Goal: Check status: Check status

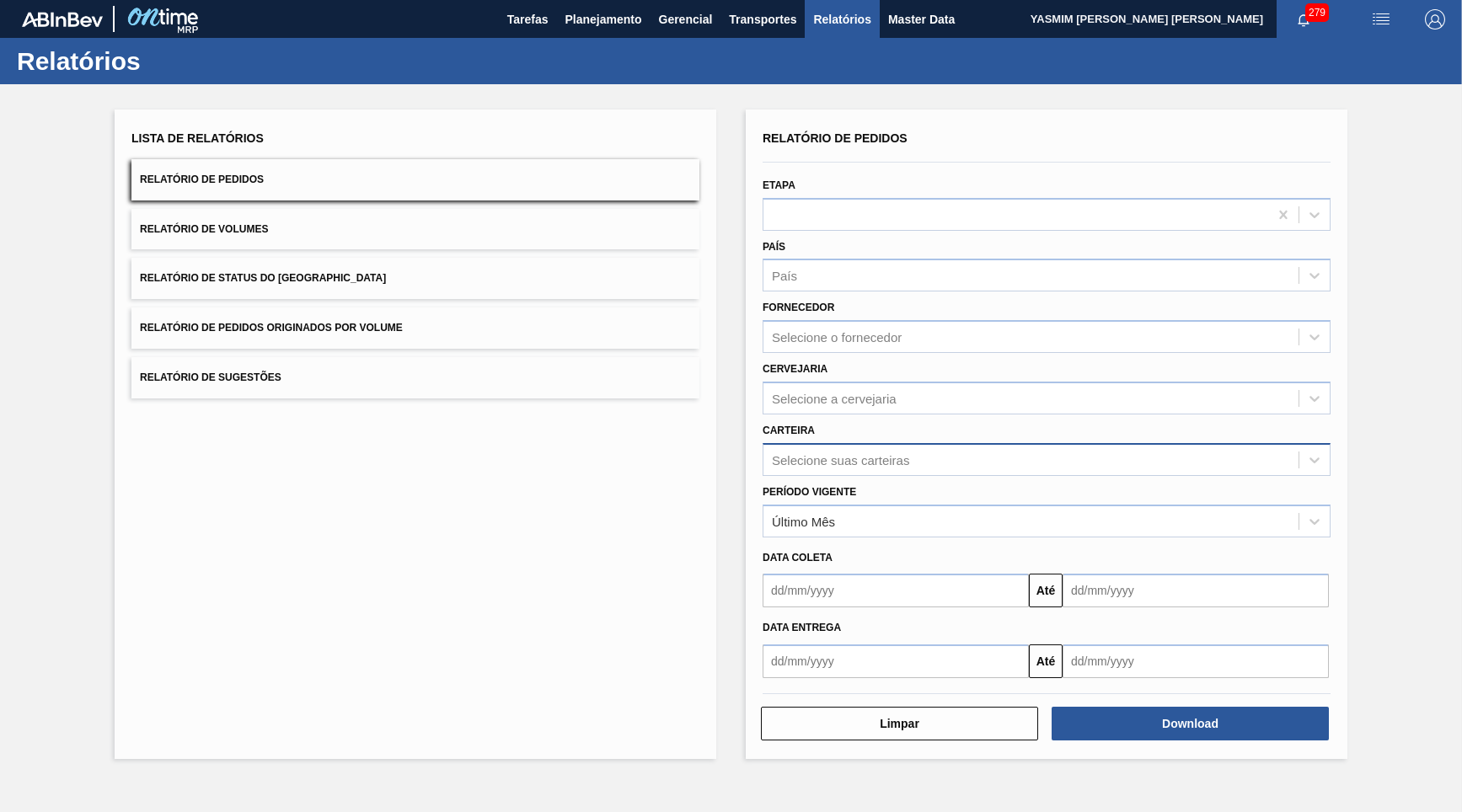
click at [904, 453] on div "Selecione suas carteiras" at bounding box center [840, 459] width 137 height 15
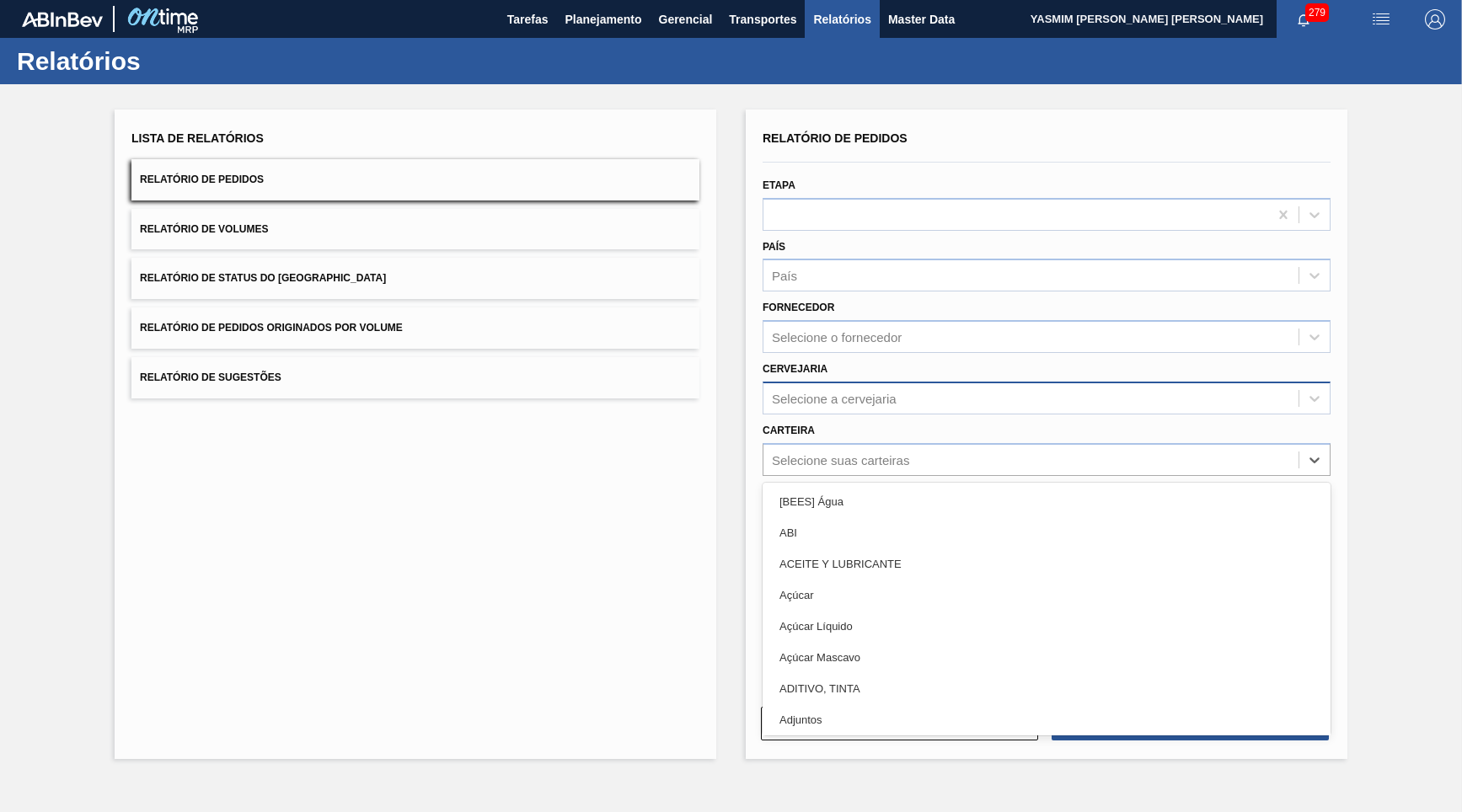
click at [828, 391] on div "Selecione a cervejaria" at bounding box center [834, 398] width 125 height 15
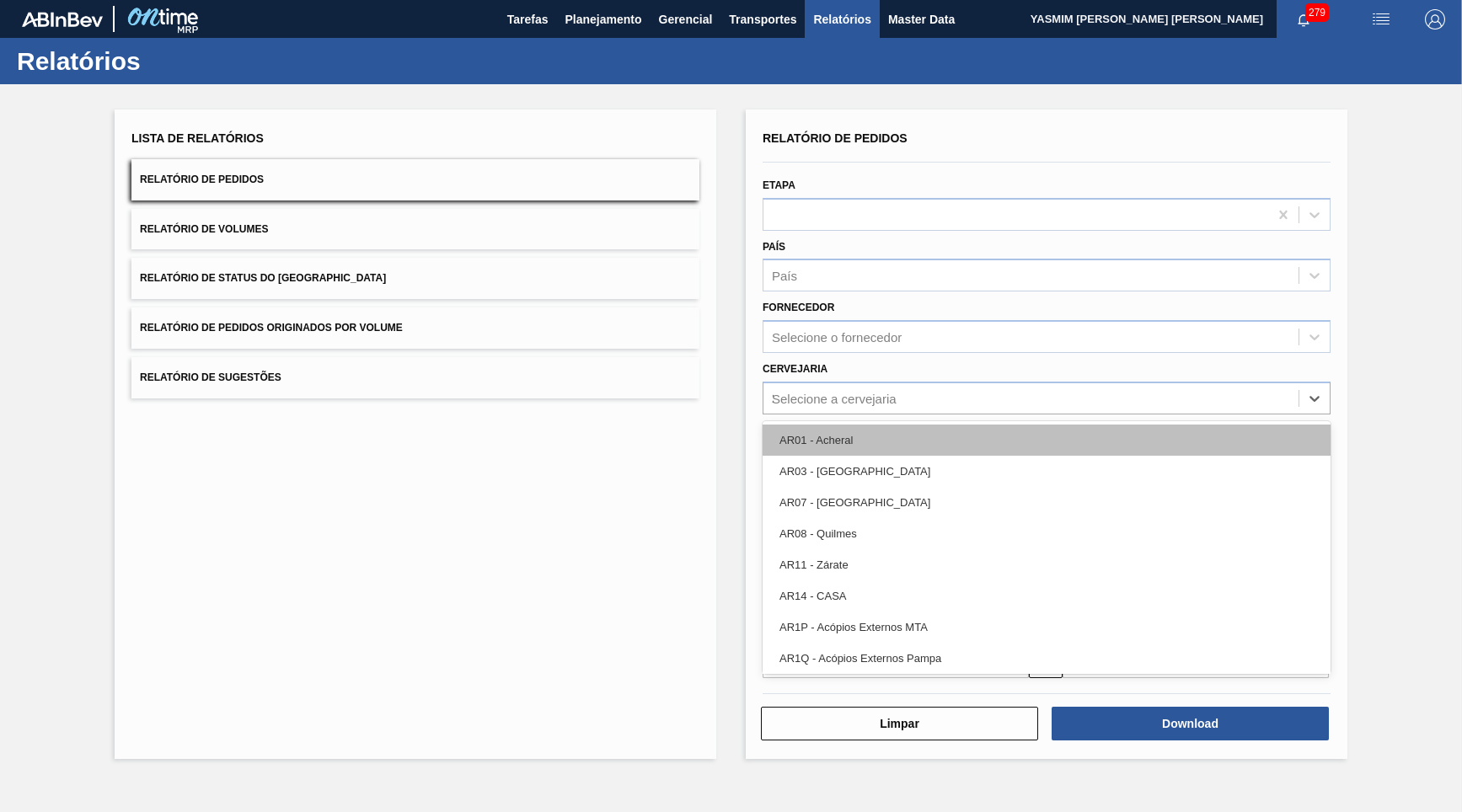
type input "21"
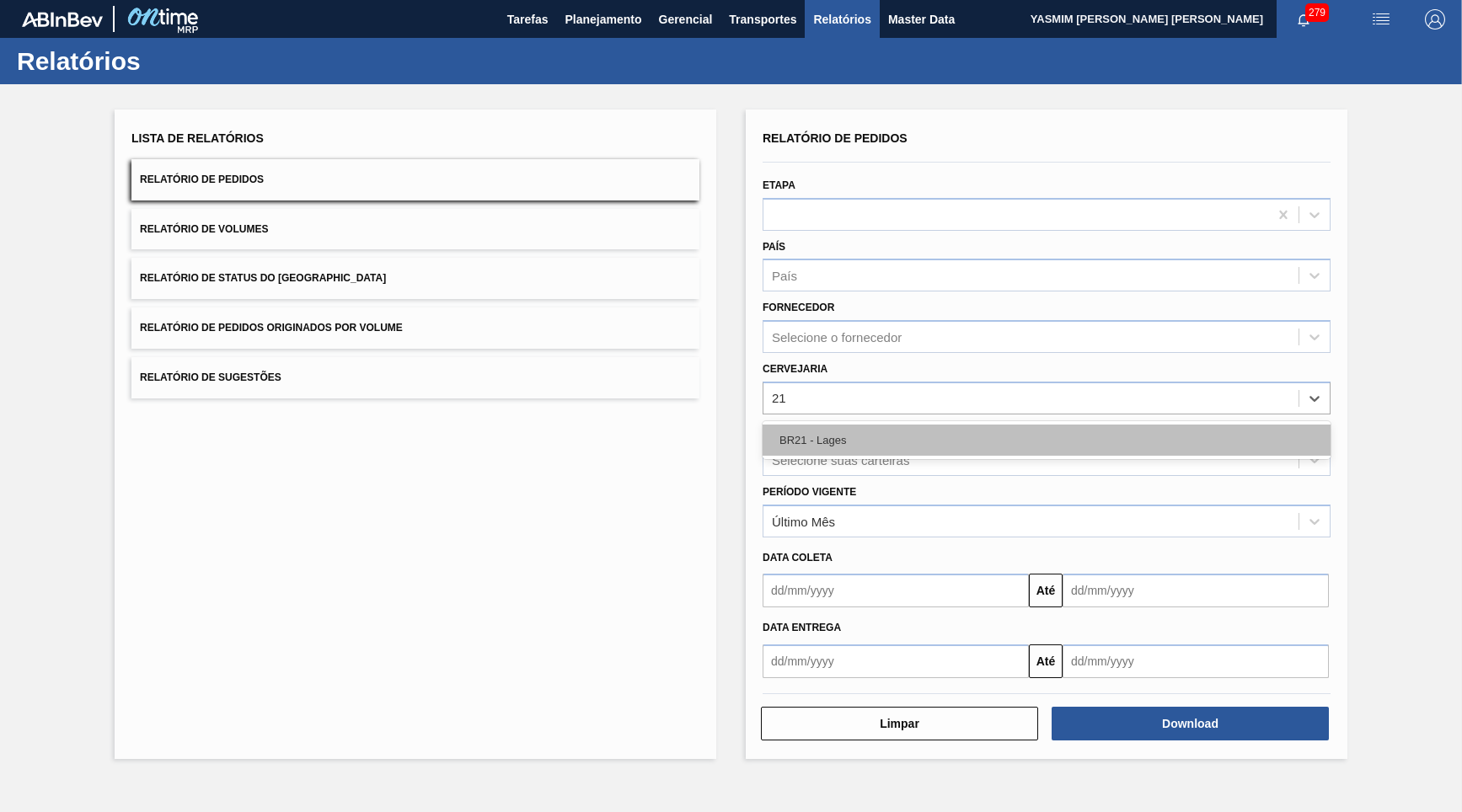
click at [871, 424] on div "BR21 - Lages" at bounding box center [1046, 440] width 568 height 32
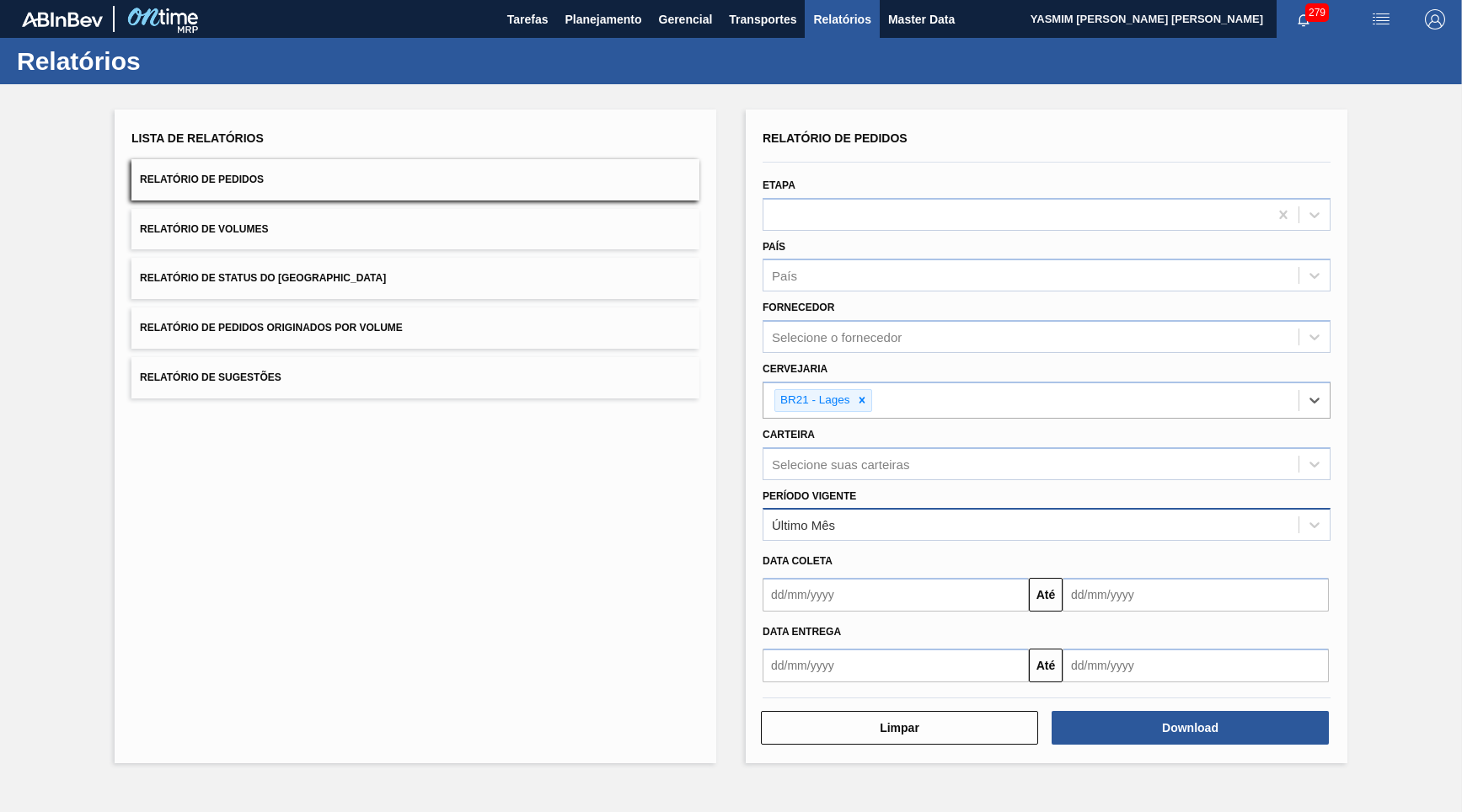
click at [896, 513] on div "Último Mês" at bounding box center [1031, 525] width 535 height 25
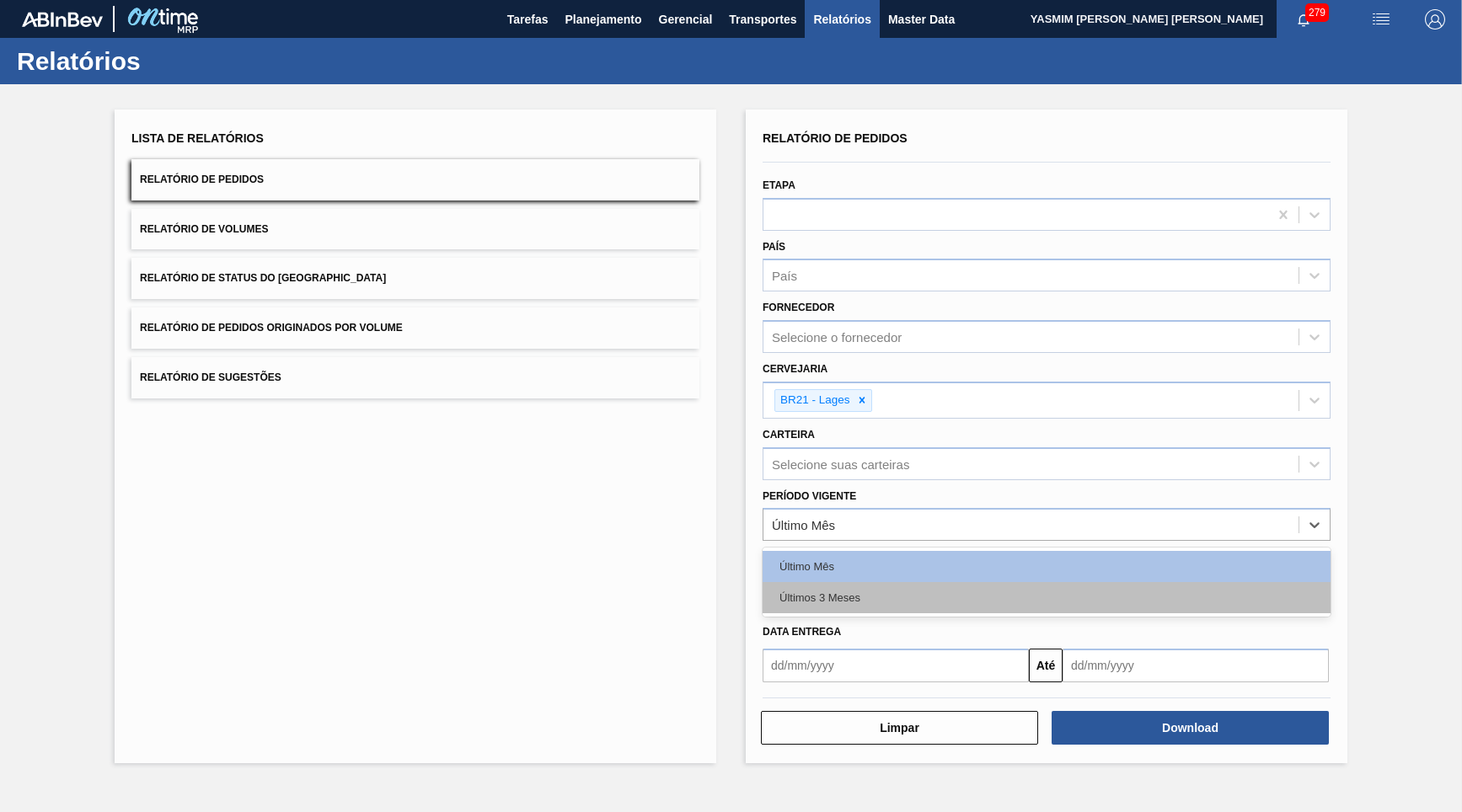
click at [909, 582] on div "Últimos 3 Meses" at bounding box center [1046, 598] width 568 height 32
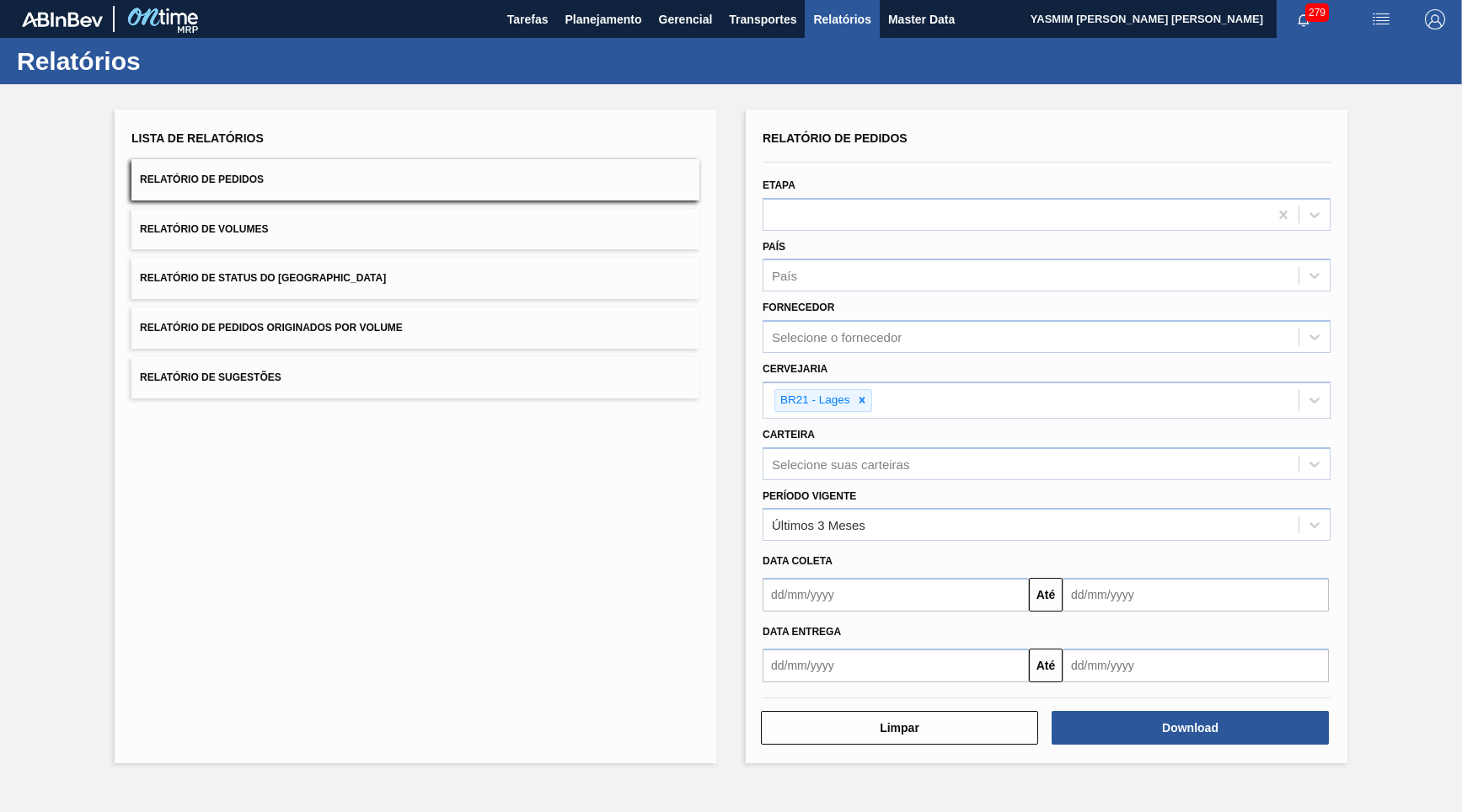
click at [882, 418] on div "Carteira Selecione suas carteiras" at bounding box center [1046, 449] width 582 height 61
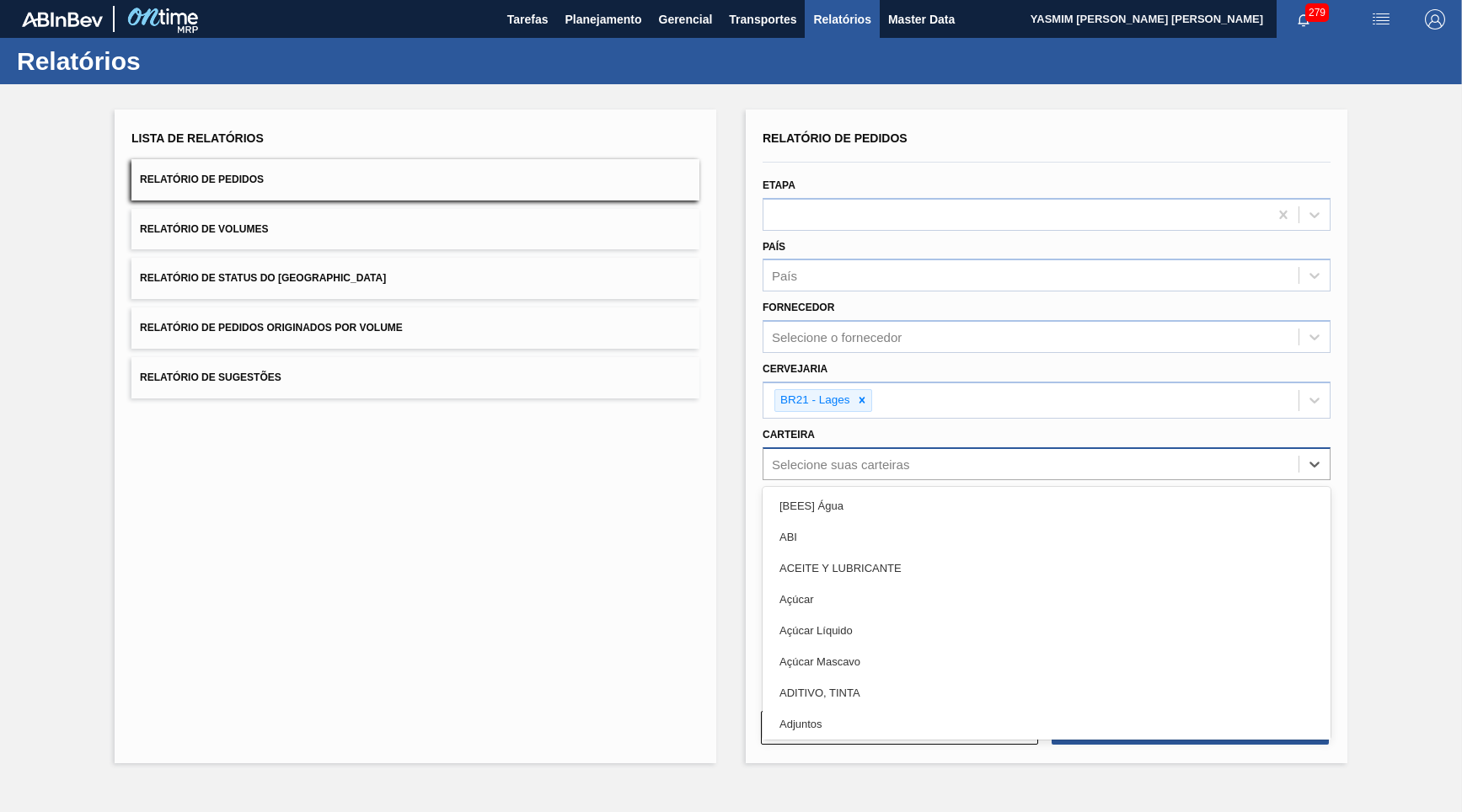
click at [900, 457] on div "Selecione suas carteiras" at bounding box center [840, 464] width 137 height 15
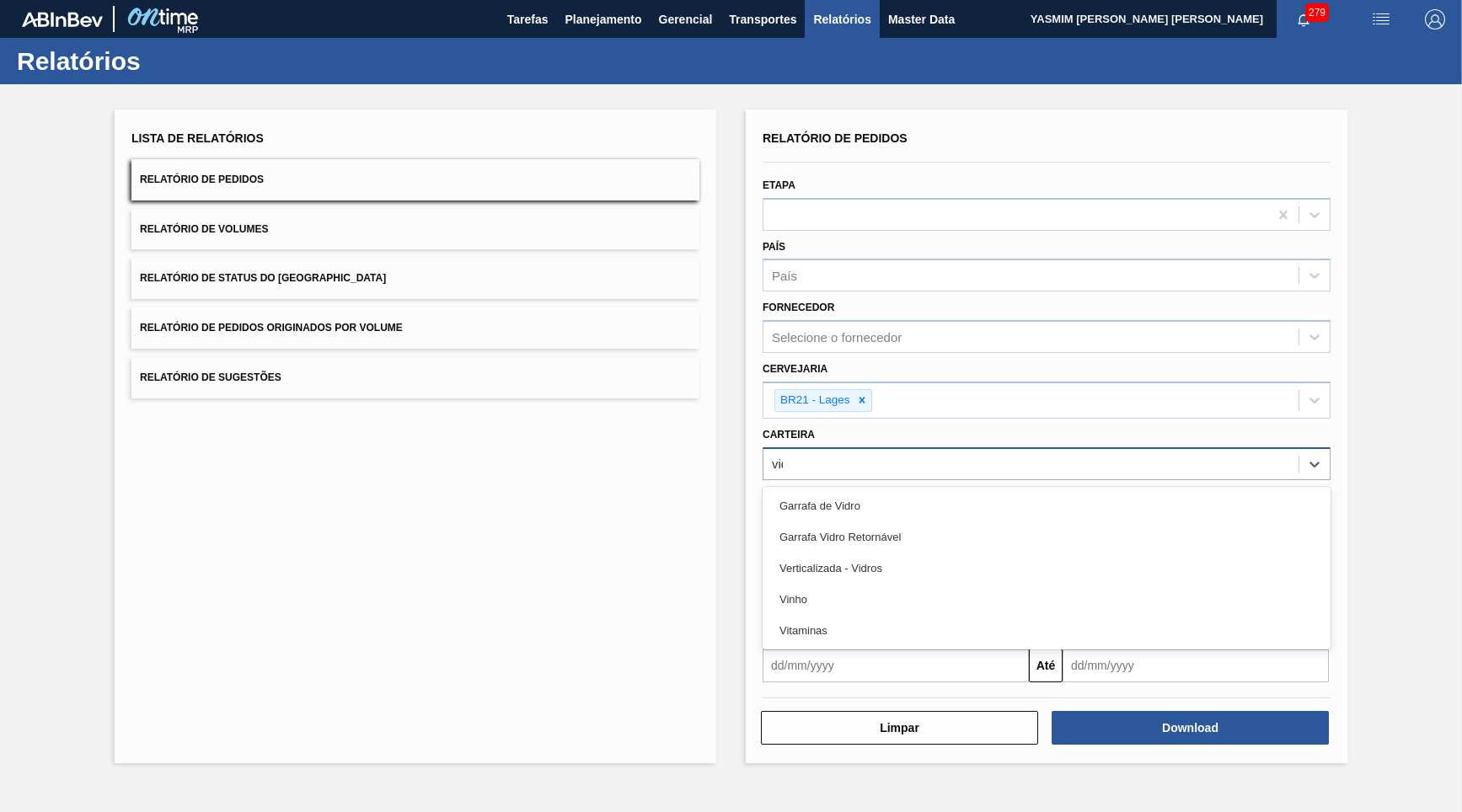
type input "vidro"
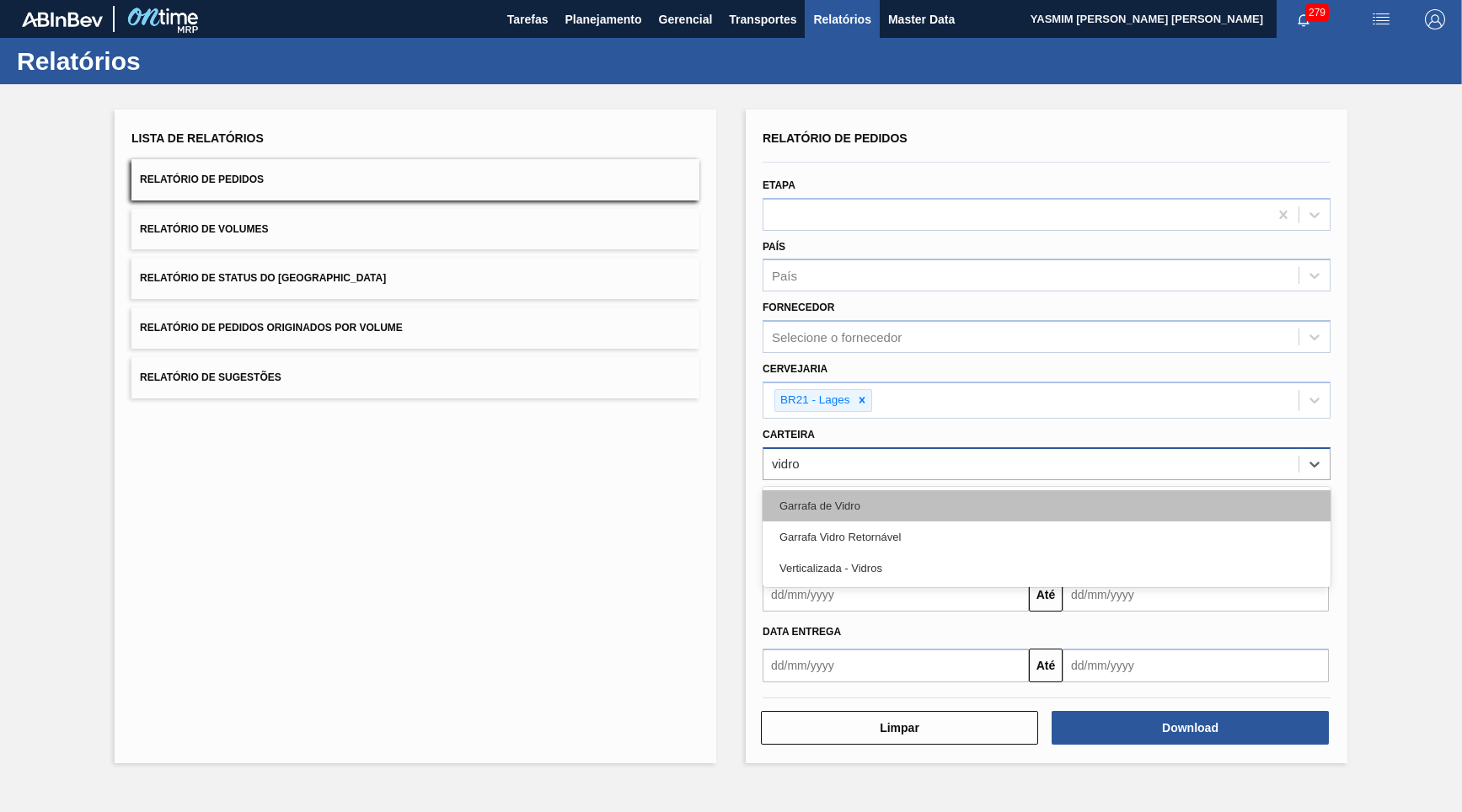
click at [927, 491] on div "Garrafa de Vidro" at bounding box center [1046, 505] width 568 height 32
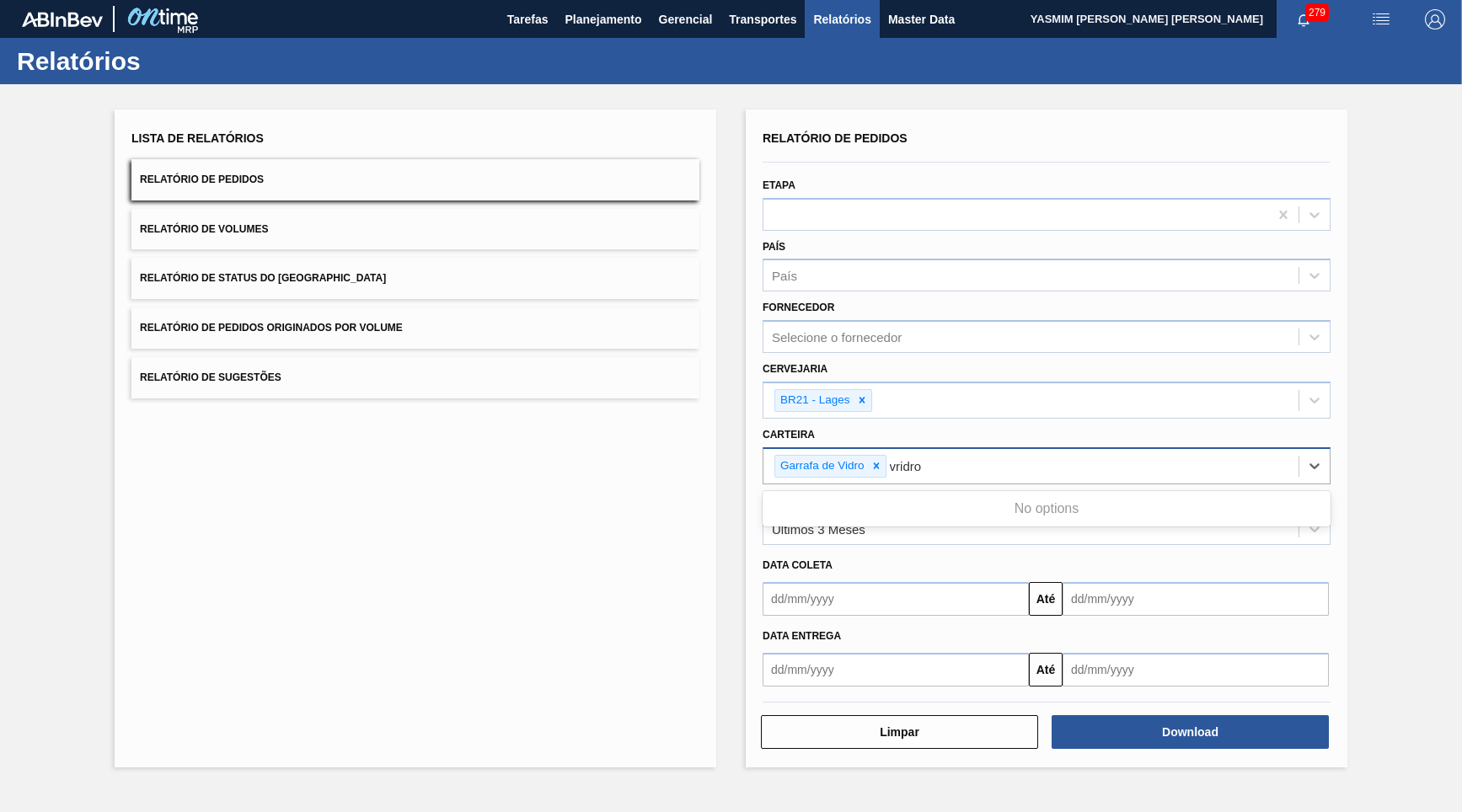
type input "vidro"
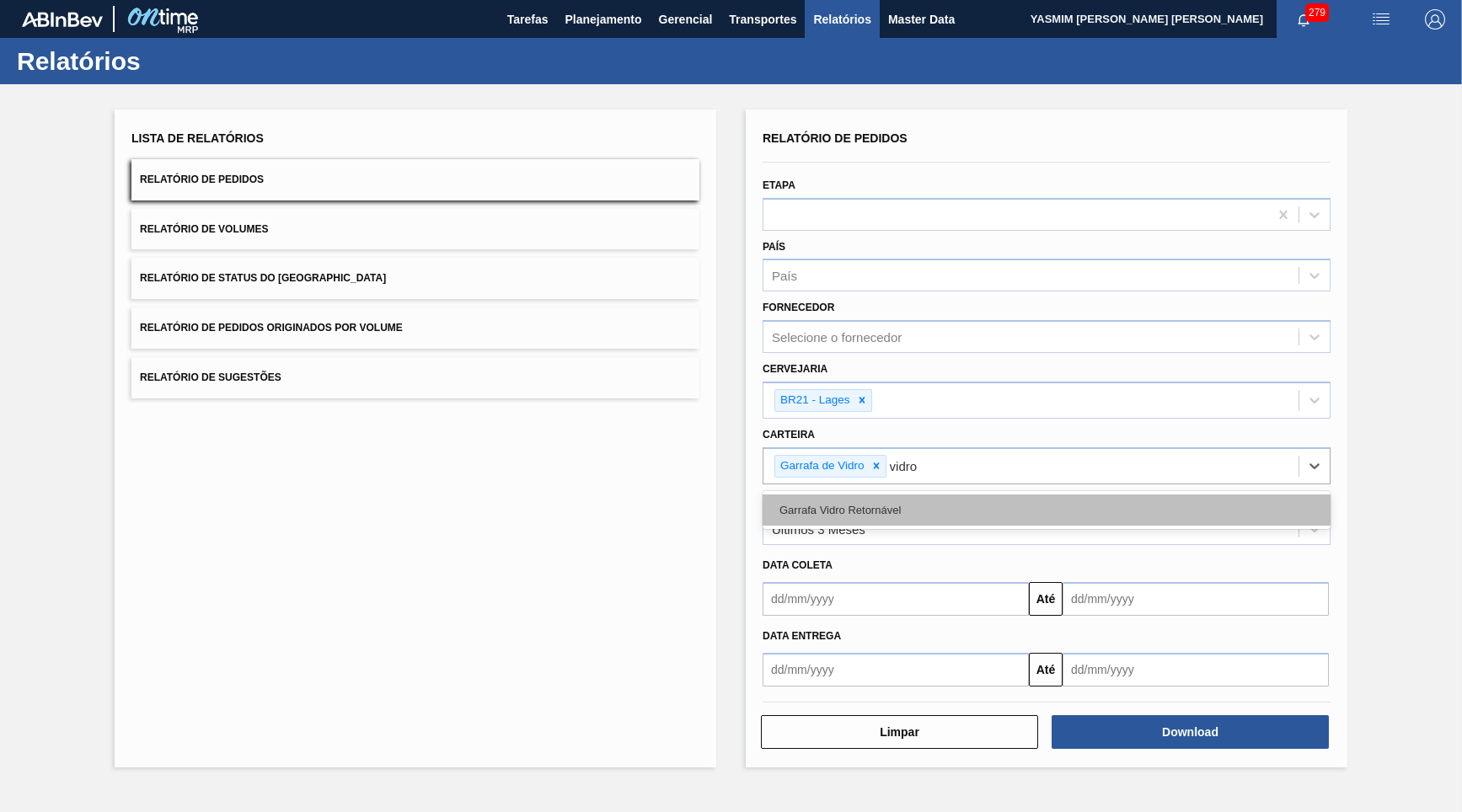
click at [982, 499] on div "Garrafa Vidro Retornável" at bounding box center [1046, 510] width 568 height 32
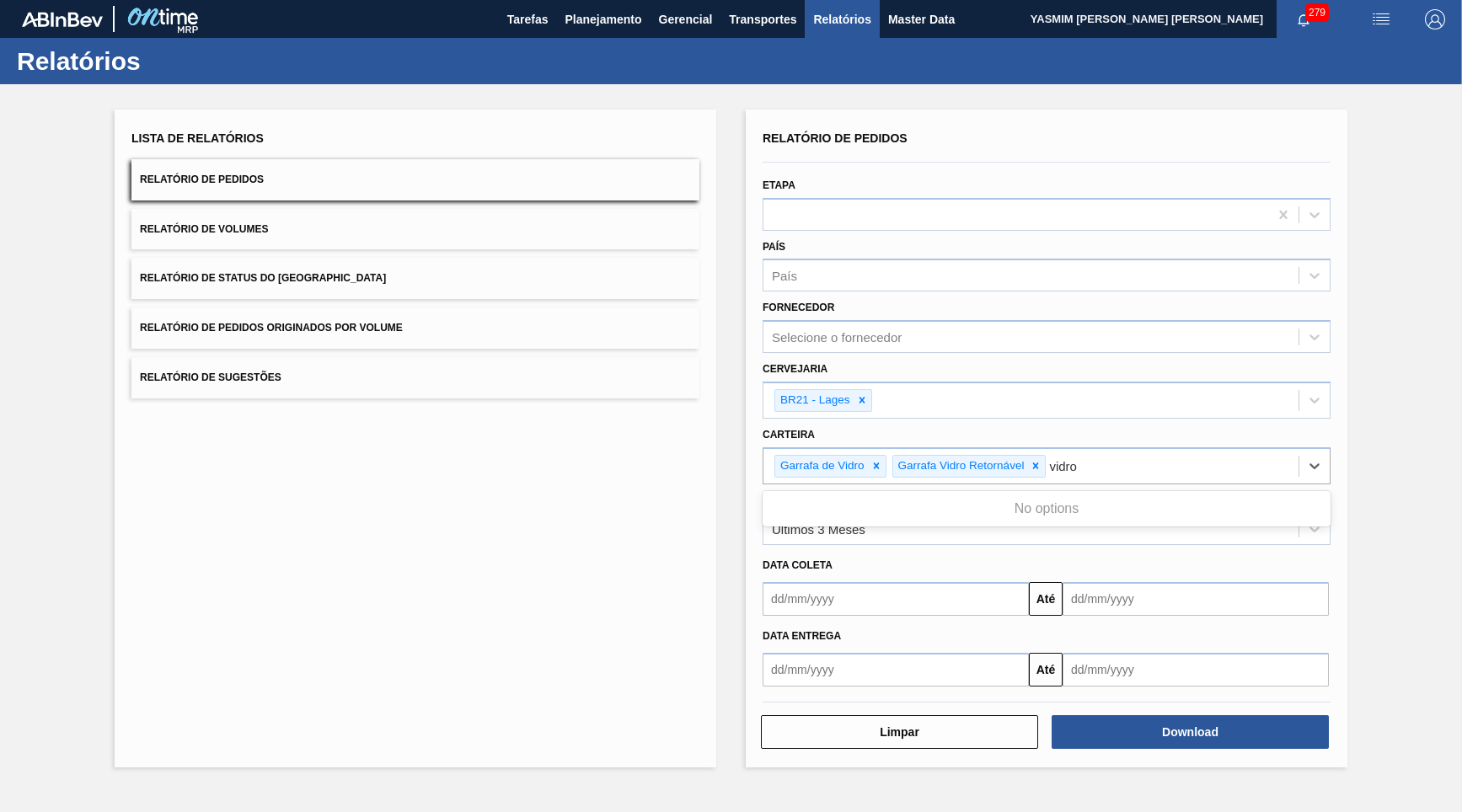
type input "vidro"
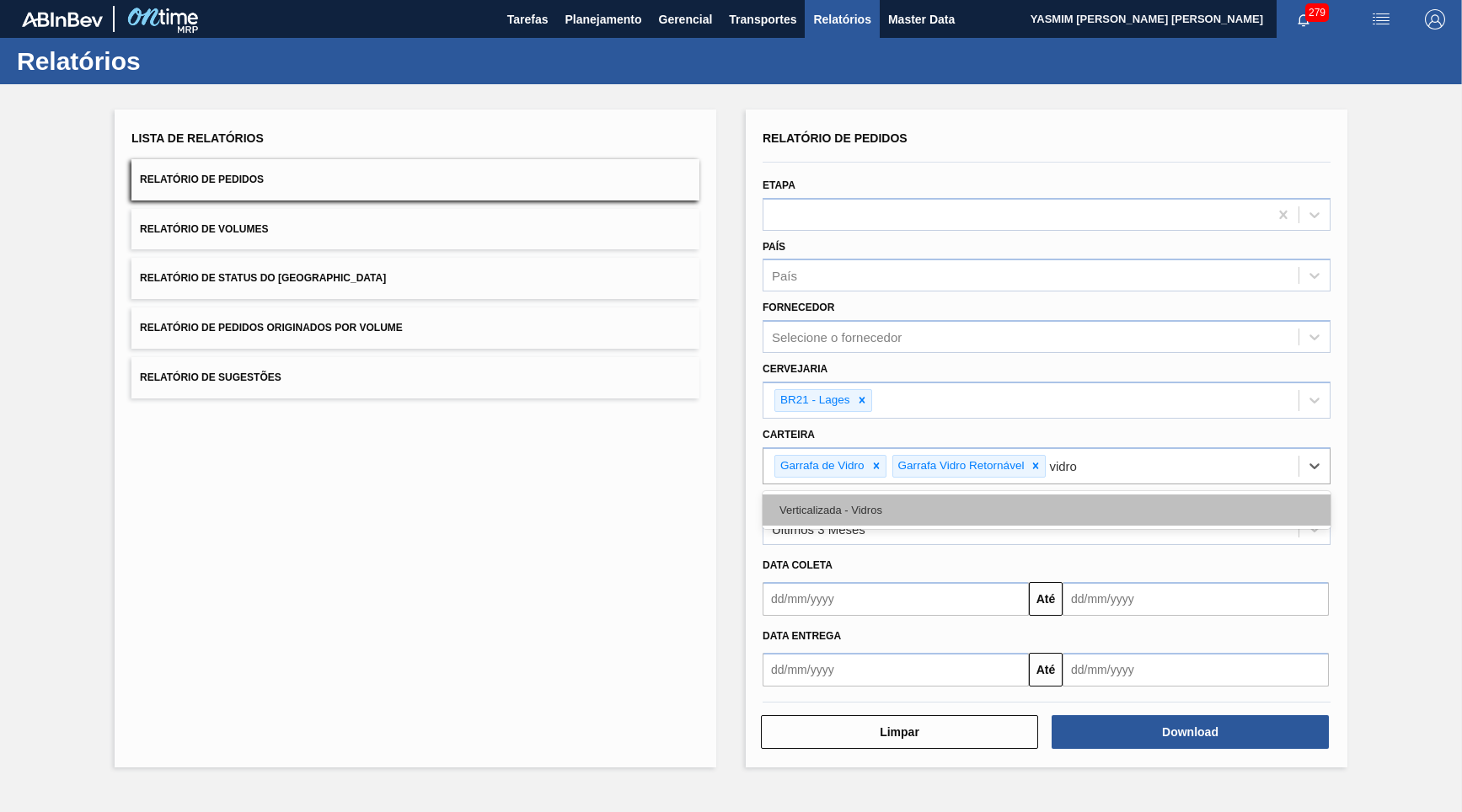
click at [1120, 494] on div "Verticalizada - Vidros" at bounding box center [1046, 510] width 568 height 32
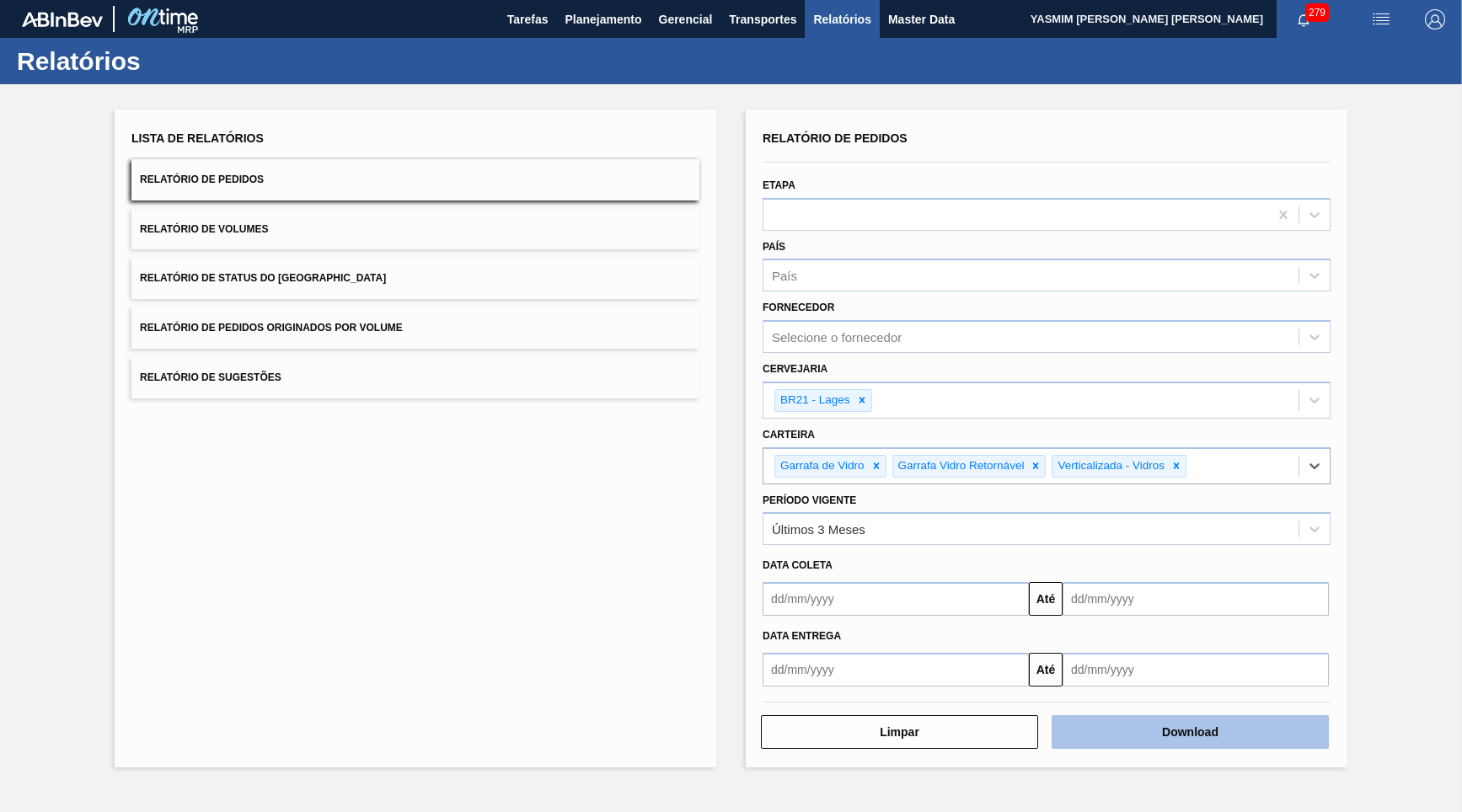
click at [1313, 716] on button "Download" at bounding box center [1190, 732] width 278 height 33
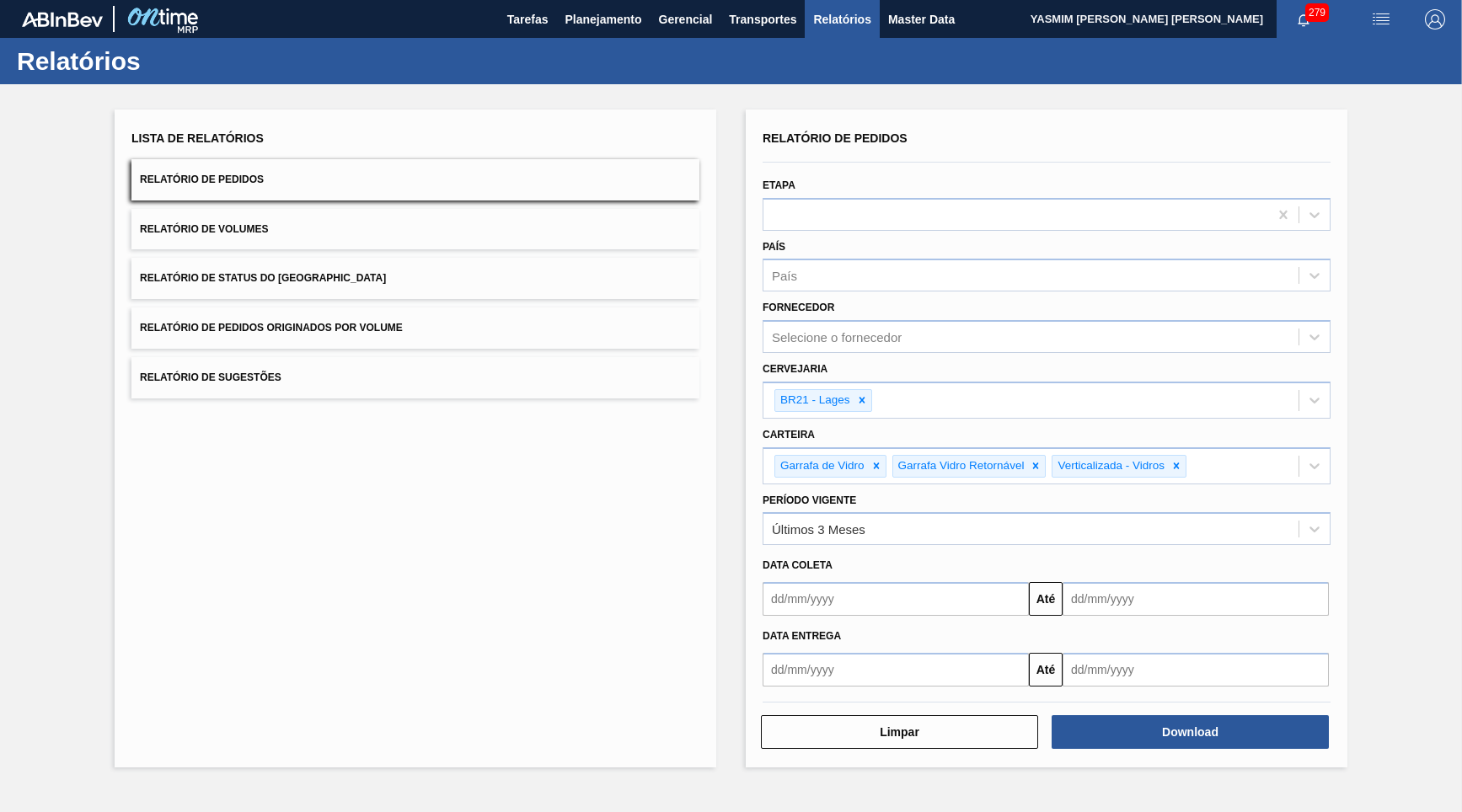
click at [1127, 21] on span "YASMIM [PERSON_NAME] [PERSON_NAME]" at bounding box center [1147, 19] width 232 height 38
click at [591, 20] on span "Planejamento" at bounding box center [603, 20] width 77 height 20
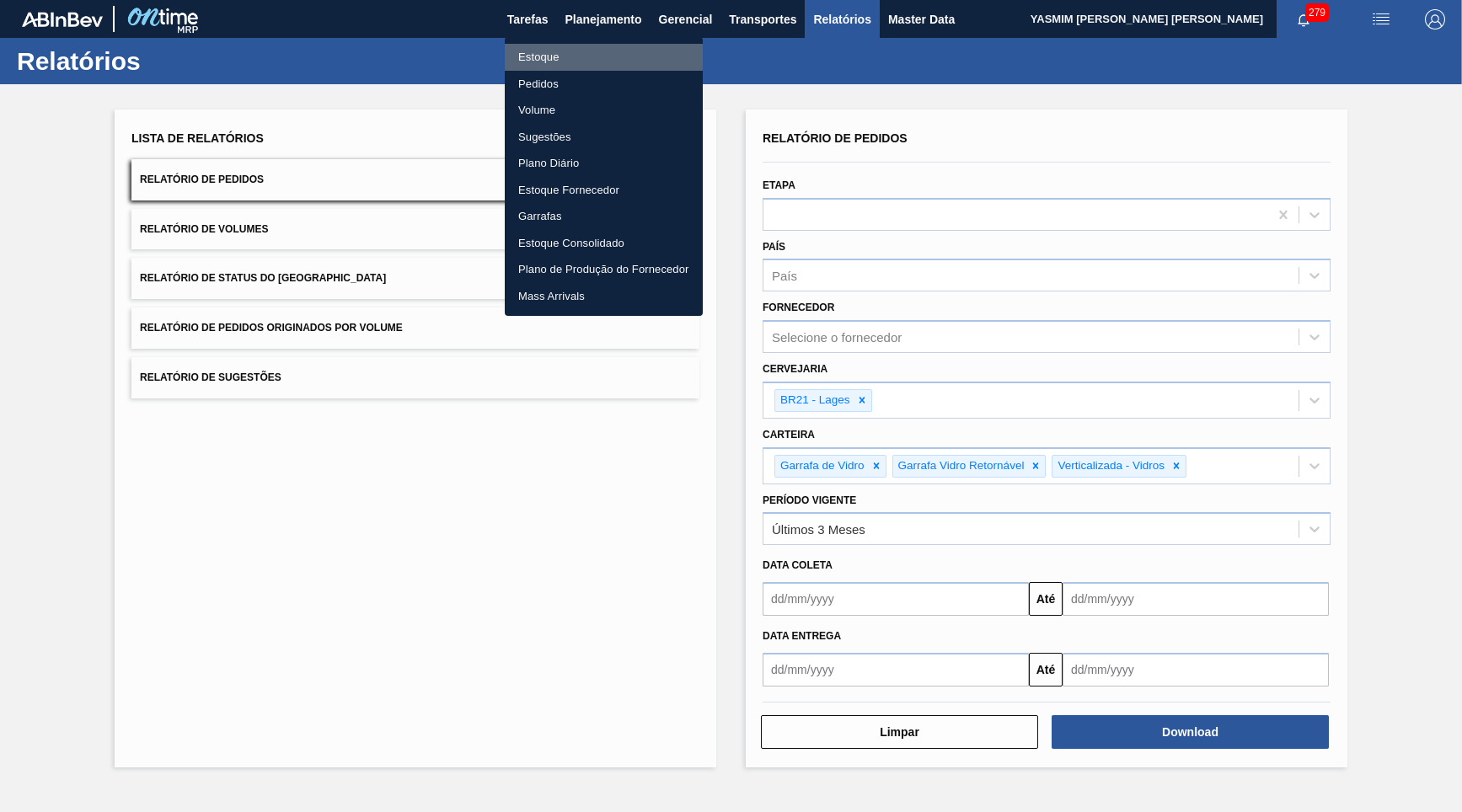
click at [582, 56] on li "Estoque" at bounding box center [604, 57] width 198 height 27
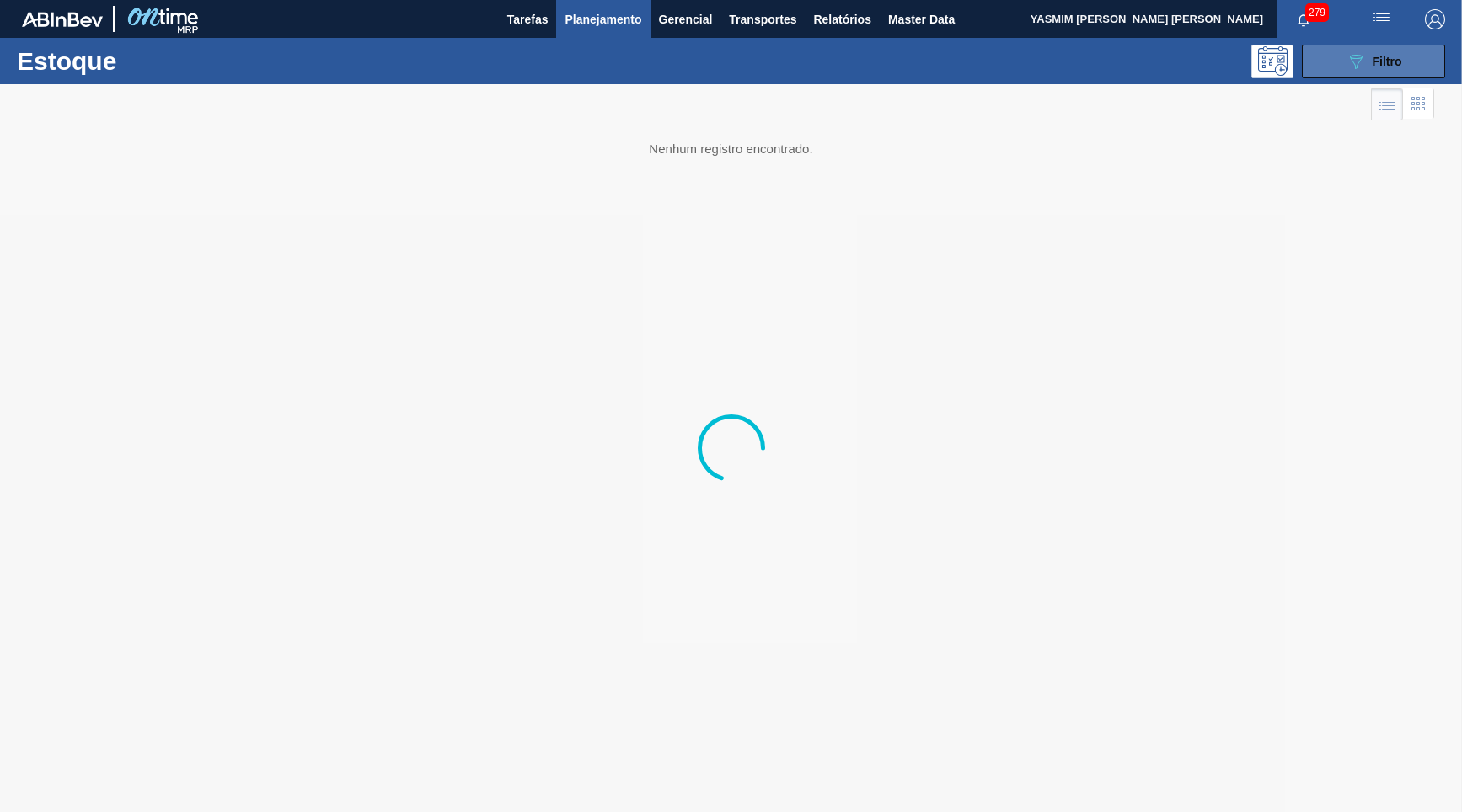
click at [1328, 74] on button "089F7B8B-B2A5-4AFE-B5C0-19BA573D28AC Filtro" at bounding box center [1373, 61] width 143 height 33
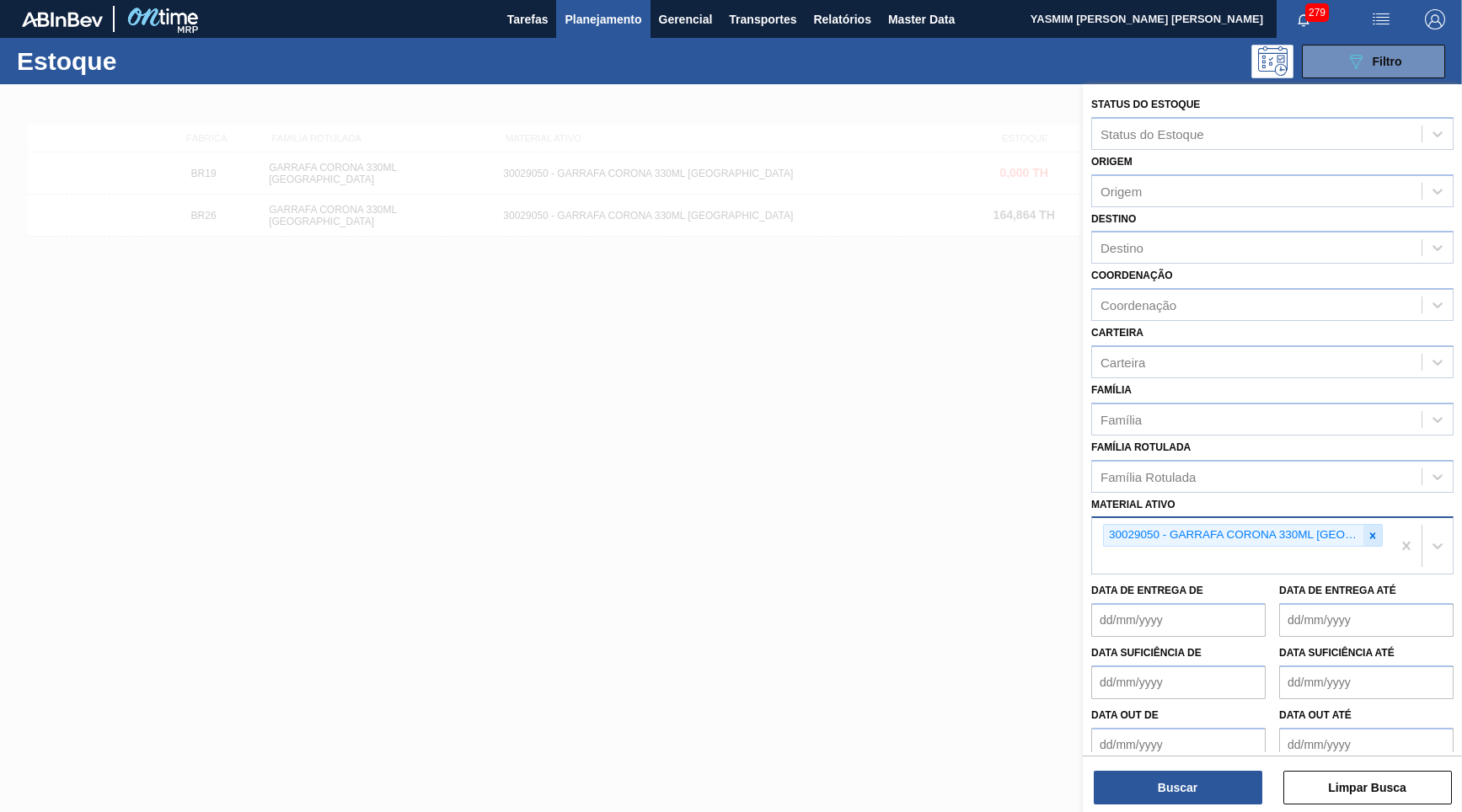
click at [1375, 530] on icon at bounding box center [1372, 536] width 12 height 12
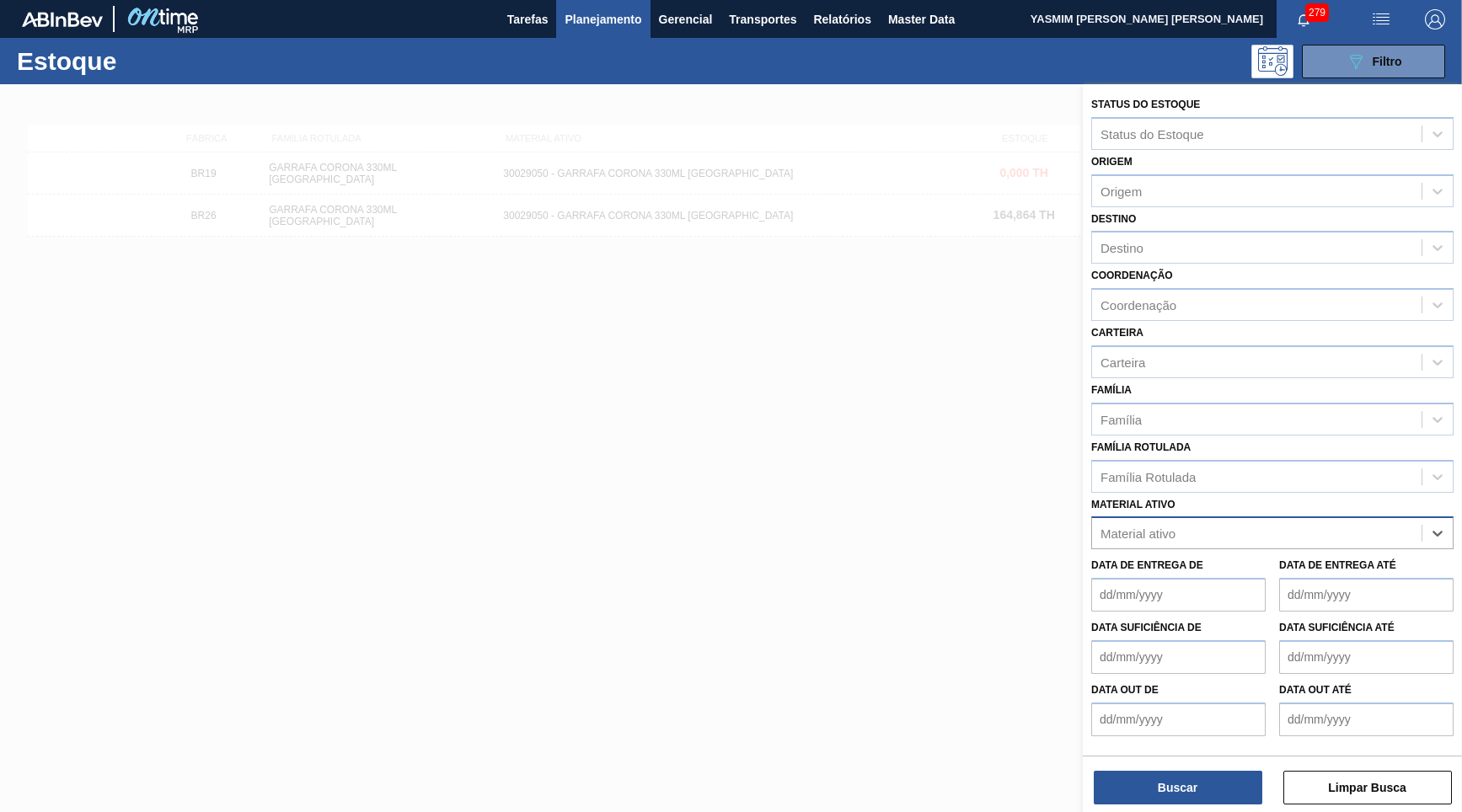
paste ativo "30005589"
type ativo "30005589"
click at [1198, 559] on div "30005589 - CAIXA PAPELAO SEM IMPRESSAO BIB 12L" at bounding box center [1272, 575] width 362 height 32
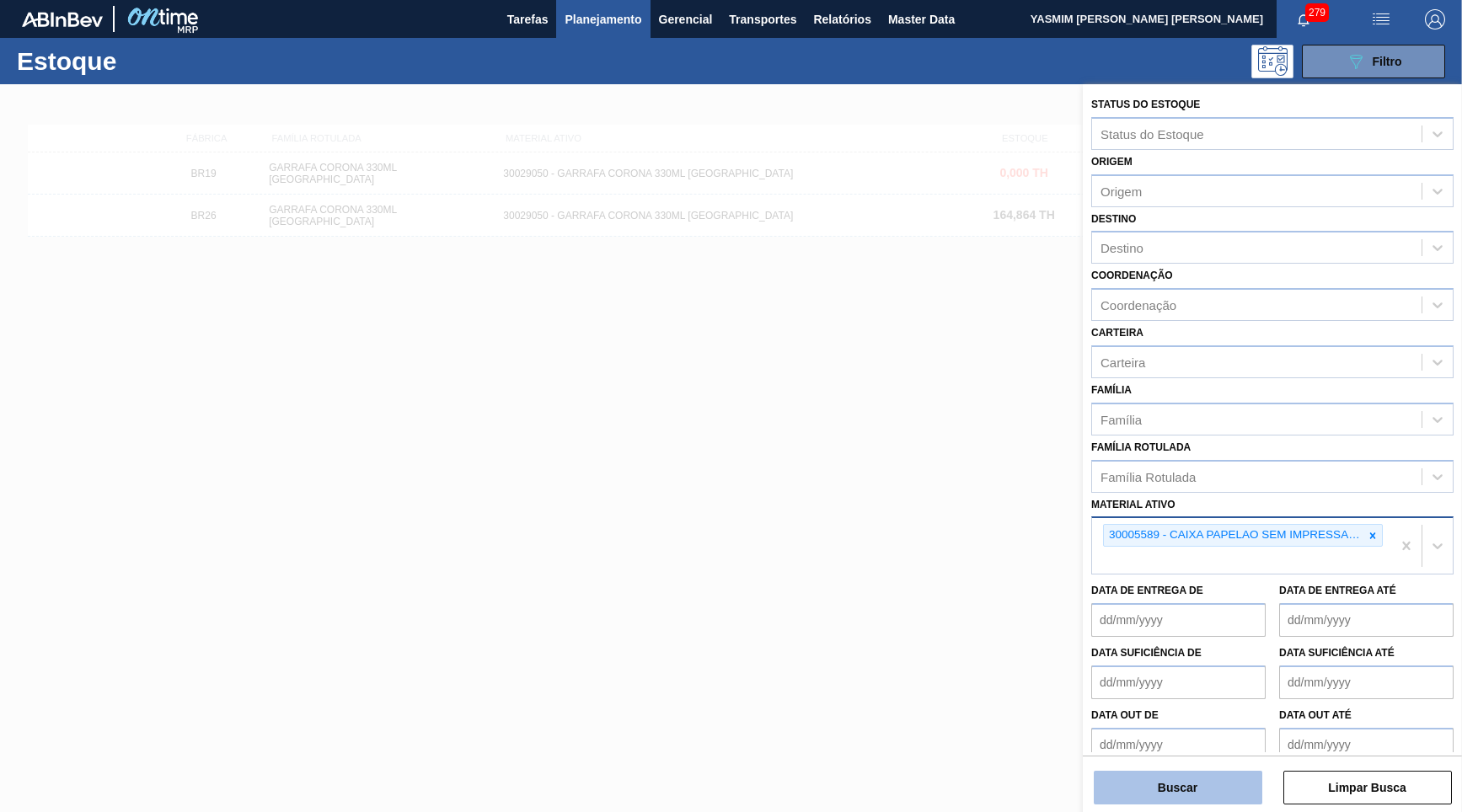
click at [1142, 786] on button "Buscar" at bounding box center [1178, 787] width 168 height 33
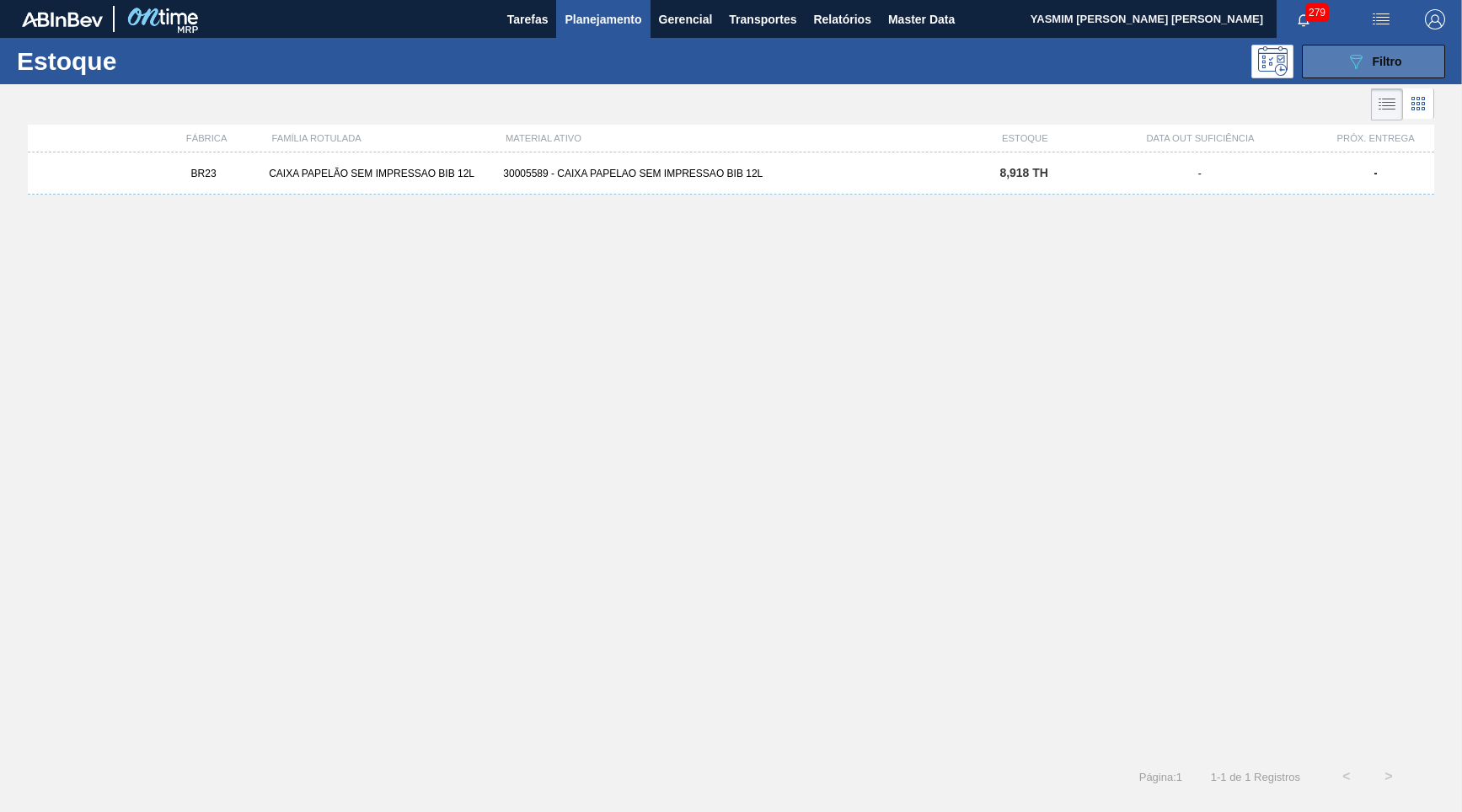
click at [1345, 67] on button "089F7B8B-B2A5-4AFE-B5C0-19BA573D28AC Filtro" at bounding box center [1373, 61] width 143 height 33
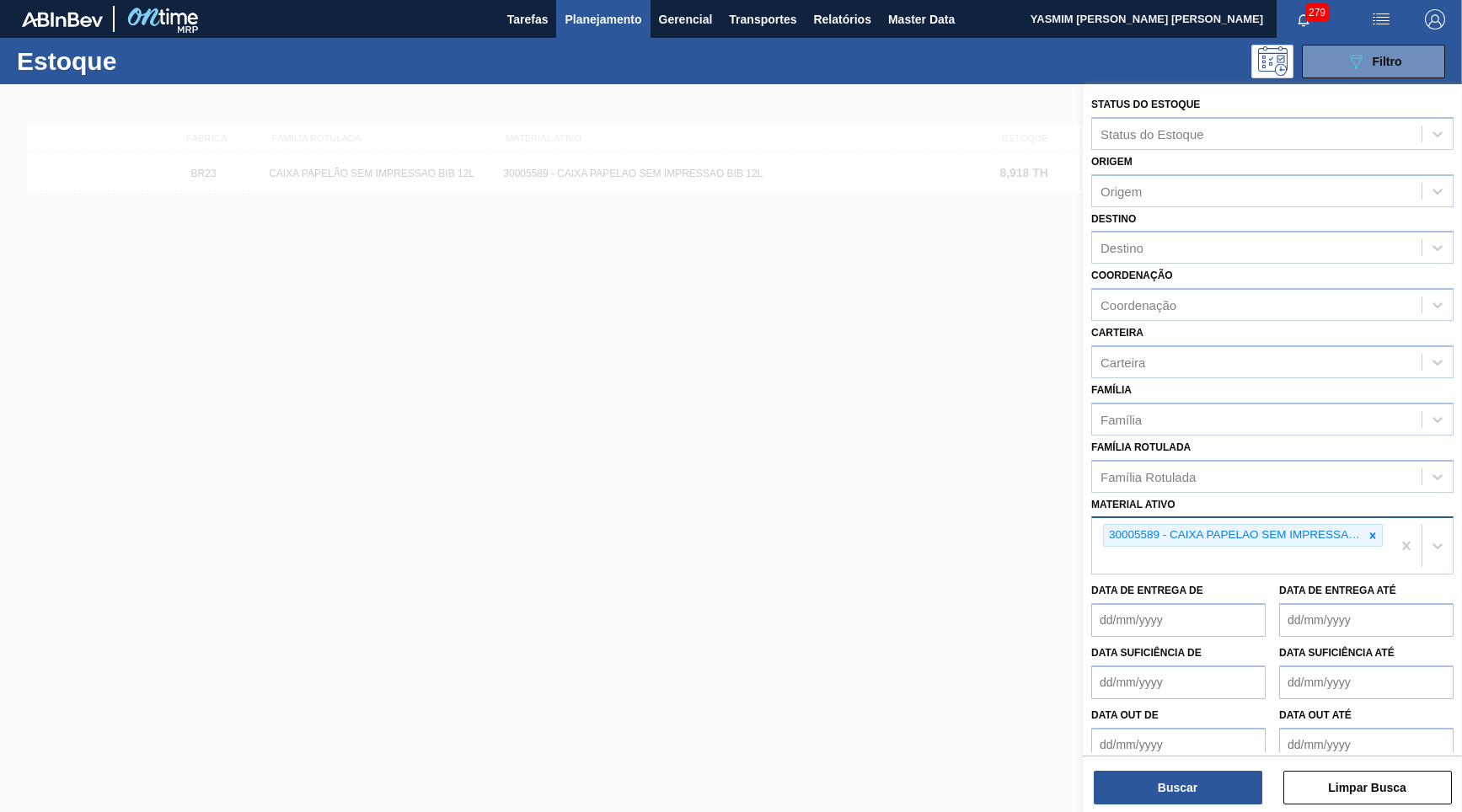
click at [730, 277] on div at bounding box center [731, 490] width 1462 height 812
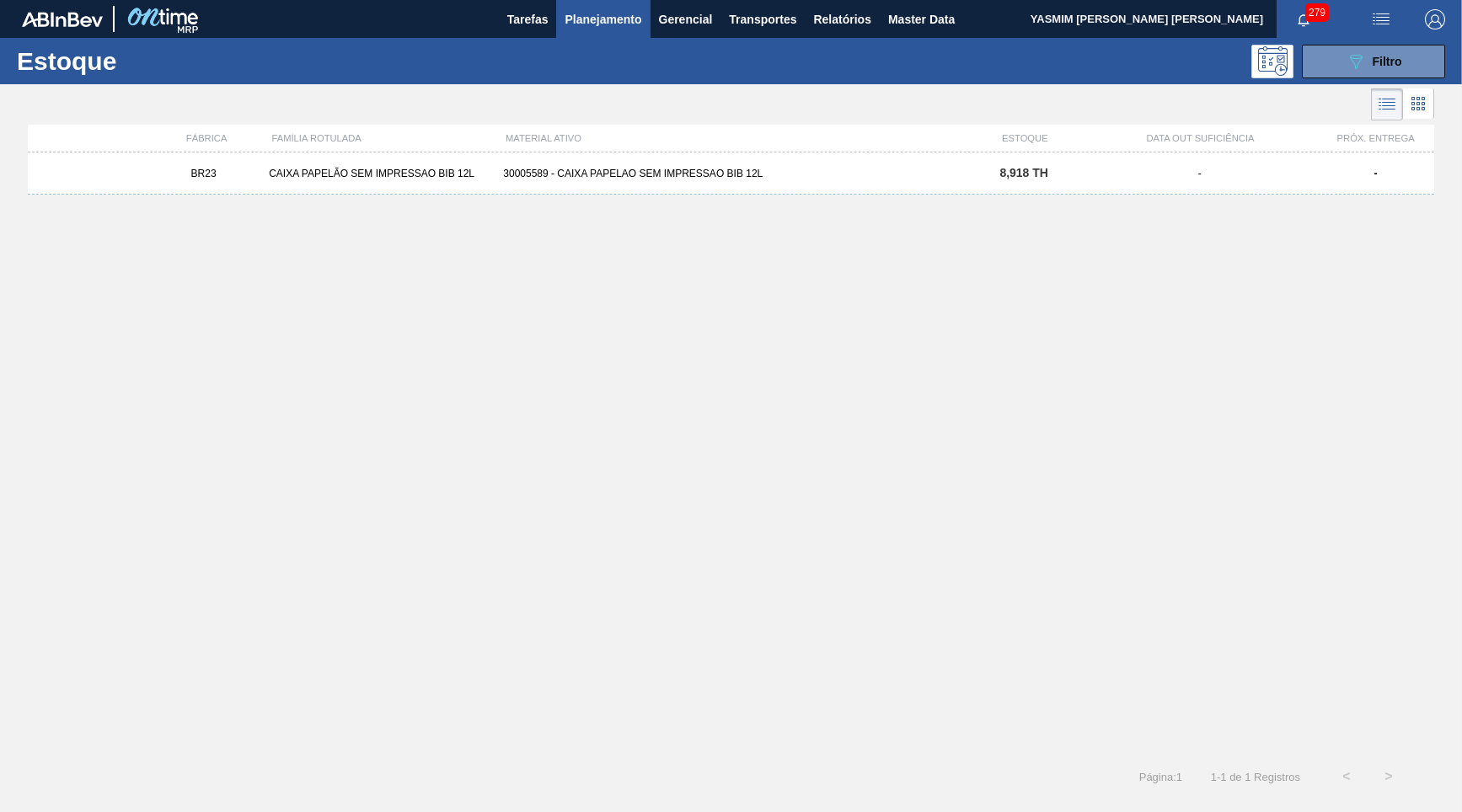
click at [911, 181] on div "BR23 CAIXA PAPELÃO SEM IMPRESSAO BIB 12L 30005589 - CAIXA PAPELAO SEM IMPRESSAO…" at bounding box center [731, 173] width 1406 height 42
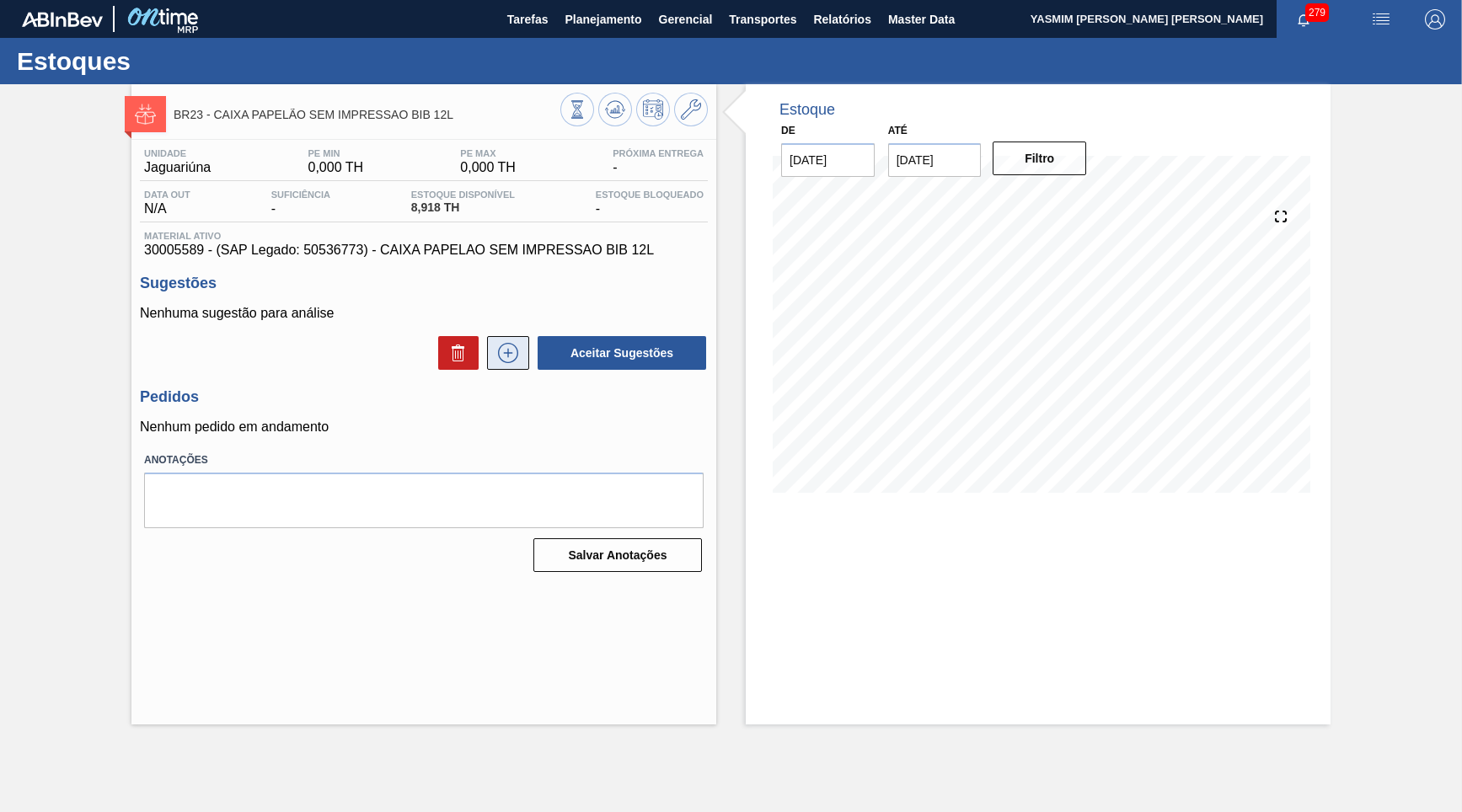
click at [500, 358] on icon at bounding box center [508, 353] width 27 height 20
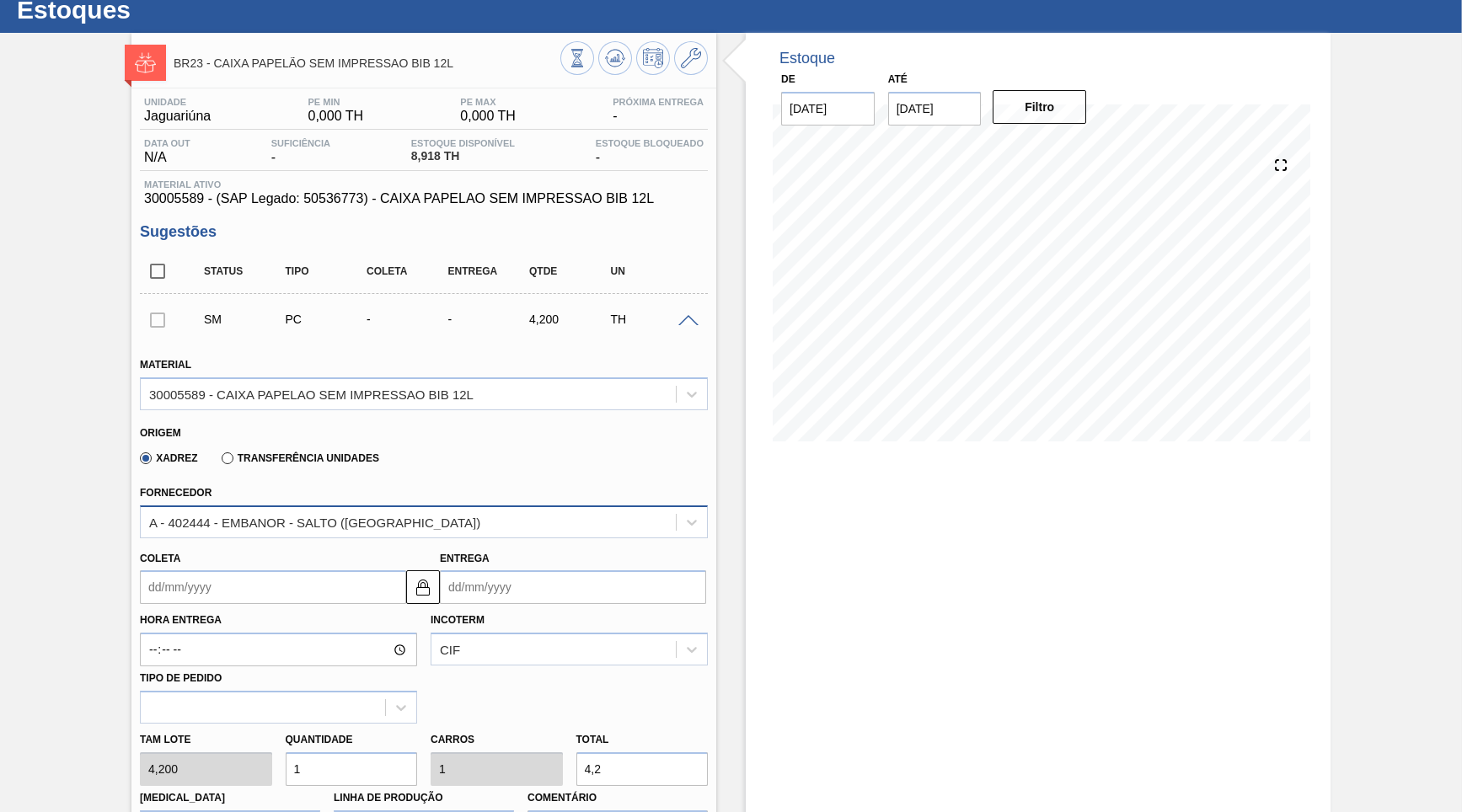
scroll to position [81, 0]
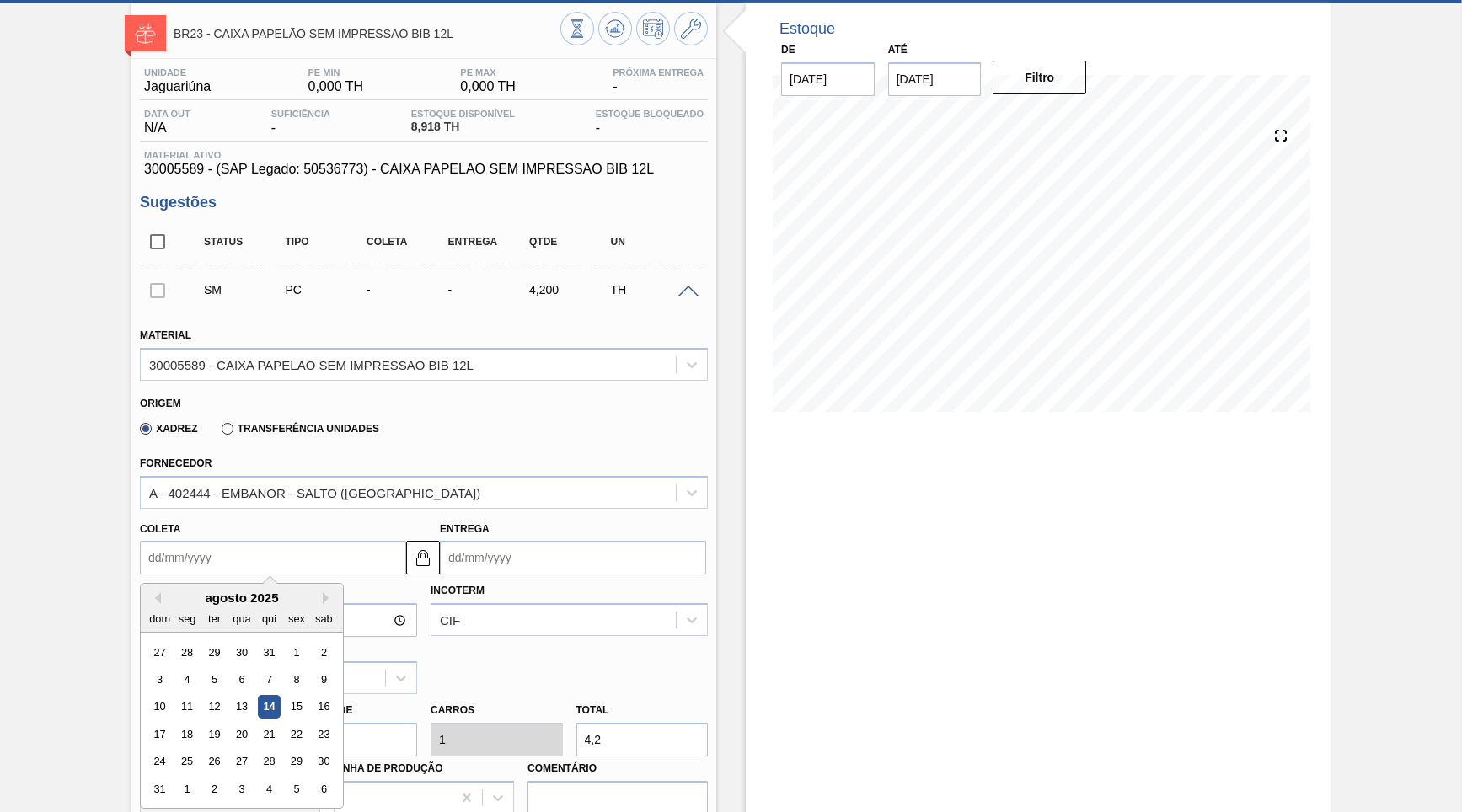
click at [281, 555] on input "Coleta" at bounding box center [273, 557] width 266 height 33
click at [323, 593] on button "Next Month" at bounding box center [329, 599] width 12 height 12
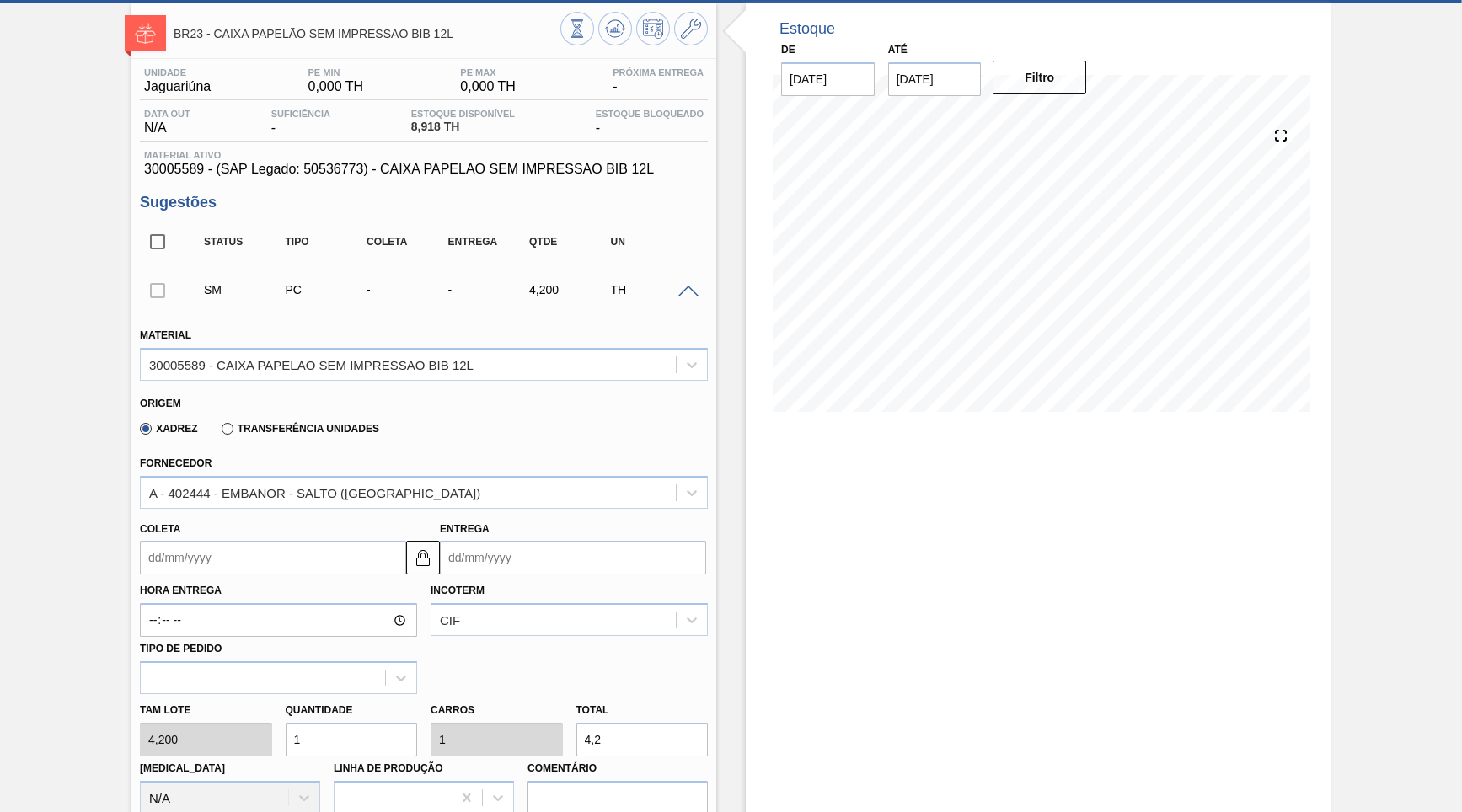
click at [425, 594] on div "Incoterm CIF" at bounding box center [569, 608] width 290 height 58
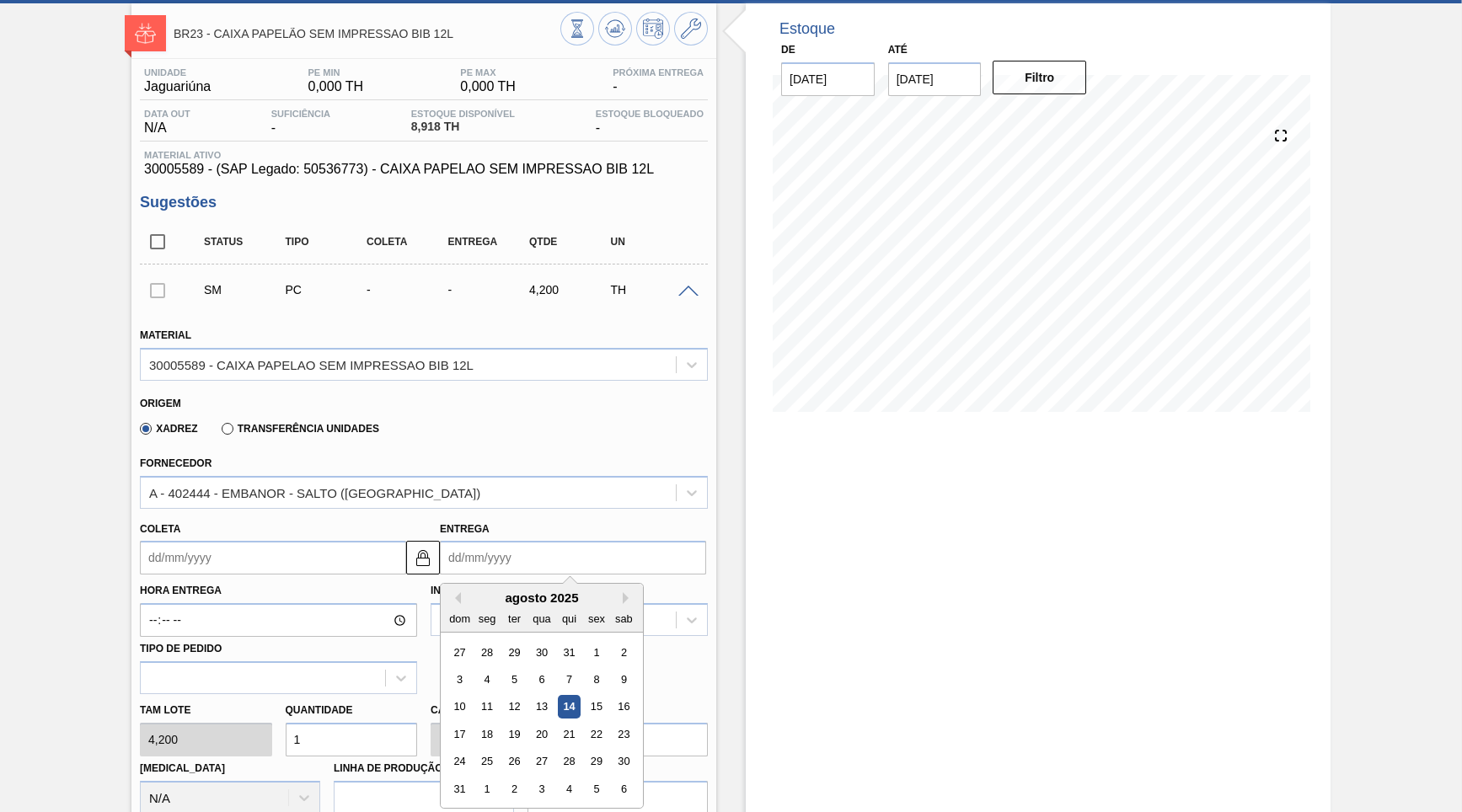
click at [477, 562] on input "Entrega" at bounding box center [573, 557] width 266 height 33
click at [596, 591] on div "agosto 2025" at bounding box center [541, 598] width 202 height 15
click at [623, 593] on button "Next Month" at bounding box center [629, 599] width 12 height 12
click at [260, 551] on input "Coleta" at bounding box center [273, 557] width 266 height 33
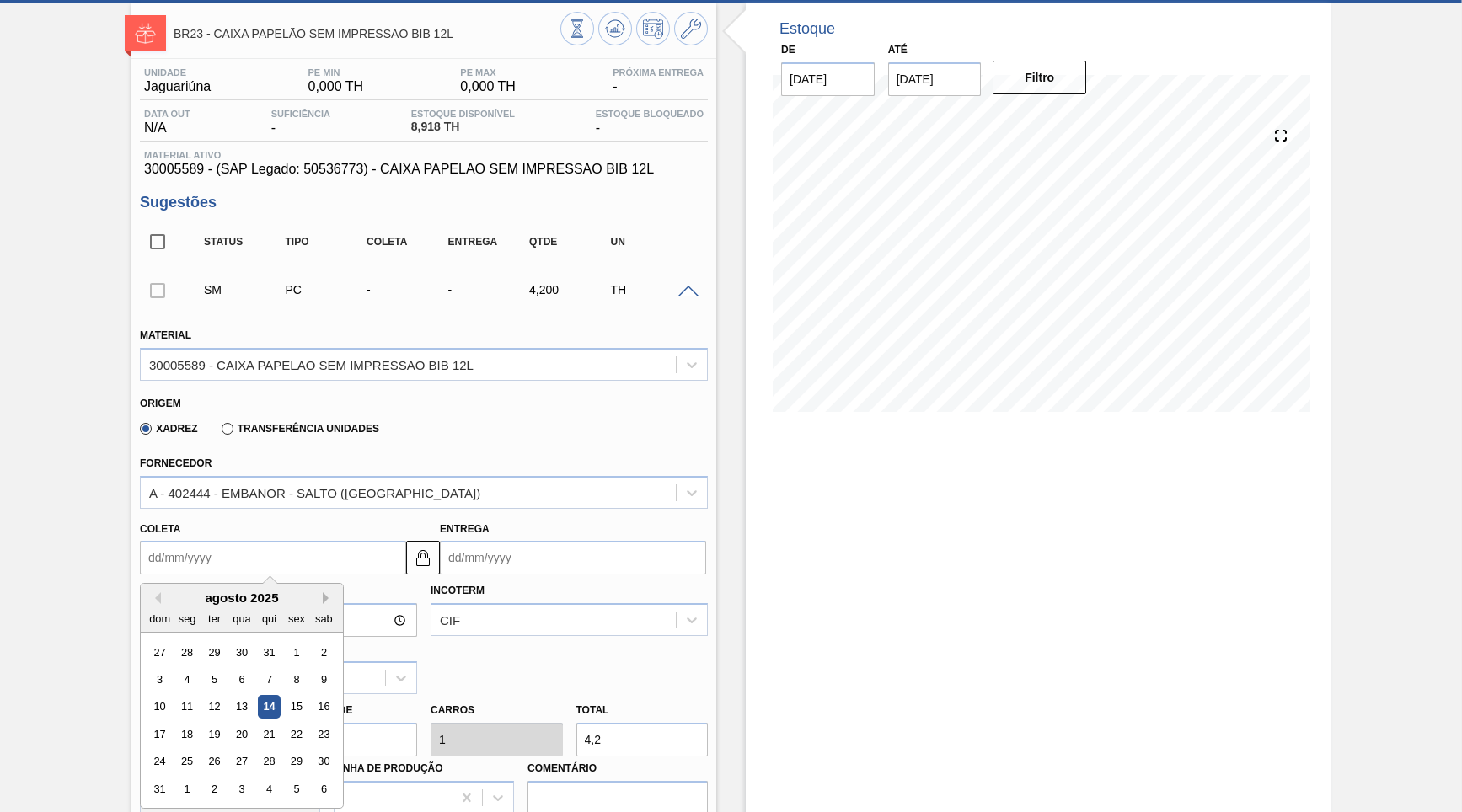
click at [323, 593] on button "Next Month" at bounding box center [329, 599] width 12 height 12
click at [181, 696] on div "15" at bounding box center [187, 707] width 23 height 23
type input "[DATE]"
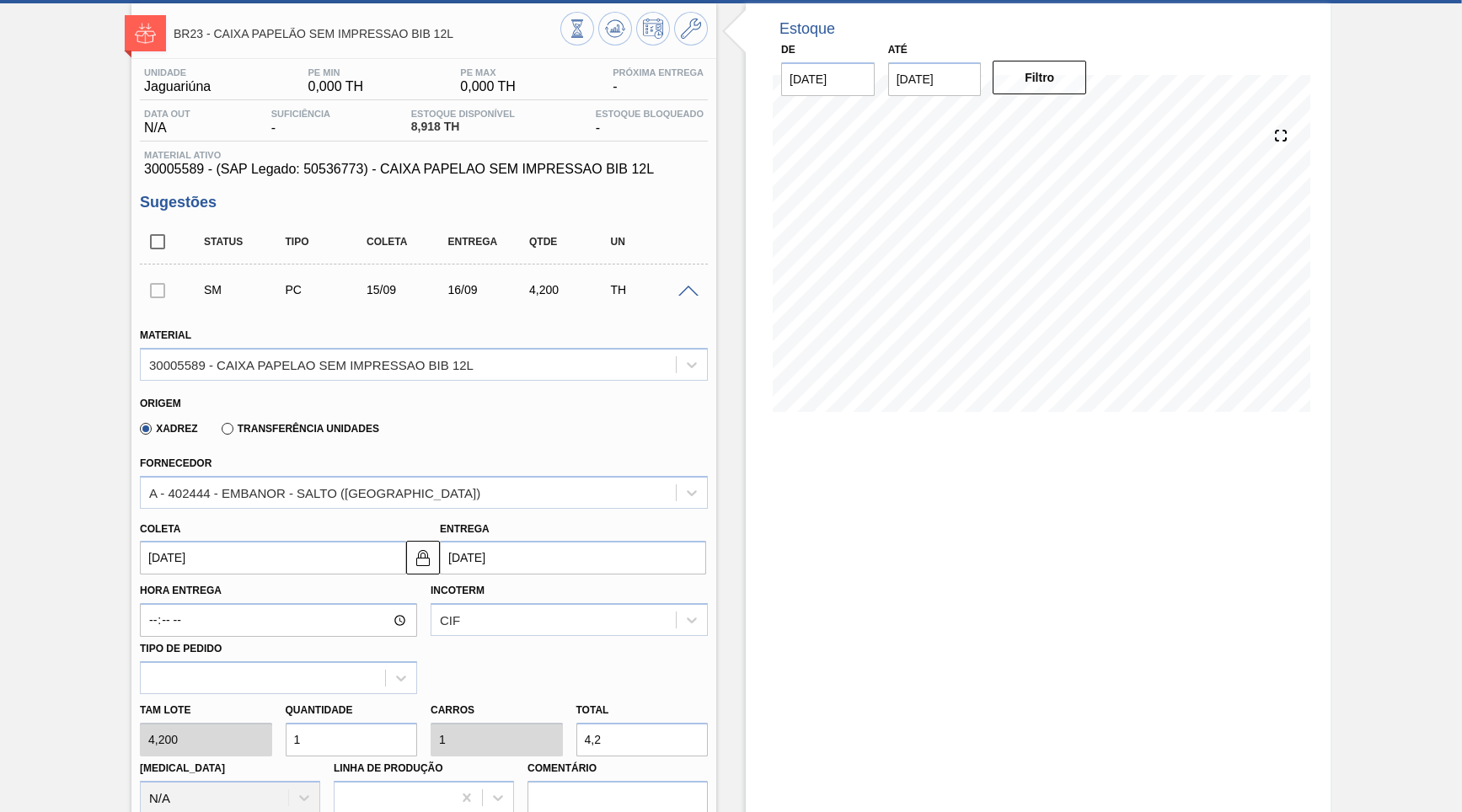
scroll to position [242, 0]
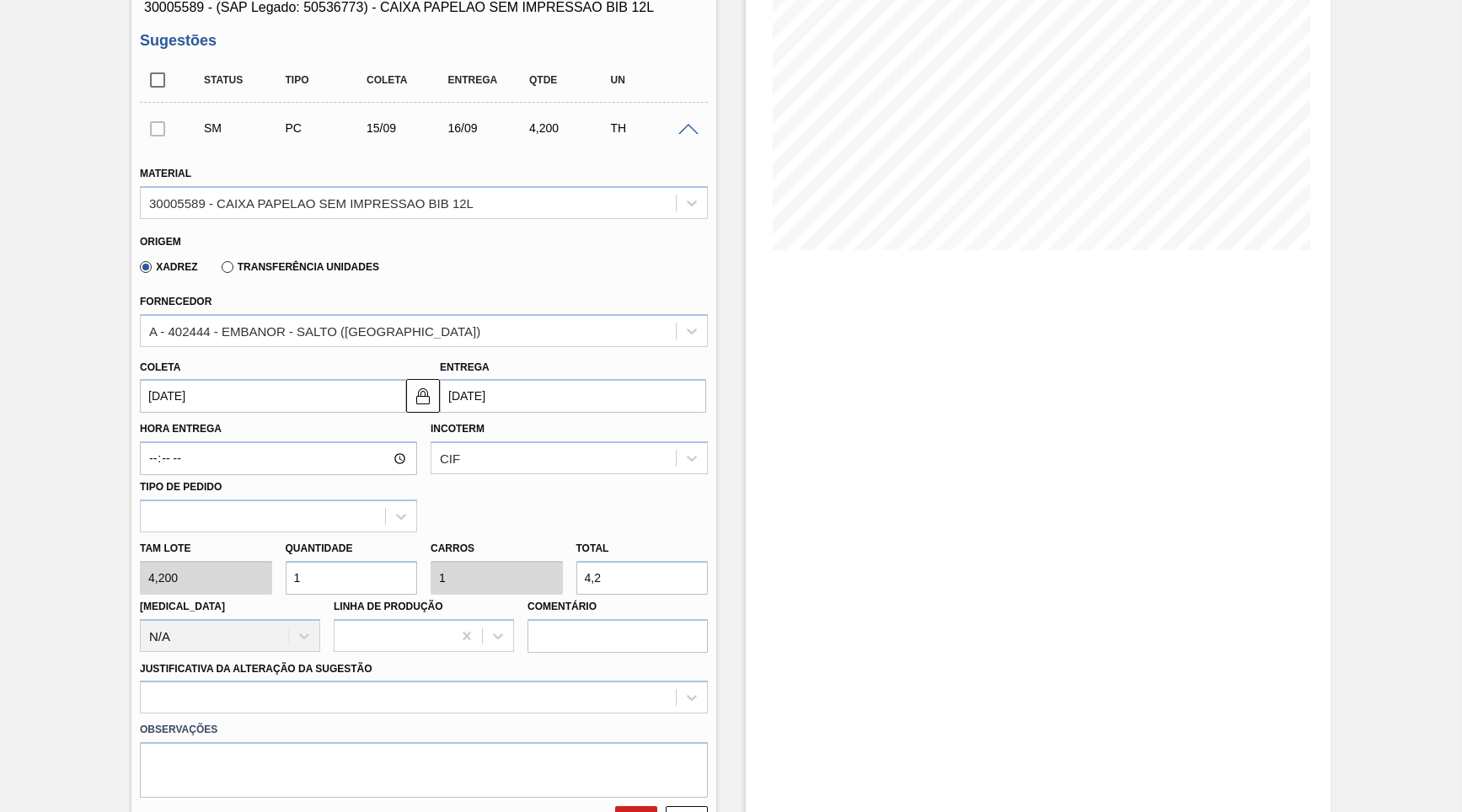
drag, startPoint x: 605, startPoint y: 571, endPoint x: 300, endPoint y: 539, distance: 306.7
click at [576, 561] on input "4,2" at bounding box center [642, 577] width 132 height 33
type input "0,238"
type input "1"
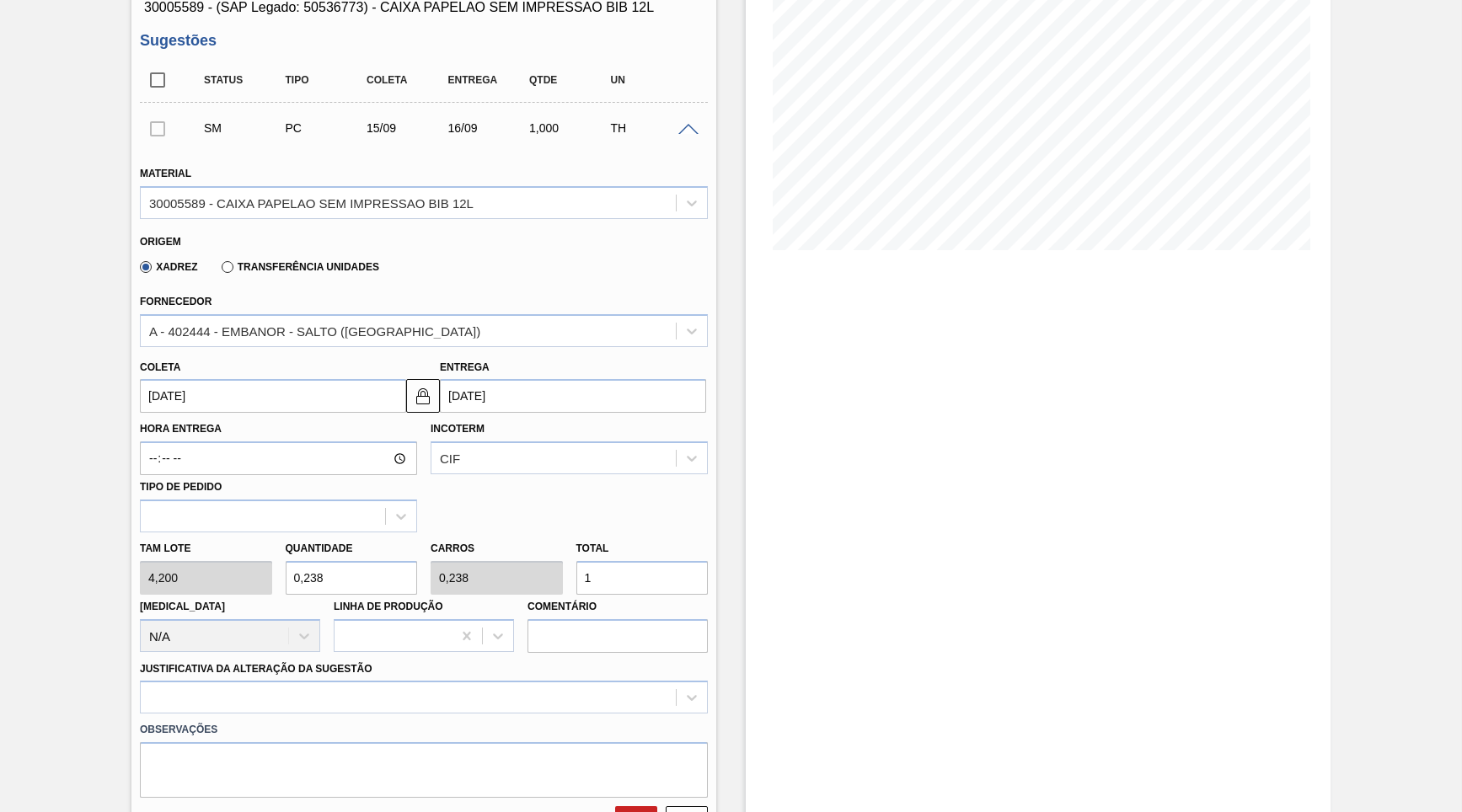
type input "2,619"
type input "11"
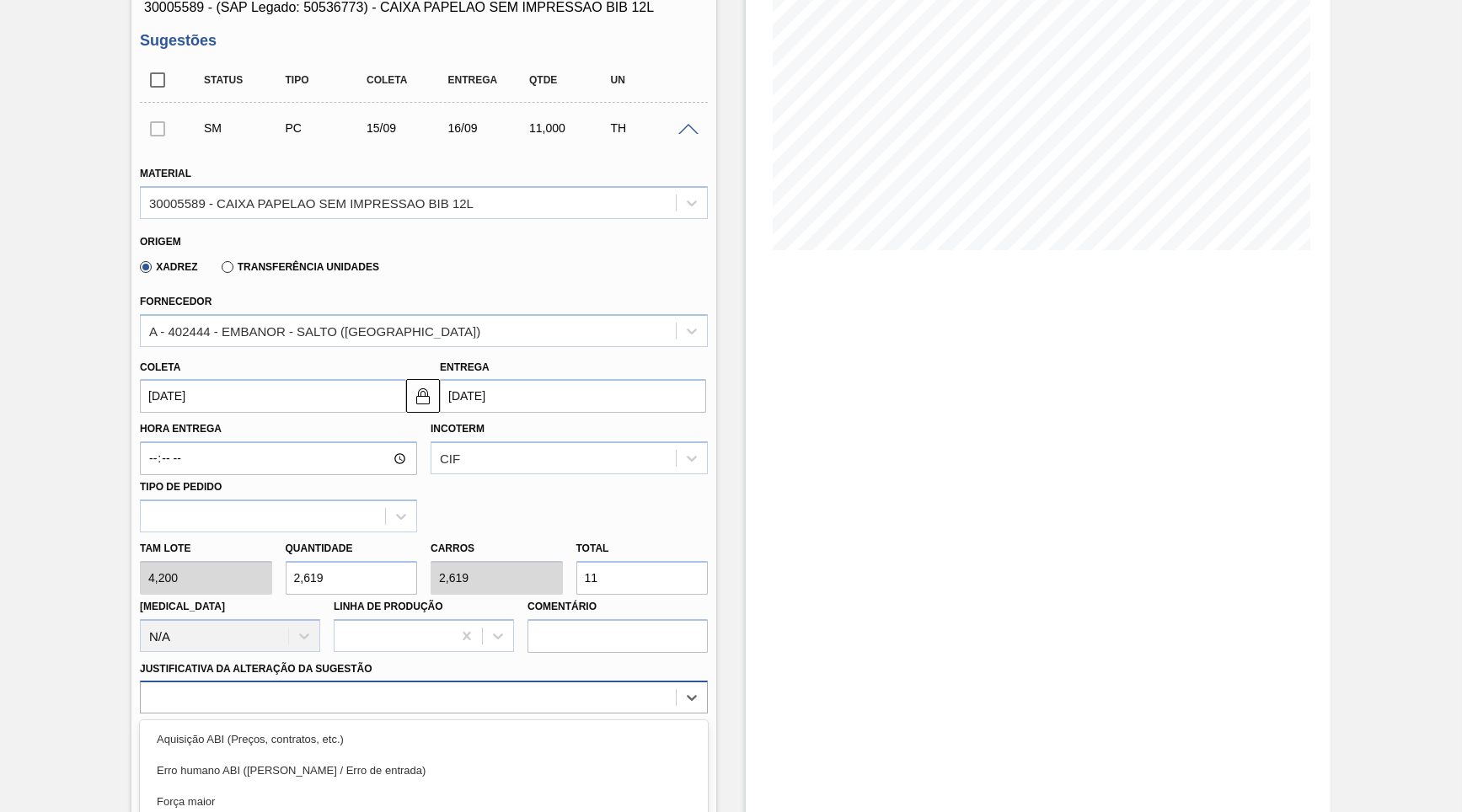
click at [213, 689] on div "option Master data incorreto ABI (LT, MOQ, etc.) focused, 5 of 18. 18 results a…" at bounding box center [424, 697] width 568 height 32
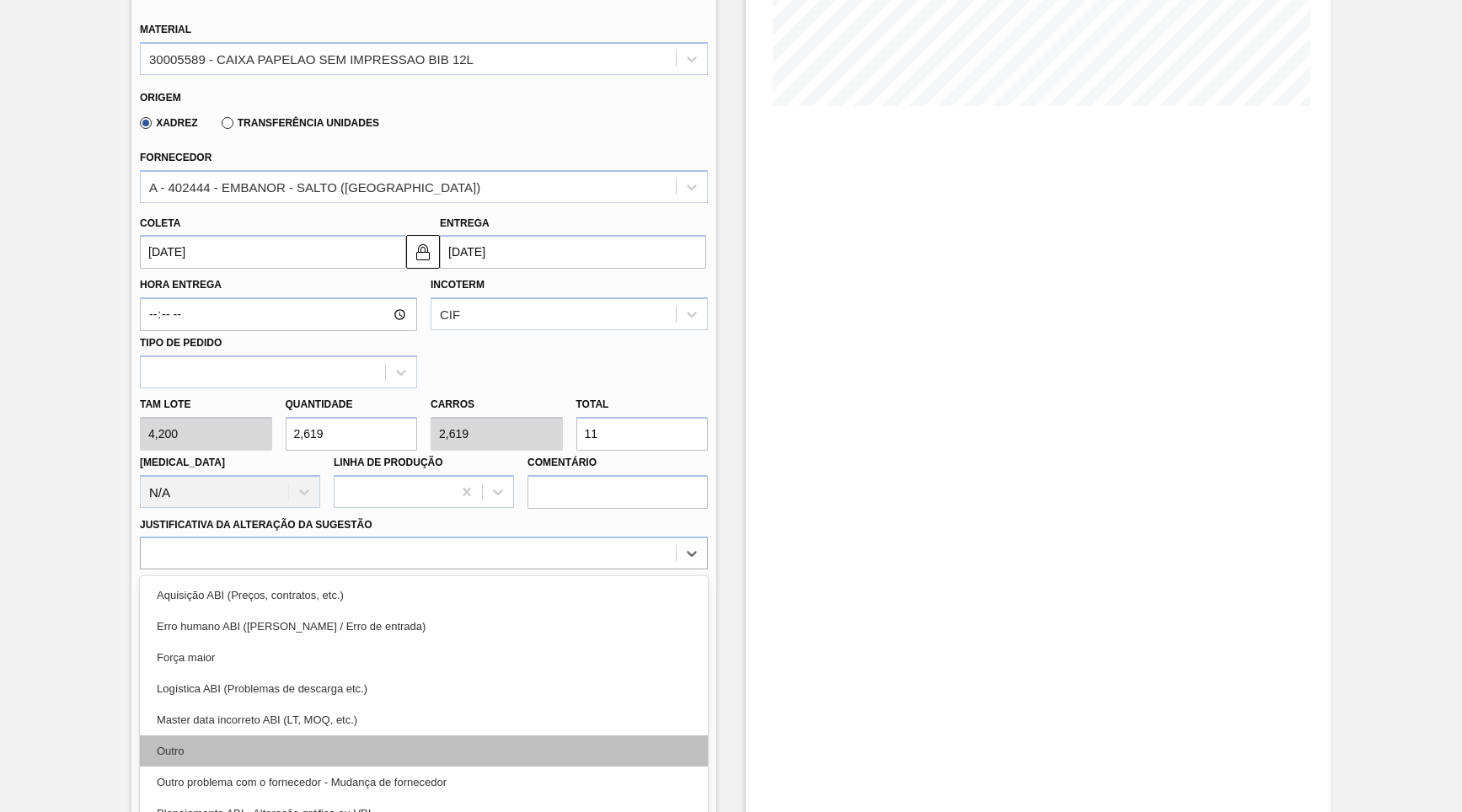
click at [254, 735] on div "Outro" at bounding box center [424, 751] width 568 height 32
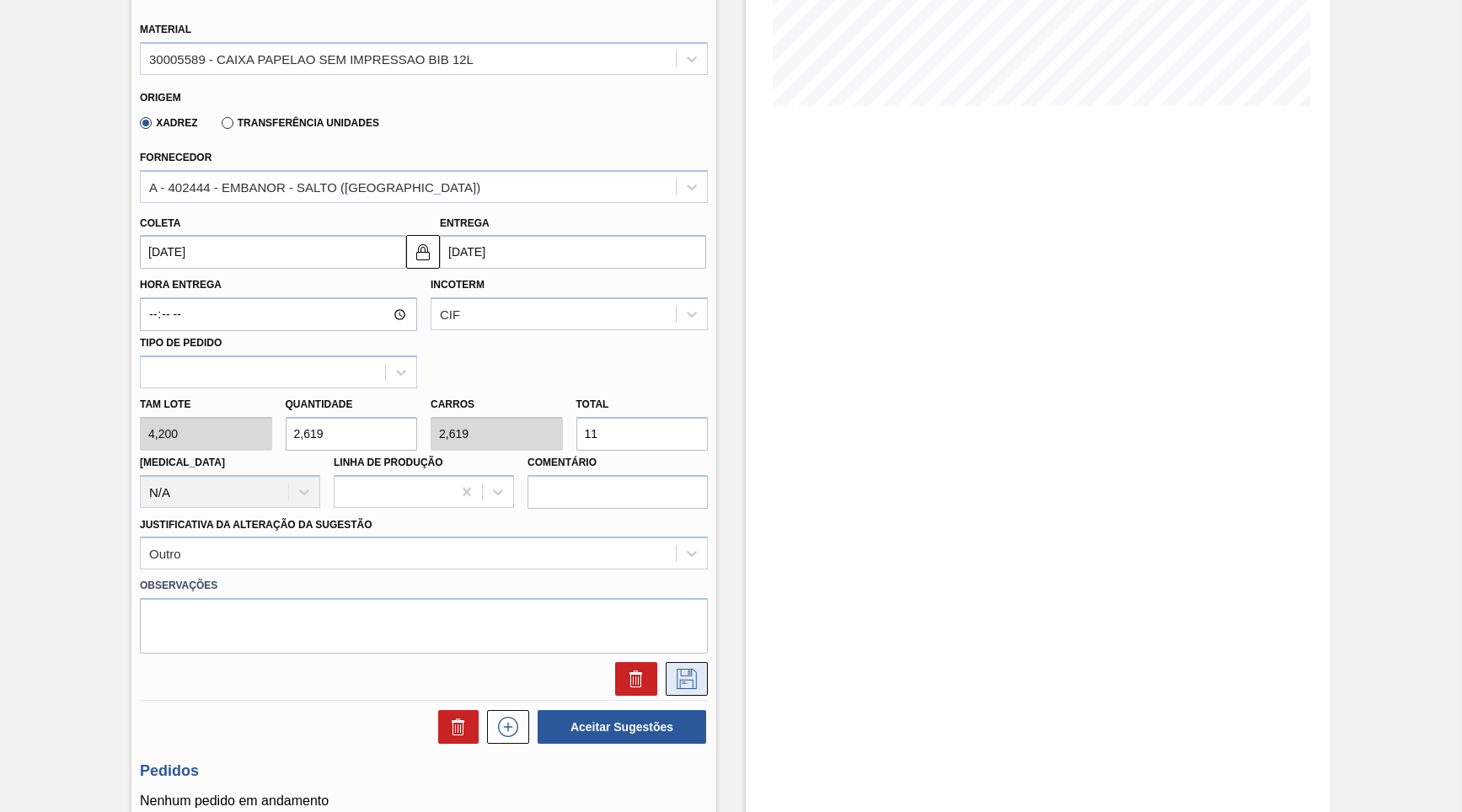
click at [691, 669] on icon at bounding box center [687, 679] width 27 height 20
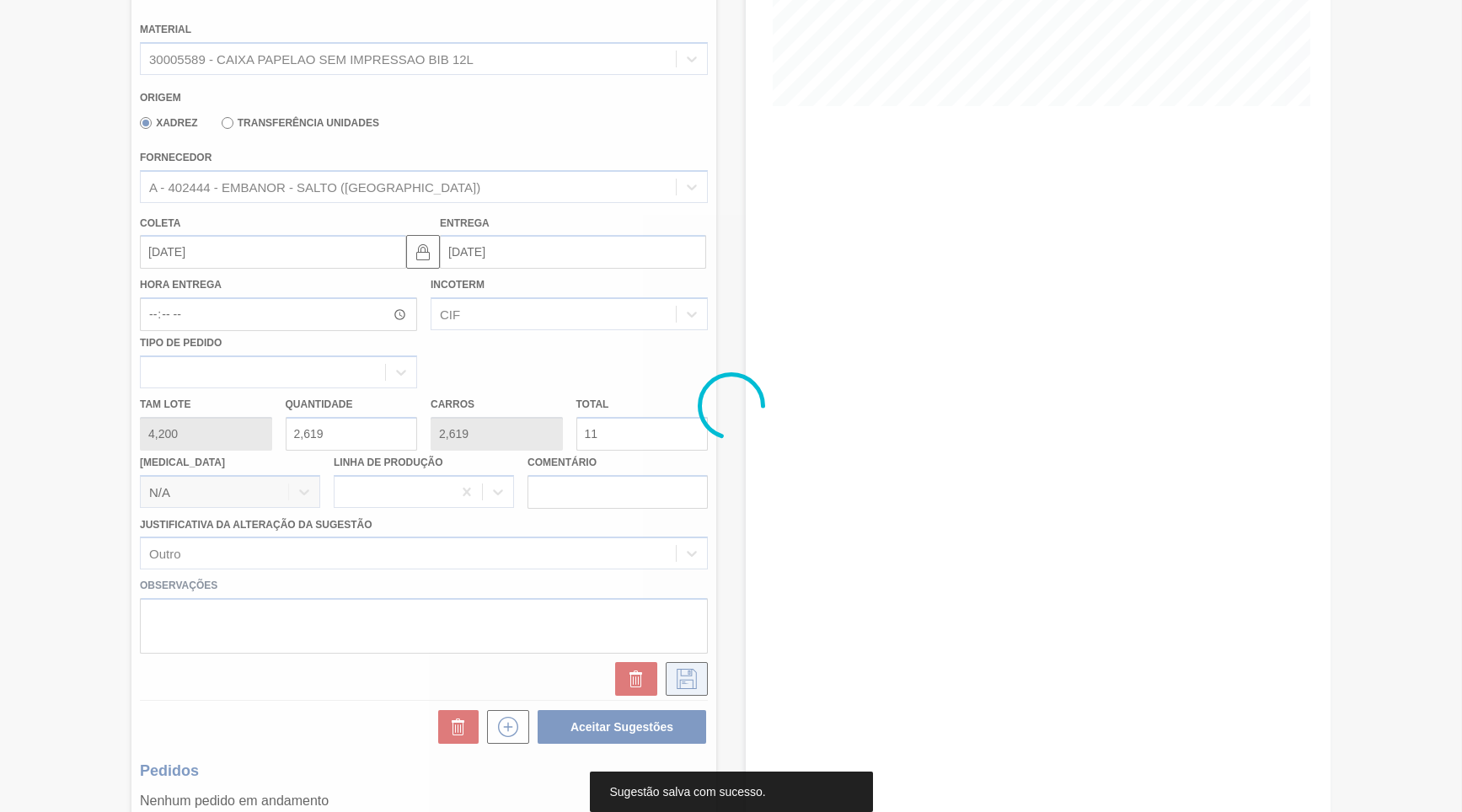
scroll to position [0, 0]
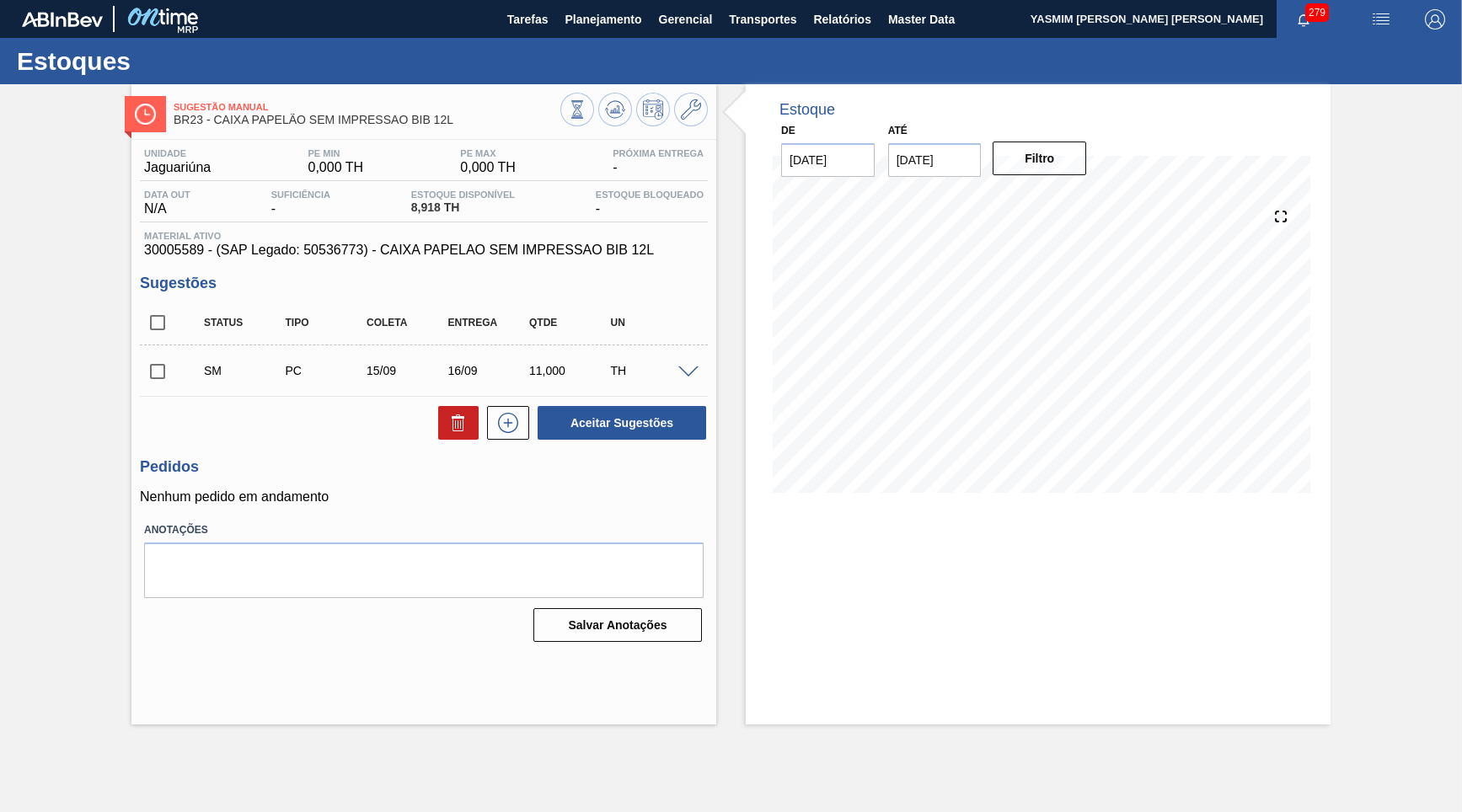
click at [167, 388] on div "SM PC 15/09 16/09 11,000 TH" at bounding box center [424, 370] width 568 height 42
click at [152, 368] on input "checkbox" at bounding box center [157, 371] width 35 height 35
click at [668, 411] on button "Aceitar Sugestões" at bounding box center [621, 423] width 168 height 33
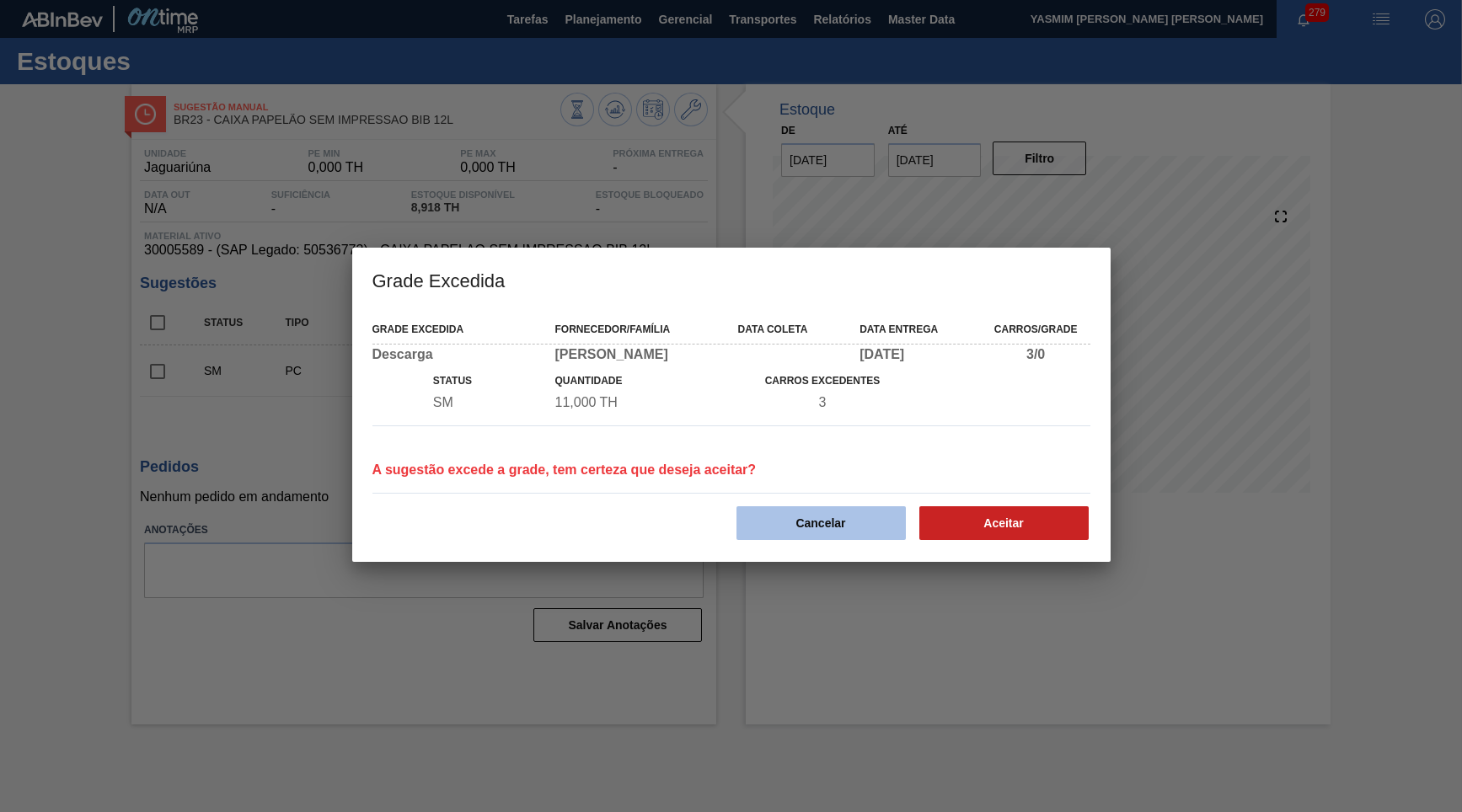
click at [752, 515] on button "Cancelar" at bounding box center [821, 523] width 169 height 33
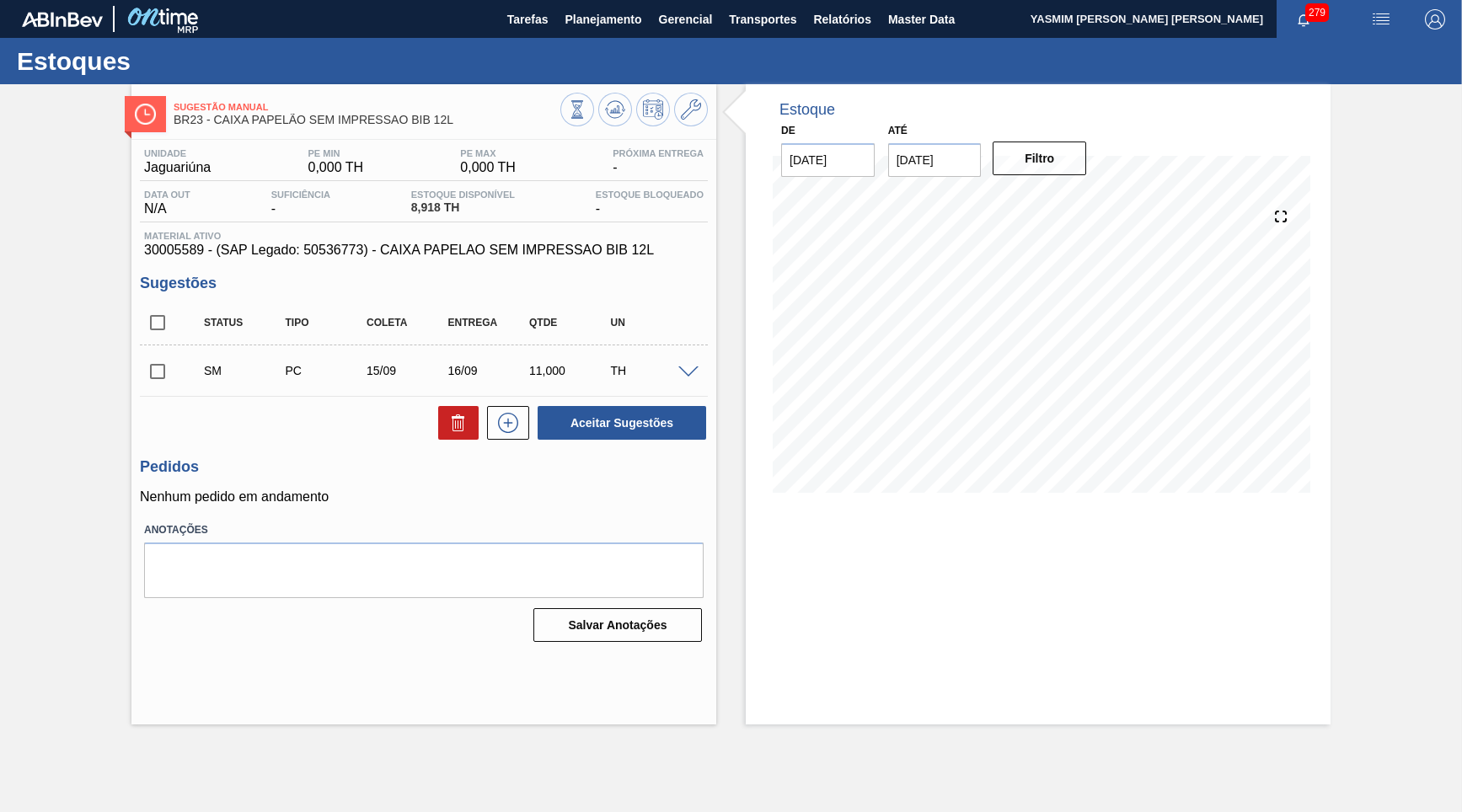
click at [140, 377] on input "checkbox" at bounding box center [157, 371] width 35 height 35
click at [641, 419] on button "Aceitar Sugestões" at bounding box center [621, 423] width 168 height 33
checkbox input "false"
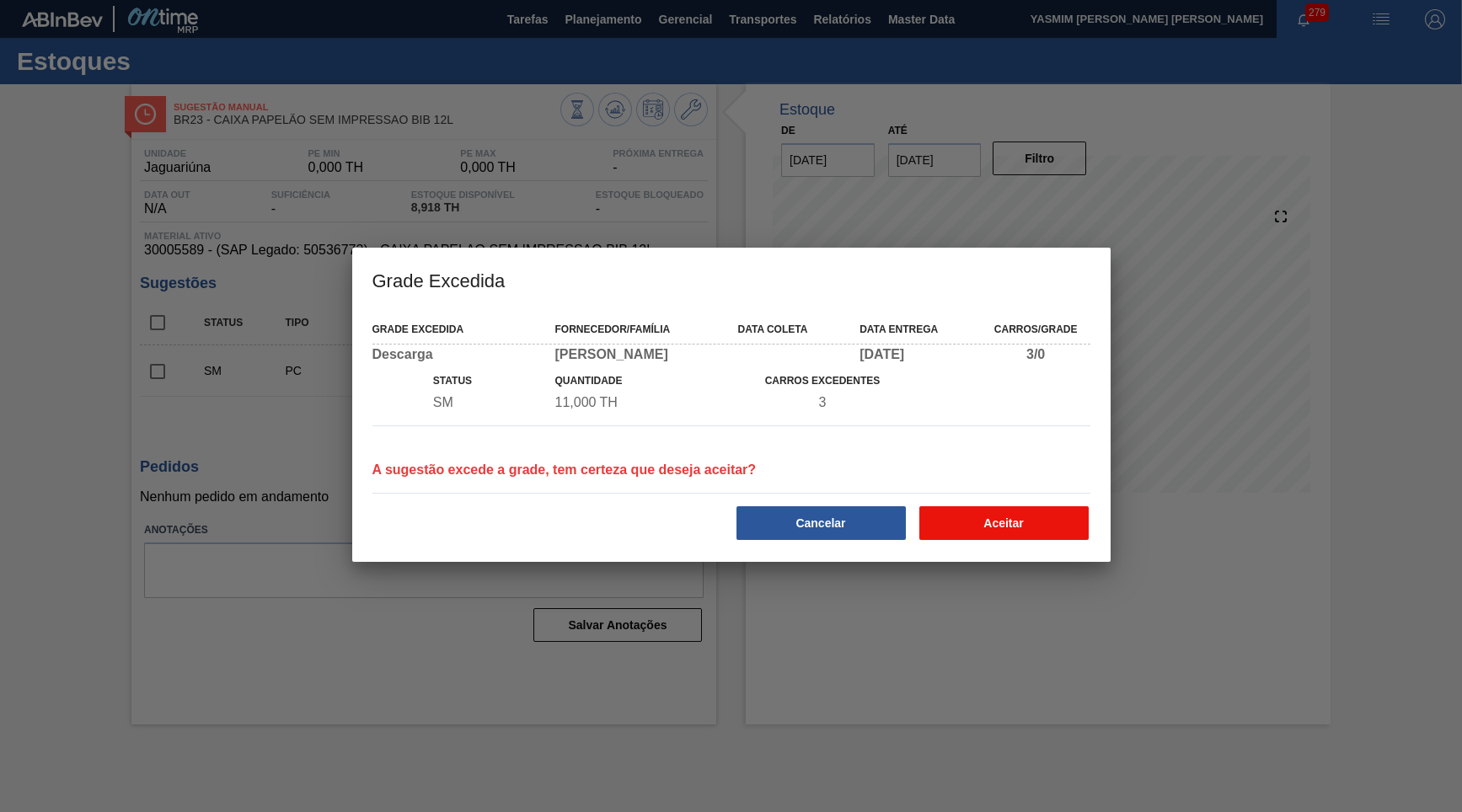
click at [1072, 521] on button "Aceitar" at bounding box center [1003, 523] width 169 height 33
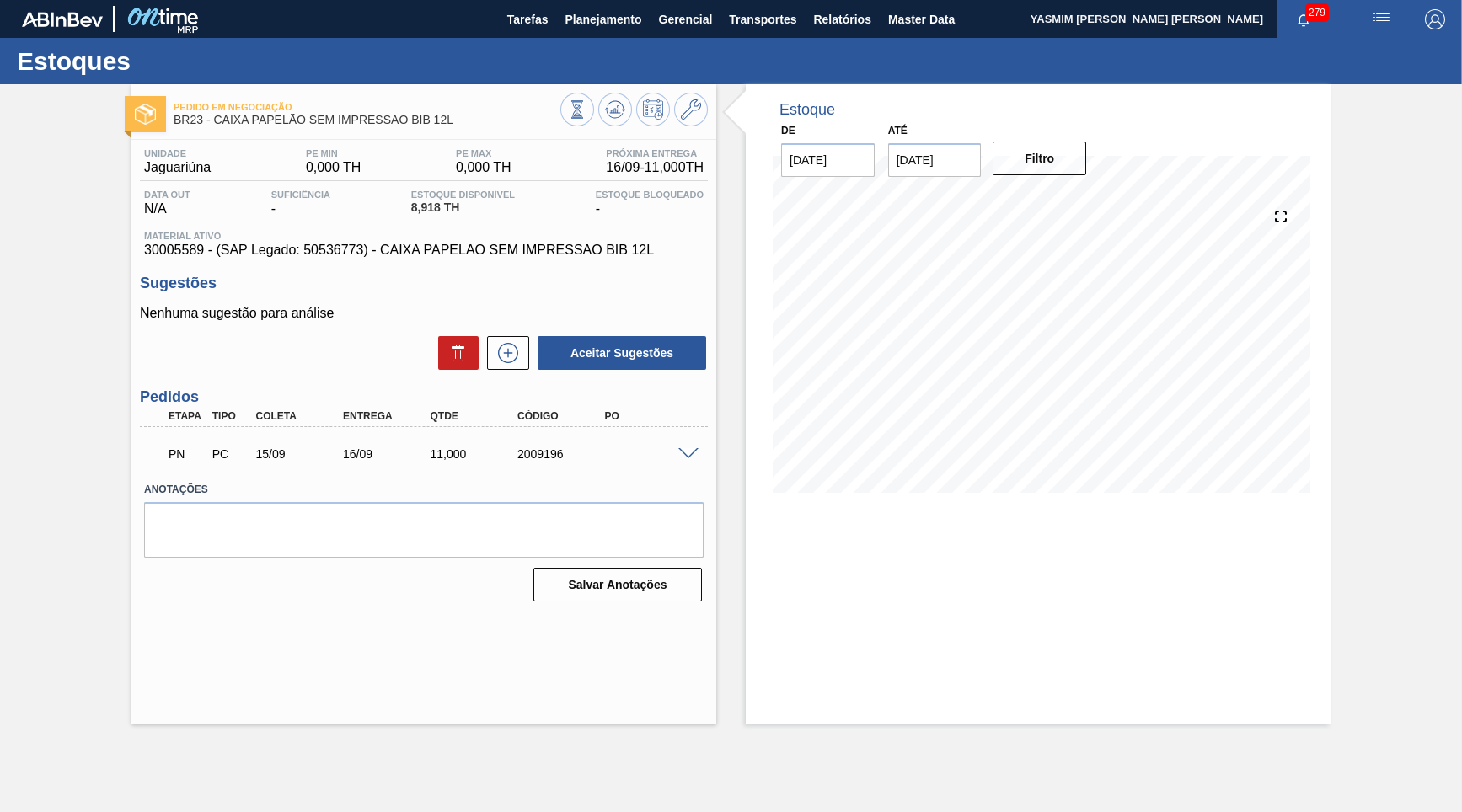
click at [434, 458] on div "11,000" at bounding box center [474, 454] width 96 height 14
click at [562, 32] on button "Planejamento" at bounding box center [603, 19] width 94 height 38
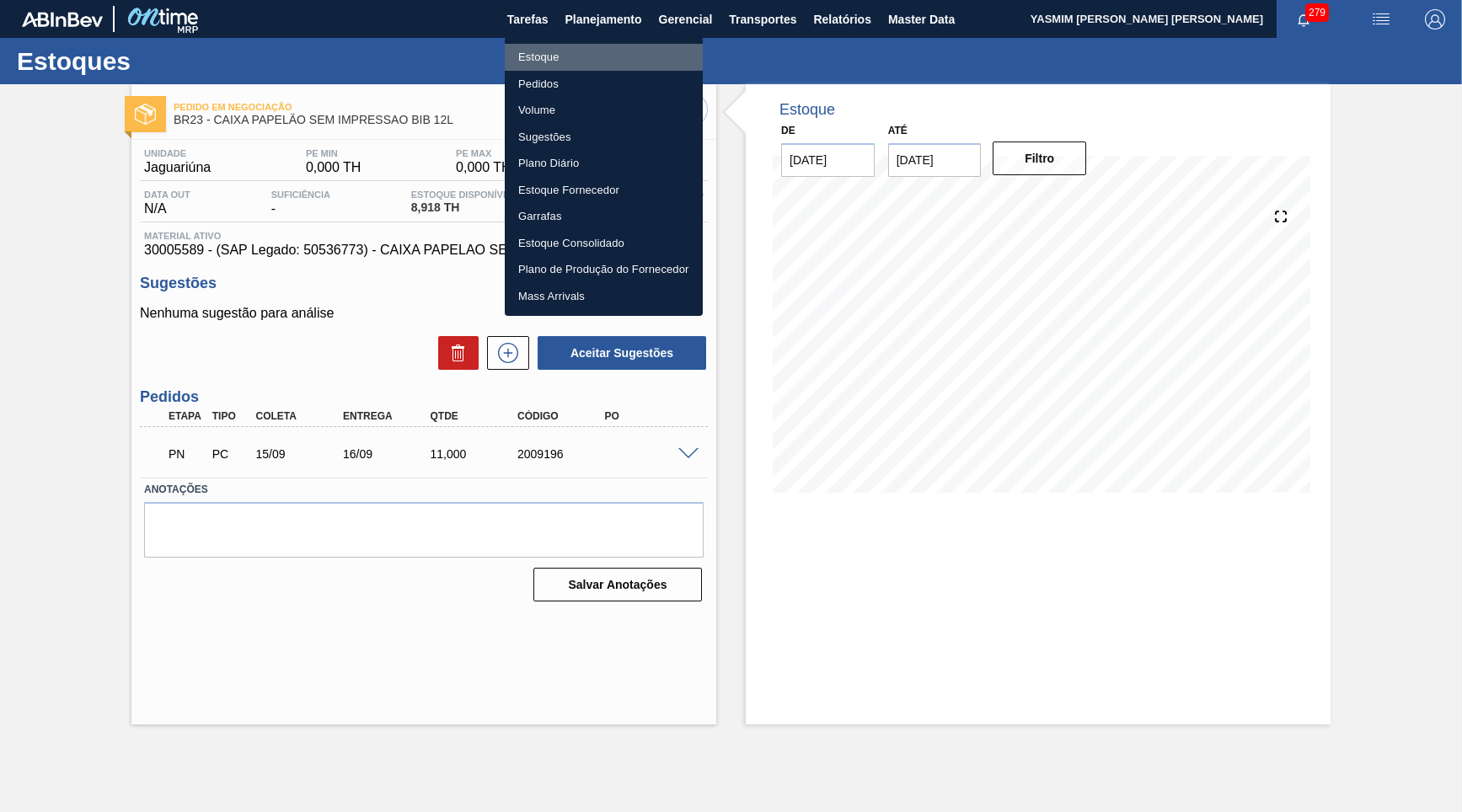
click at [593, 57] on li "Estoque" at bounding box center [604, 57] width 198 height 27
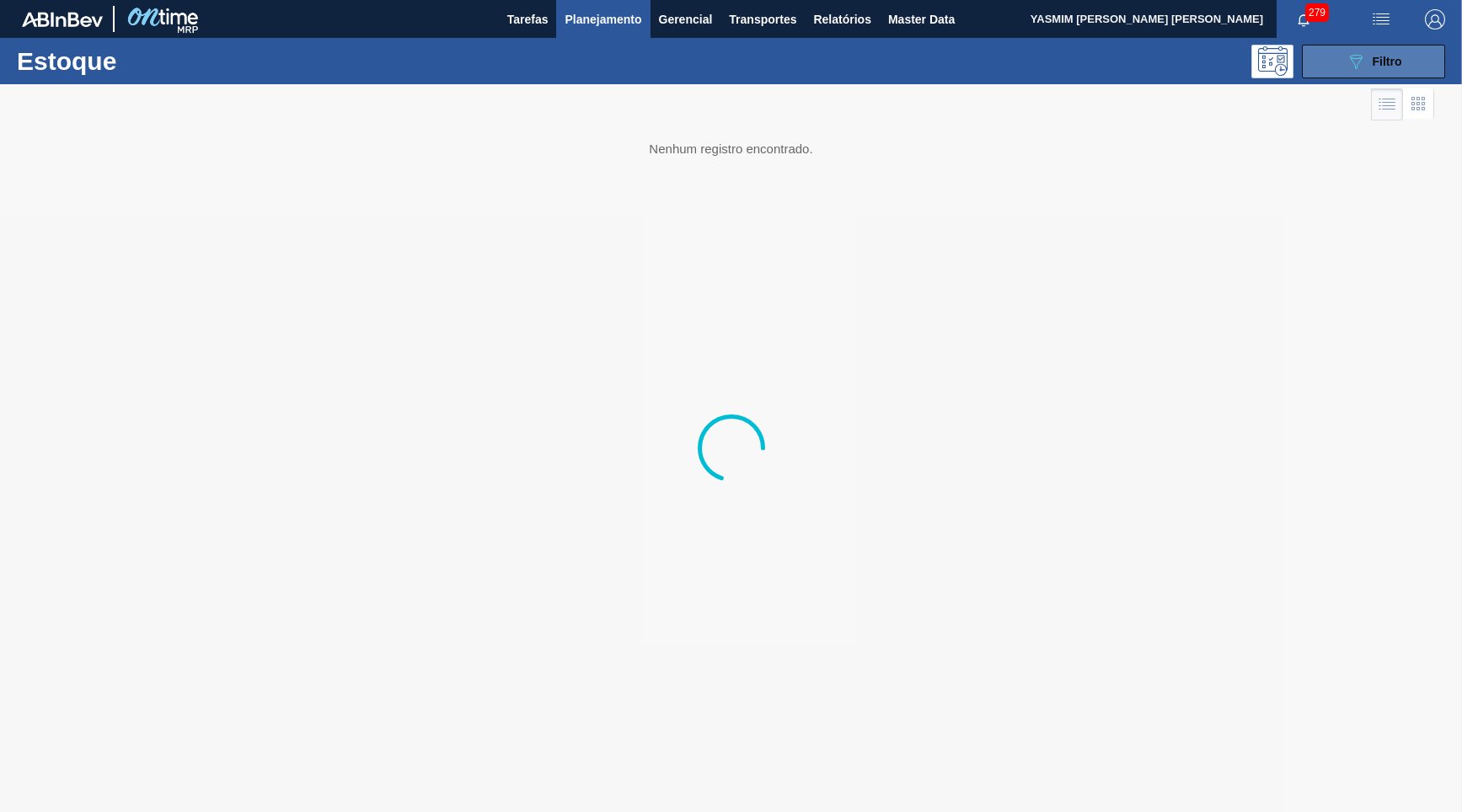
click at [1408, 64] on button "089F7B8B-B2A5-4AFE-B5C0-19BA573D28AC Filtro" at bounding box center [1373, 61] width 143 height 33
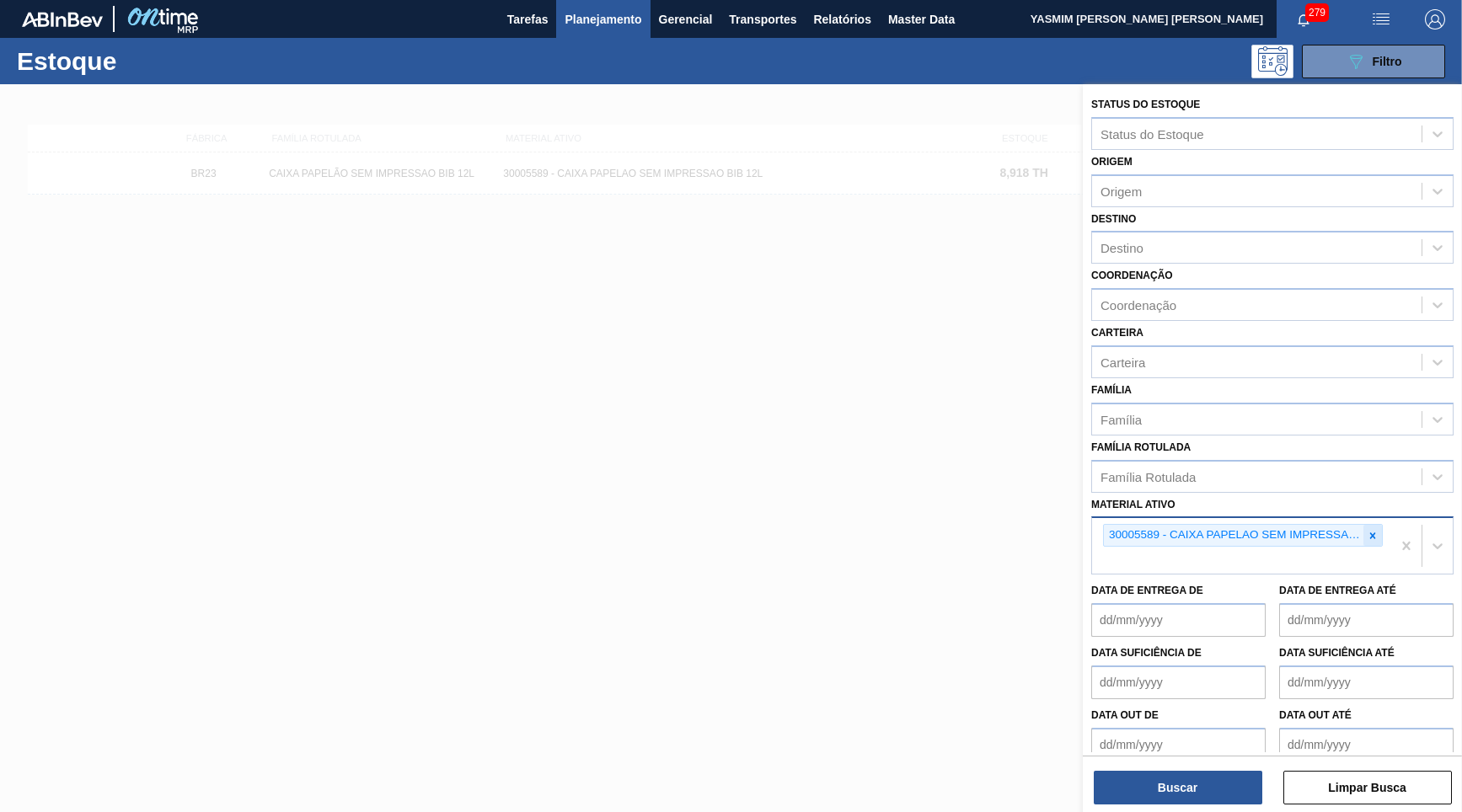
click at [1379, 525] on div at bounding box center [1372, 535] width 19 height 21
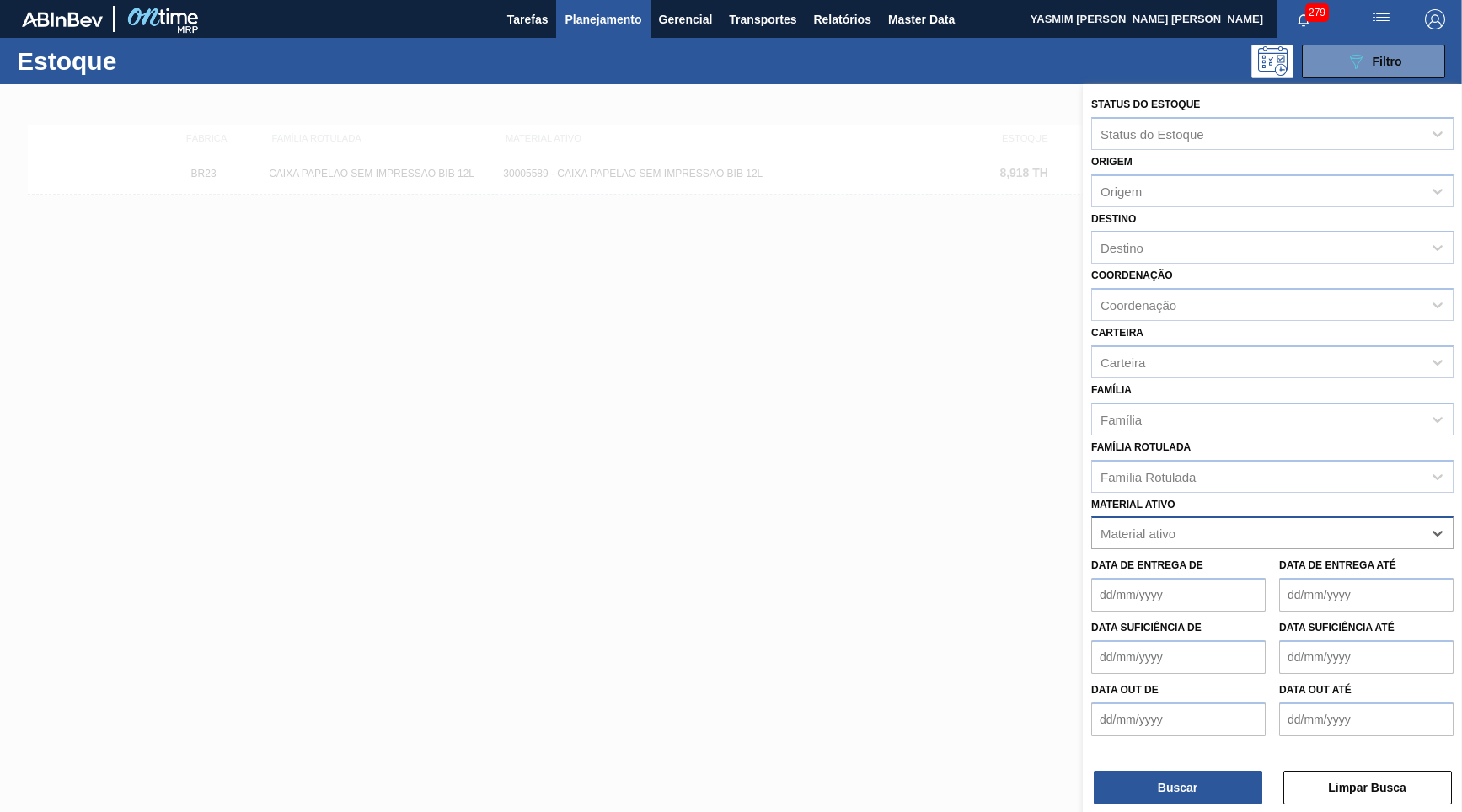
paste ativo "30017467"
type ativo "30017467"
click at [1214, 559] on div "30017467 - ETIQUETA BRAHMA CHOPP CLARO BIB 12L 429" at bounding box center [1272, 575] width 362 height 32
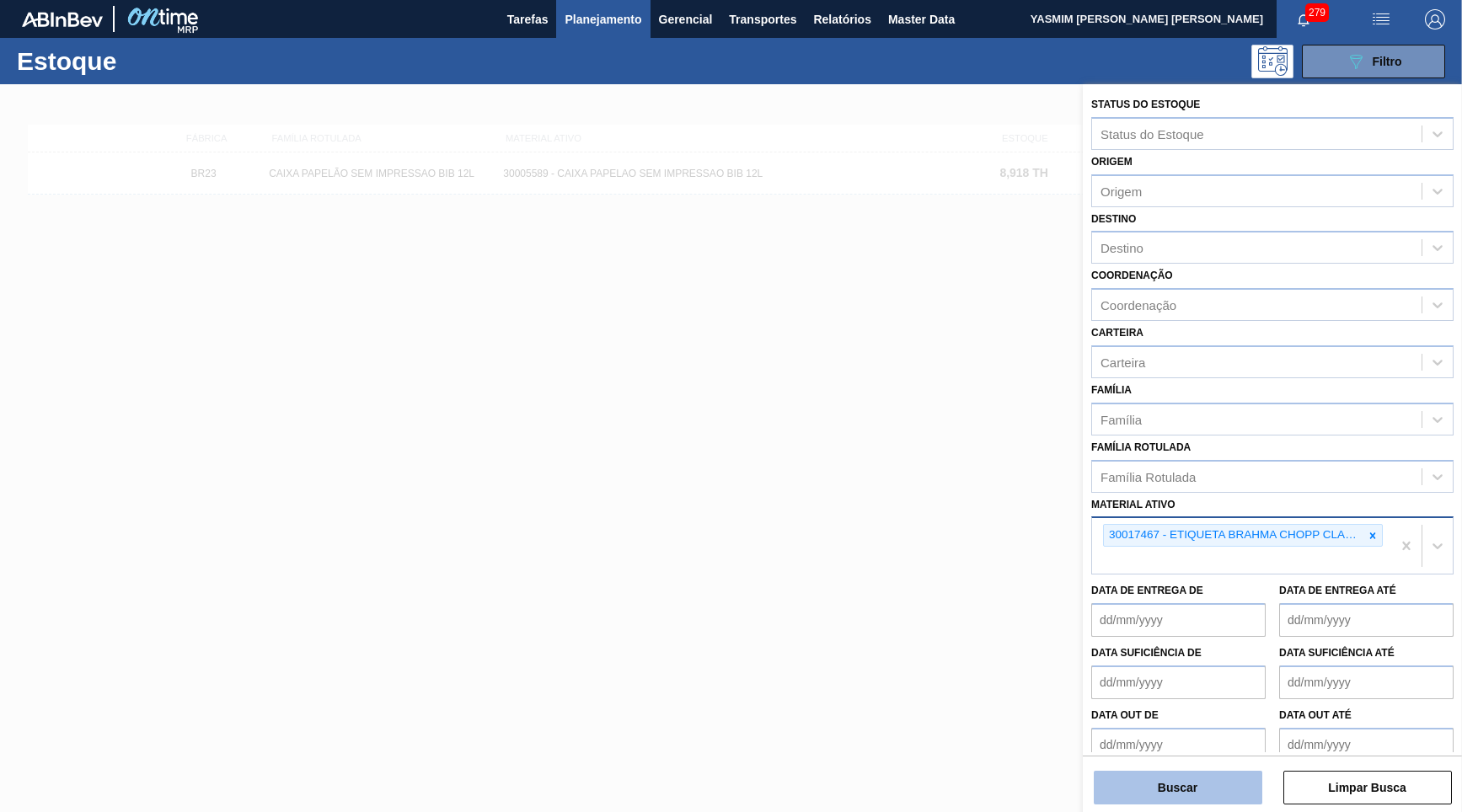
click at [1192, 774] on button "Buscar" at bounding box center [1178, 787] width 168 height 33
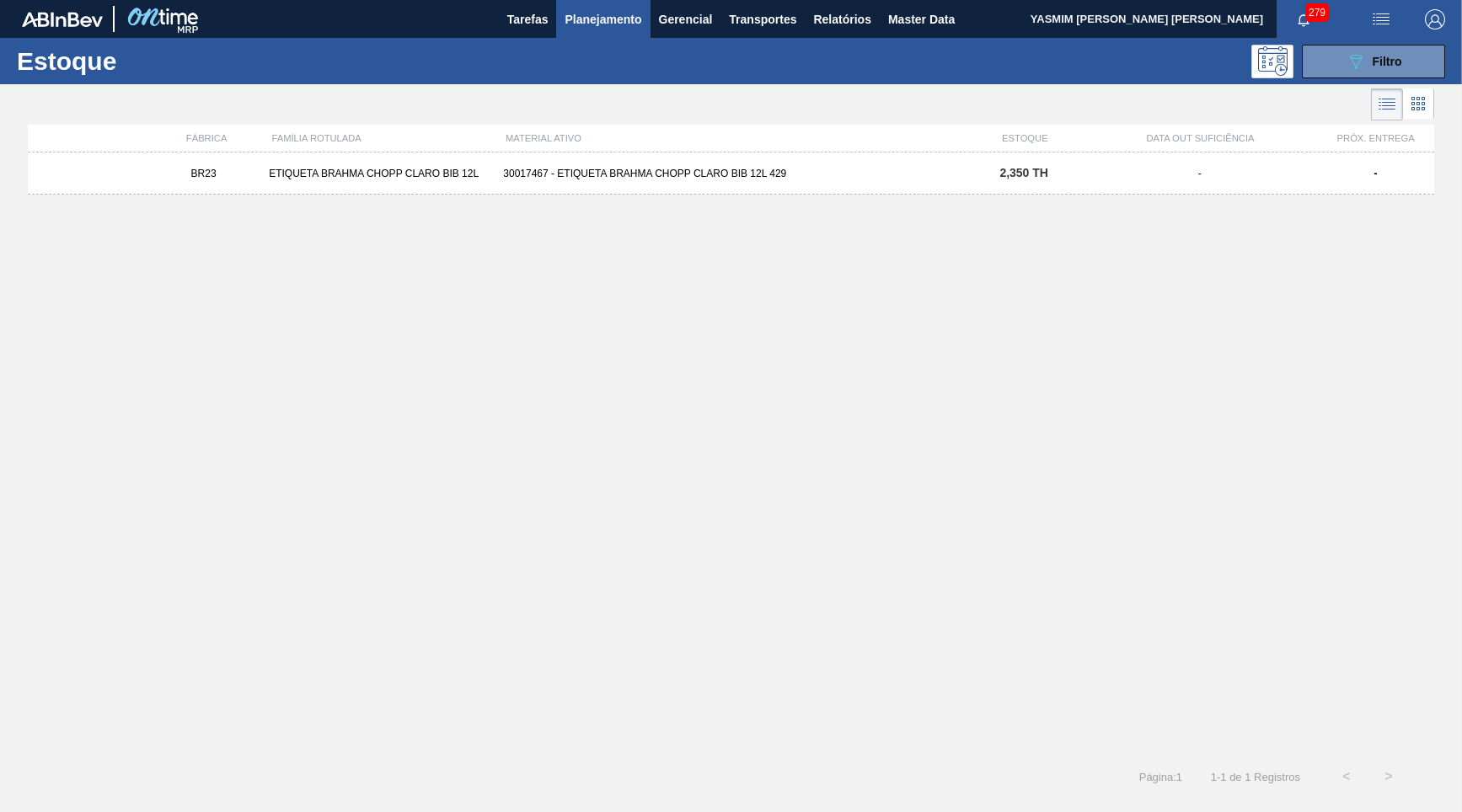
click at [836, 175] on div "30017467 - ETIQUETA BRAHMA CHOPP CLARO BIB 12L 429" at bounding box center [730, 173] width 469 height 12
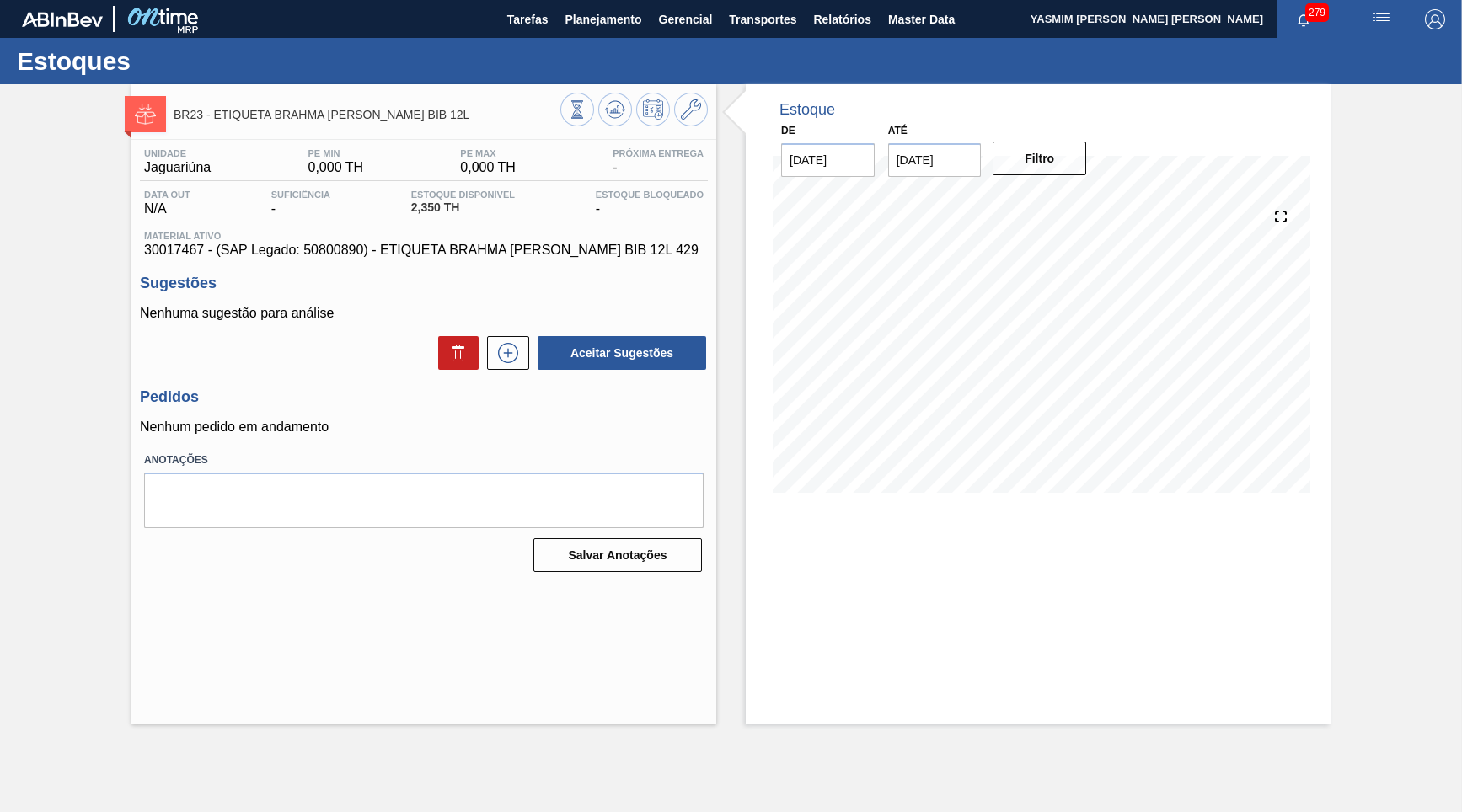
click at [565, 260] on div "Unidade Jaguariúna PE MIN 0,000 TH PE MAX 0,000 TH Próxima Entrega - Data out N…" at bounding box center [424, 359] width 585 height 438
click at [569, 255] on span "30017467 - (SAP Legado: 50800890) - ETIQUETA BRAHMA [PERSON_NAME] BIB 12L 429" at bounding box center [424, 250] width 559 height 15
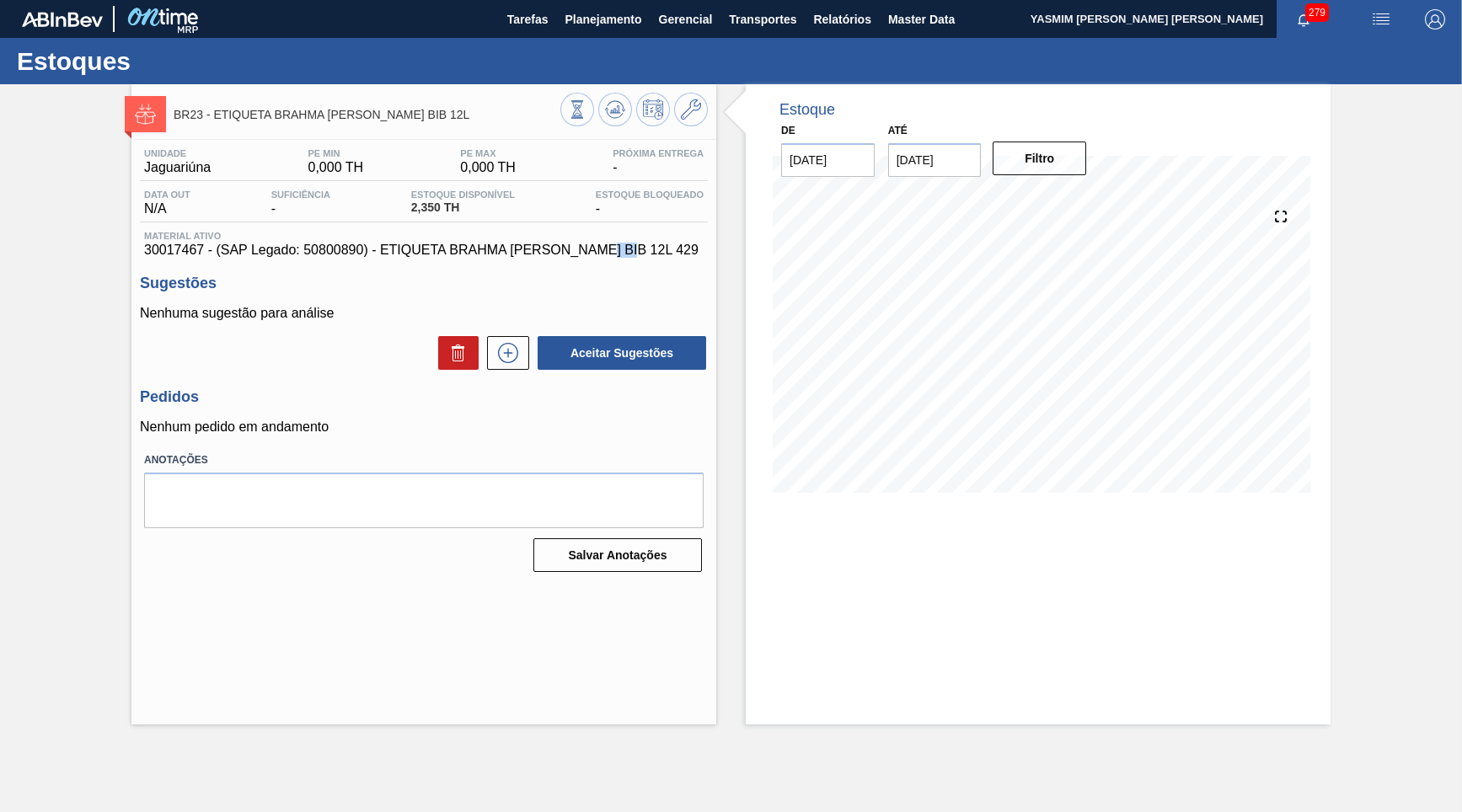
click at [569, 255] on span "30017467 - (SAP Legado: 50800890) - ETIQUETA BRAHMA [PERSON_NAME] BIB 12L 429" at bounding box center [424, 250] width 559 height 15
drag, startPoint x: 463, startPoint y: 235, endPoint x: 465, endPoint y: 246, distance: 11.2
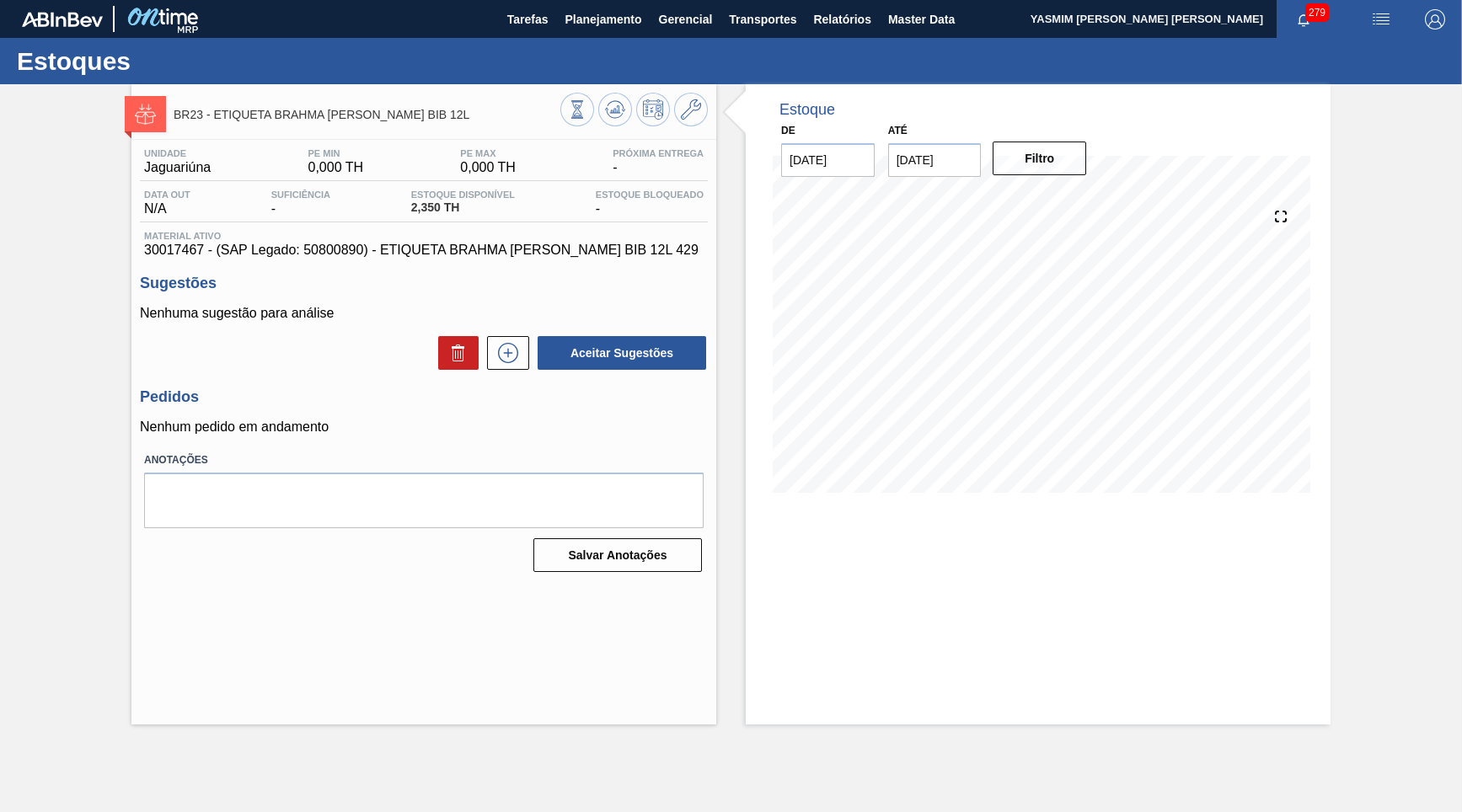
click at [464, 235] on span "Material ativo" at bounding box center [424, 236] width 559 height 10
click at [470, 256] on span "30017467 - (SAP Legado: 50800890) - ETIQUETA BRAHMA [PERSON_NAME] BIB 12L 429" at bounding box center [424, 250] width 559 height 15
click at [524, 361] on button at bounding box center [507, 353] width 42 height 33
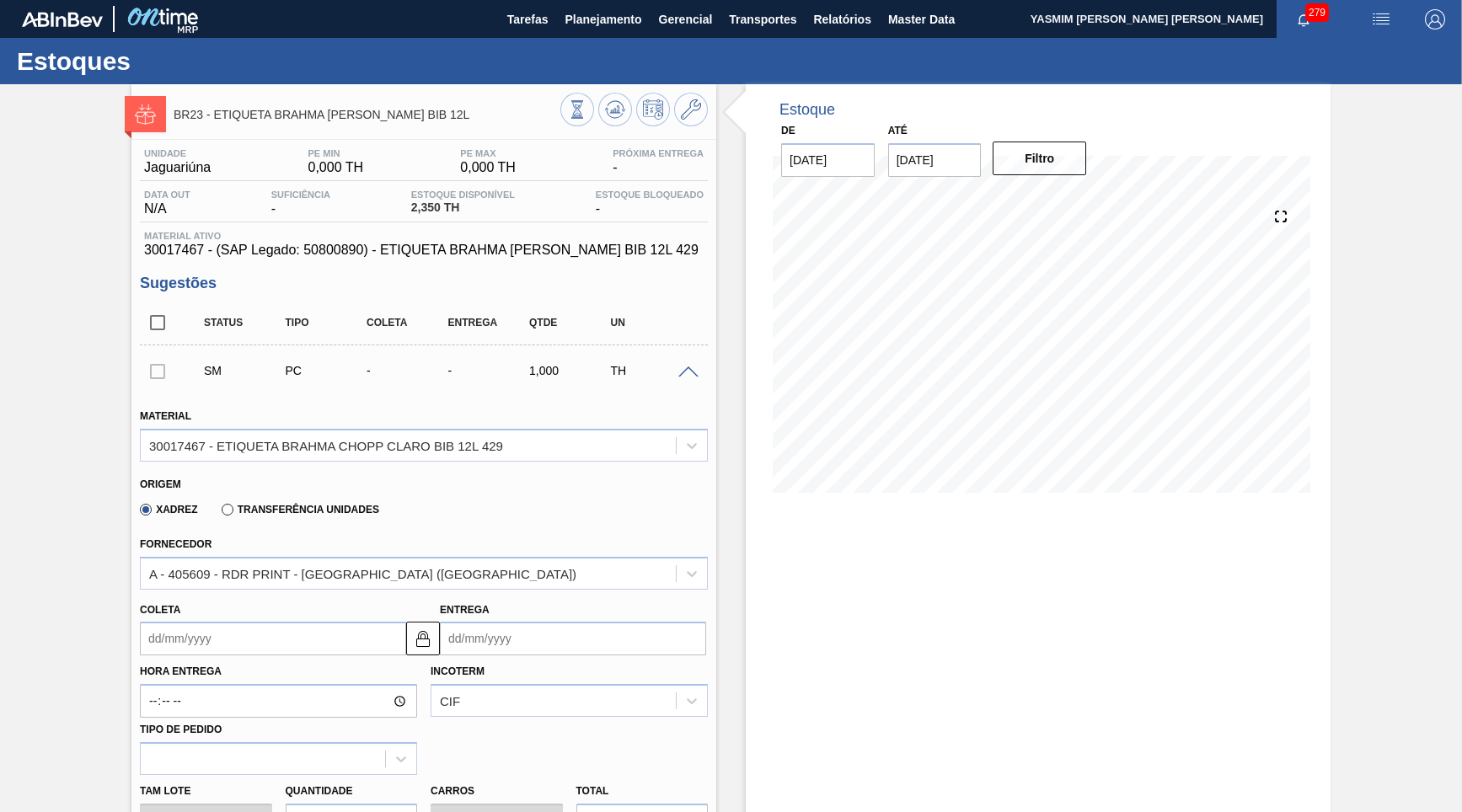
scroll to position [324, 0]
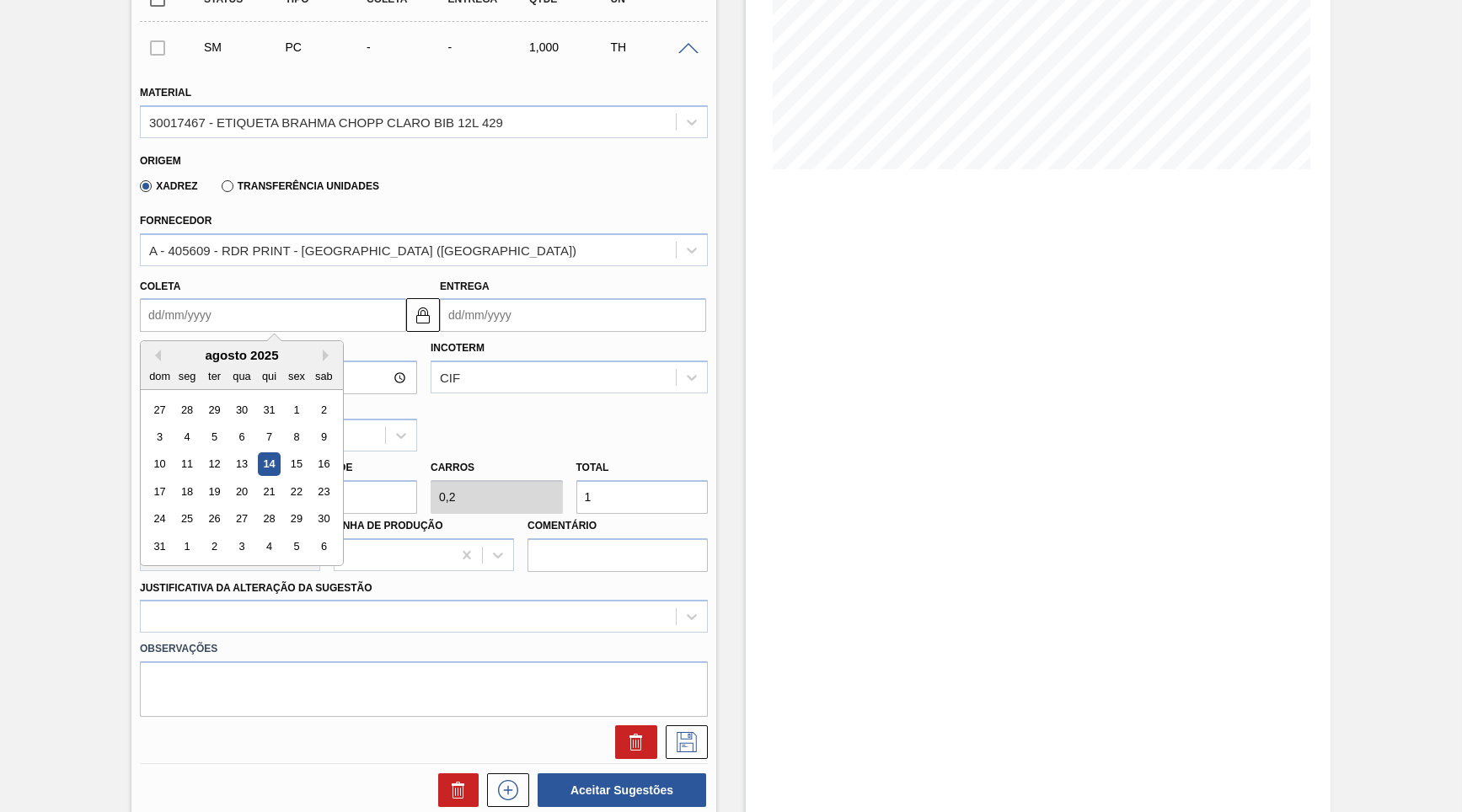
click at [254, 310] on input "Coleta" at bounding box center [273, 314] width 266 height 33
click at [272, 500] on div "27 28 29 30 31 1 2 3 4 5 6 7 8 9 10 11 12 13 14 15 16 17 18 19 20 21 22 23 24 2…" at bounding box center [242, 478] width 191 height 164
drag, startPoint x: 288, startPoint y: 492, endPoint x: 277, endPoint y: 486, distance: 12.5
click at [285, 505] on div "24 25 26 27 28 29 30" at bounding box center [242, 519] width 191 height 27
click at [284, 508] on div "29" at bounding box center [295, 519] width 23 height 23
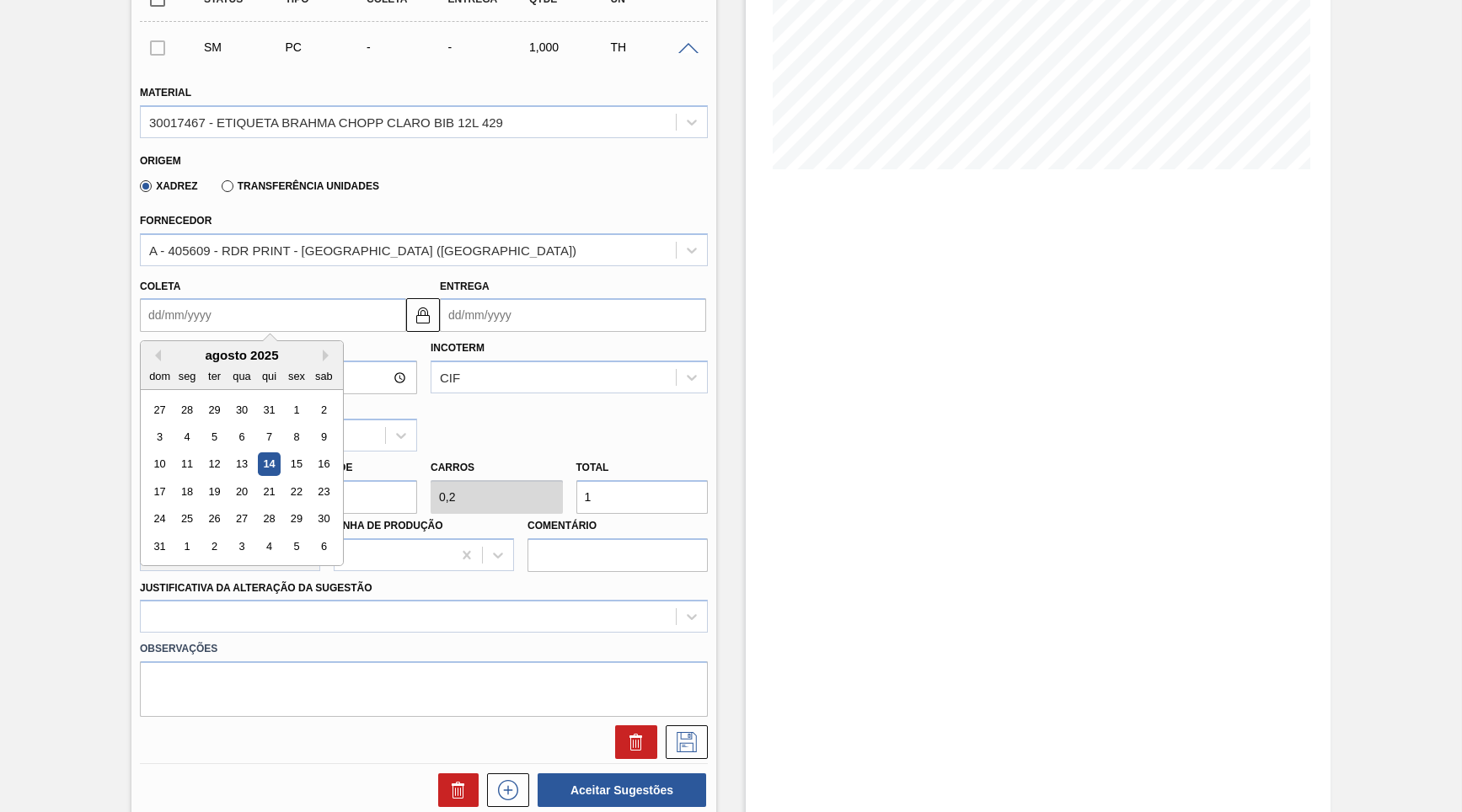
type input "[DATE]"
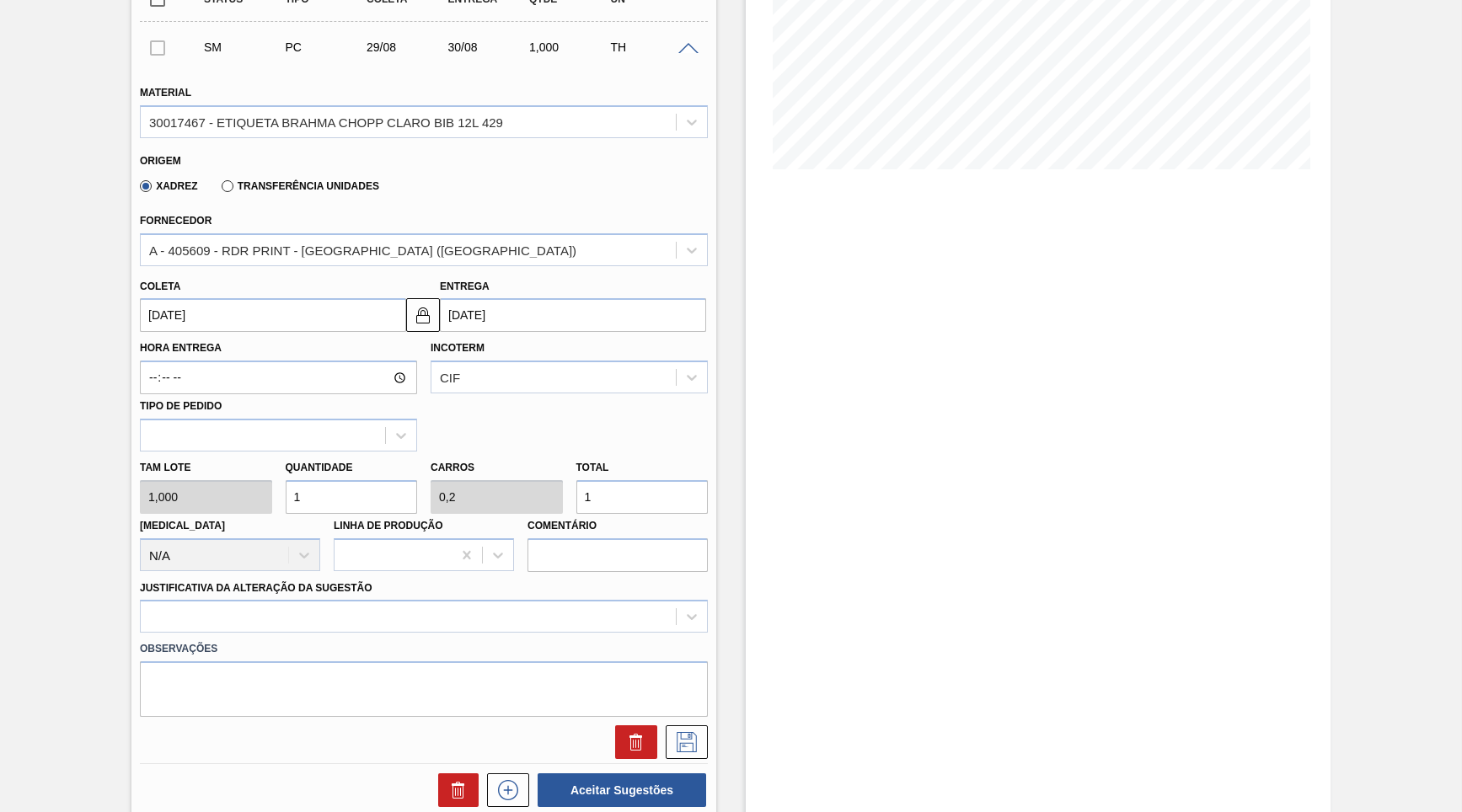
click at [635, 429] on div "Hora Entrega Incoterm CIF Tipo de pedido" at bounding box center [424, 392] width 582 height 120
click at [646, 458] on div "Total 1" at bounding box center [642, 485] width 132 height 58
click at [652, 480] on input "1" at bounding box center [642, 496] width 132 height 33
type input "11"
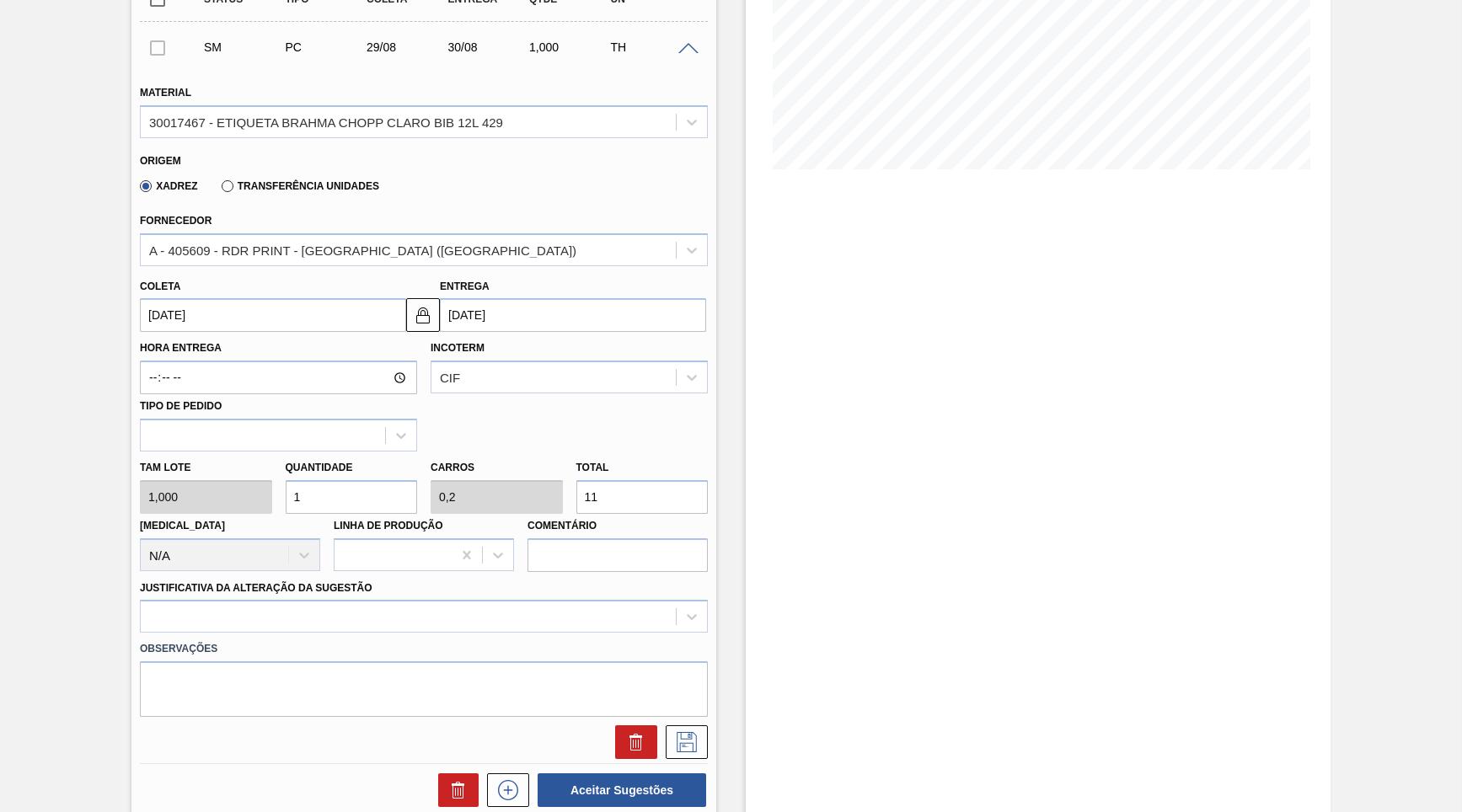
type input "2,2"
type input "11"
click at [975, 559] on div "Estoque De [DATE] Até [DATE] Filtro 14/08 Projeção de Estoque 2.408 [DOMAIN_NAM…" at bounding box center [1038, 392] width 585 height 1263
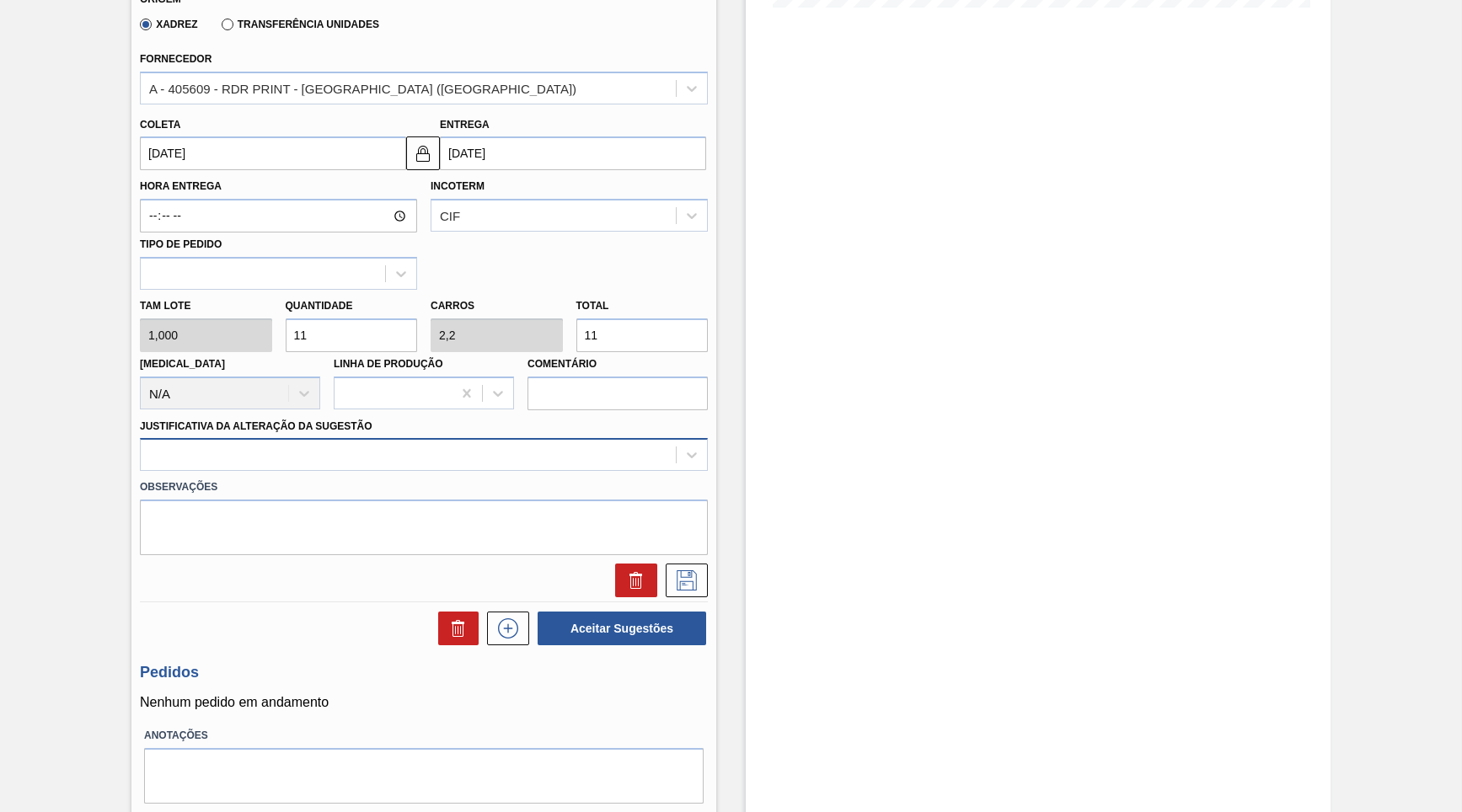
click at [291, 443] on div at bounding box center [408, 455] width 535 height 25
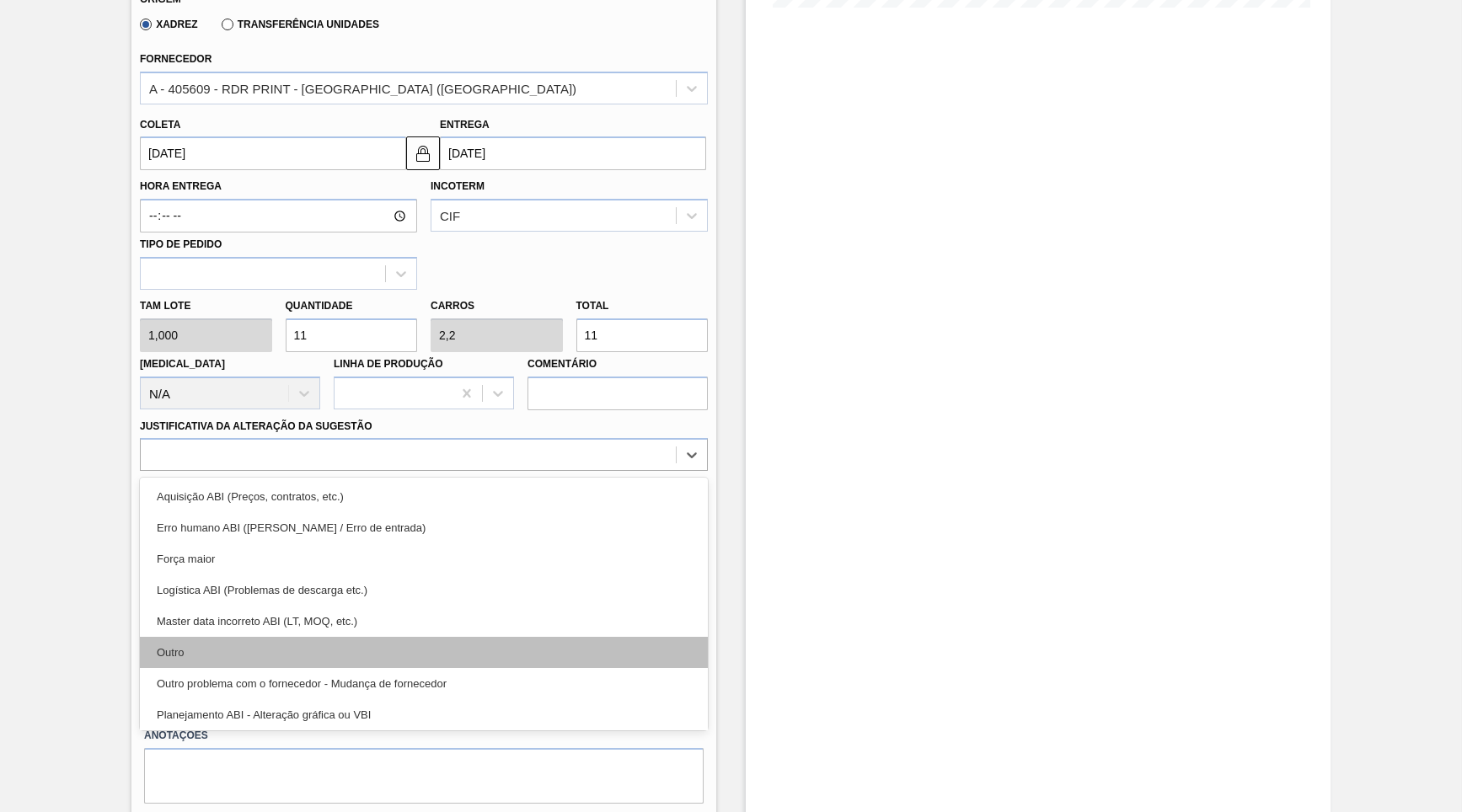
click at [288, 637] on div "Outro" at bounding box center [424, 652] width 568 height 32
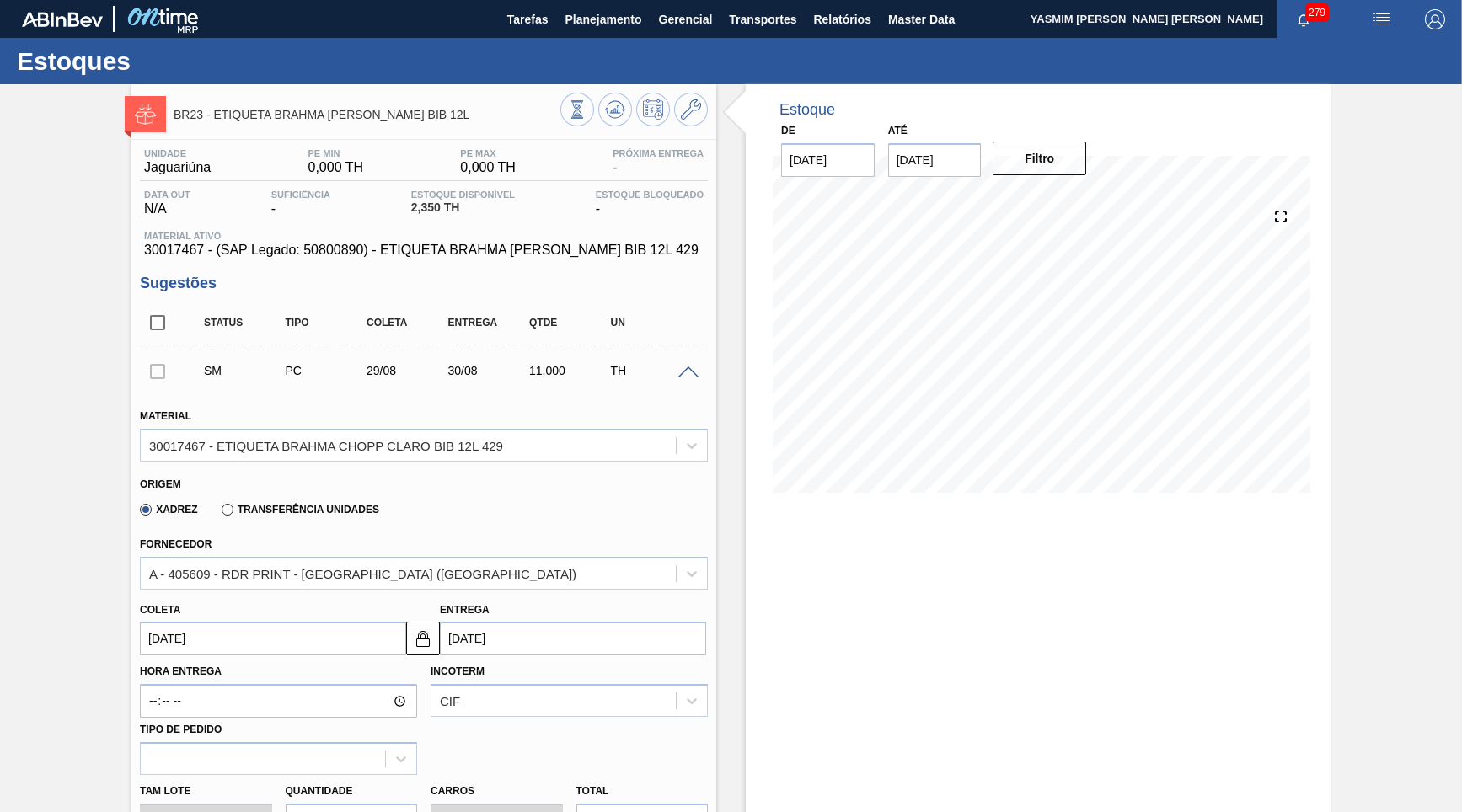
scroll to position [505, 0]
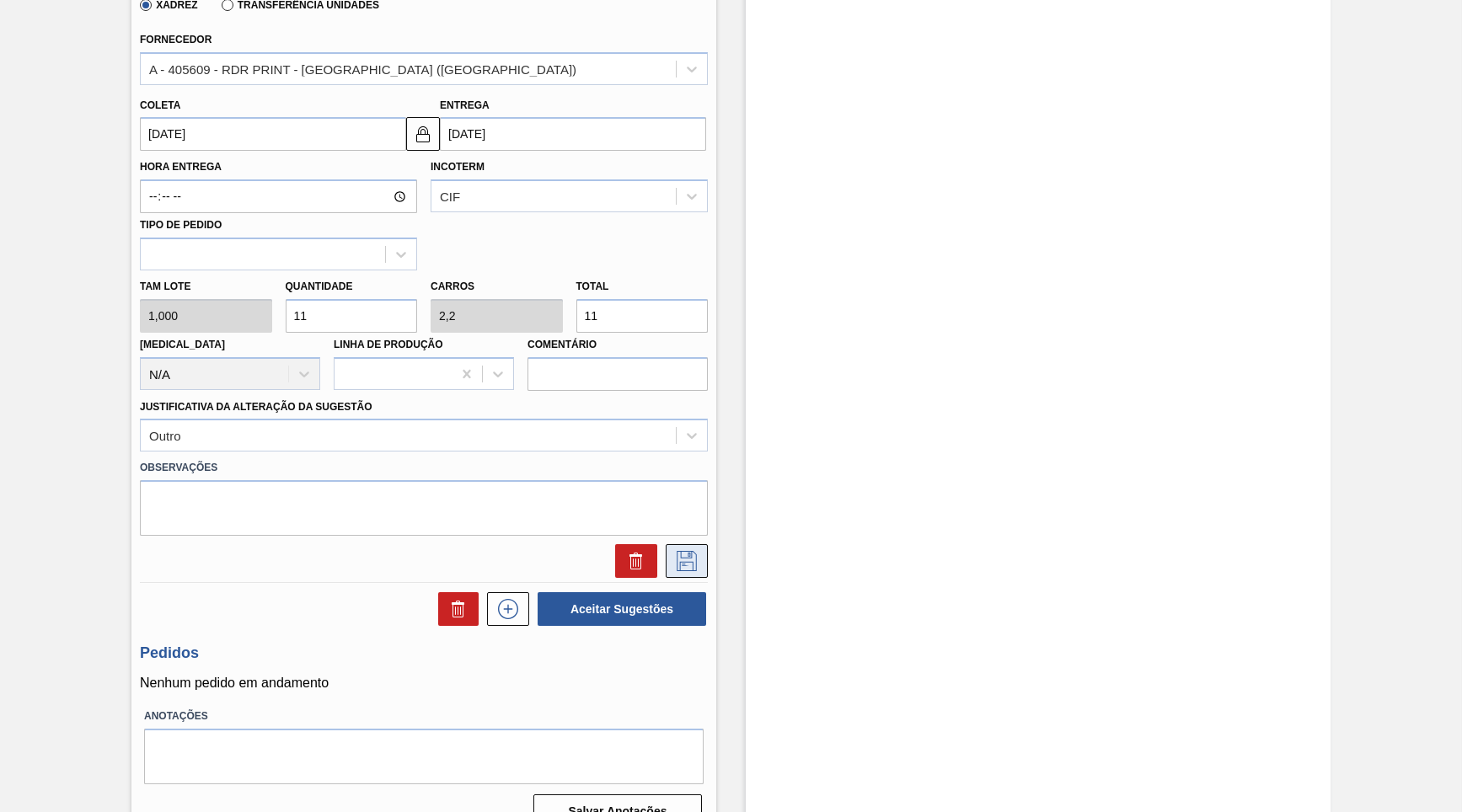
click at [684, 551] on icon at bounding box center [687, 561] width 27 height 20
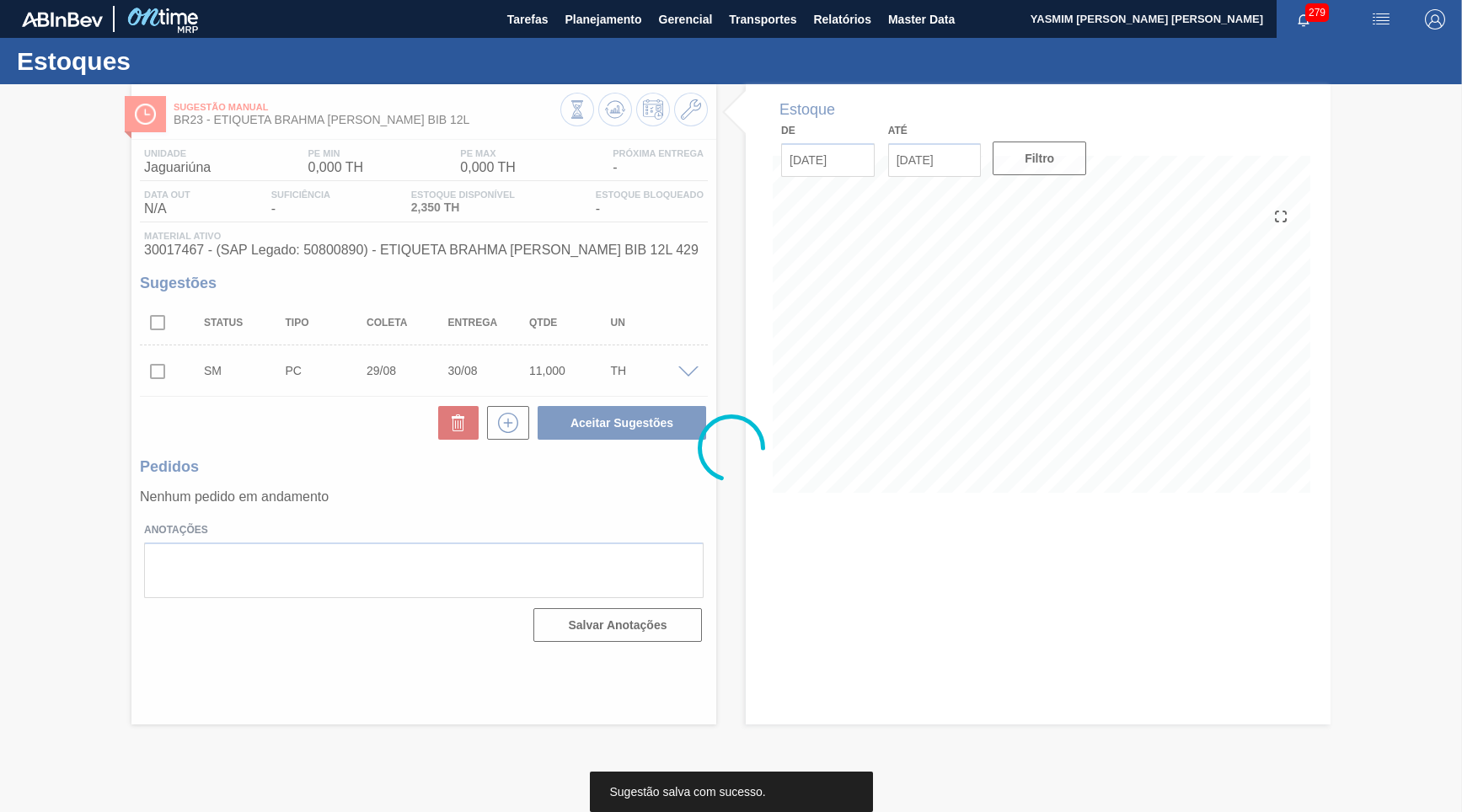
scroll to position [0, 0]
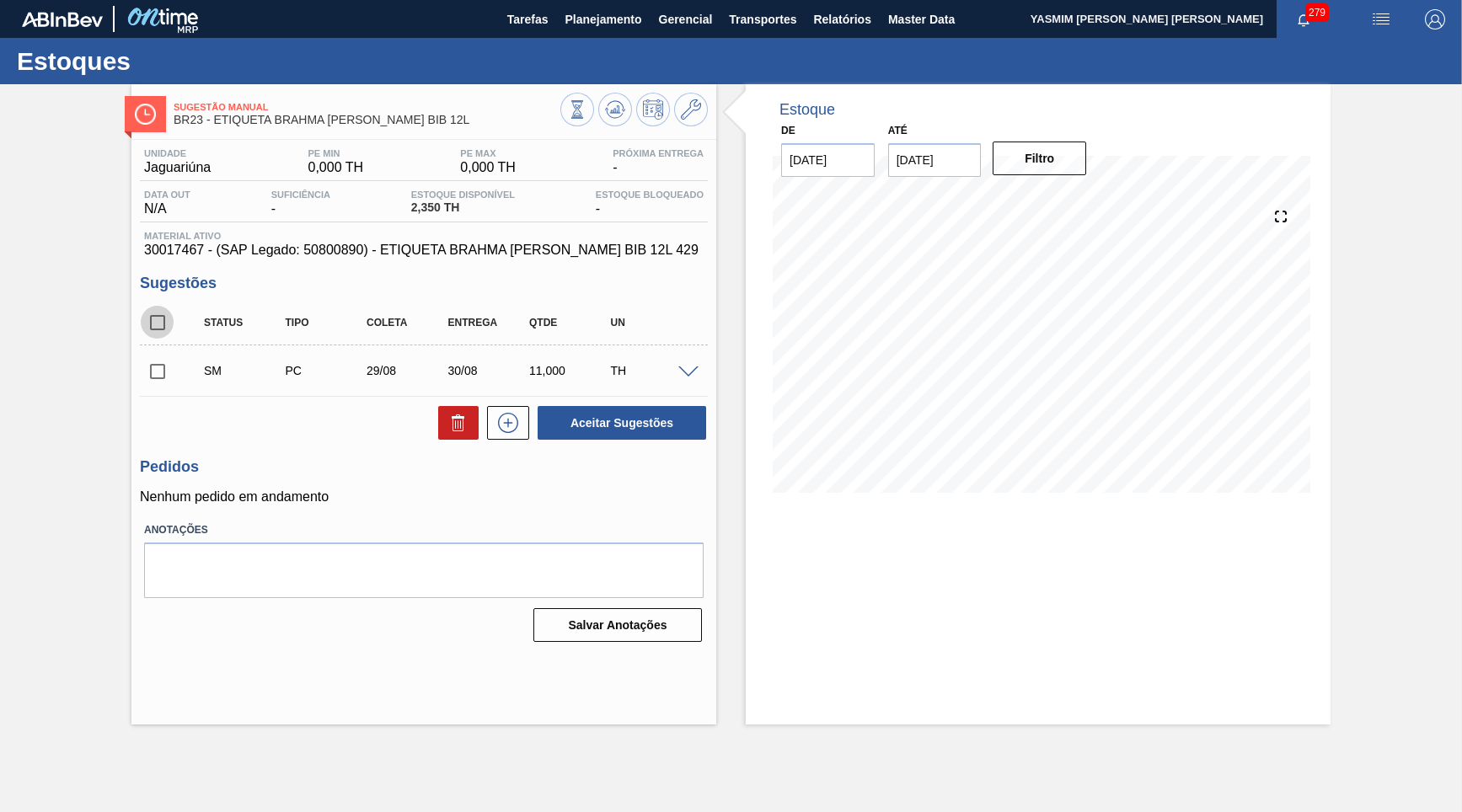
click at [166, 326] on input "checkbox" at bounding box center [157, 322] width 35 height 35
checkbox input "true"
click at [648, 419] on button "Aceitar Sugestões" at bounding box center [621, 423] width 168 height 33
checkbox input "false"
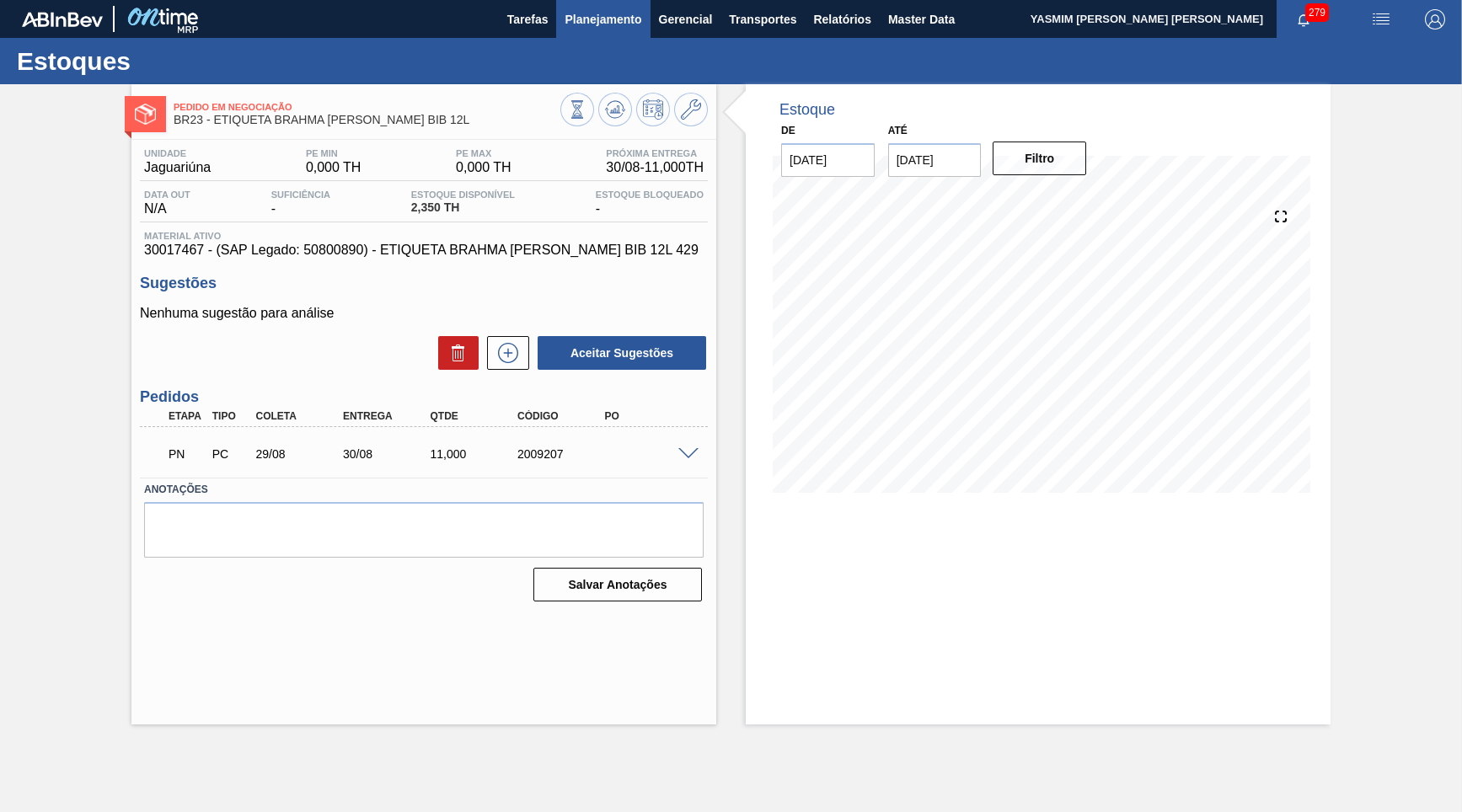
click at [605, 19] on span "Planejamento" at bounding box center [603, 20] width 77 height 20
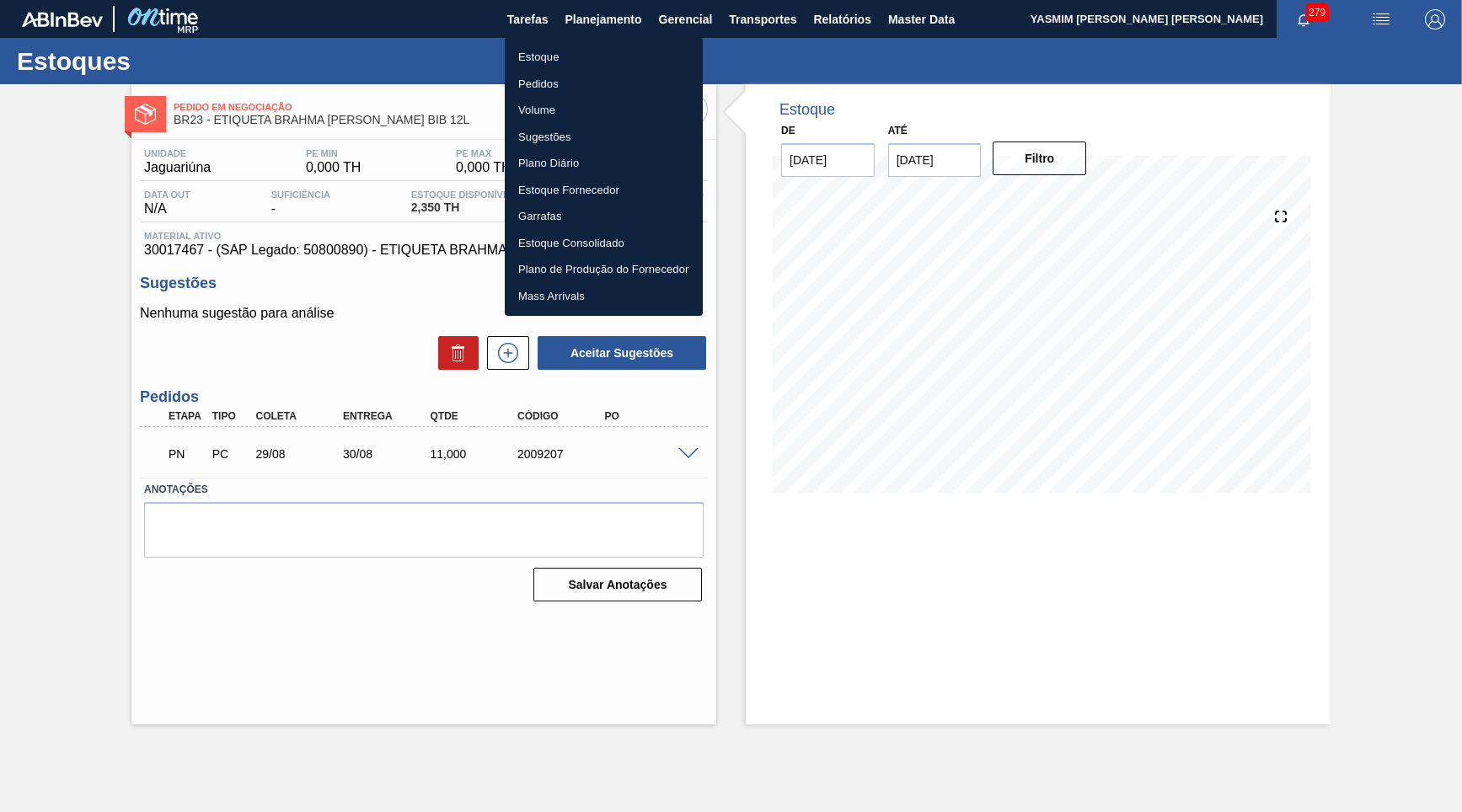
click at [564, 55] on li "Estoque" at bounding box center [604, 57] width 198 height 27
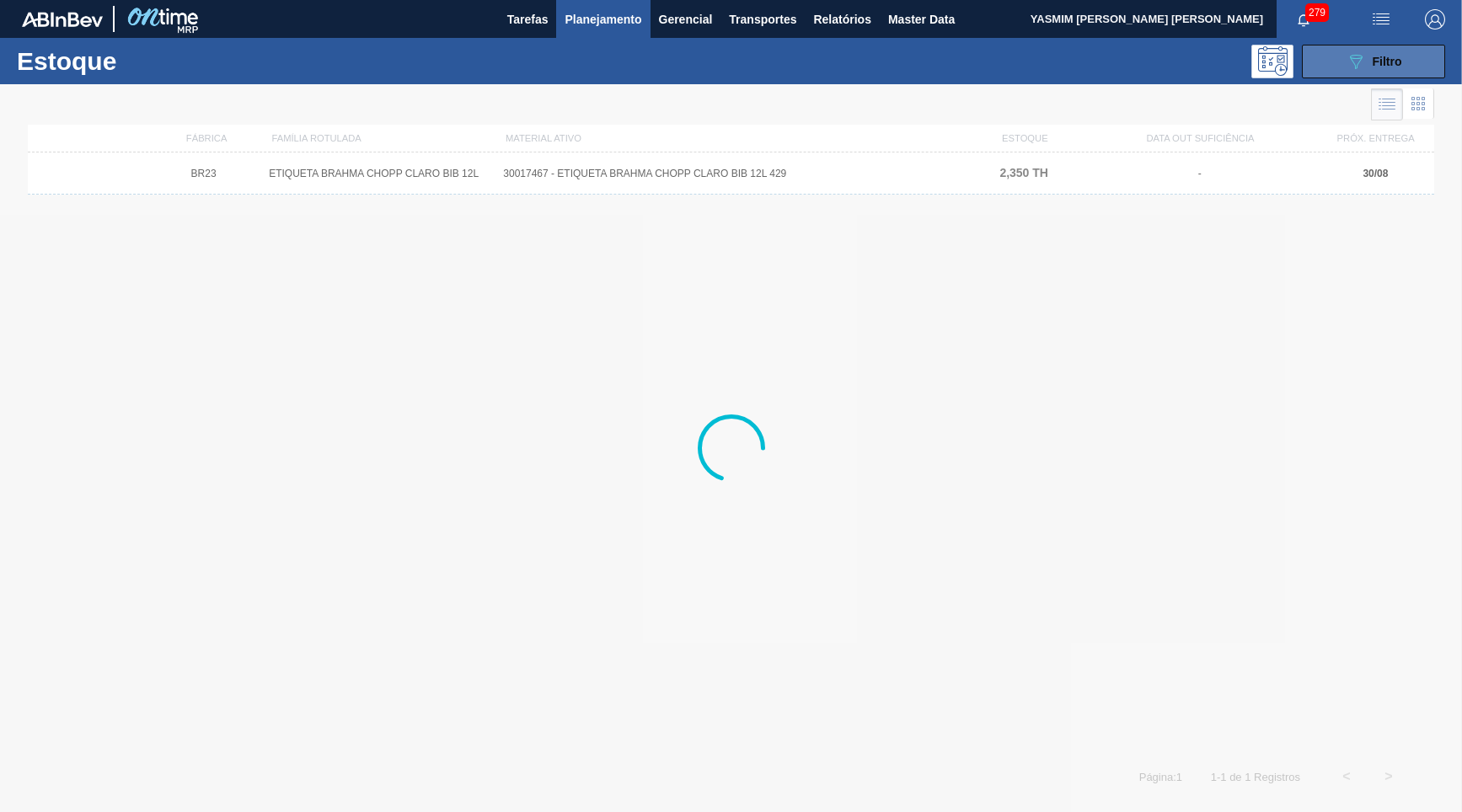
click at [1361, 77] on button "089F7B8B-B2A5-4AFE-B5C0-19BA573D28AC Filtro" at bounding box center [1373, 61] width 143 height 33
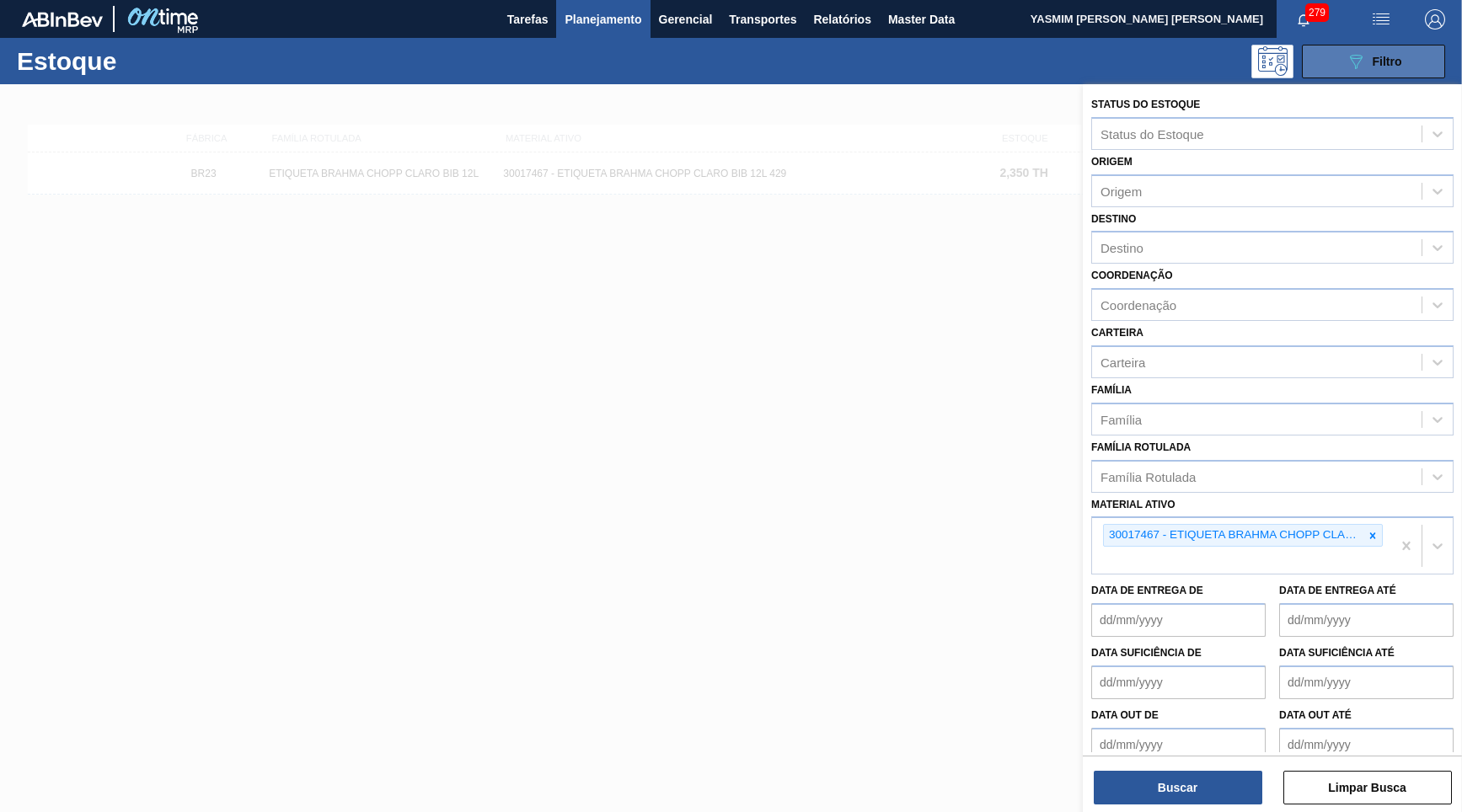
click at [1366, 66] on div "089F7B8B-B2A5-4AFE-B5C0-19BA573D28AC Filtro" at bounding box center [1374, 61] width 56 height 20
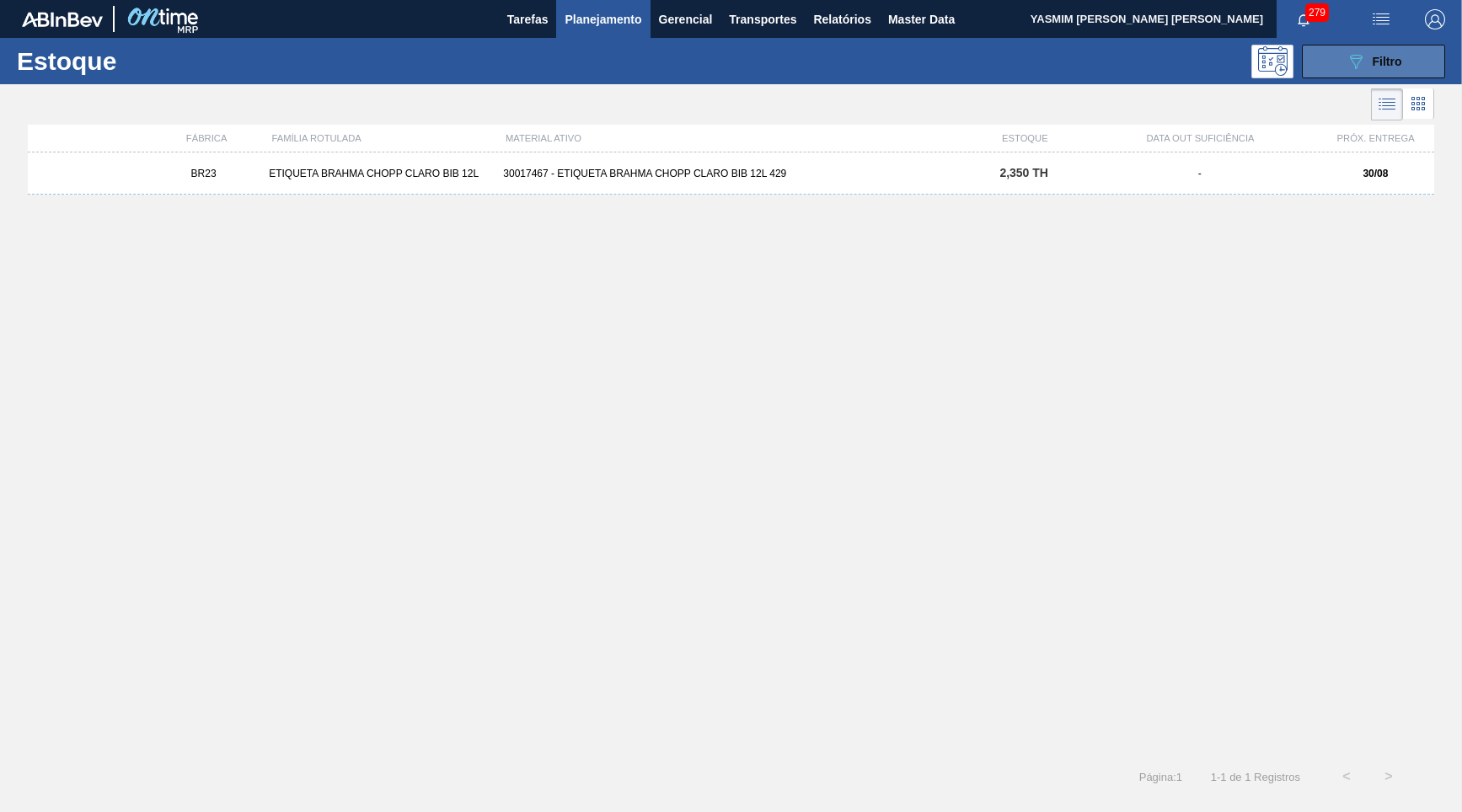
click at [1366, 65] on div "089F7B8B-B2A5-4AFE-B5C0-19BA573D28AC Filtro" at bounding box center [1374, 61] width 56 height 20
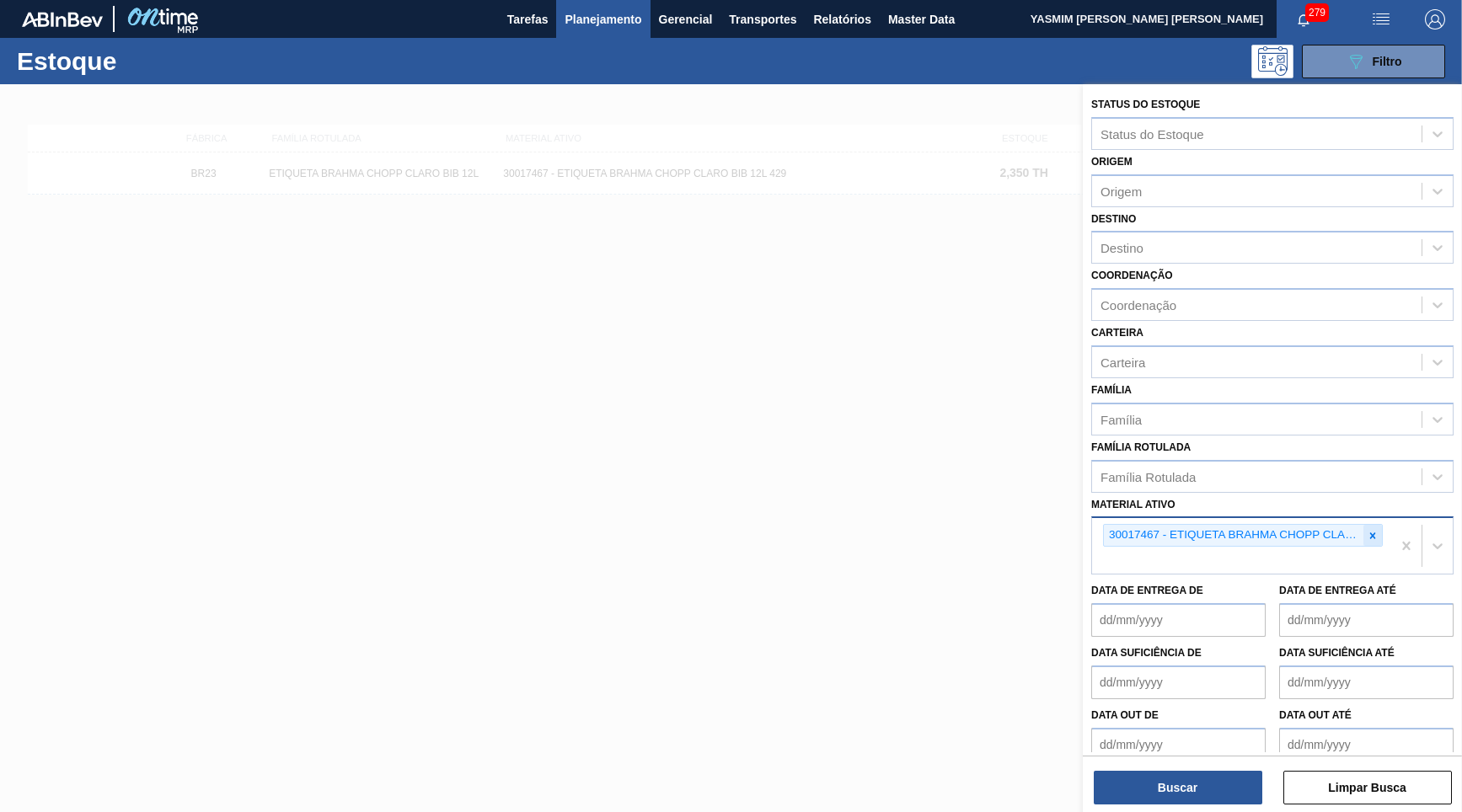
click at [1369, 525] on div at bounding box center [1372, 535] width 19 height 21
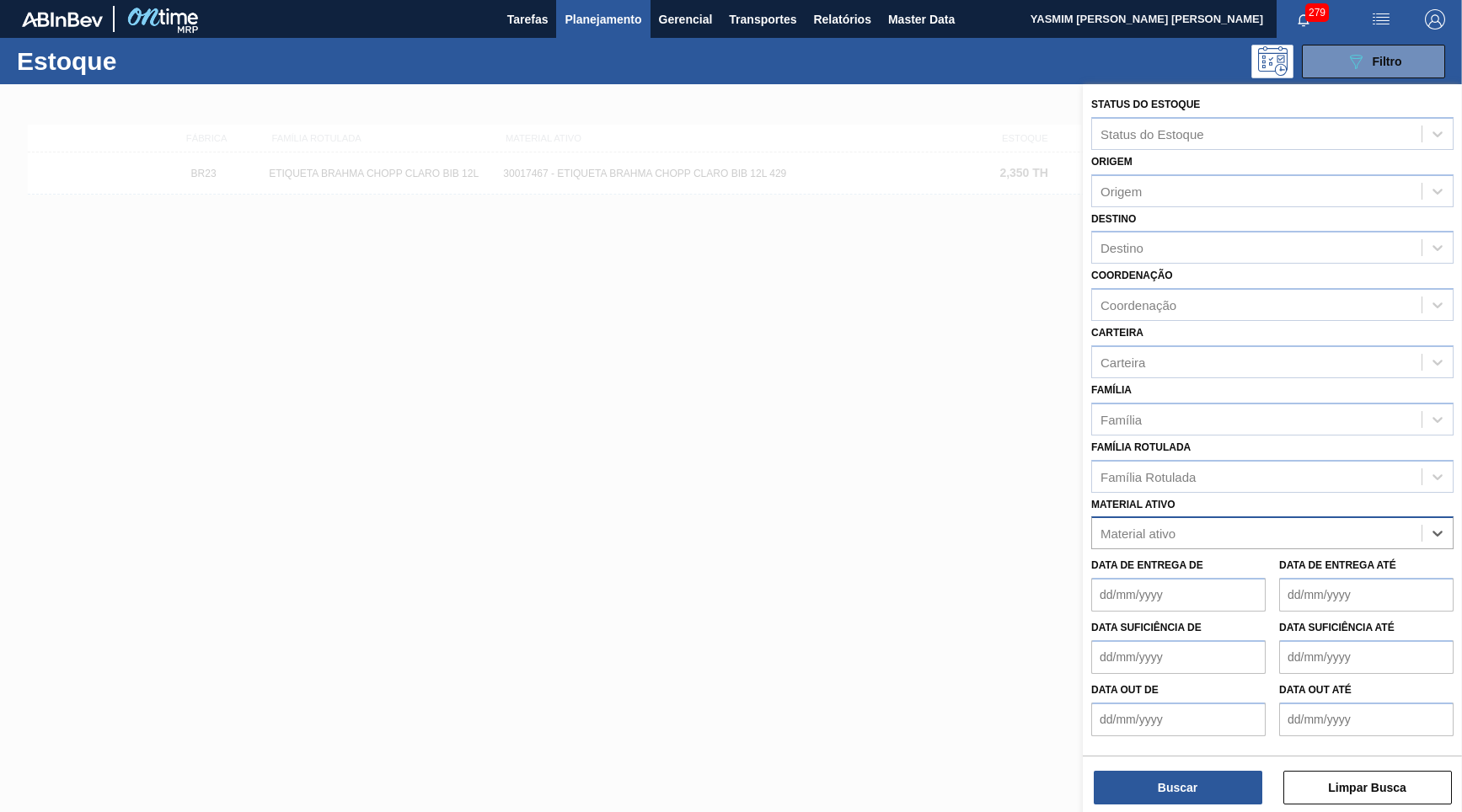
paste ativo "30029385"
type ativo "30029385"
click at [1243, 562] on div "30029385 - ETIQUETA GARRAFA BC CLARO BIB 12L" at bounding box center [1272, 575] width 362 height 32
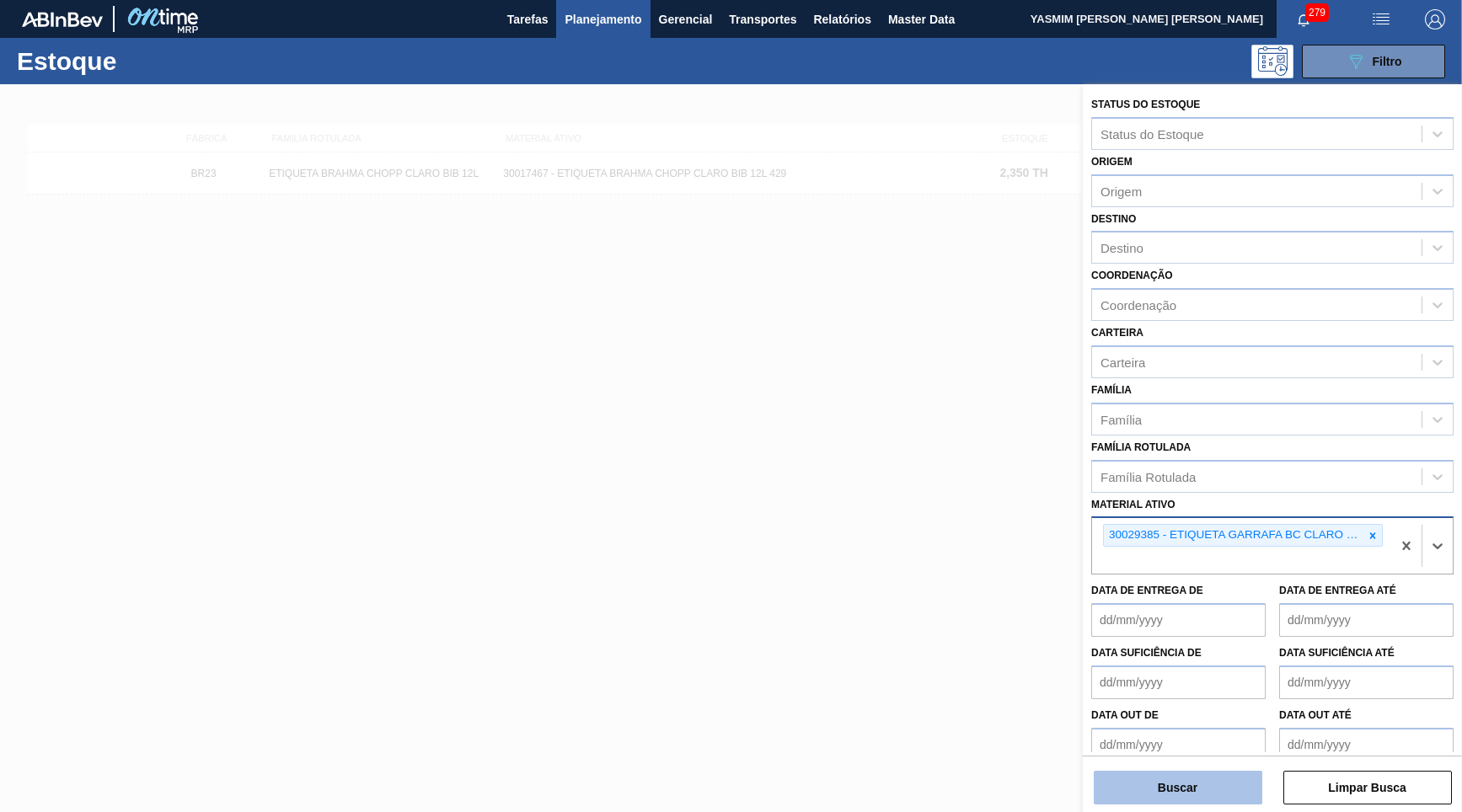
click at [1199, 796] on button "Buscar" at bounding box center [1178, 787] width 168 height 33
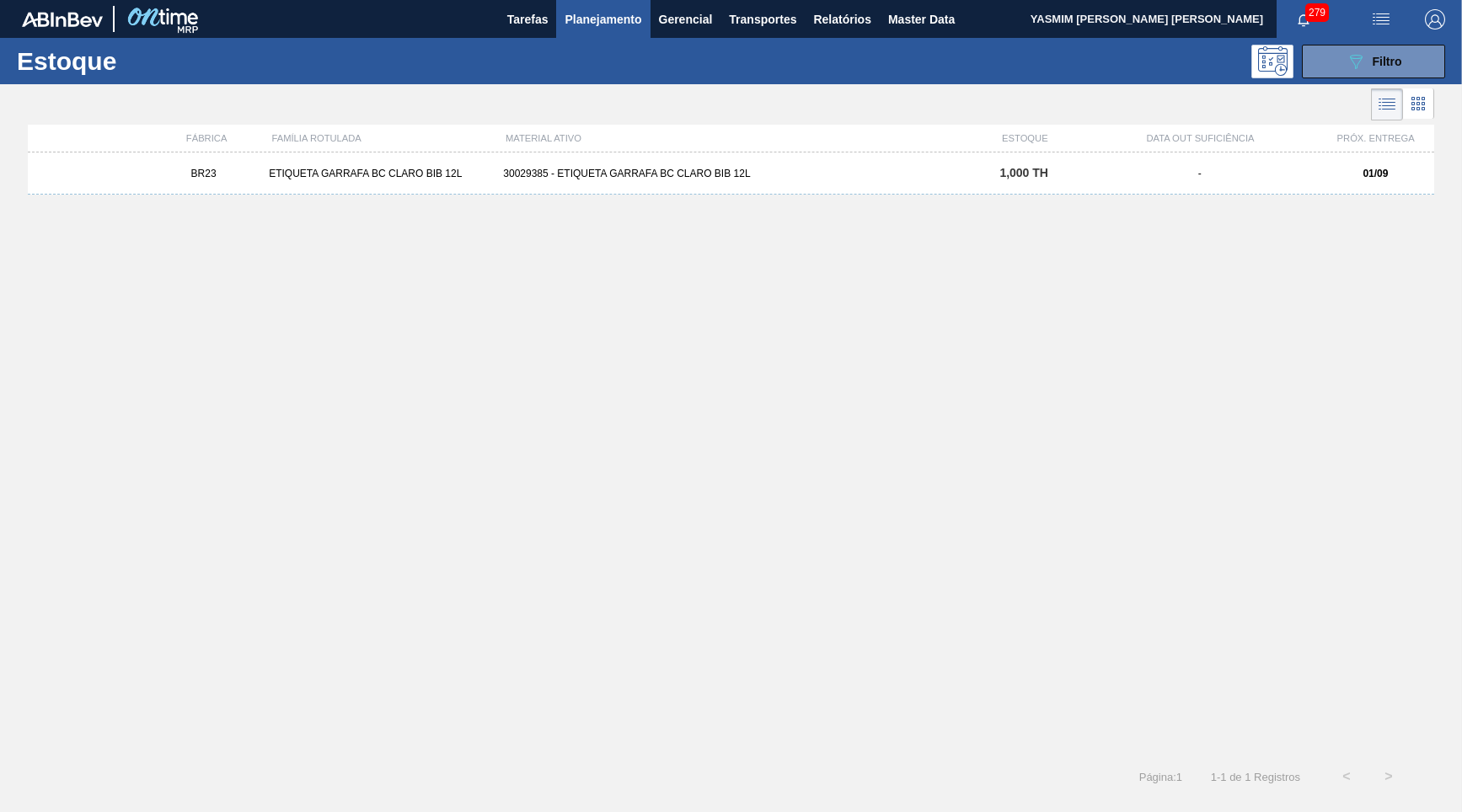
click at [860, 172] on div "30029385 - ETIQUETA GARRAFA BC CLARO BIB 12L" at bounding box center [730, 173] width 469 height 12
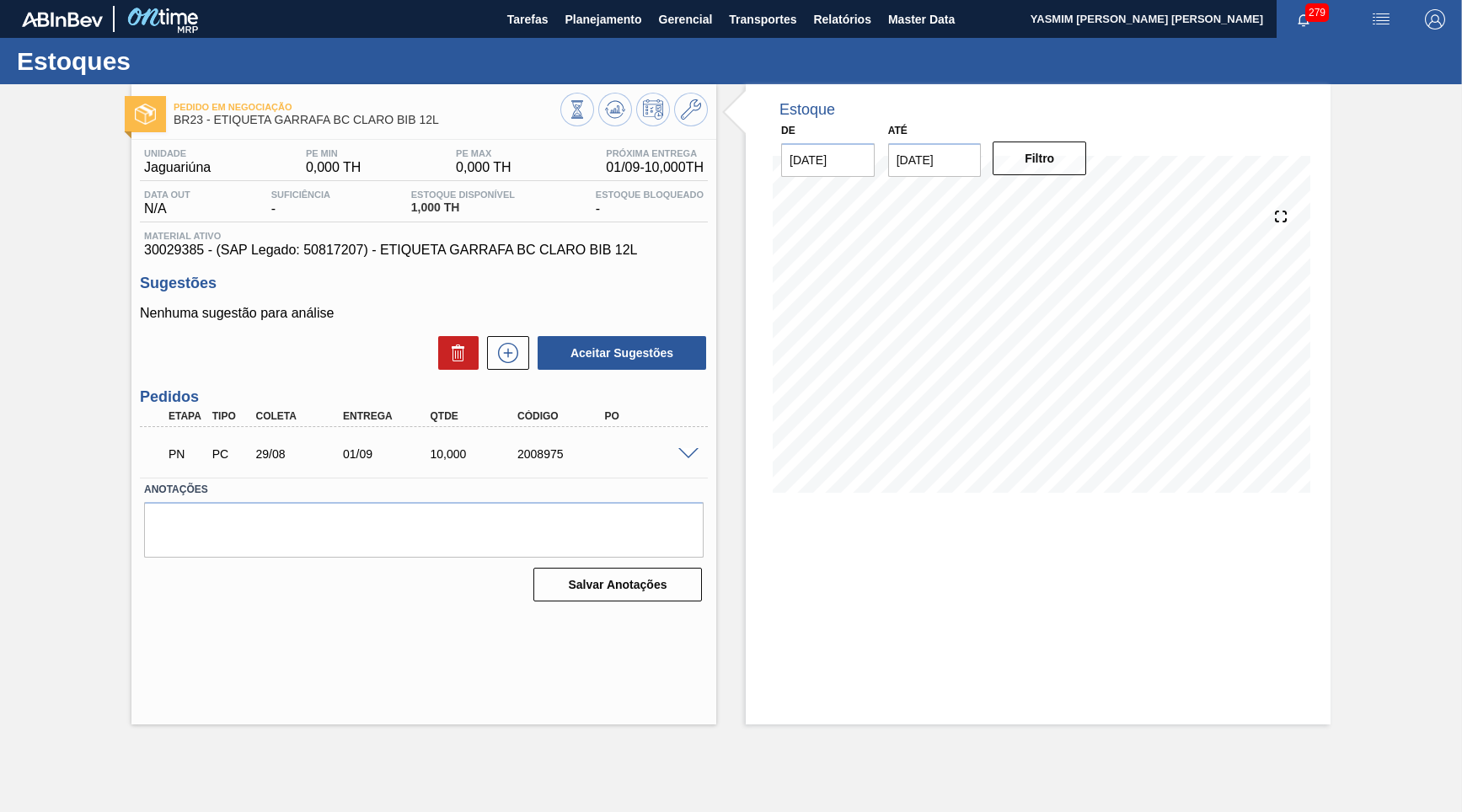
click at [700, 438] on div "PN PC 29/08 01/09 10,000 2008975" at bounding box center [424, 452] width 568 height 42
click at [579, 36] on button "Planejamento" at bounding box center [603, 19] width 94 height 38
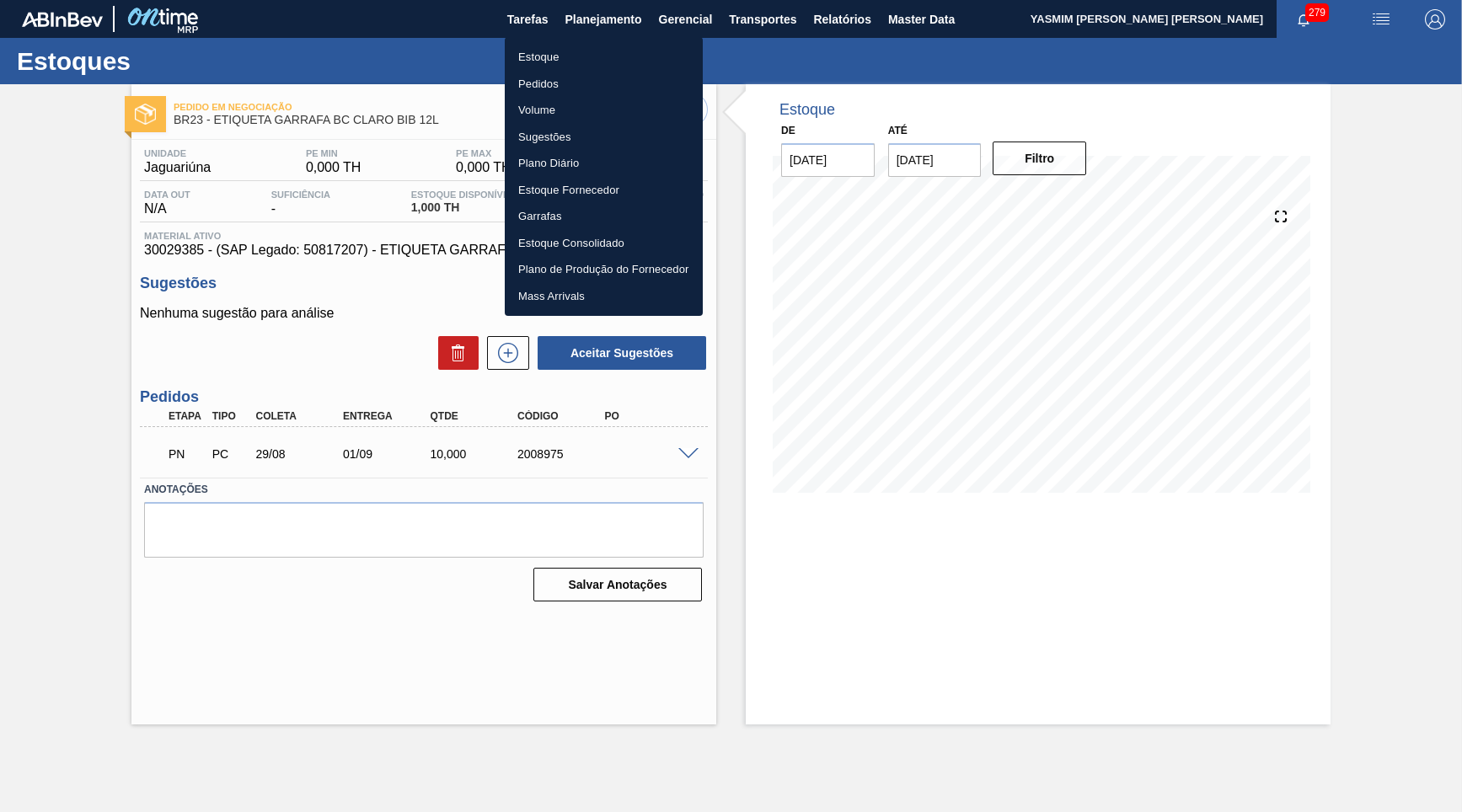
click at [569, 52] on li "Estoque" at bounding box center [604, 57] width 198 height 27
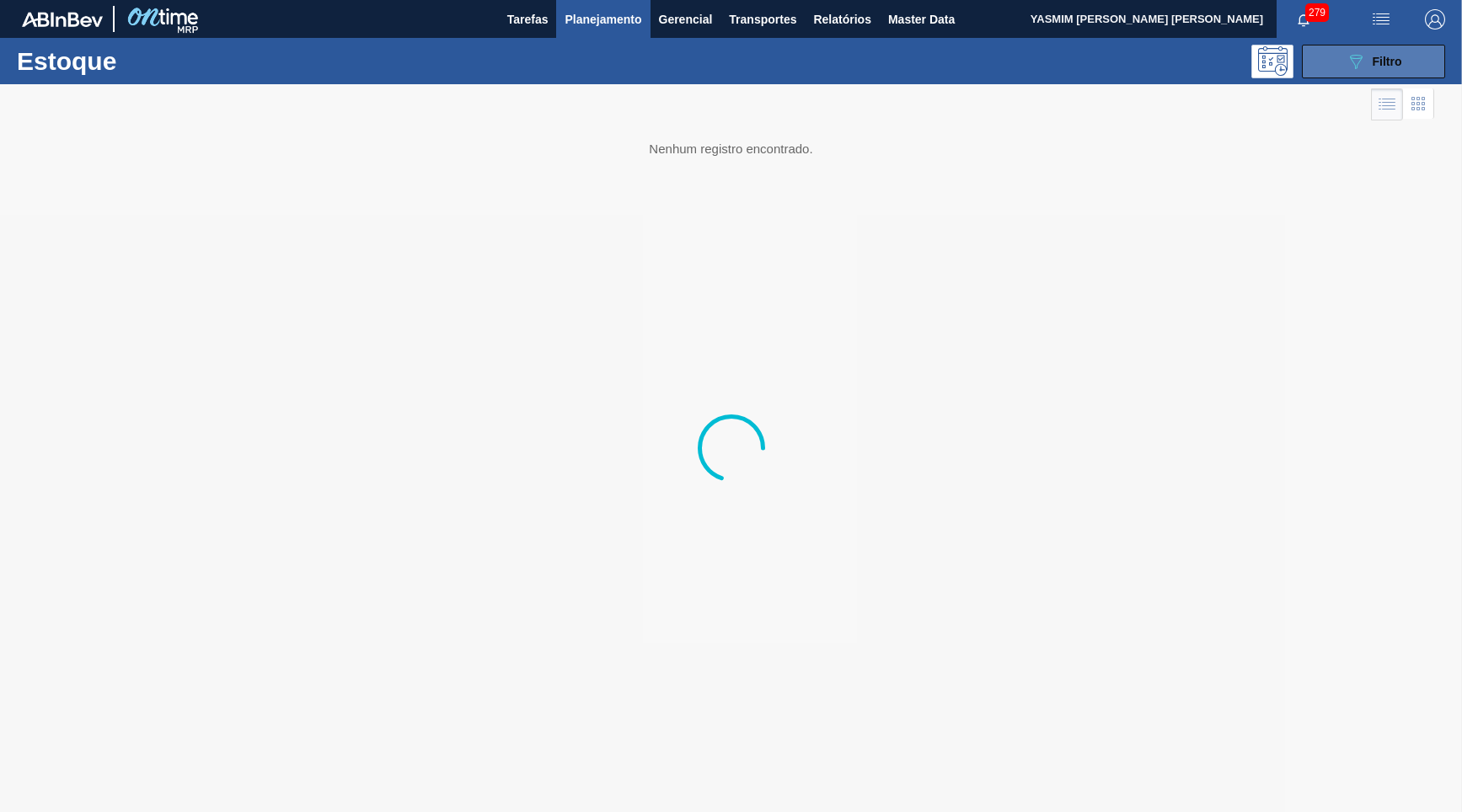
click at [1334, 61] on button "089F7B8B-B2A5-4AFE-B5C0-19BA573D28AC Filtro" at bounding box center [1373, 61] width 143 height 33
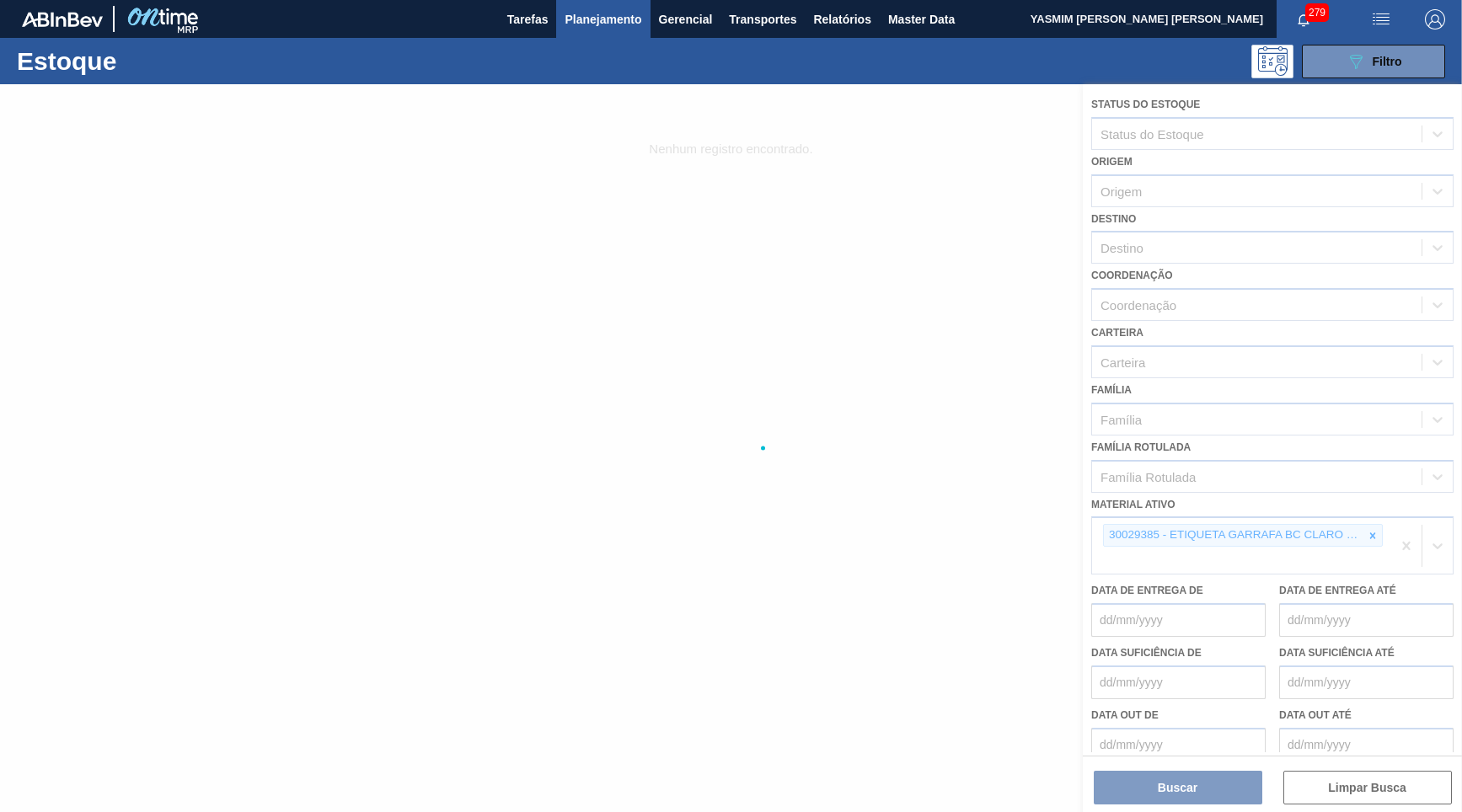
click at [1373, 517] on div at bounding box center [731, 448] width 1462 height 727
click at [1368, 515] on div at bounding box center [731, 448] width 1462 height 727
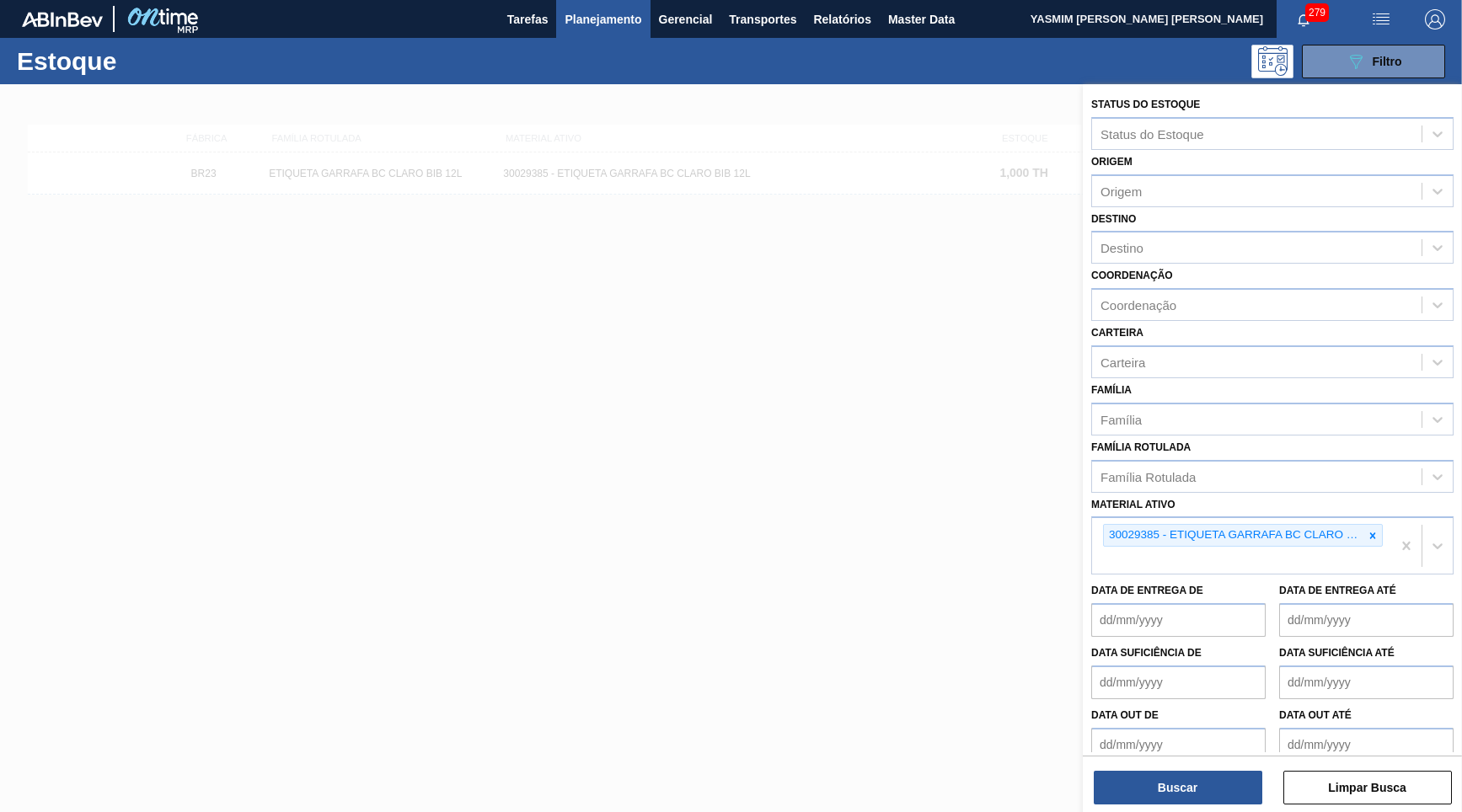
click at [1368, 530] on icon at bounding box center [1372, 536] width 12 height 12
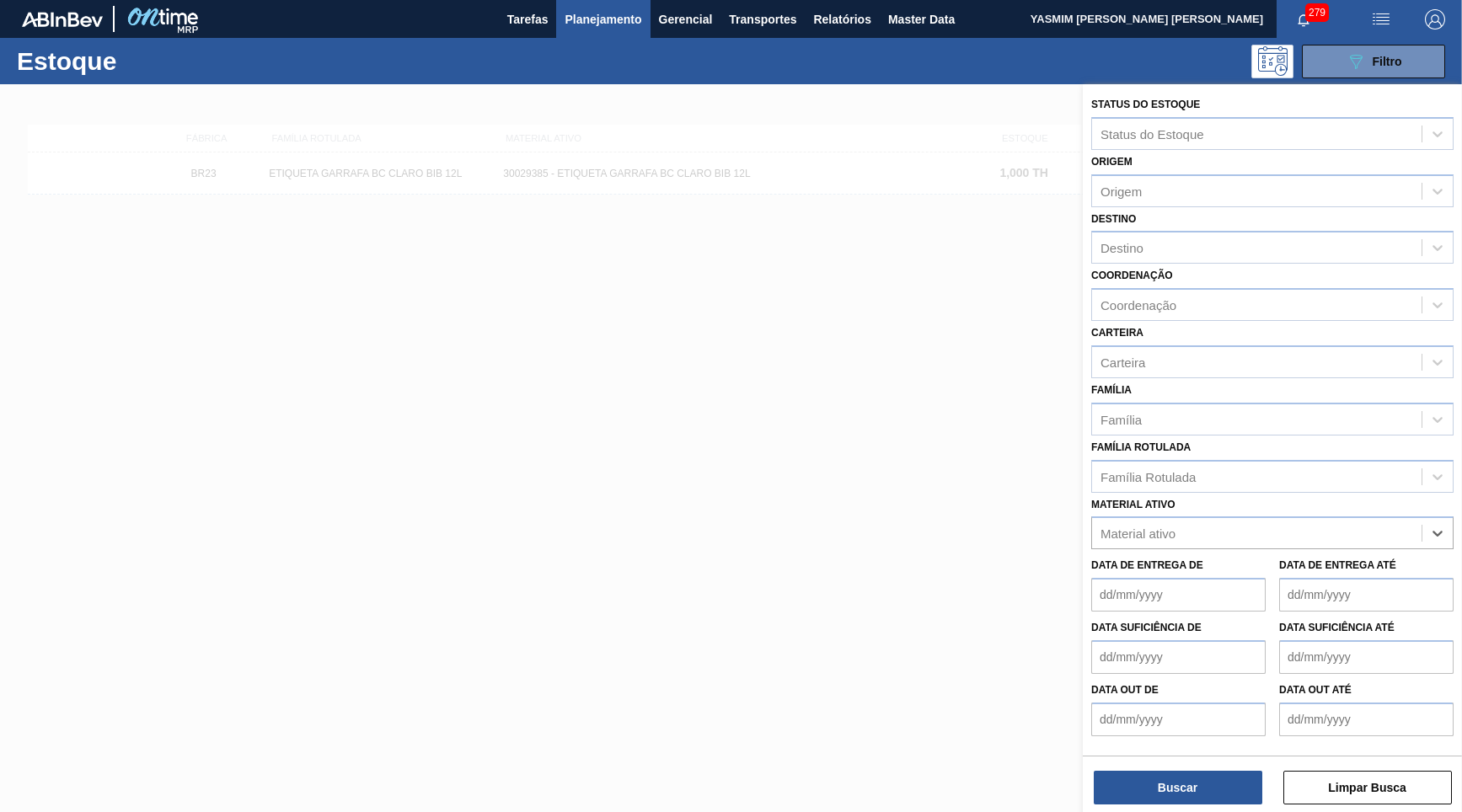
paste ativo "30009071"
type ativo "30009071"
click at [1284, 559] on div "30009071 - LACRE TRANSPARENTE BIB" at bounding box center [1272, 575] width 362 height 32
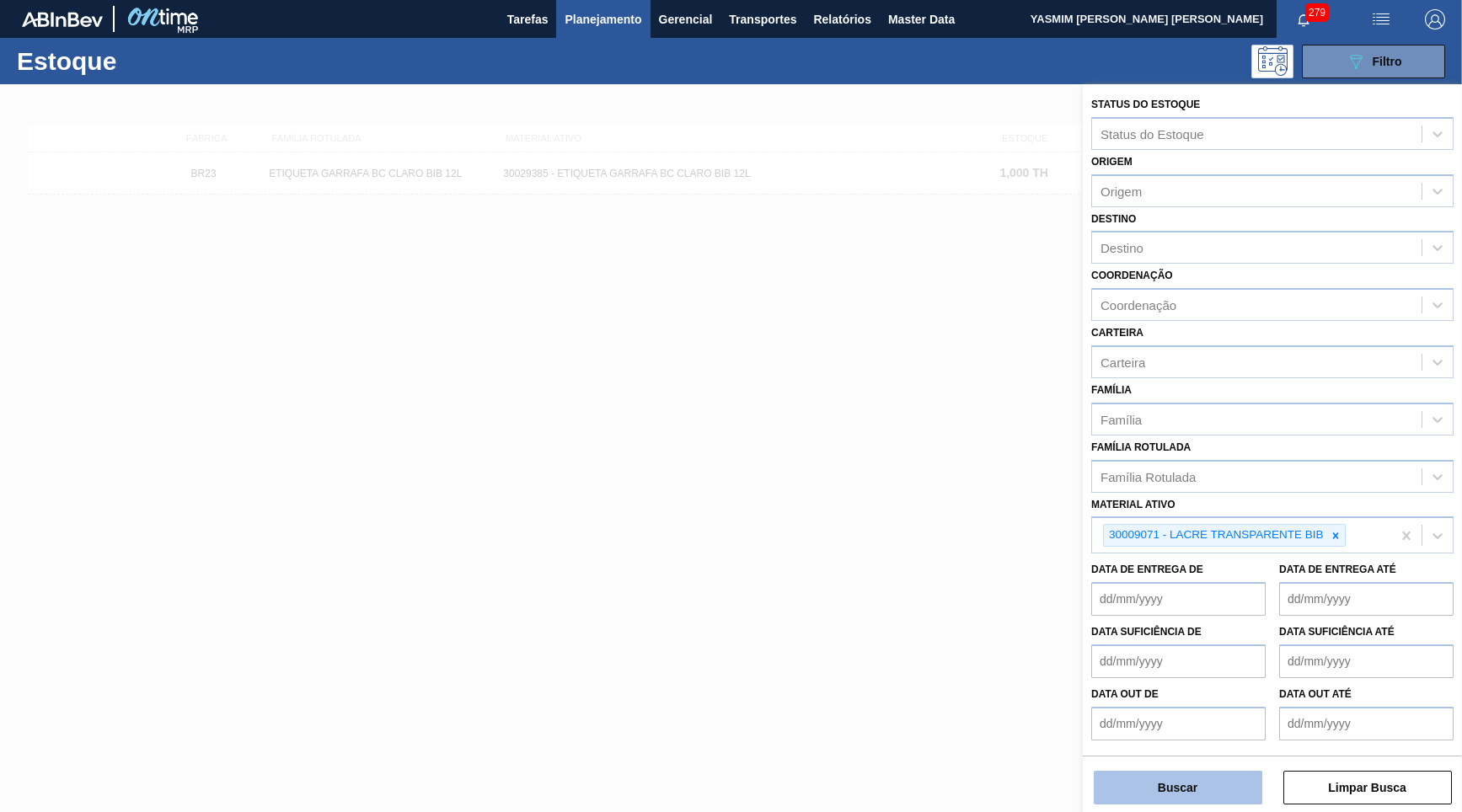
click at [1230, 780] on button "Buscar" at bounding box center [1178, 787] width 168 height 33
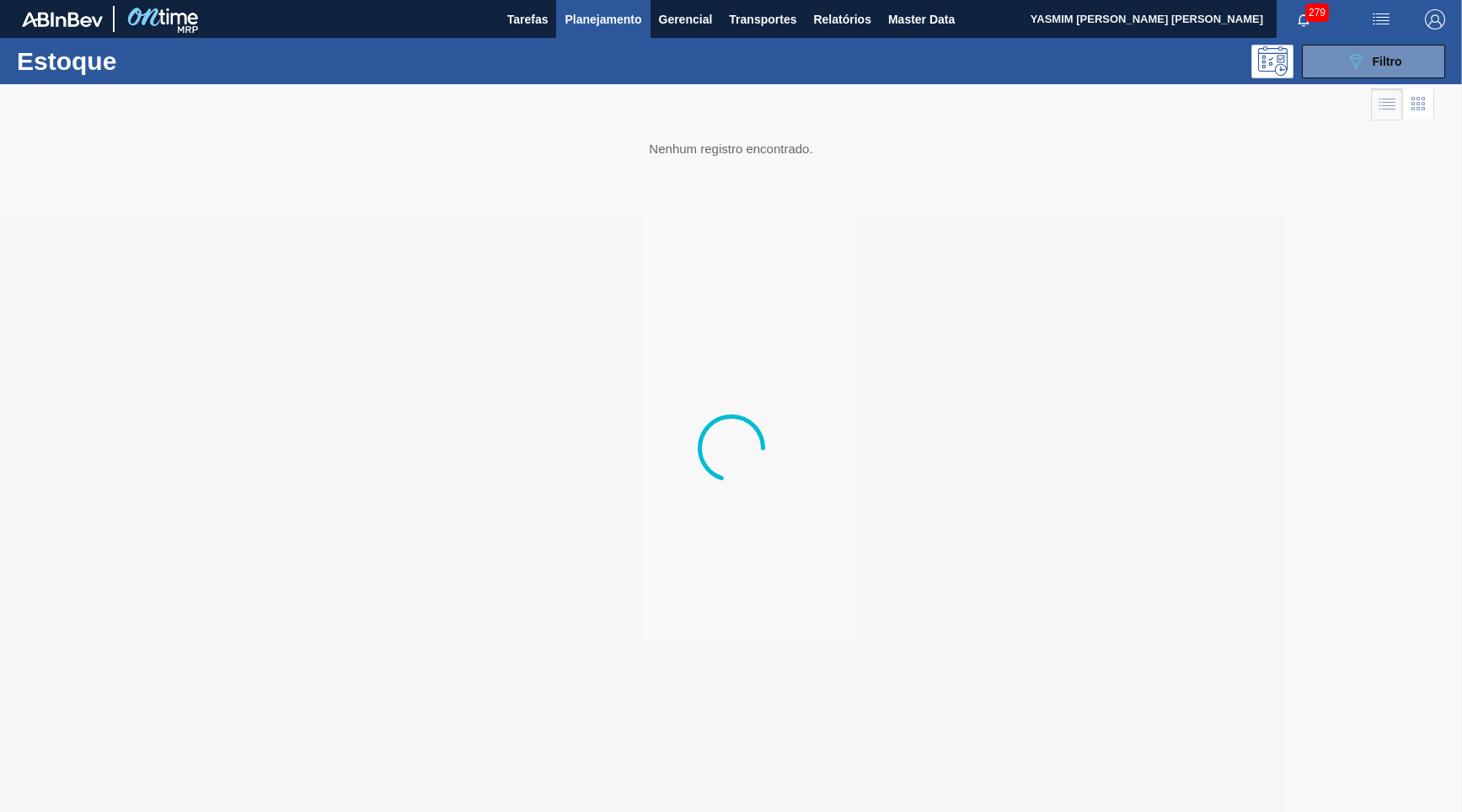
click at [861, 161] on div at bounding box center [731, 448] width 1462 height 727
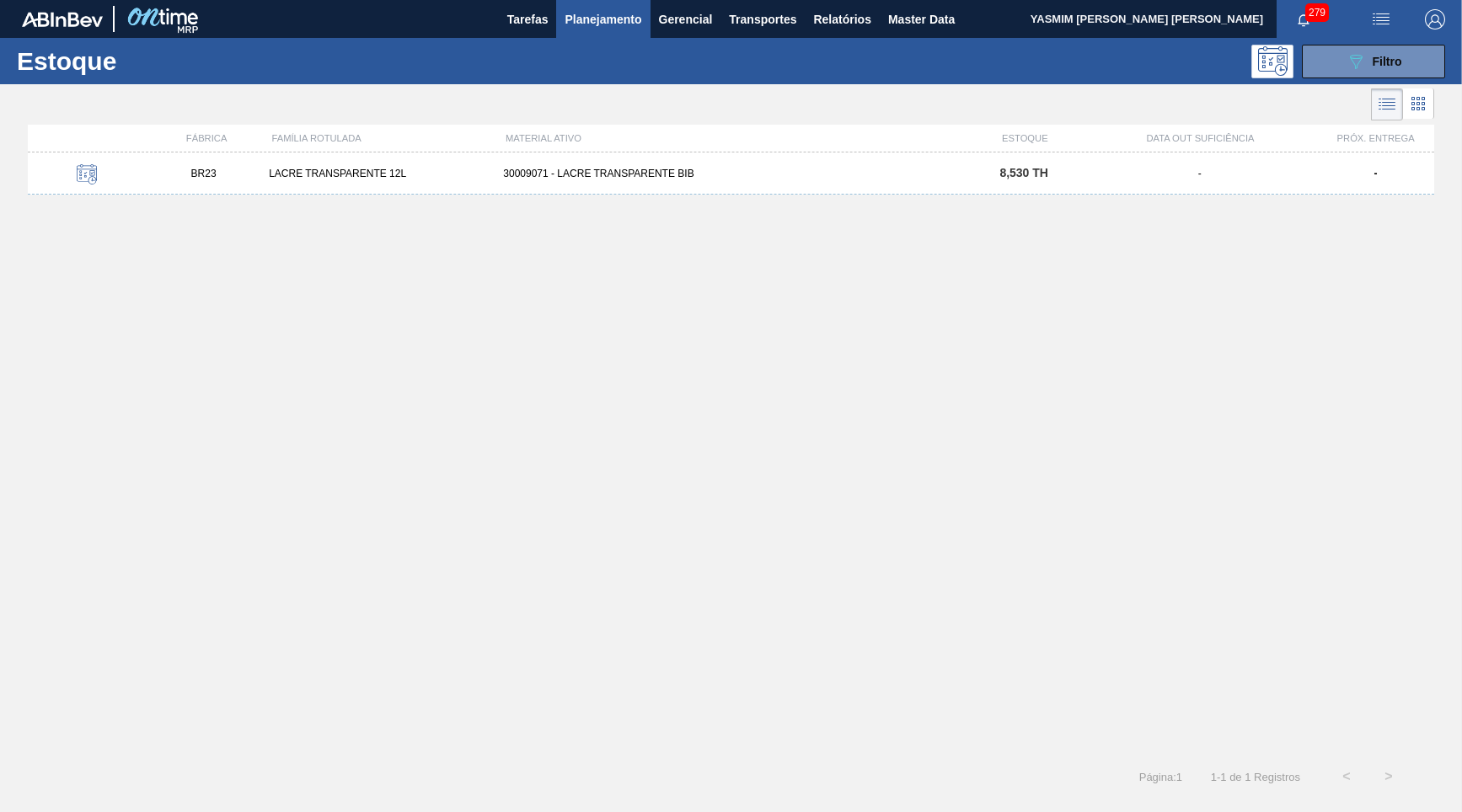
click at [996, 169] on div "8,530 TH" at bounding box center [1024, 172] width 117 height 13
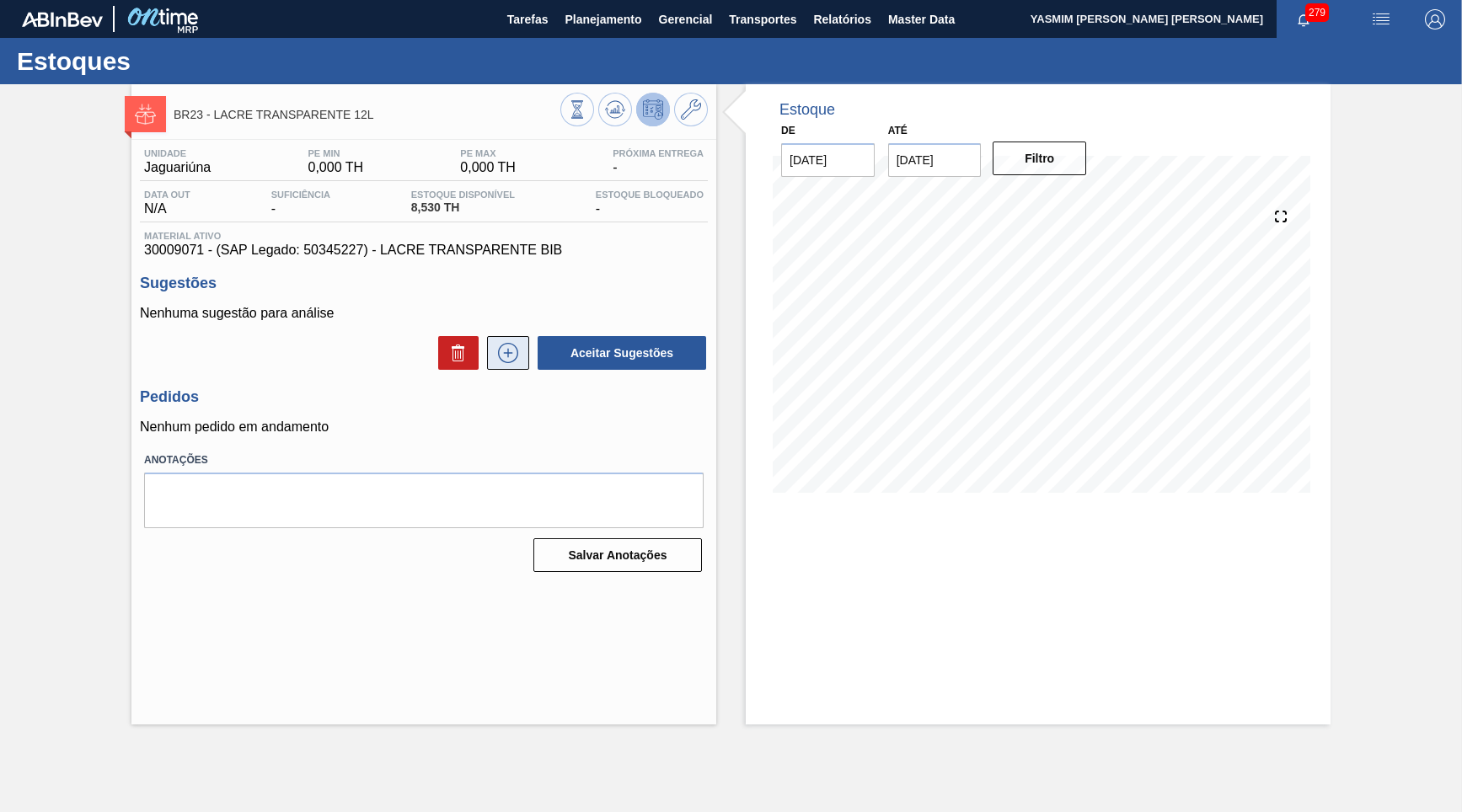
click at [516, 356] on icon at bounding box center [508, 353] width 27 height 20
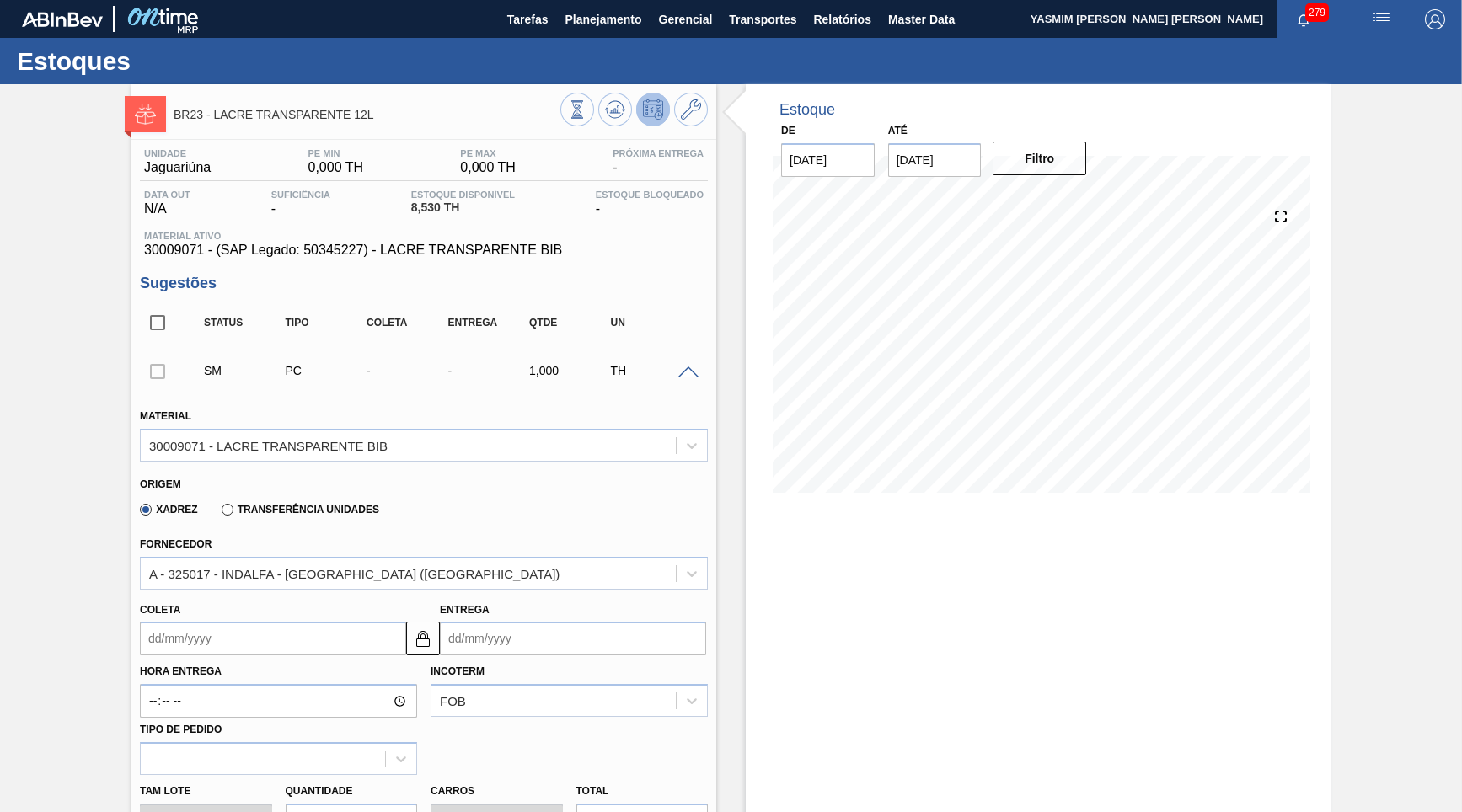
scroll to position [405, 0]
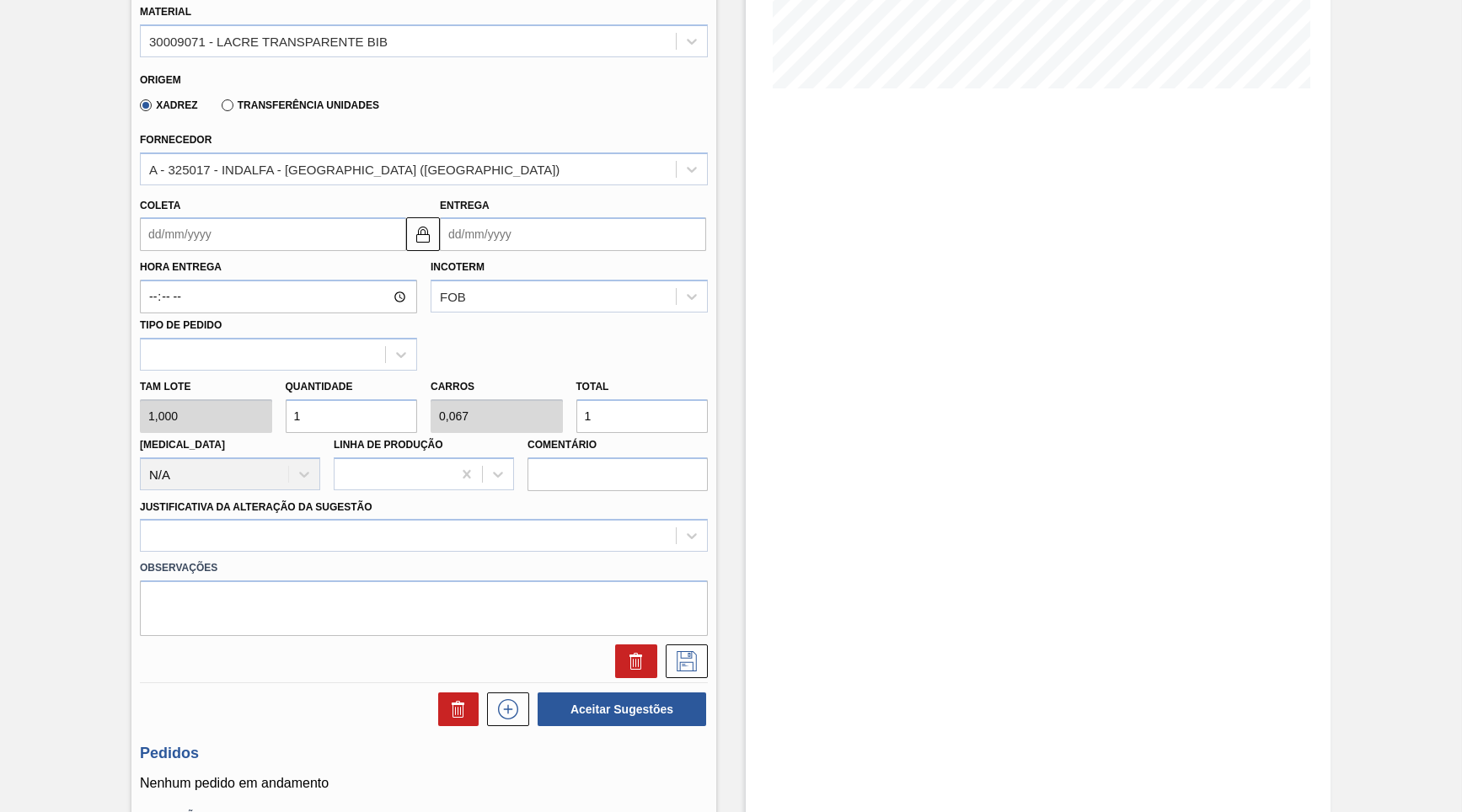
click at [257, 207] on div "Coleta" at bounding box center [273, 223] width 266 height 58
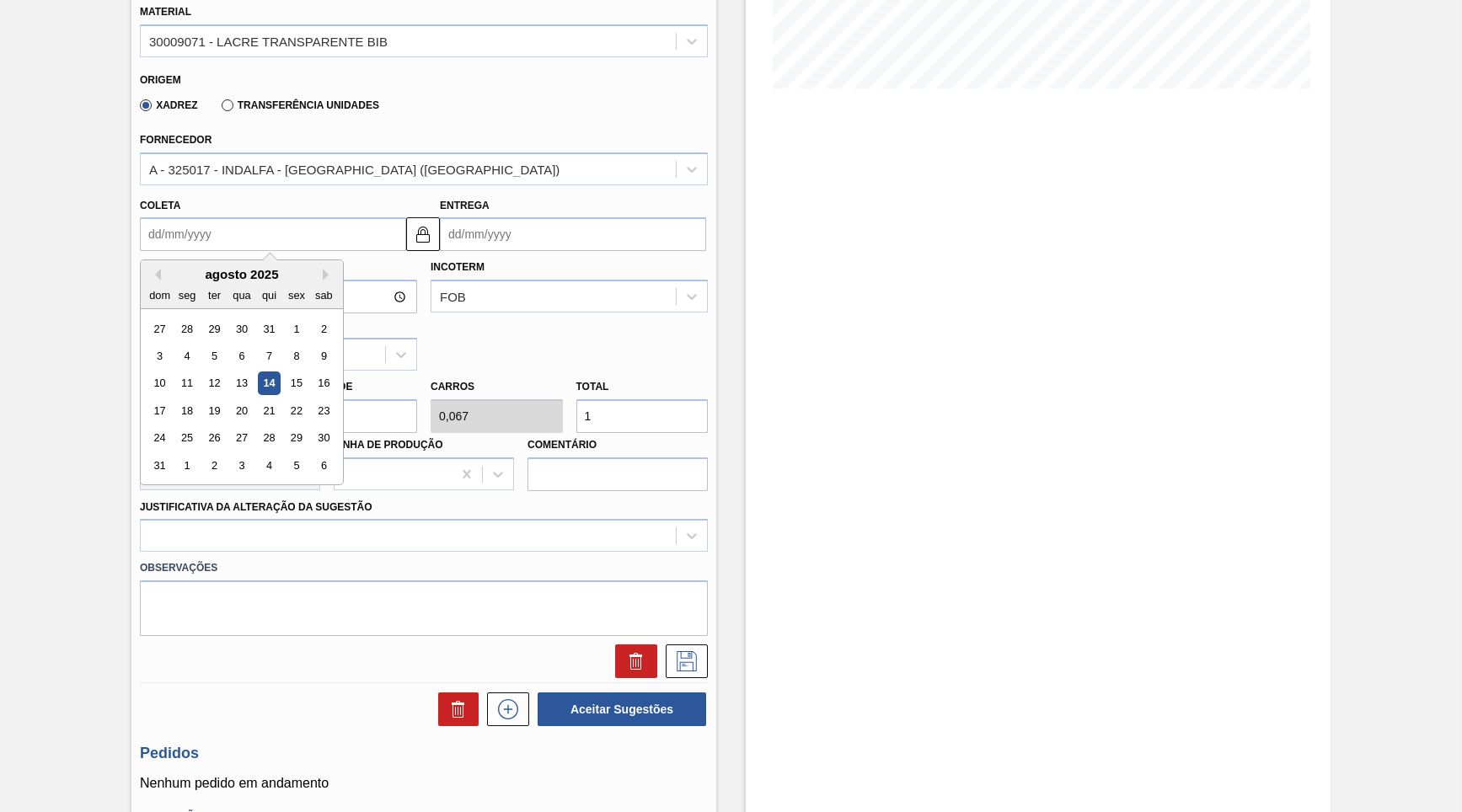
click at [262, 220] on input "Coleta" at bounding box center [273, 234] width 266 height 33
click at [630, 433] on label "Comentário" at bounding box center [617, 445] width 180 height 25
click at [630, 458] on input "Comentário" at bounding box center [617, 474] width 180 height 33
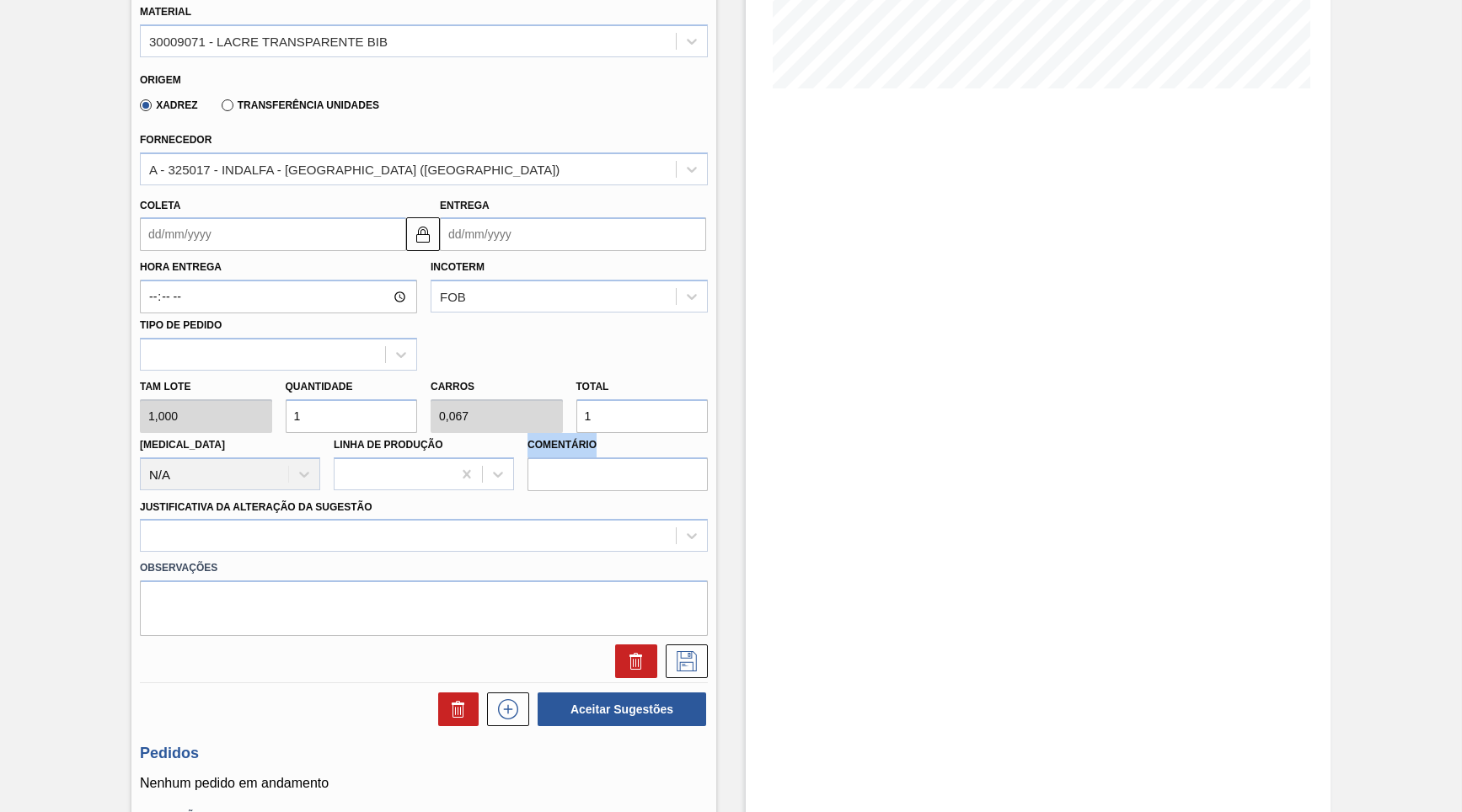
click at [630, 433] on label "Comentário" at bounding box center [617, 445] width 180 height 25
click at [630, 458] on input "Comentário" at bounding box center [617, 474] width 180 height 33
click at [618, 400] on input "1" at bounding box center [642, 416] width 132 height 33
type input "5"
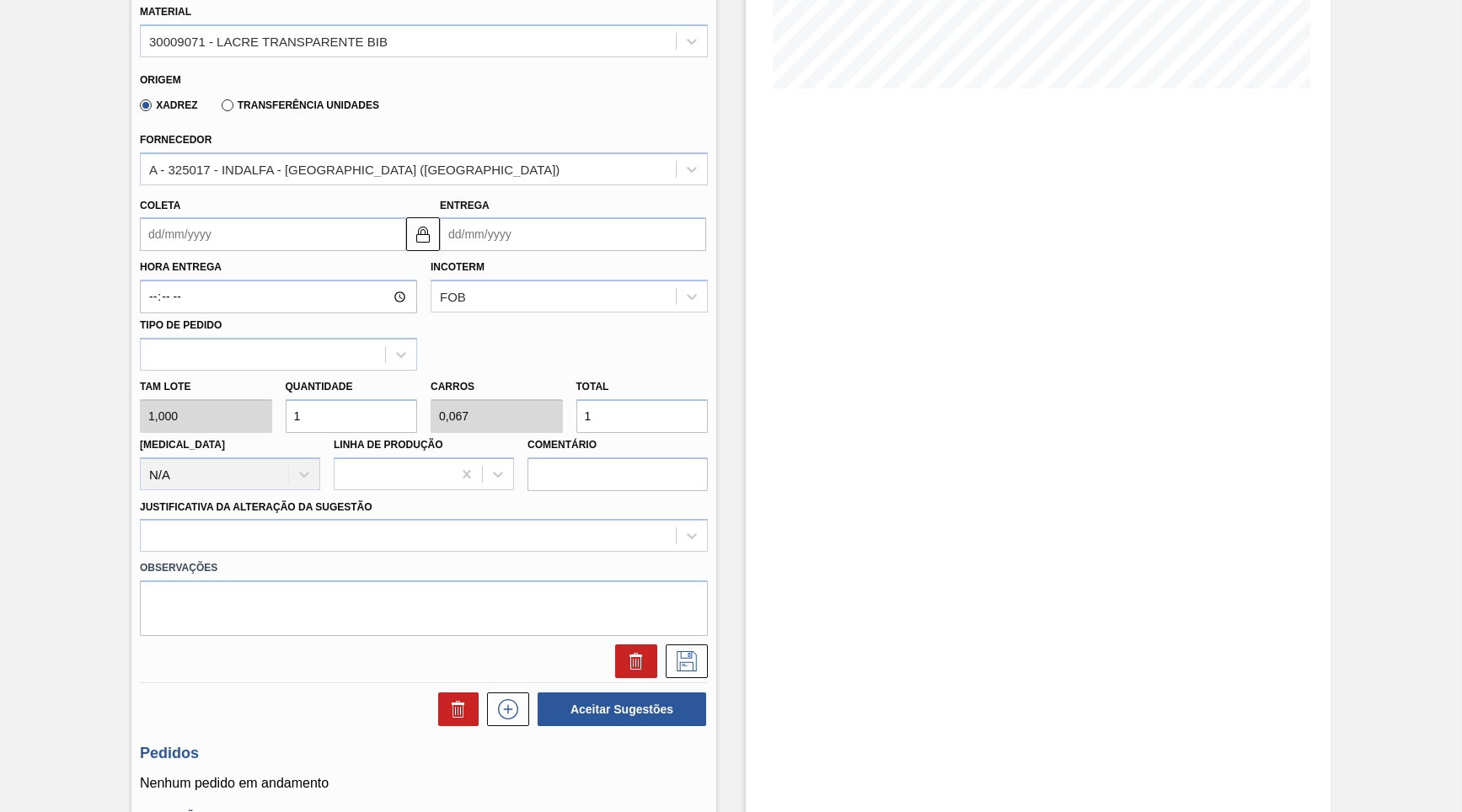
type input "0,333"
type input "5"
type input "50"
type input "3,333"
type input "50"
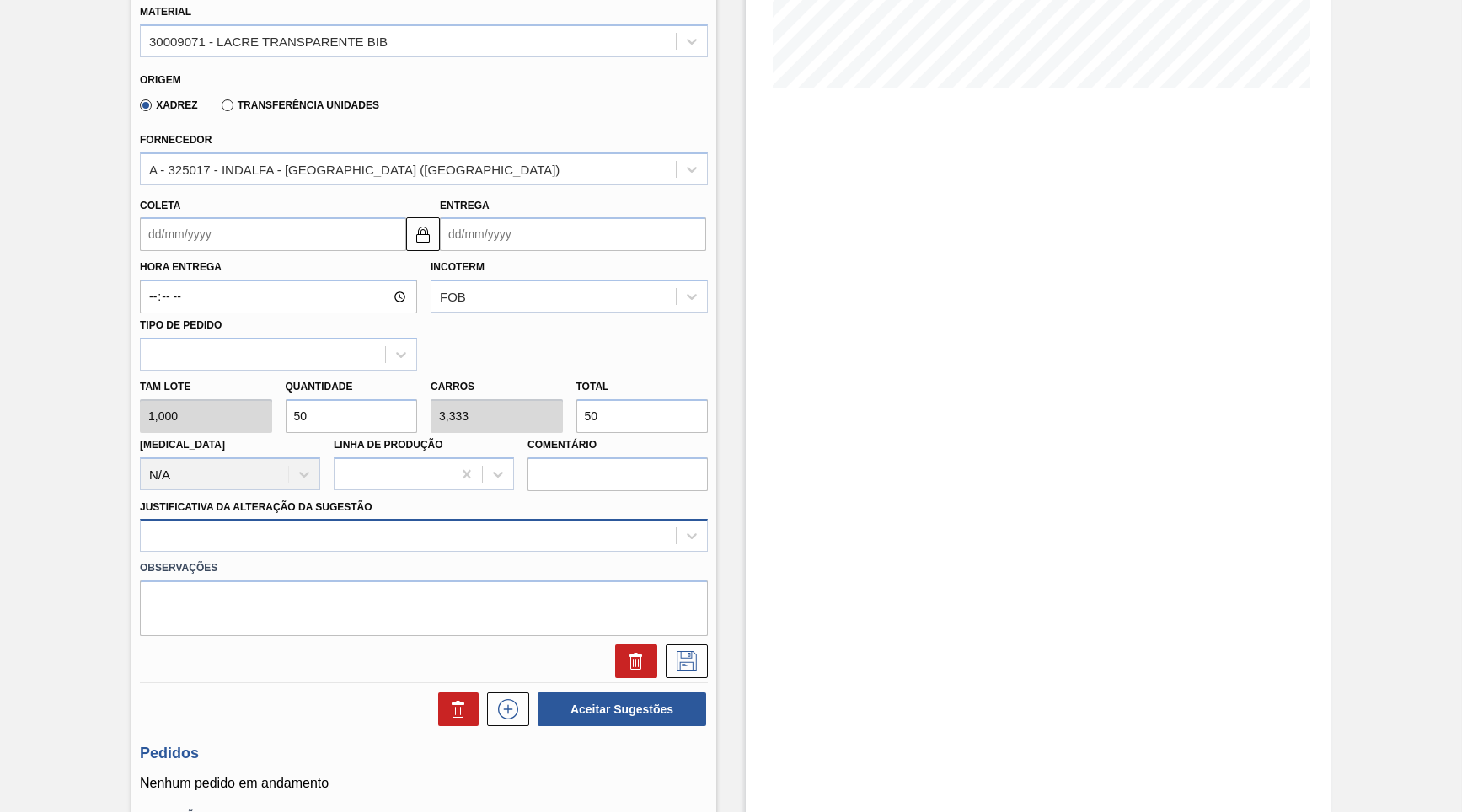
click at [238, 524] on div at bounding box center [408, 536] width 535 height 25
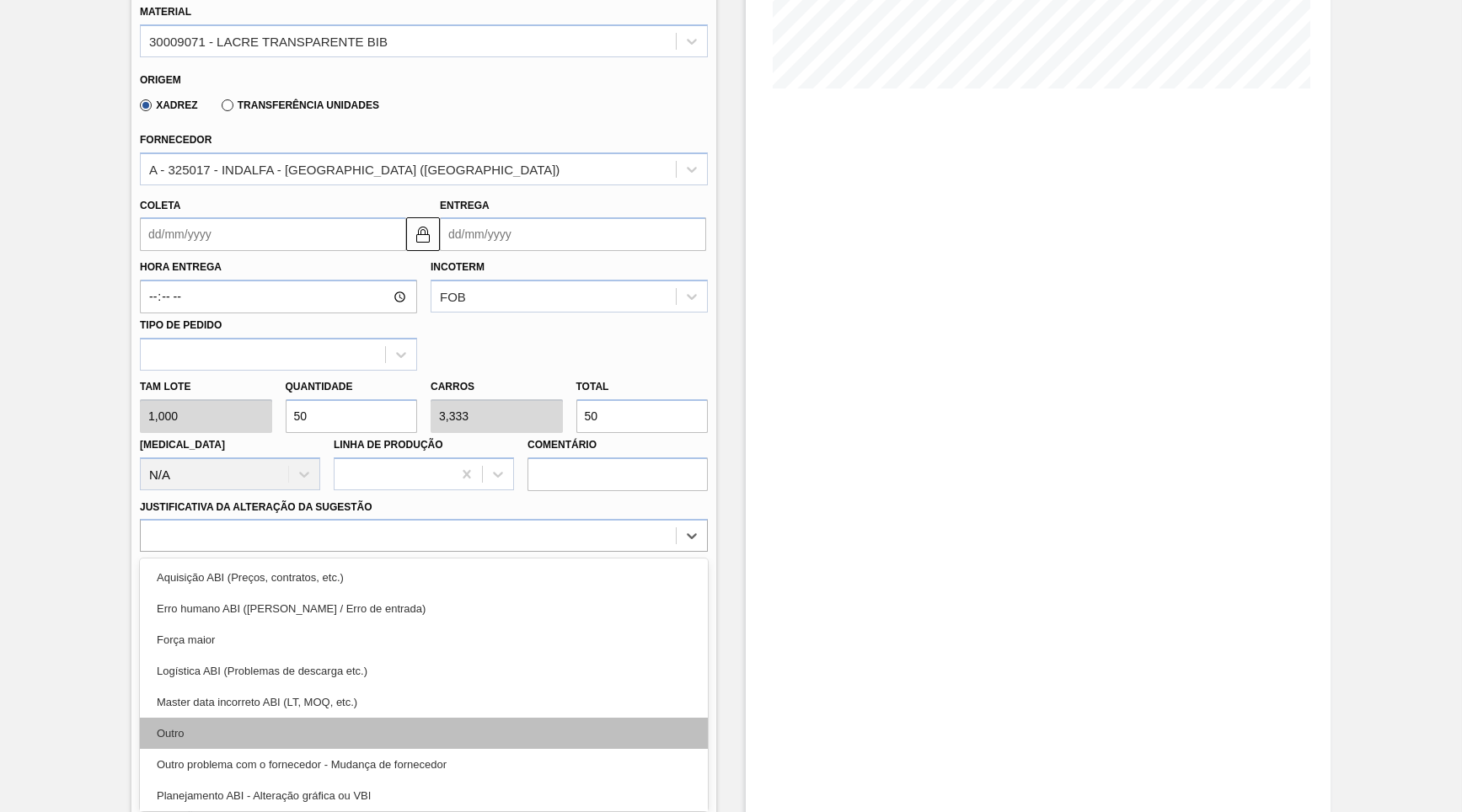
click at [259, 718] on div "Outro" at bounding box center [424, 733] width 568 height 32
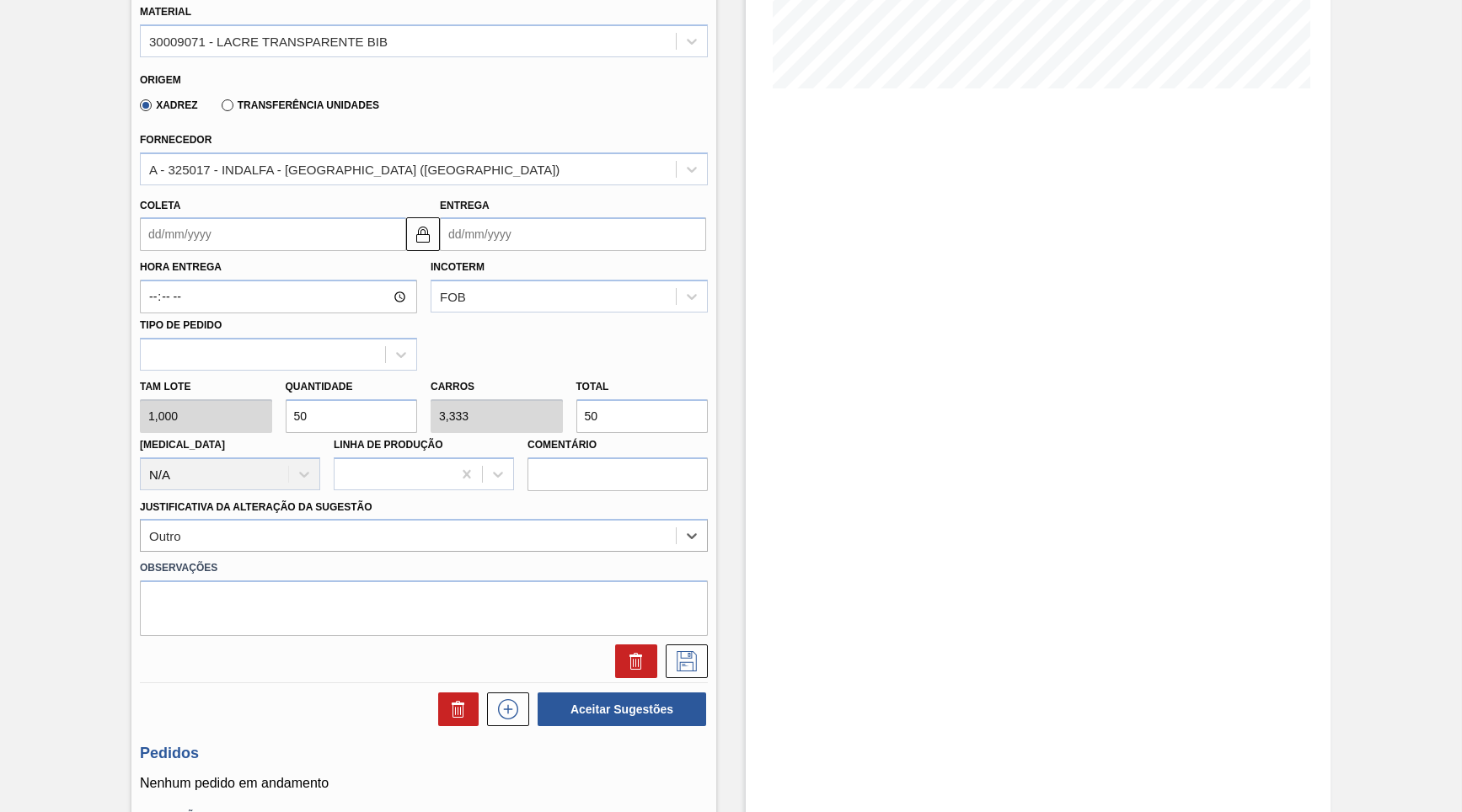
scroll to position [324, 0]
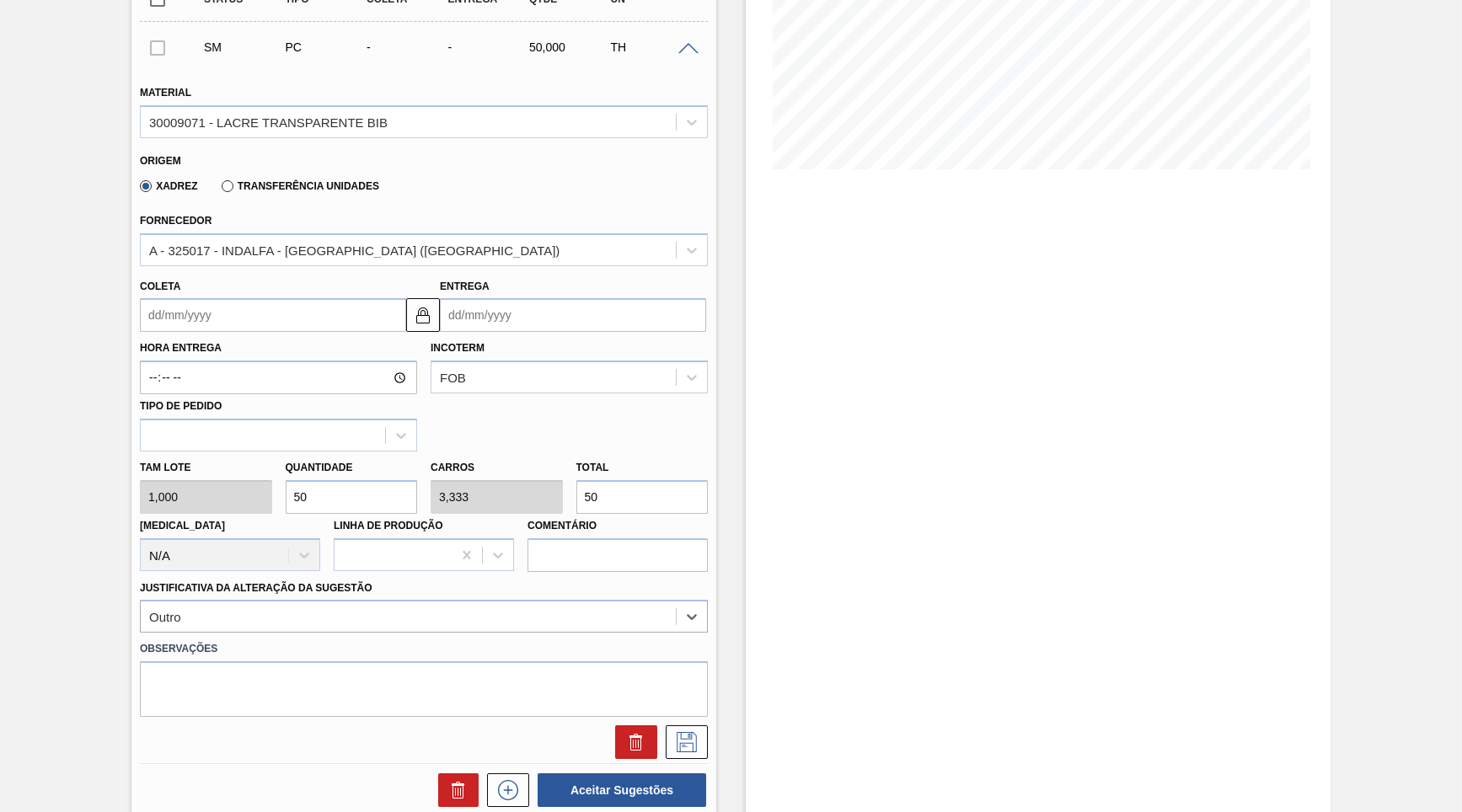
click at [377, 314] on input "Coleta" at bounding box center [273, 314] width 266 height 33
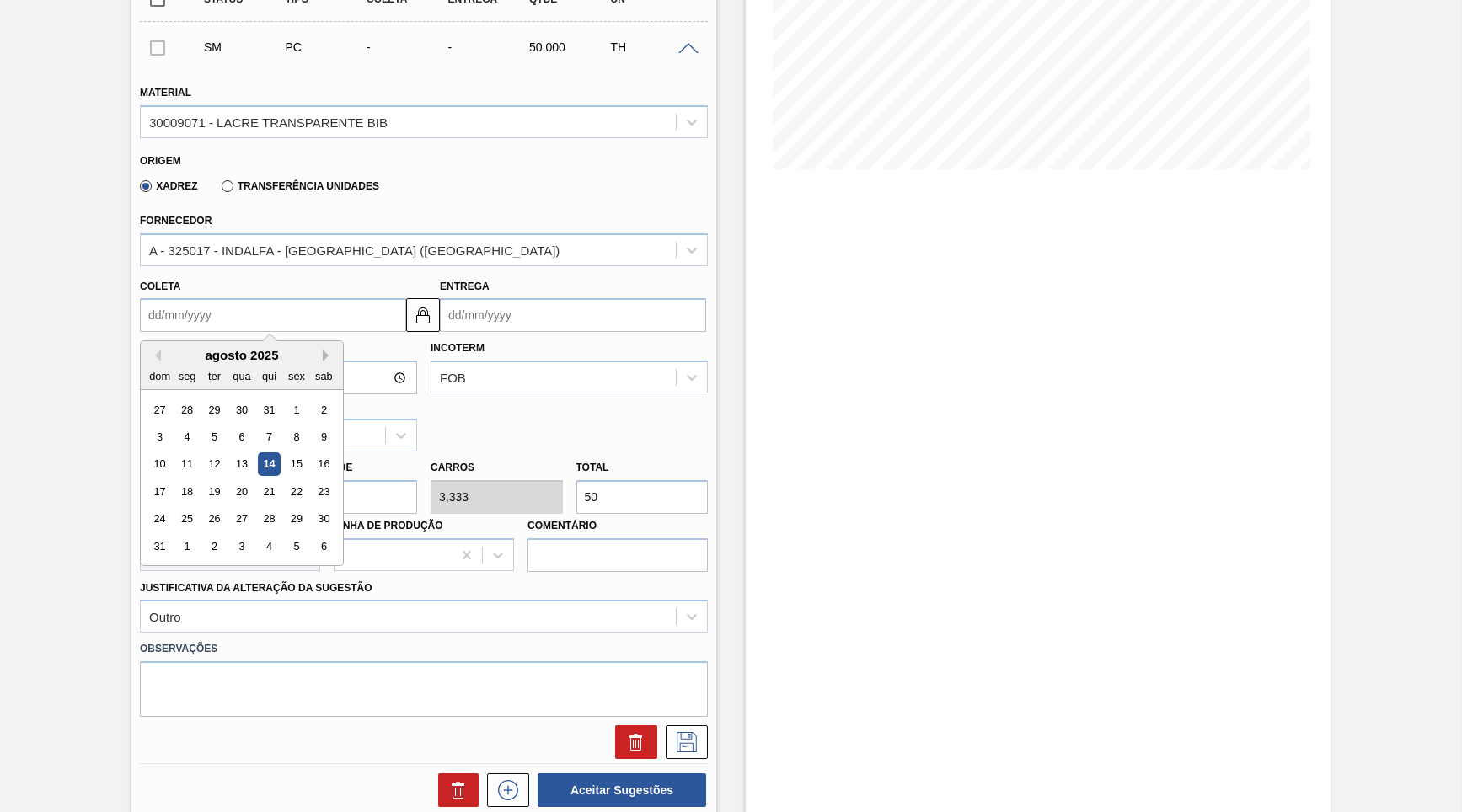
click at [323, 349] on button "Next Month" at bounding box center [329, 355] width 12 height 12
click at [176, 453] on div "15" at bounding box center [187, 464] width 23 height 23
type input "[DATE]"
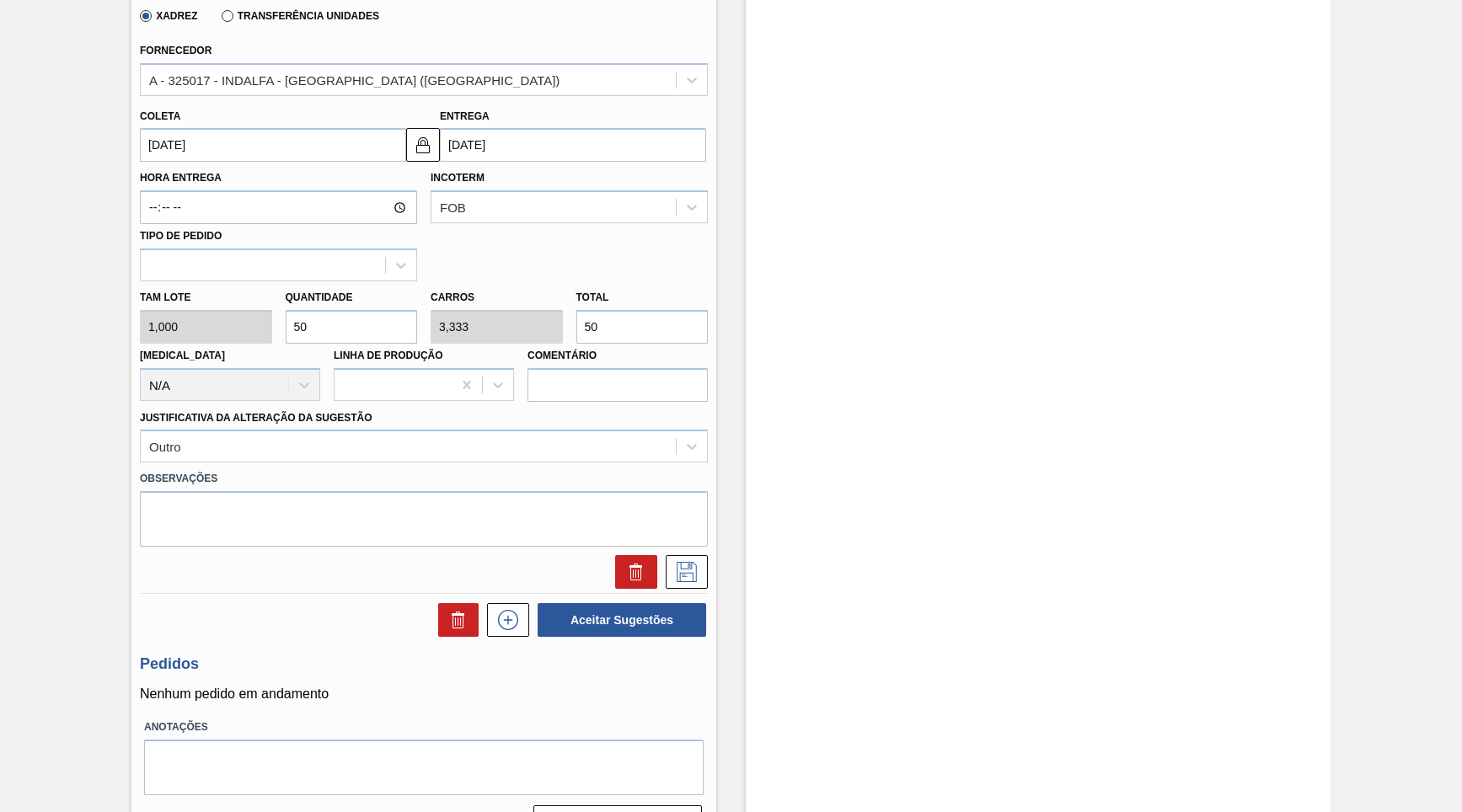
scroll to position [505, 0]
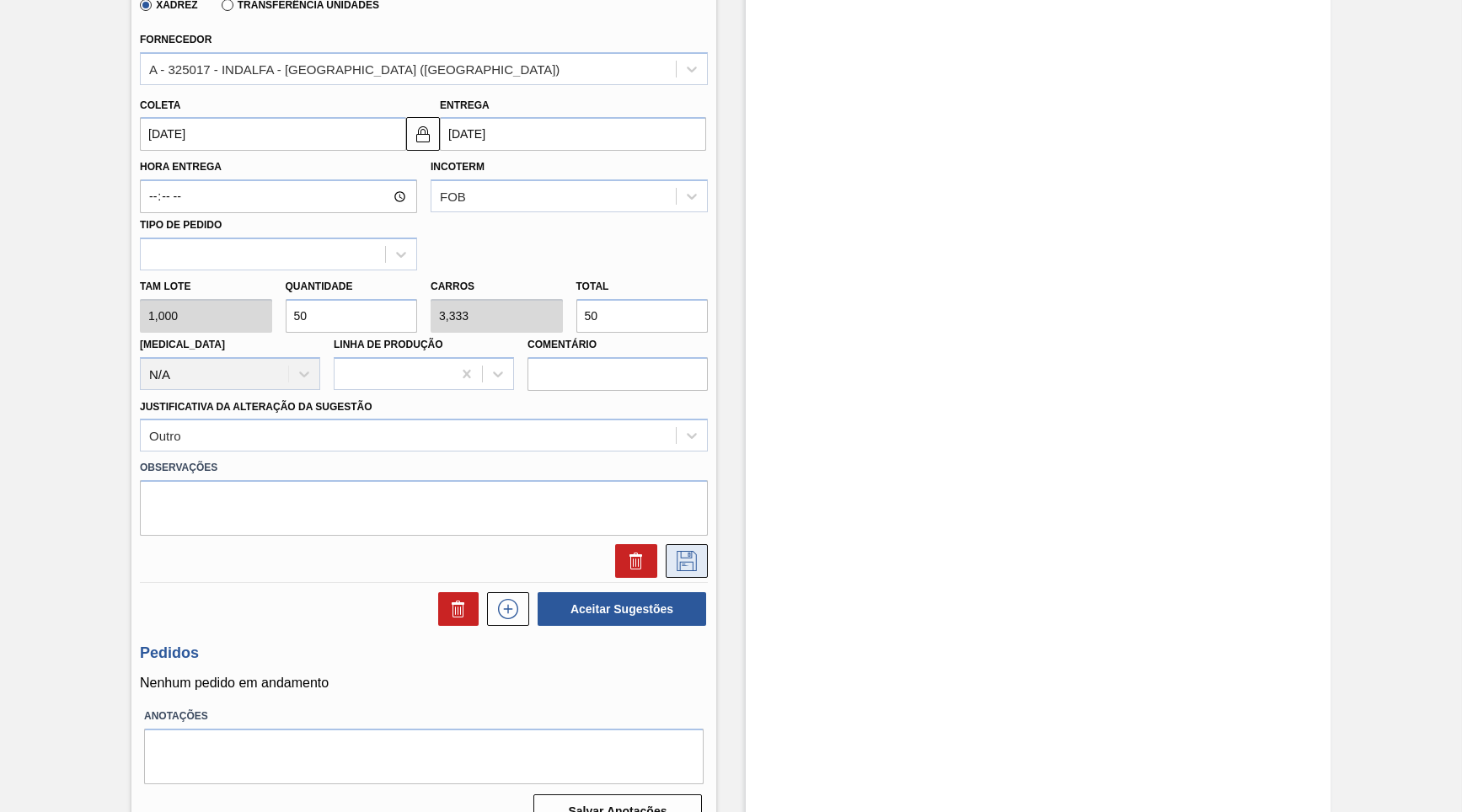
click at [677, 551] on icon at bounding box center [687, 561] width 20 height 20
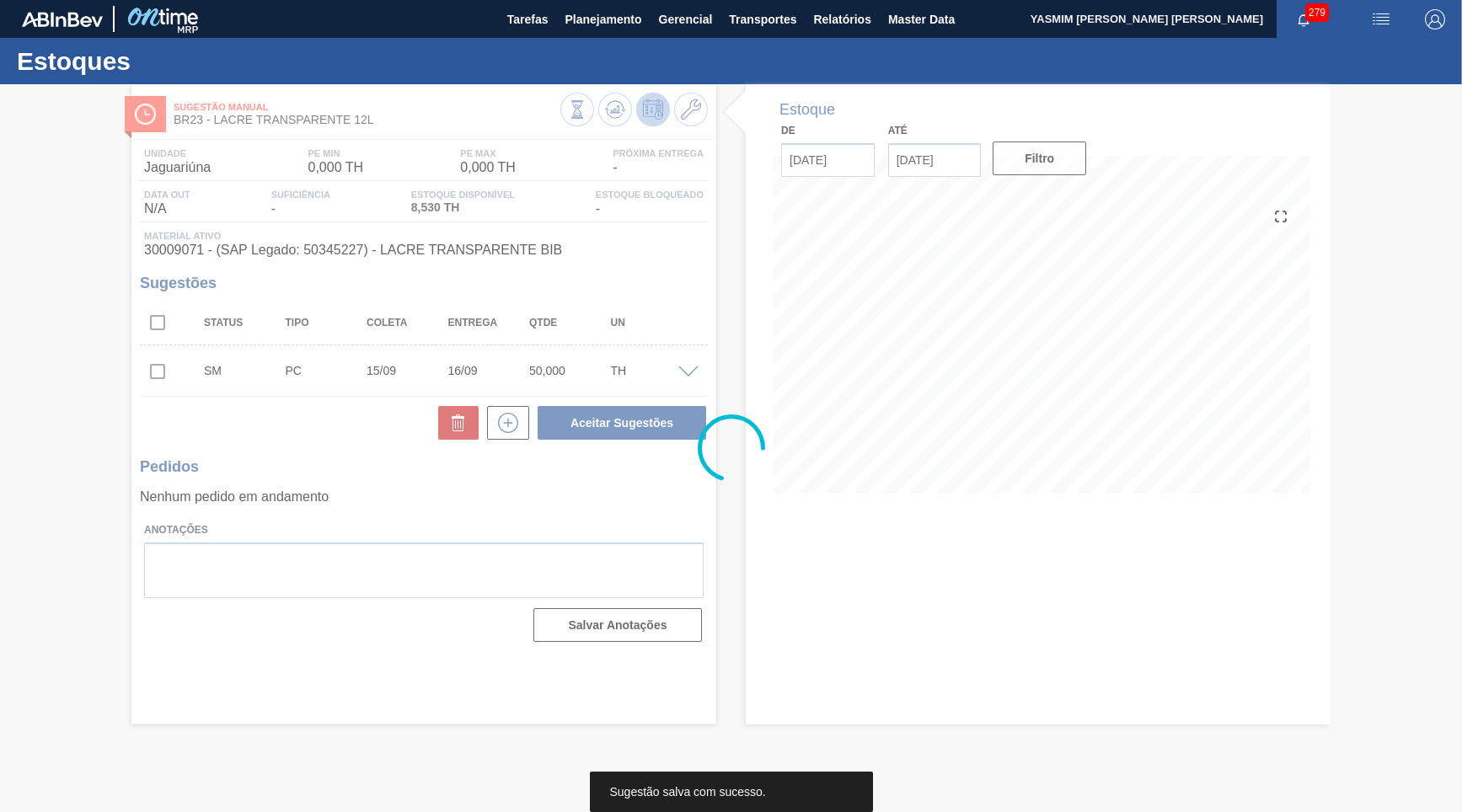
scroll to position [0, 0]
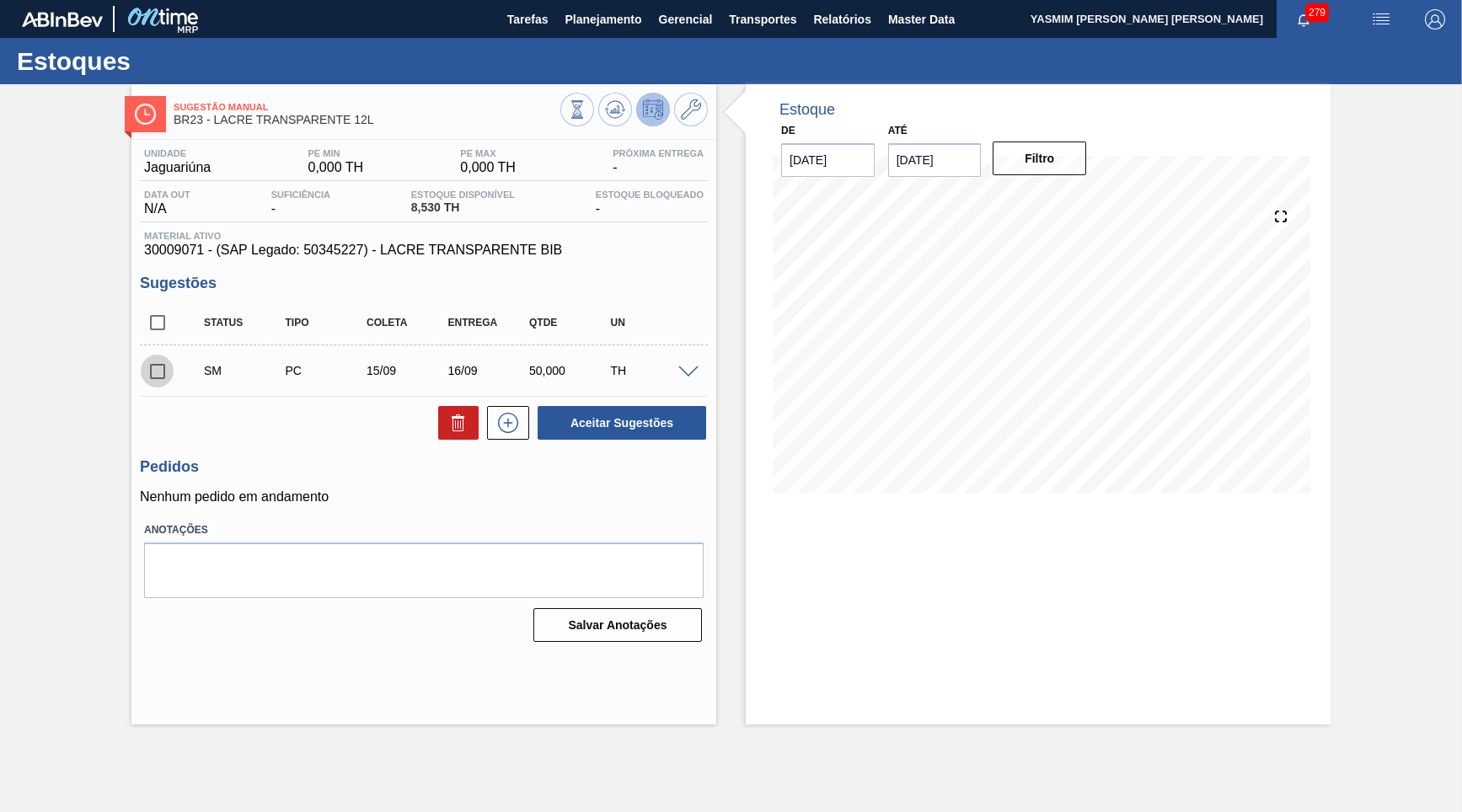
click at [161, 364] on input "checkbox" at bounding box center [157, 371] width 35 height 35
click at [630, 412] on button "Aceitar Sugestões" at bounding box center [621, 423] width 168 height 33
checkbox input "false"
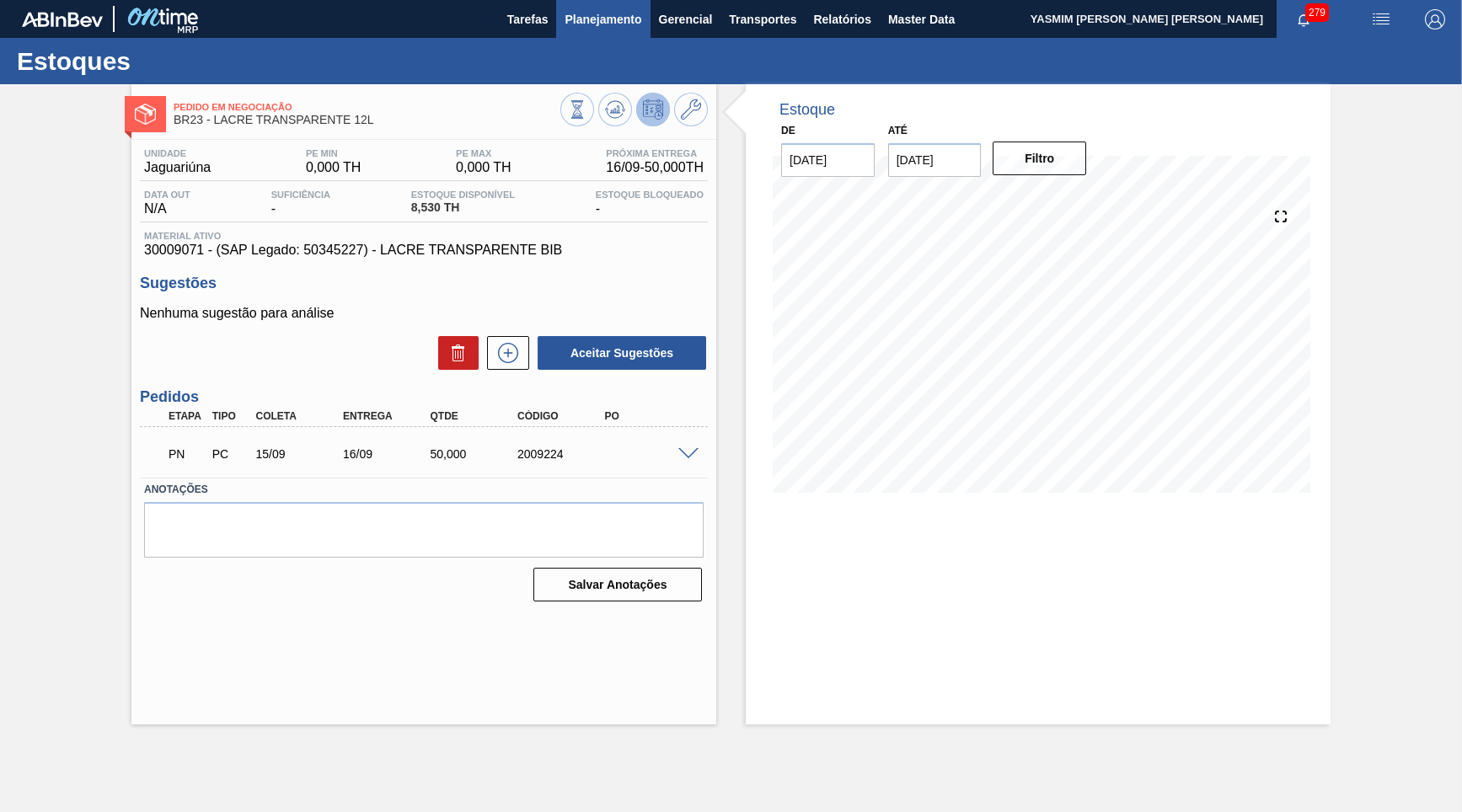
click at [636, 37] on main "Tarefas Planejamento Gerencial Transportes Relatórios Master Data YASMIM [PERSO…" at bounding box center [731, 406] width 1462 height 812
click at [624, 32] on button "Planejamento" at bounding box center [603, 19] width 94 height 38
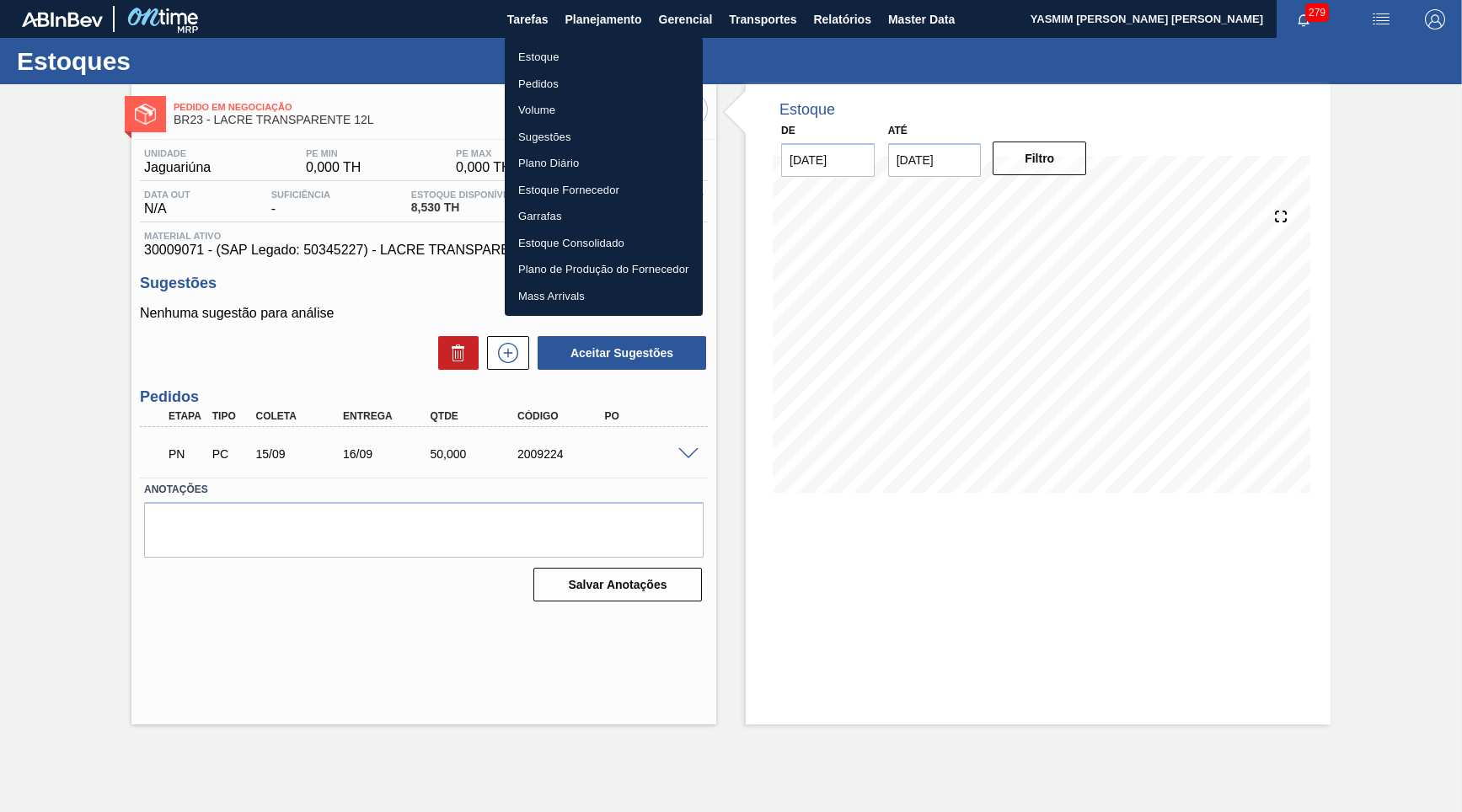
click at [553, 61] on li "Estoque" at bounding box center [604, 57] width 198 height 27
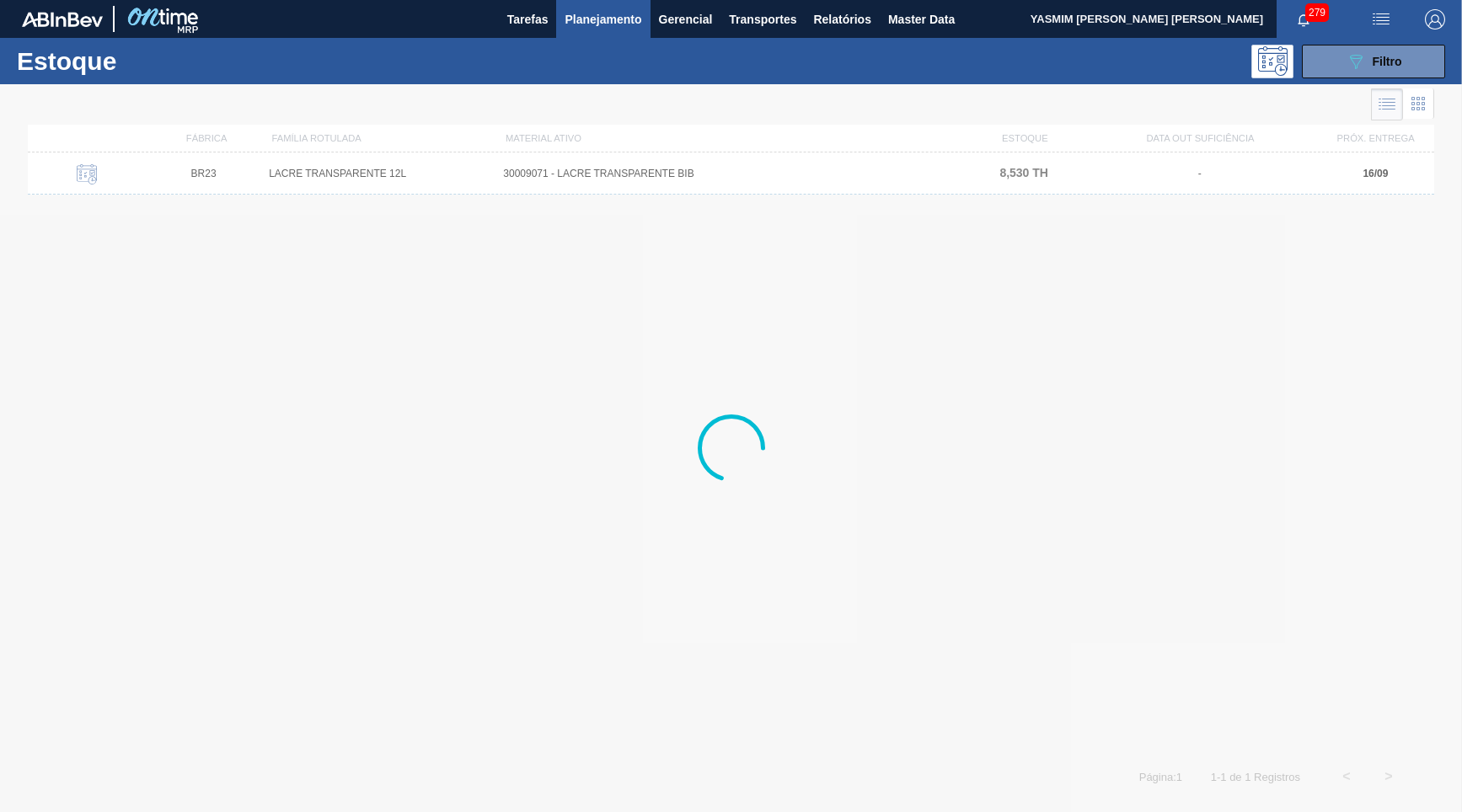
click at [1335, 29] on div "279" at bounding box center [1315, 19] width 78 height 38
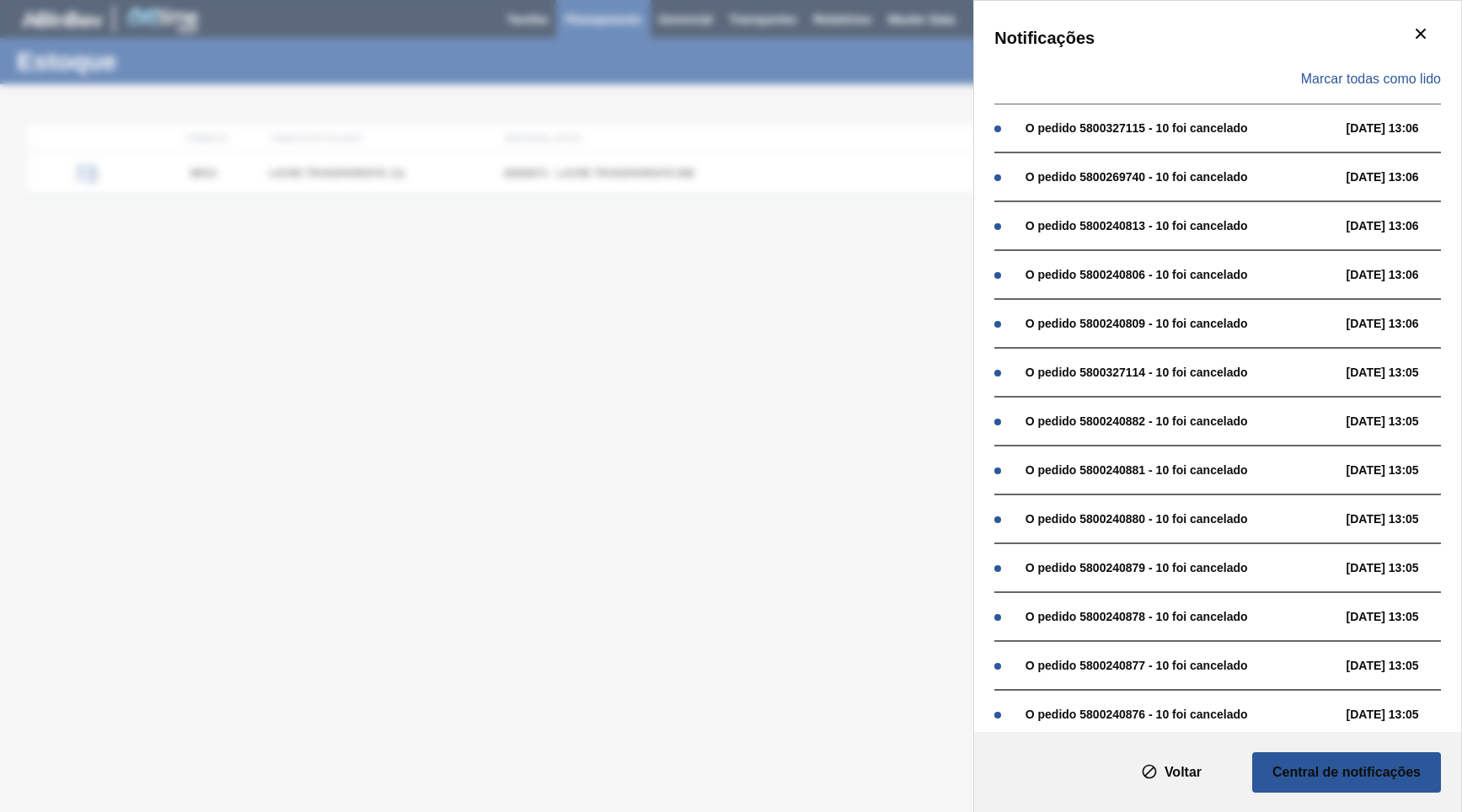
click at [769, 218] on div "Notificações Marcar todas como lido O pedido 5800327115 - 10 foi cancelado [DAT…" at bounding box center [731, 406] width 1462 height 812
click at [1430, 35] on icon "botão de ícone" at bounding box center [1421, 34] width 20 height 20
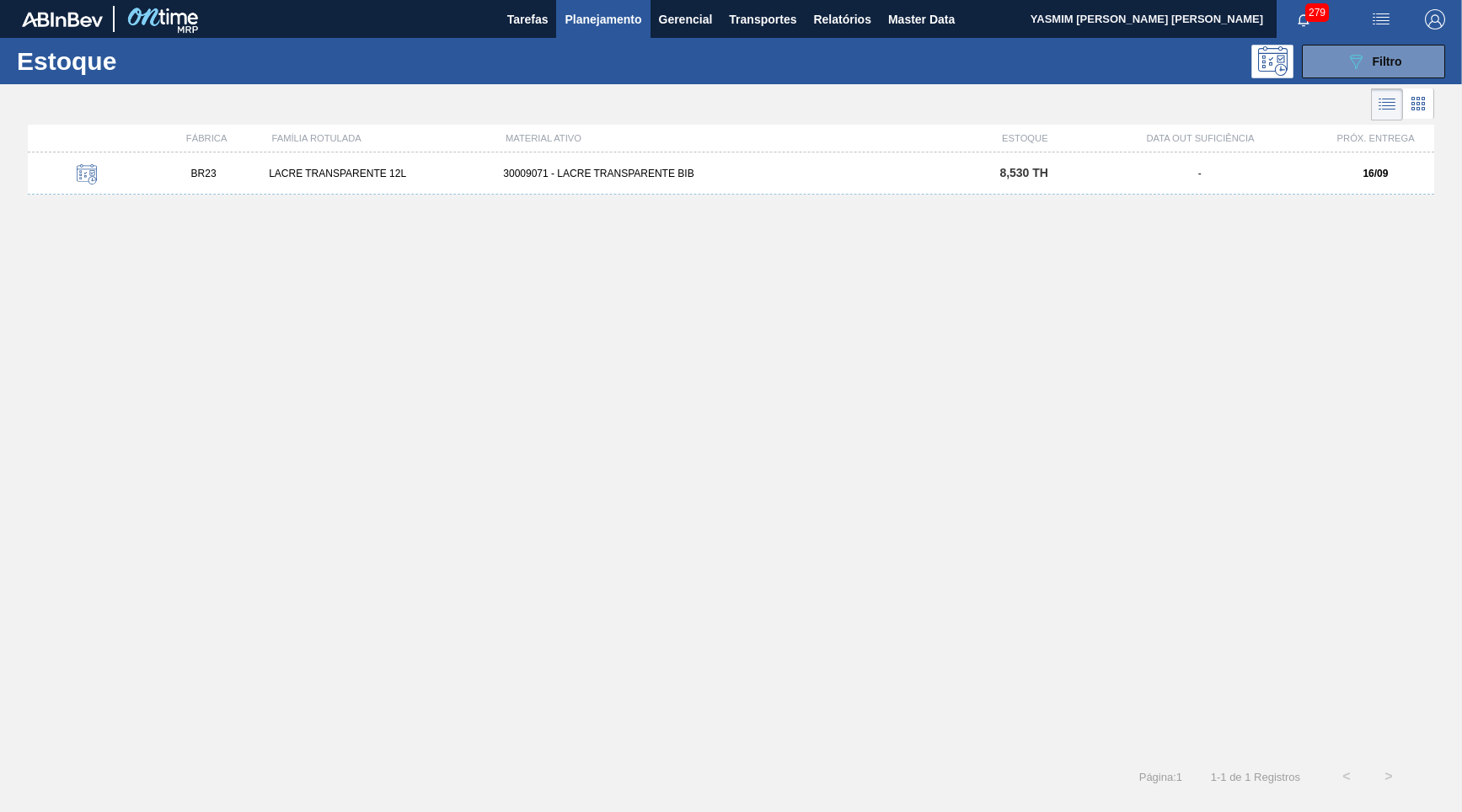
click at [1354, 84] on div "Estoque 089F7B8B-B2A5-4AFE-B5C0-19BA573D28AC Filtro" at bounding box center [731, 61] width 1462 height 46
click at [1350, 63] on icon "089F7B8B-B2A5-4AFE-B5C0-19BA573D28AC" at bounding box center [1356, 61] width 20 height 20
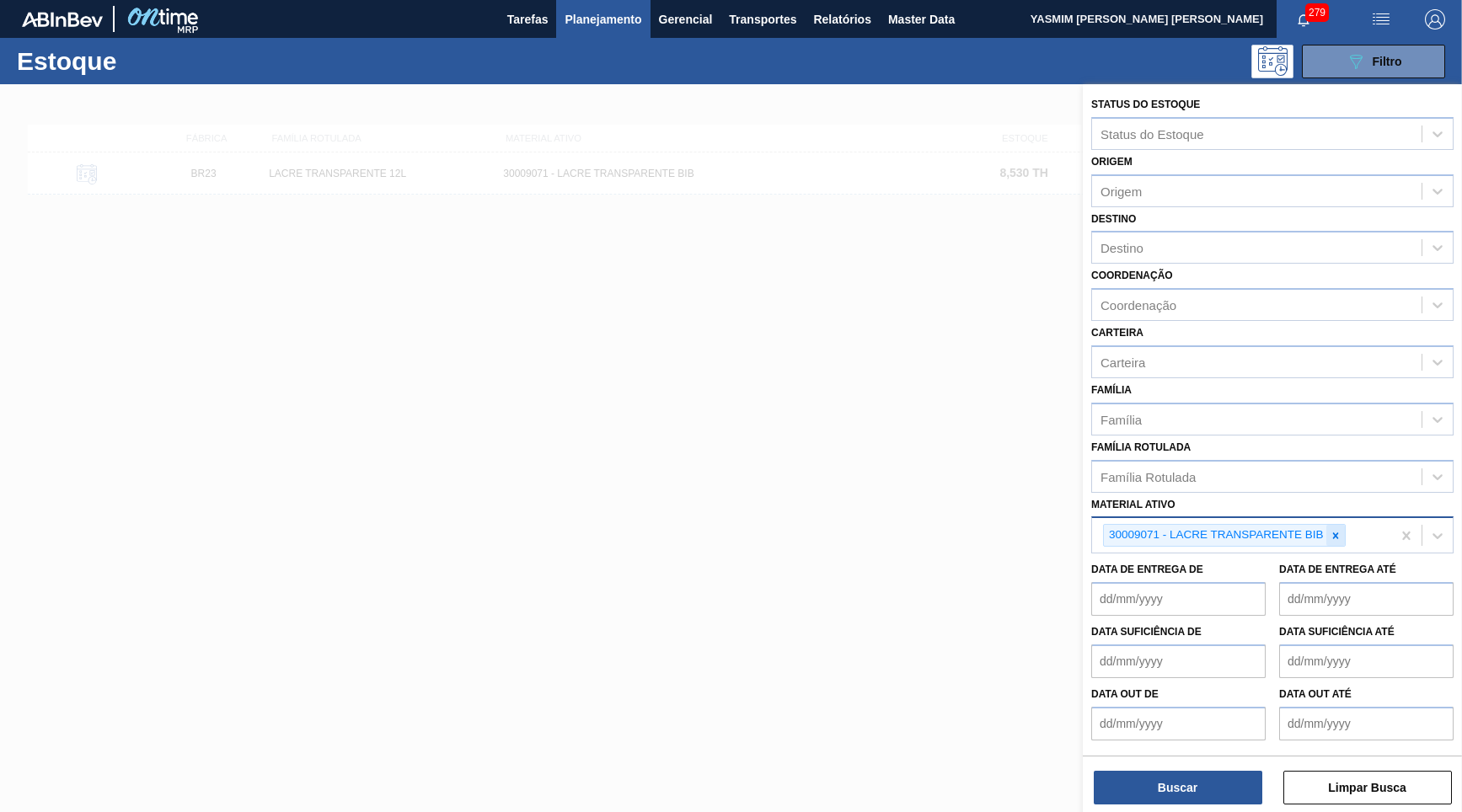
click at [1342, 525] on div at bounding box center [1336, 535] width 19 height 21
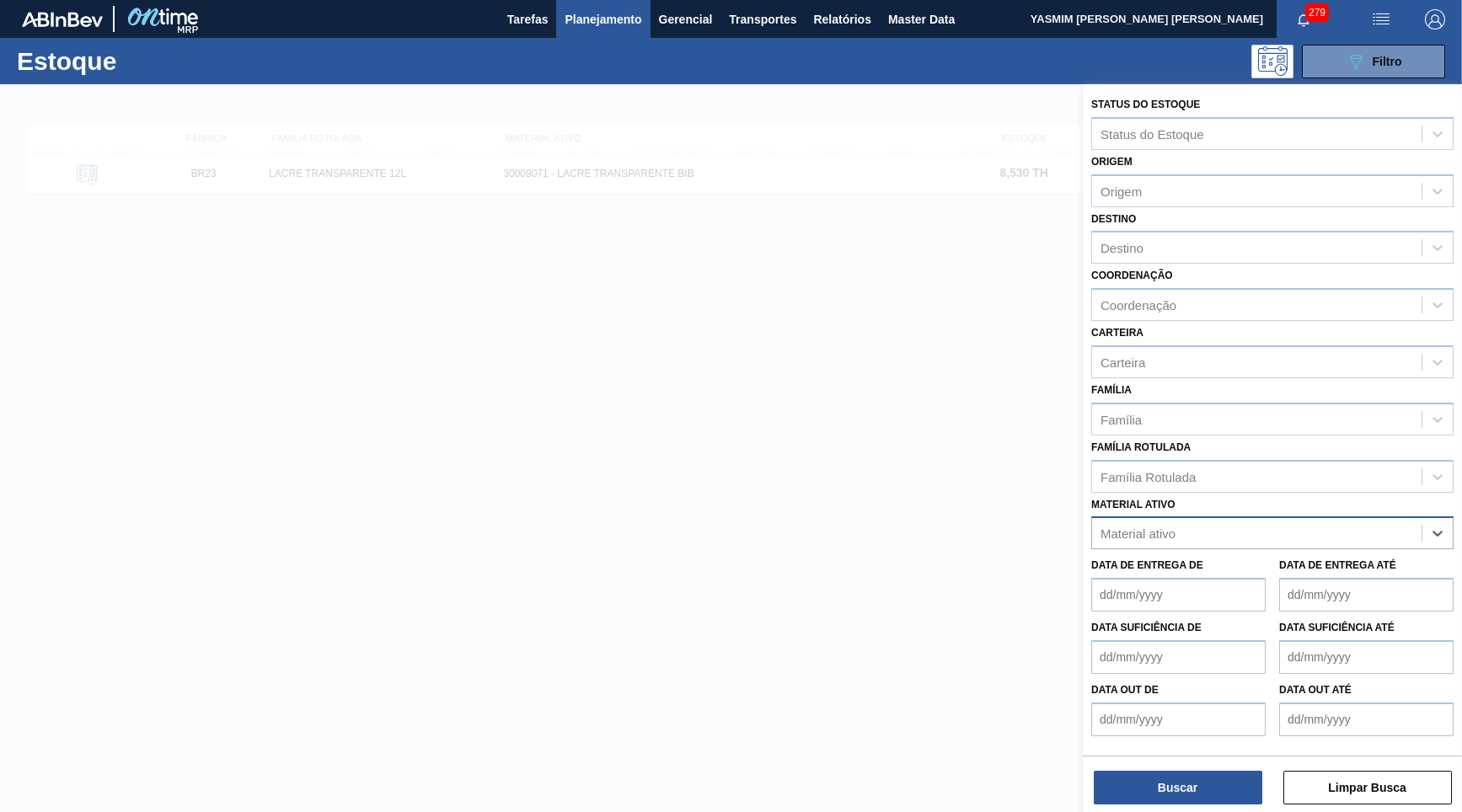
paste ativo "30017414"
type ativo "30017414"
click at [1269, 559] on div "30017414 - PLUG PARA TAMPA BIB" at bounding box center [1272, 575] width 362 height 32
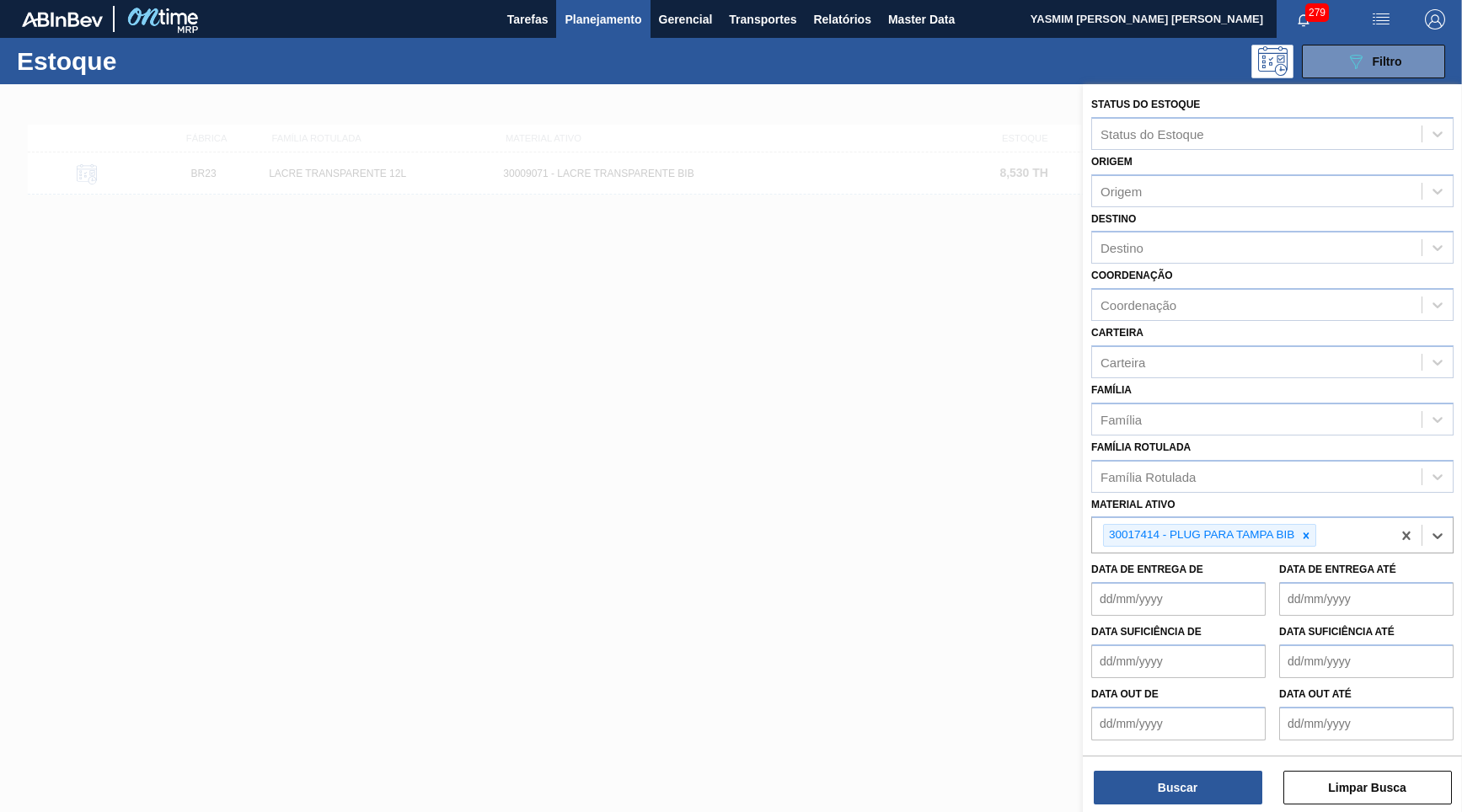
click at [1135, 804] on div "Status do Estoque Status do Estoque Origem Origem Destino Destino Coordenação C…" at bounding box center [1272, 450] width 379 height 731
click at [1162, 794] on button "Buscar" at bounding box center [1178, 787] width 168 height 33
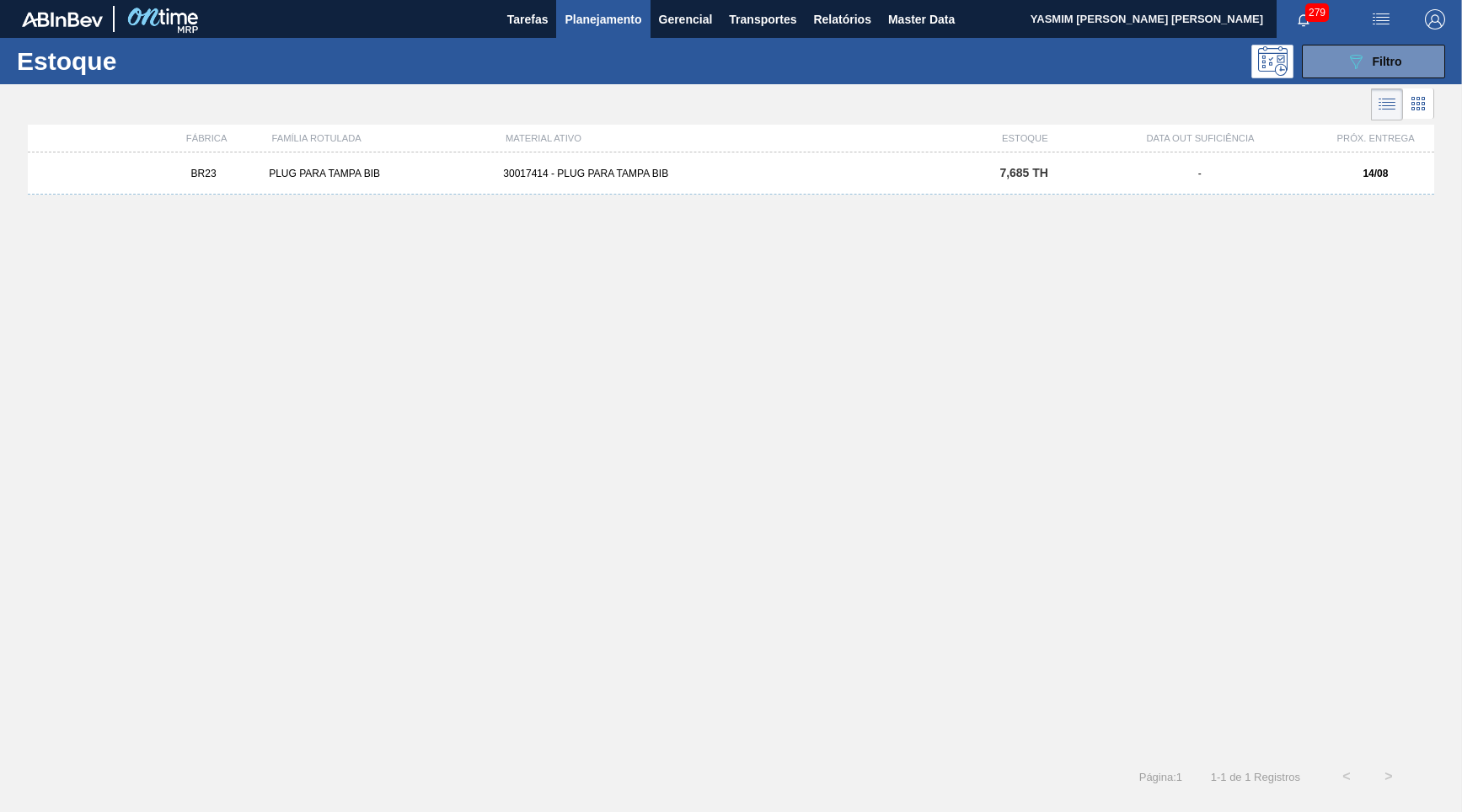
click at [1168, 191] on div "BR23 PLUG PARA TAMPA BIB 30017414 - PLUG PARA TAMPA BIB 7,685 TH - 14/08" at bounding box center [731, 173] width 1406 height 42
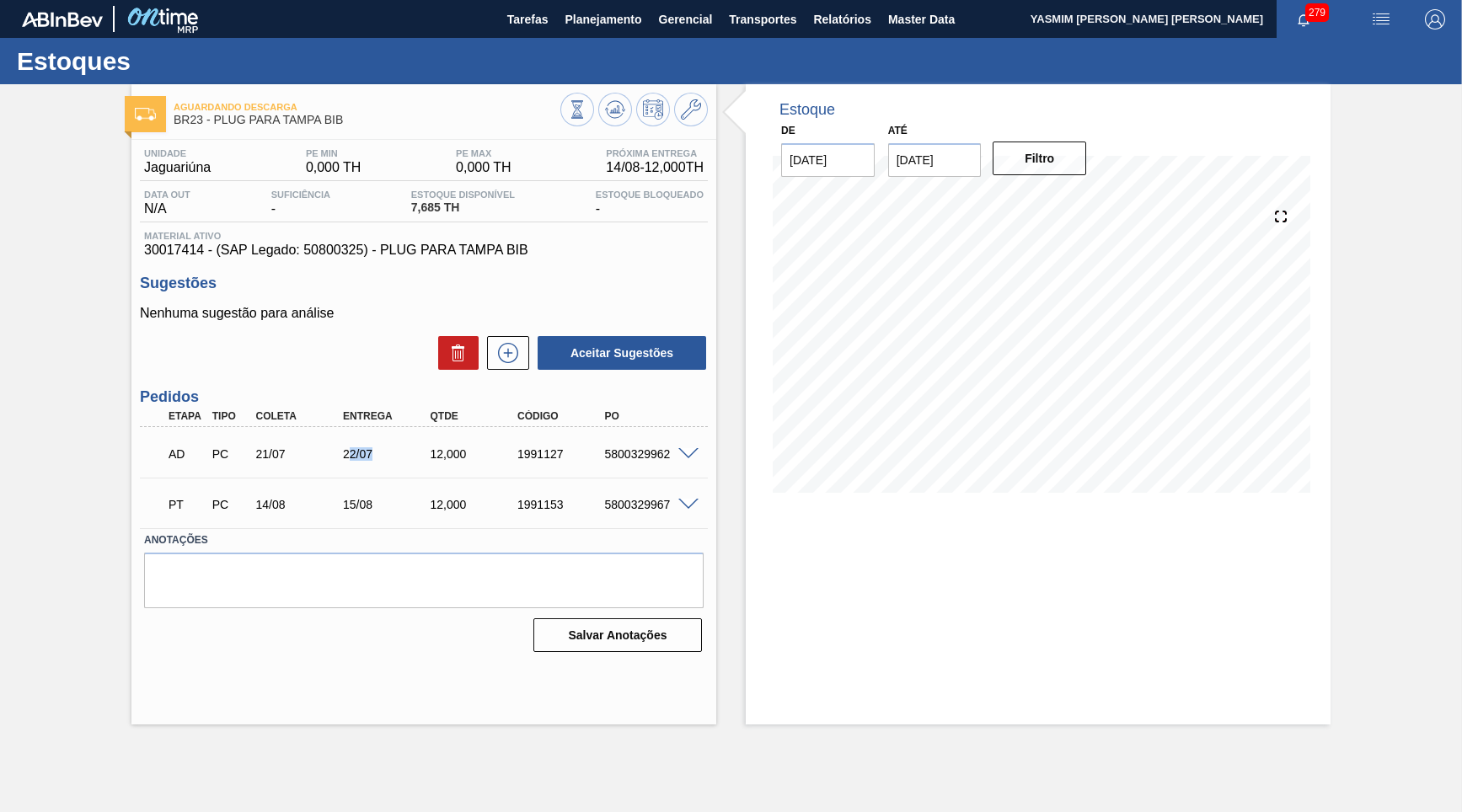
drag, startPoint x: 348, startPoint y: 445, endPoint x: 404, endPoint y: 442, distance: 56.1
click at [404, 447] on div "22/07" at bounding box center [387, 454] width 96 height 14
click at [442, 456] on div "12,000" at bounding box center [474, 454] width 96 height 14
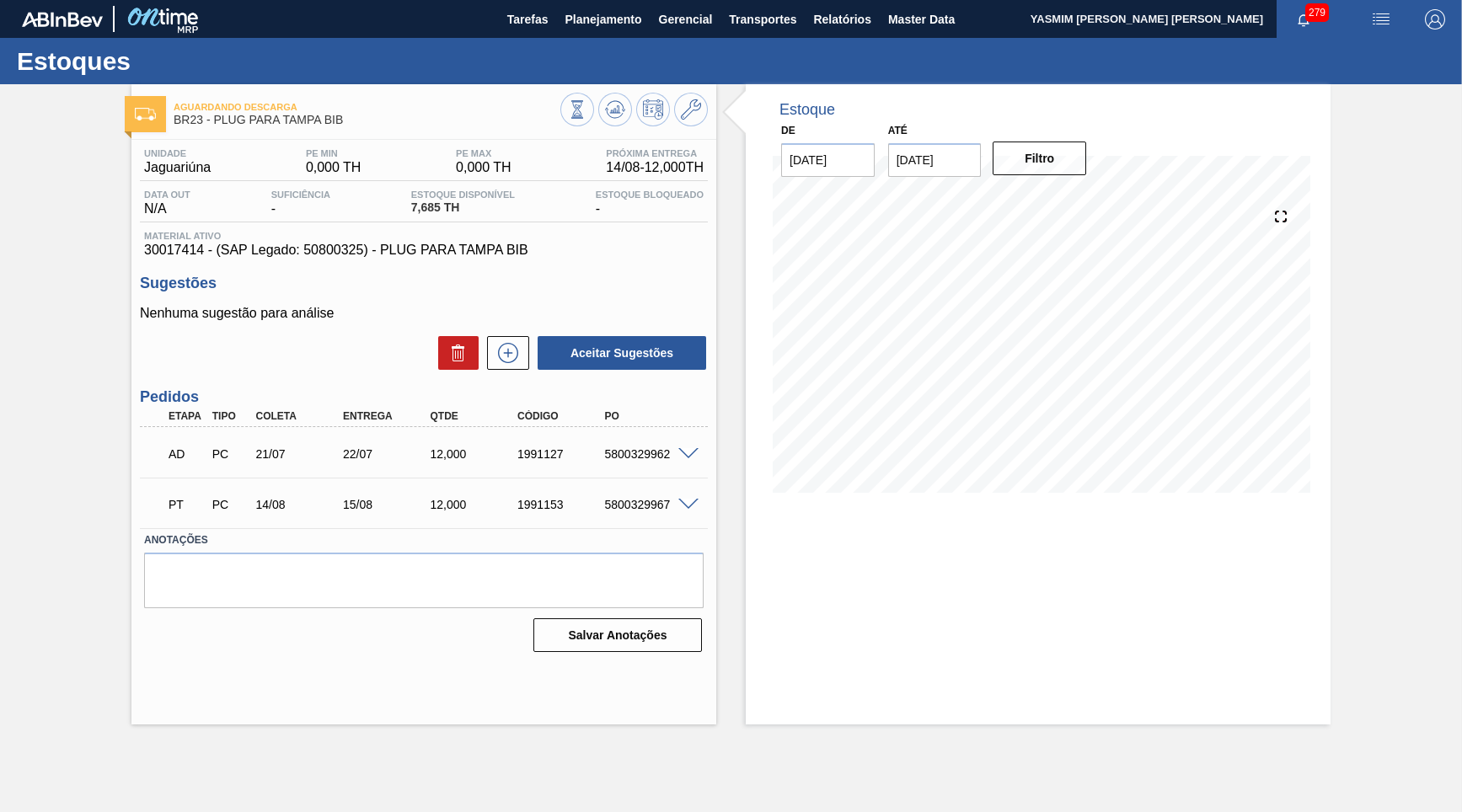
click at [687, 448] on span at bounding box center [688, 454] width 20 height 13
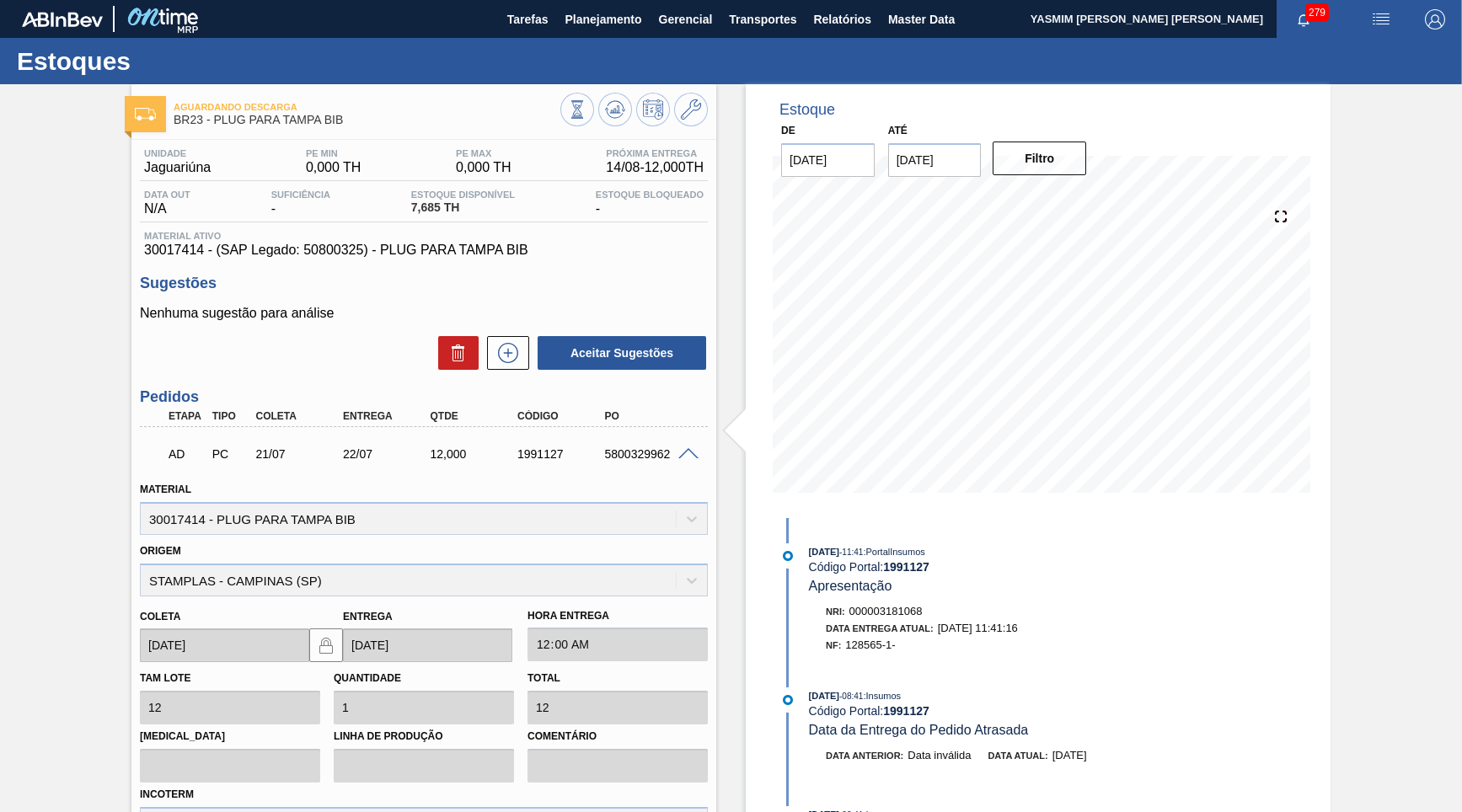
click at [694, 461] on div "AD PC 21/07 22/07 12,000 1991127 5800329962" at bounding box center [424, 452] width 568 height 42
click at [698, 454] on span at bounding box center [688, 454] width 20 height 13
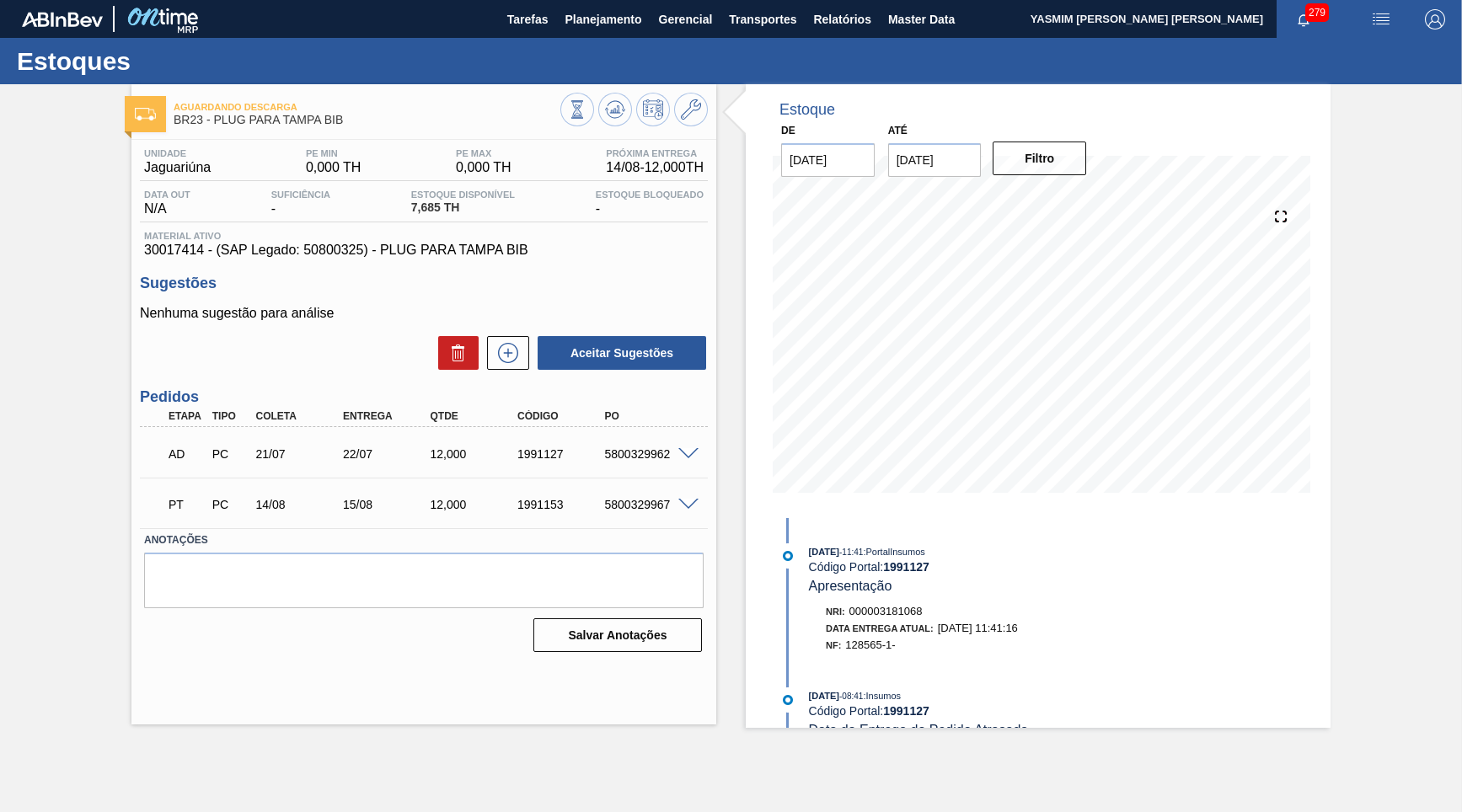
click at [639, 502] on div "5800329967" at bounding box center [648, 505] width 96 height 14
drag, startPoint x: 334, startPoint y: 507, endPoint x: 410, endPoint y: 507, distance: 76.0
click at [410, 507] on div "15/08" at bounding box center [376, 505] width 88 height 14
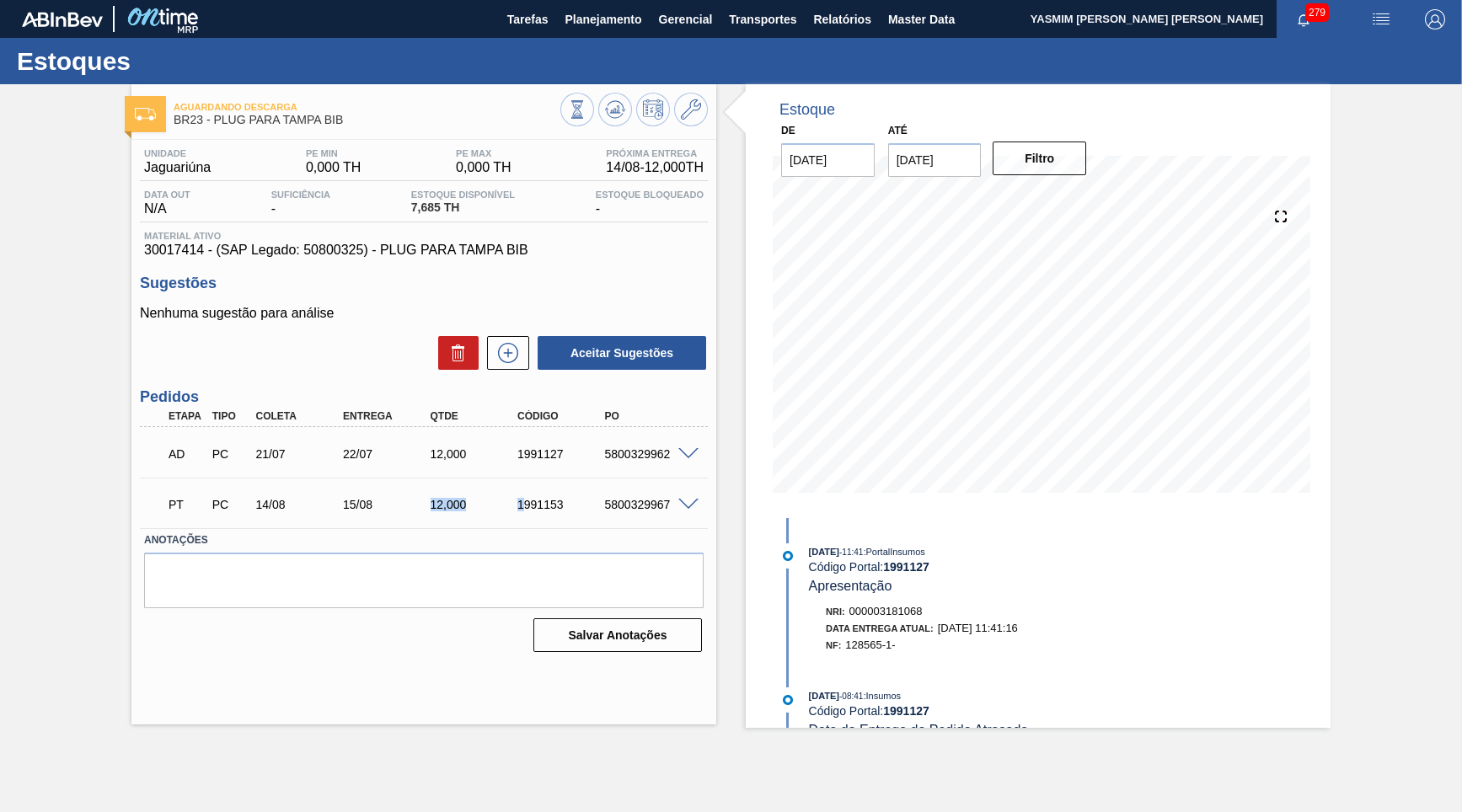
drag, startPoint x: 415, startPoint y: 504, endPoint x: 522, endPoint y: 499, distance: 107.1
click at [436, 499] on div "15/08" at bounding box center [387, 505] width 96 height 14
click at [681, 454] on span at bounding box center [688, 454] width 20 height 13
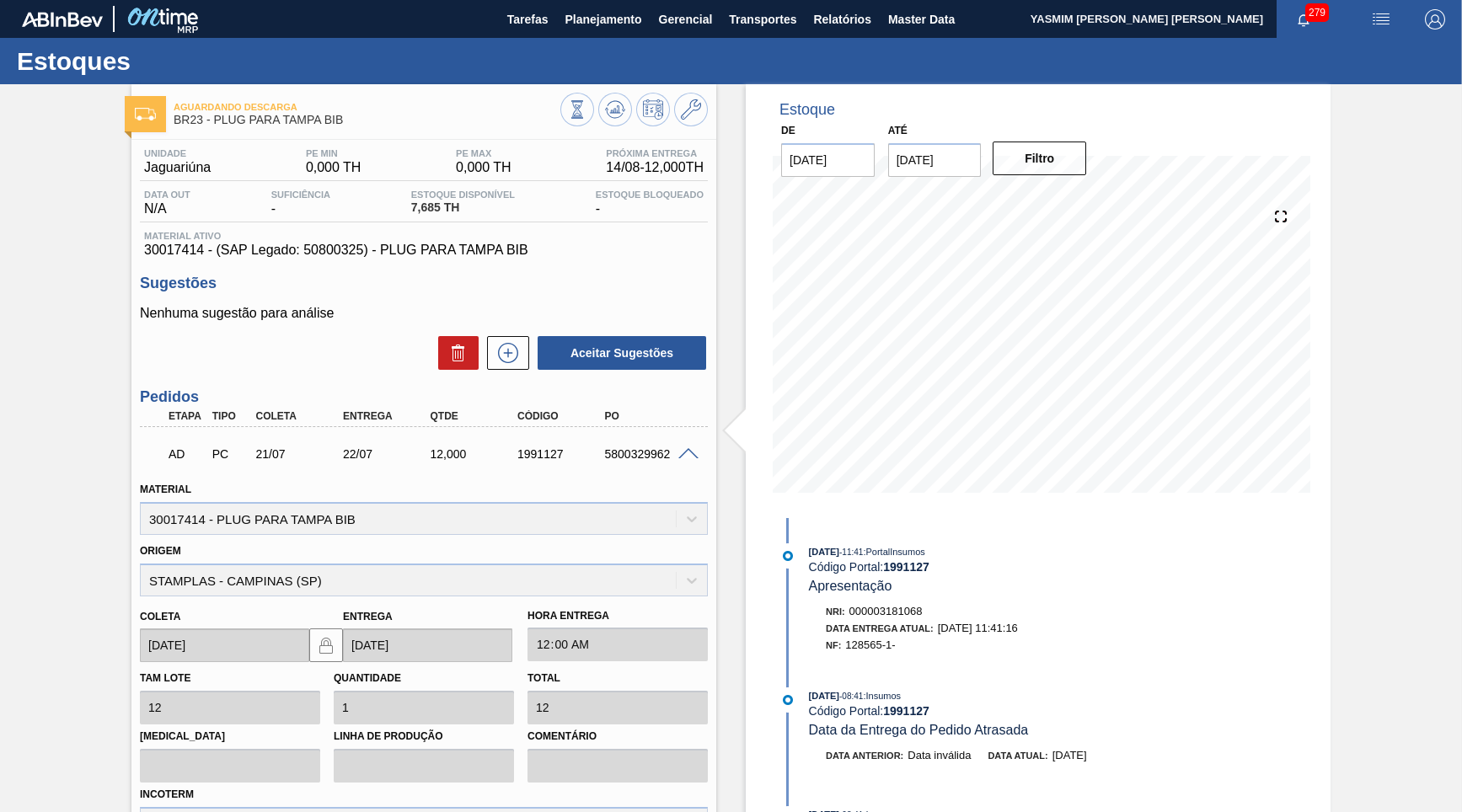
scroll to position [161, 0]
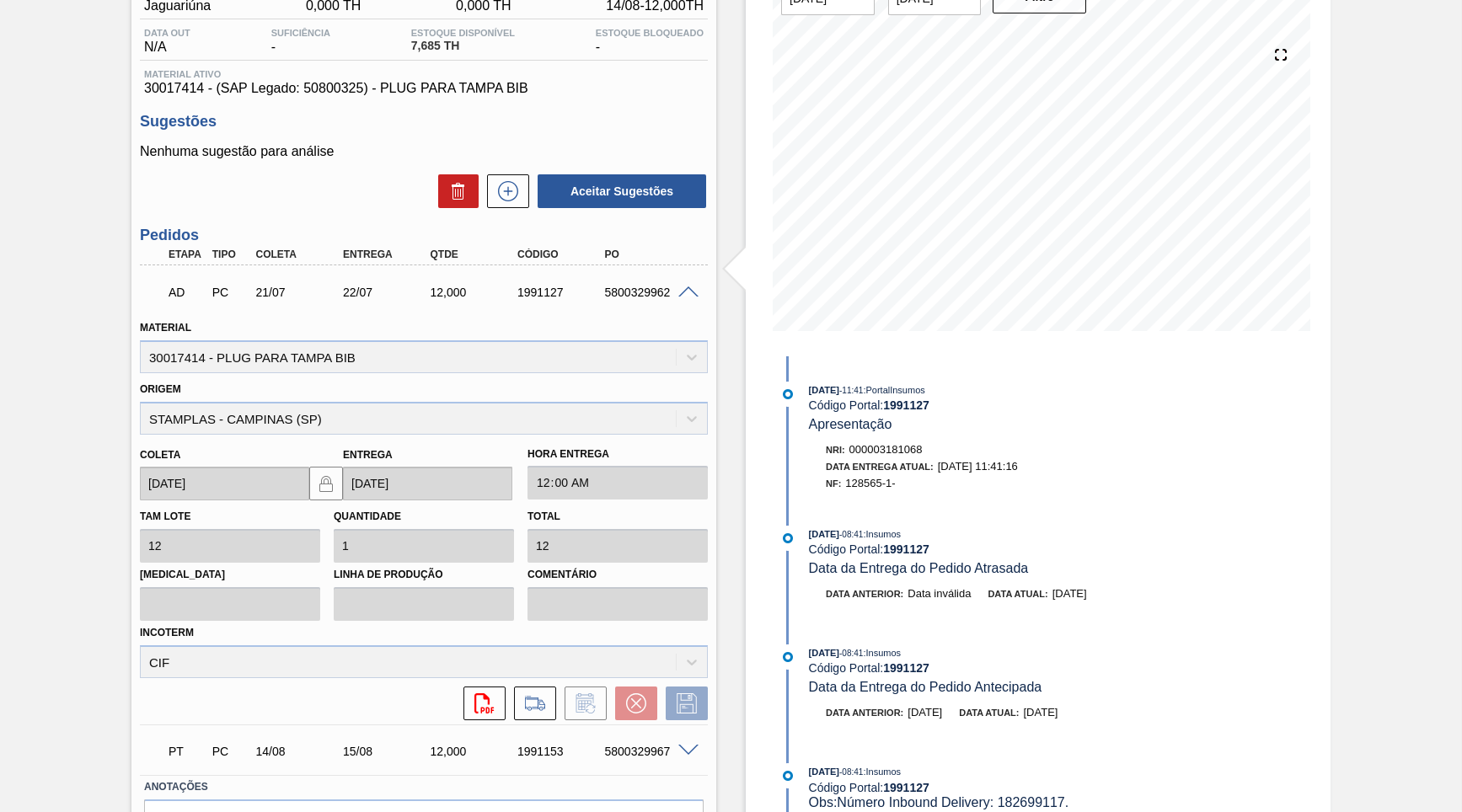
click at [626, 289] on div "5800329962" at bounding box center [648, 292] width 96 height 14
click at [680, 301] on div "AD PC 21/07 22/07 12,000 1991127 5800329962" at bounding box center [424, 290] width 568 height 42
click at [657, 285] on div "5800329962" at bounding box center [648, 292] width 96 height 14
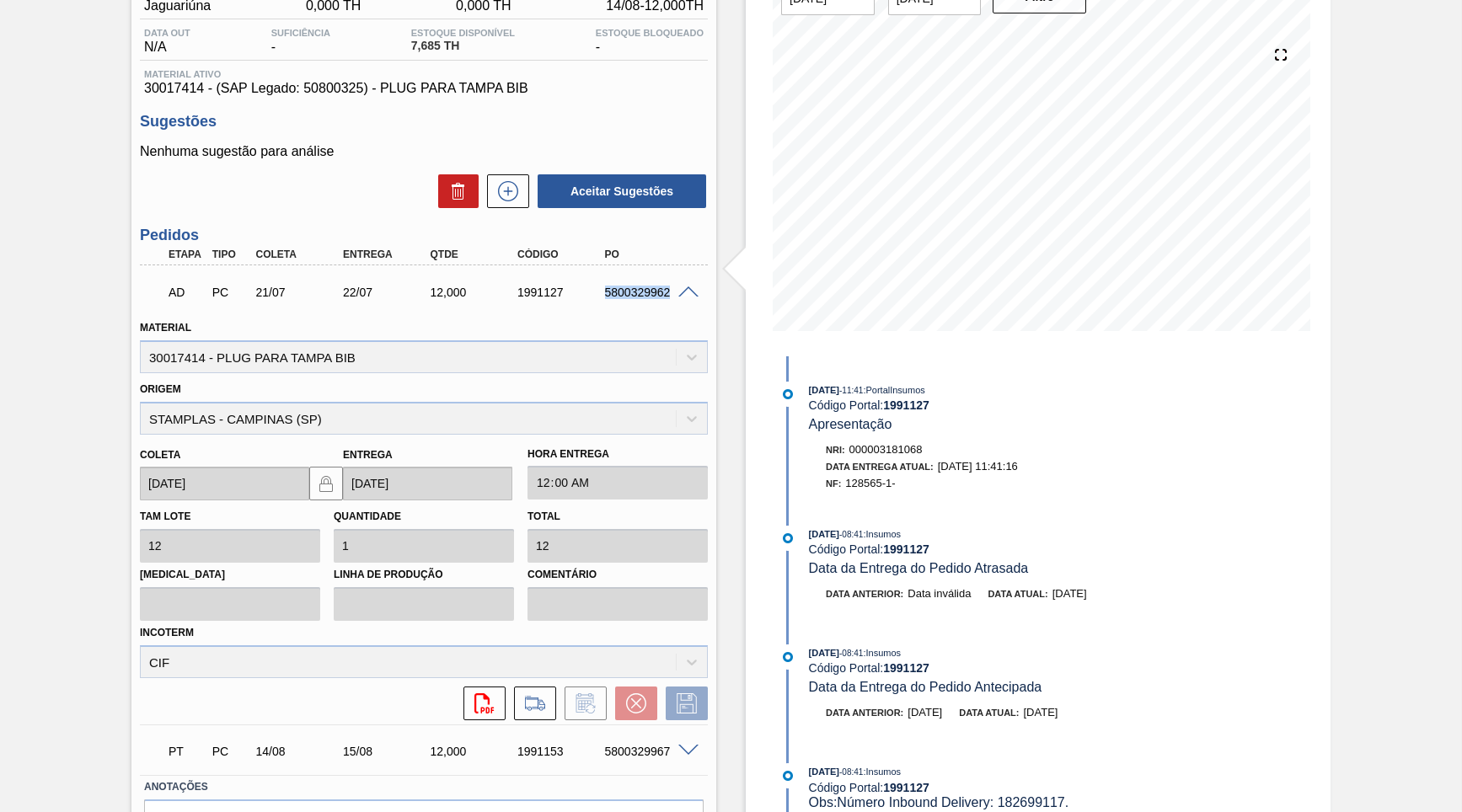
copy div "5800329962"
click at [690, 281] on div "AD PC 21/07 22/07 12,000 1991127 5800329962" at bounding box center [424, 290] width 568 height 42
click at [695, 286] on span at bounding box center [688, 292] width 20 height 13
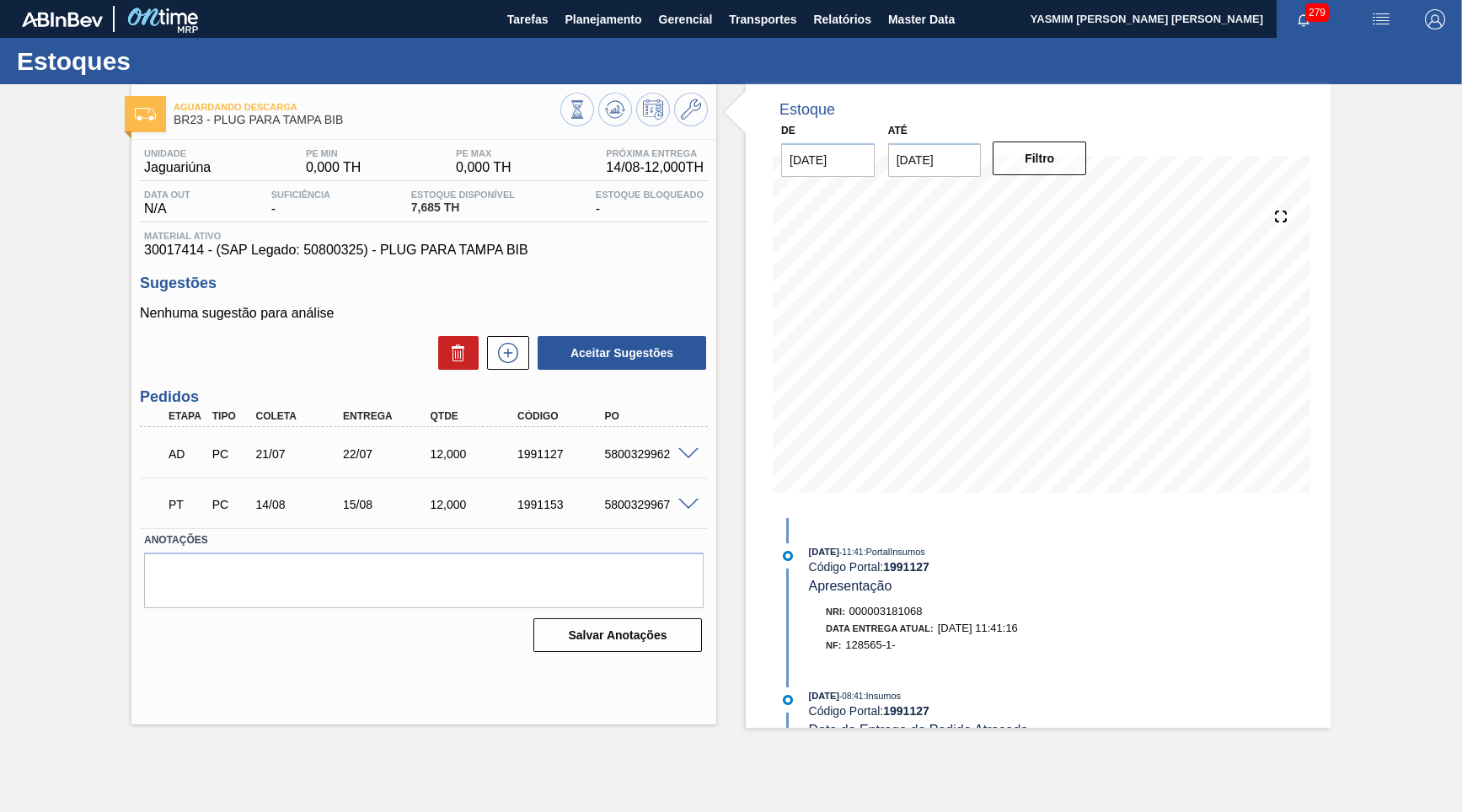
click at [482, 483] on div "PT PC 14/08 15/08 12,000 1991153 5800329967" at bounding box center [424, 502] width 568 height 42
click at [415, 511] on div "PT PC 14/08 15/08 12,000 1991153 5800329967" at bounding box center [419, 502] width 523 height 33
click at [489, 504] on div "12,000" at bounding box center [474, 505] width 96 height 14
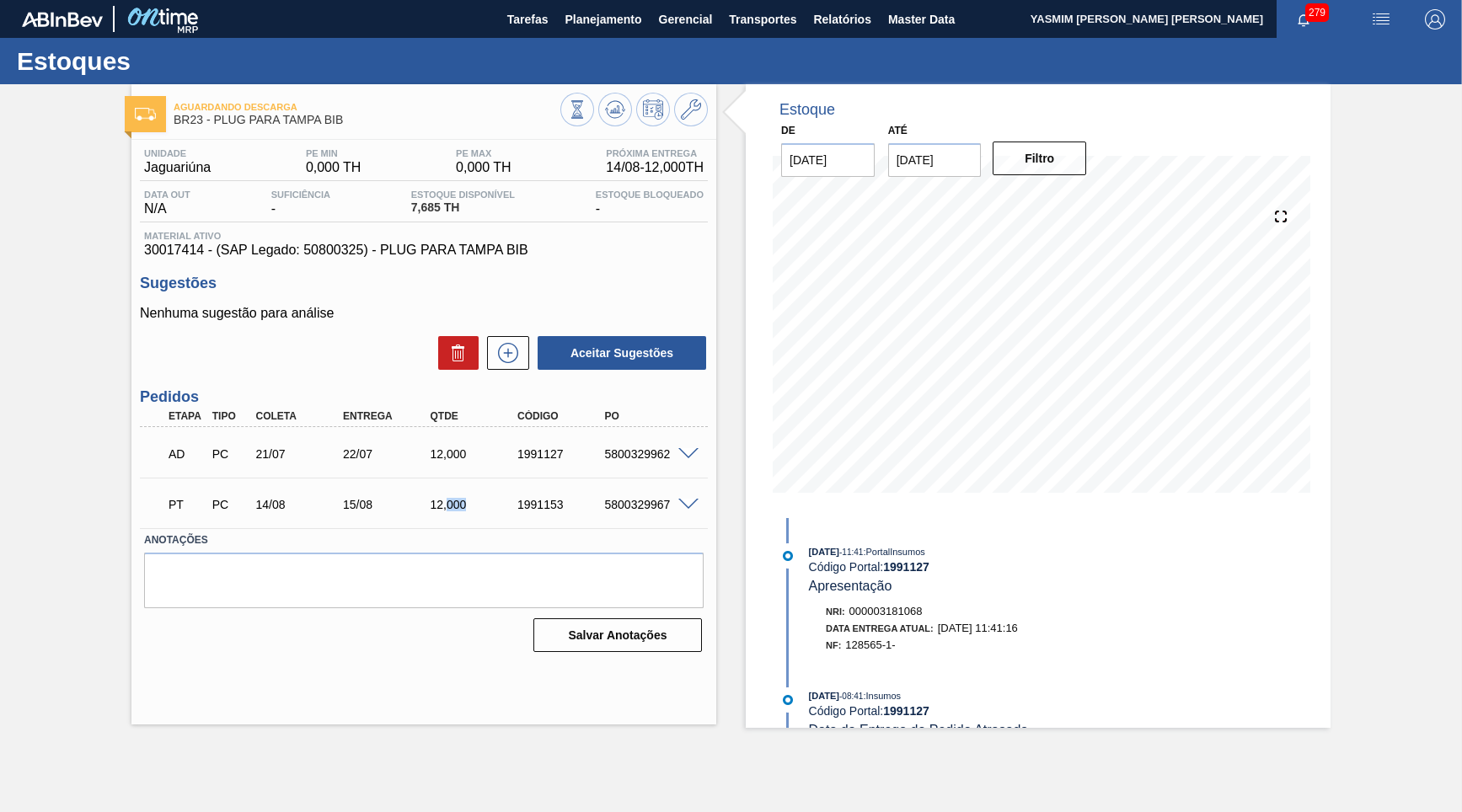
click at [489, 504] on div "12,000" at bounding box center [474, 505] width 96 height 14
click at [468, 504] on div "12,000" at bounding box center [474, 505] width 96 height 14
click at [336, 335] on div "Aceitar Sugestões" at bounding box center [424, 353] width 568 height 37
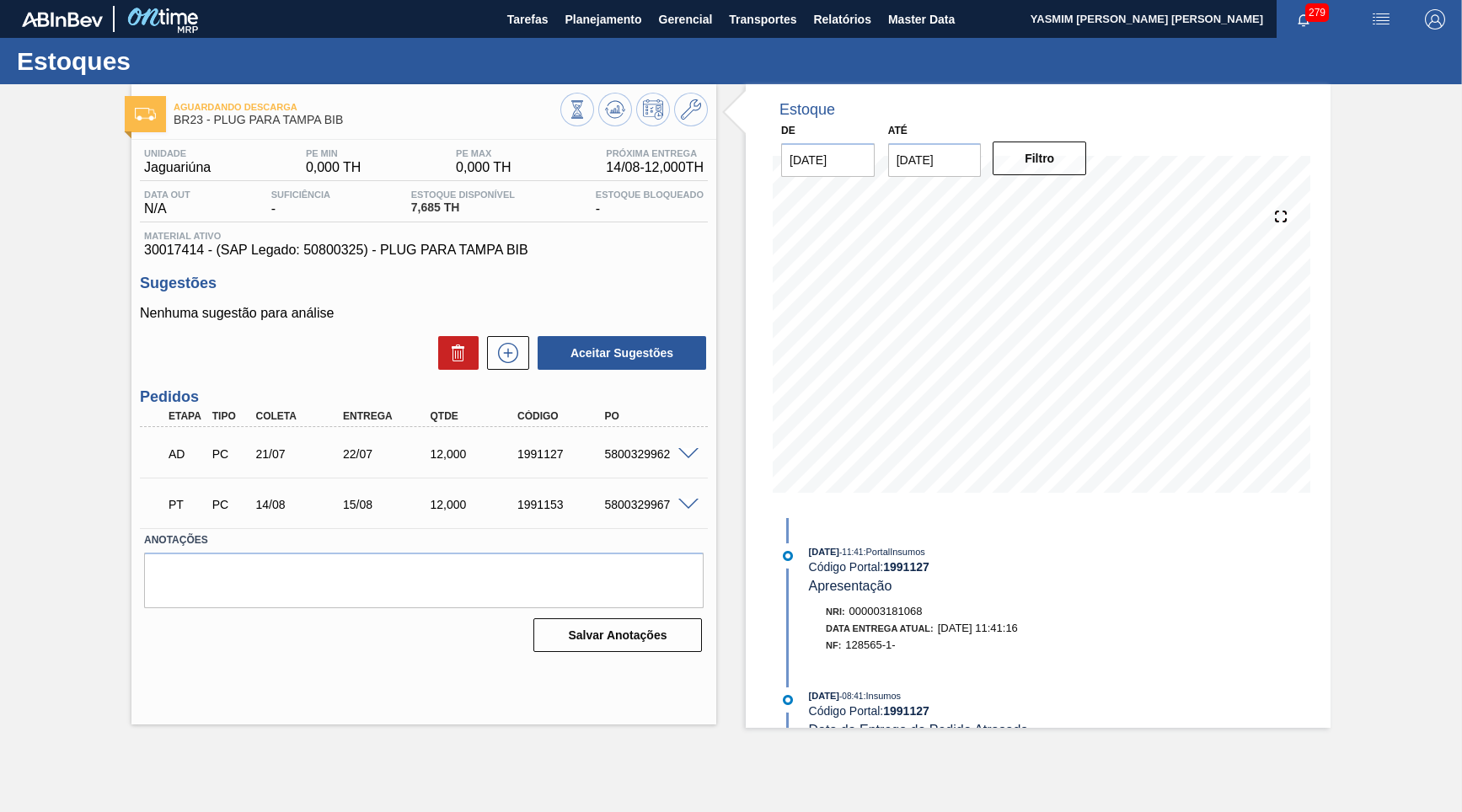
click at [445, 454] on div "12,000" at bounding box center [474, 454] width 96 height 14
click at [521, 364] on button at bounding box center [507, 353] width 42 height 33
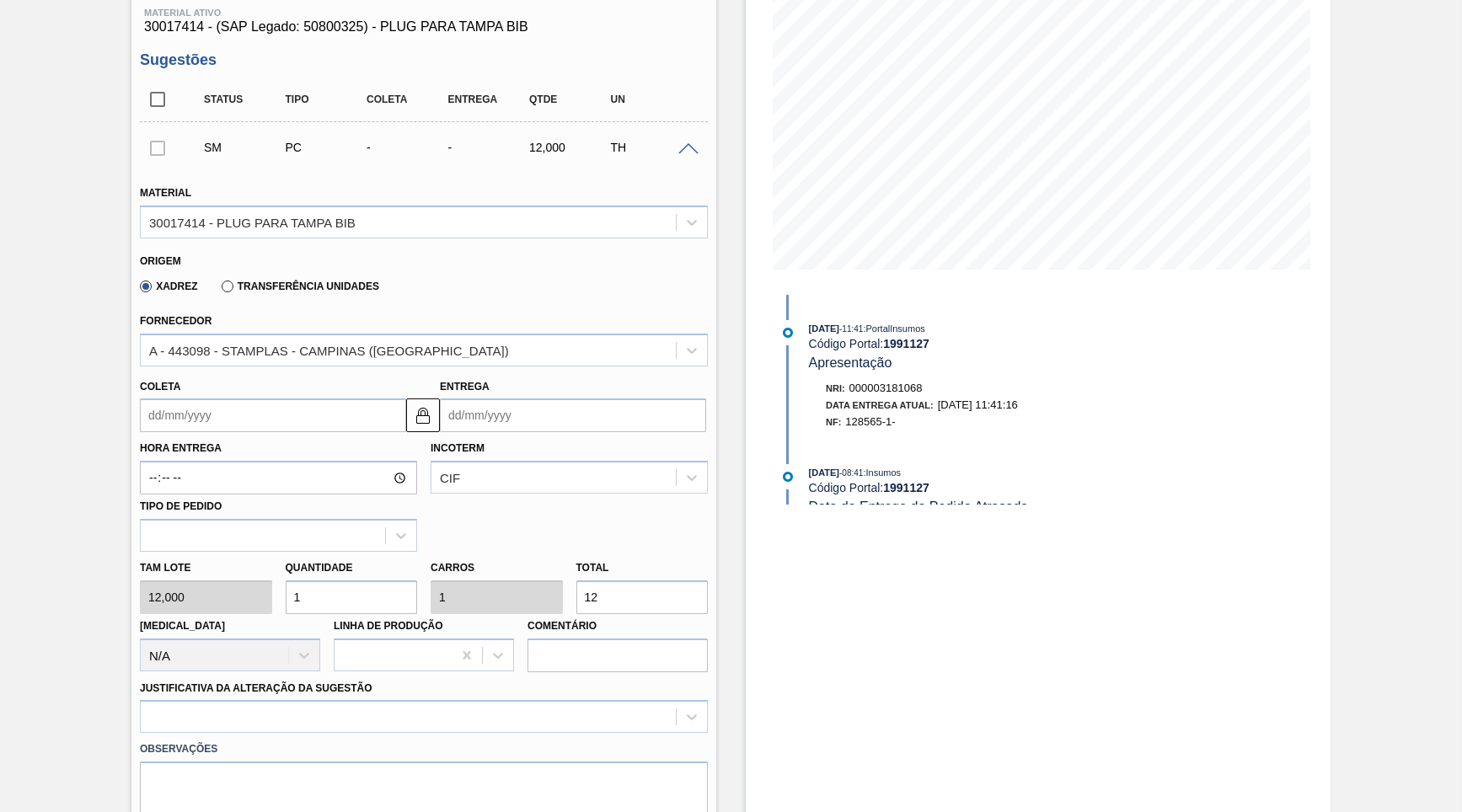
scroll to position [242, 0]
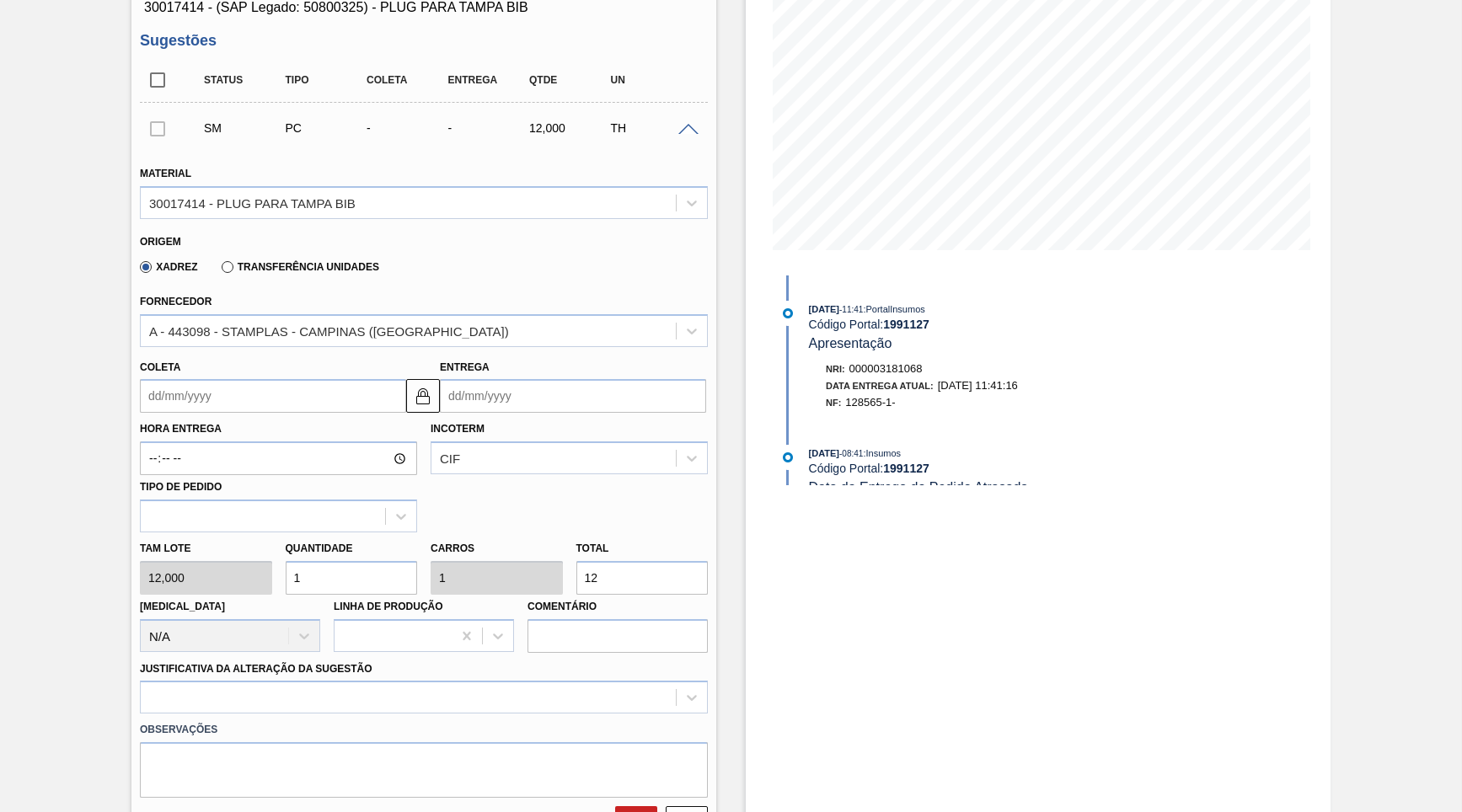
click at [227, 399] on input "Coleta" at bounding box center [273, 395] width 266 height 33
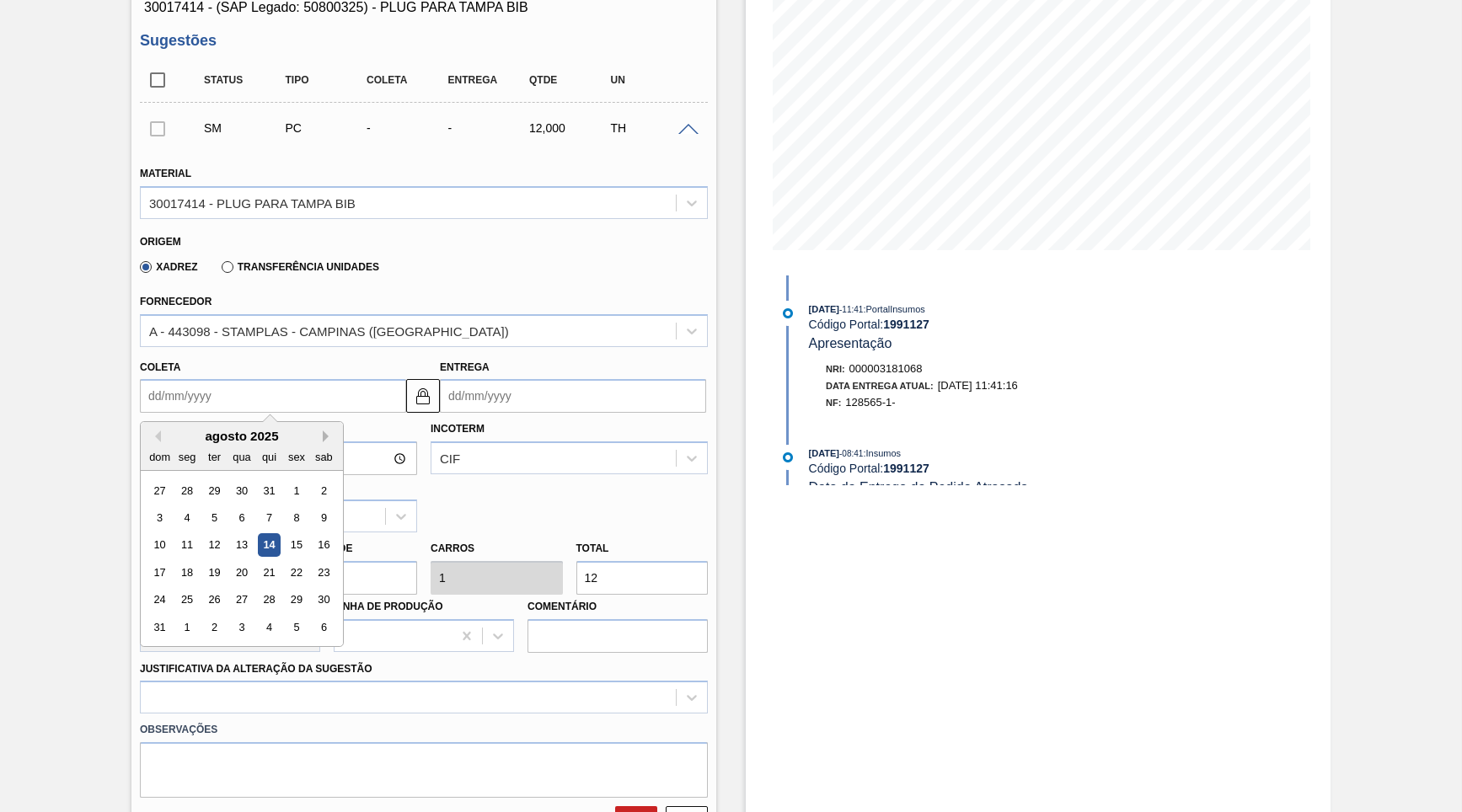
click at [323, 430] on button "Next Month" at bounding box center [329, 436] width 12 height 12
click at [180, 535] on div "15" at bounding box center [187, 546] width 23 height 23
type input "[DATE]"
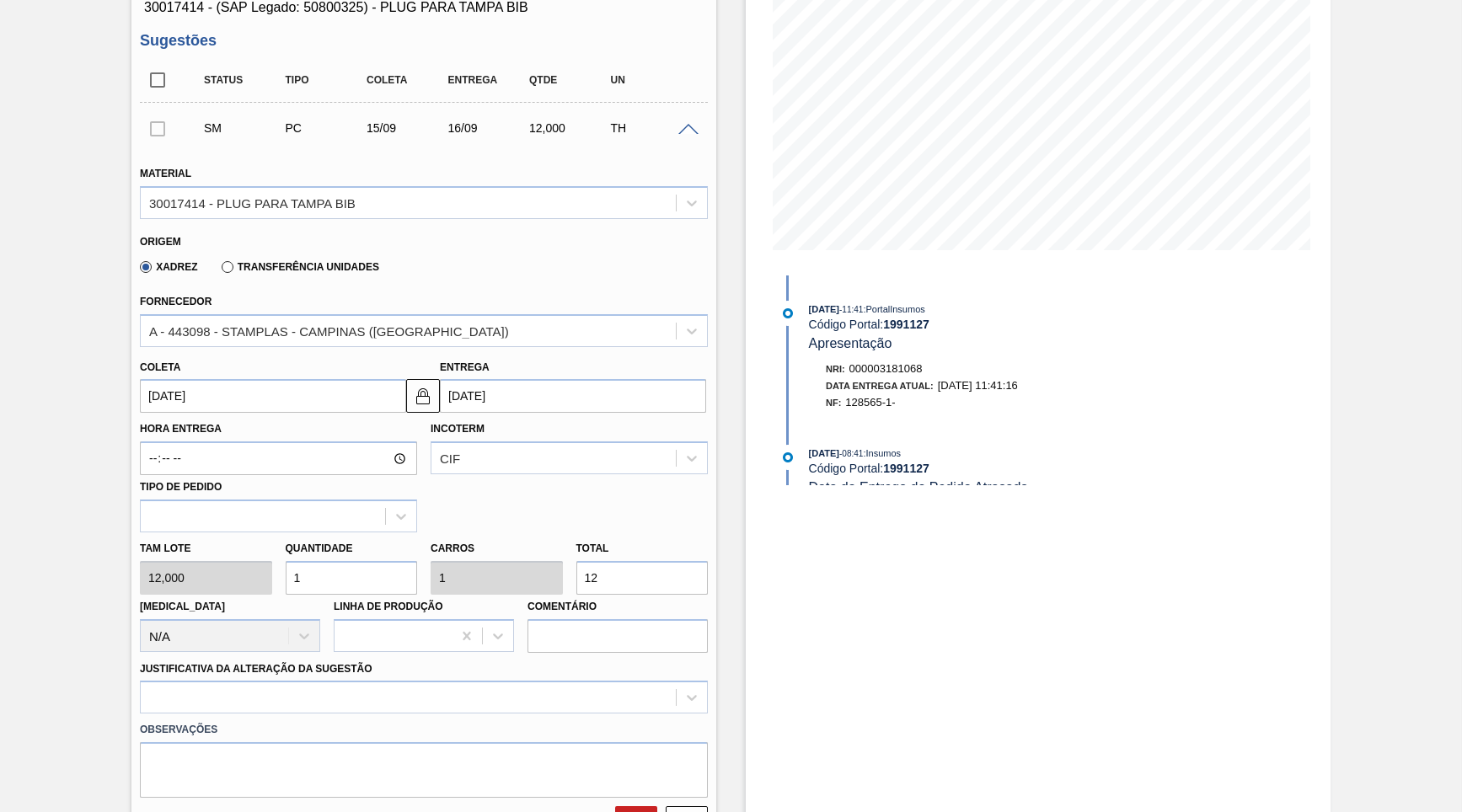
click at [666, 562] on input "12" at bounding box center [642, 577] width 132 height 33
click at [360, 630] on div at bounding box center [424, 635] width 180 height 32
click at [207, 684] on div at bounding box center [424, 697] width 568 height 32
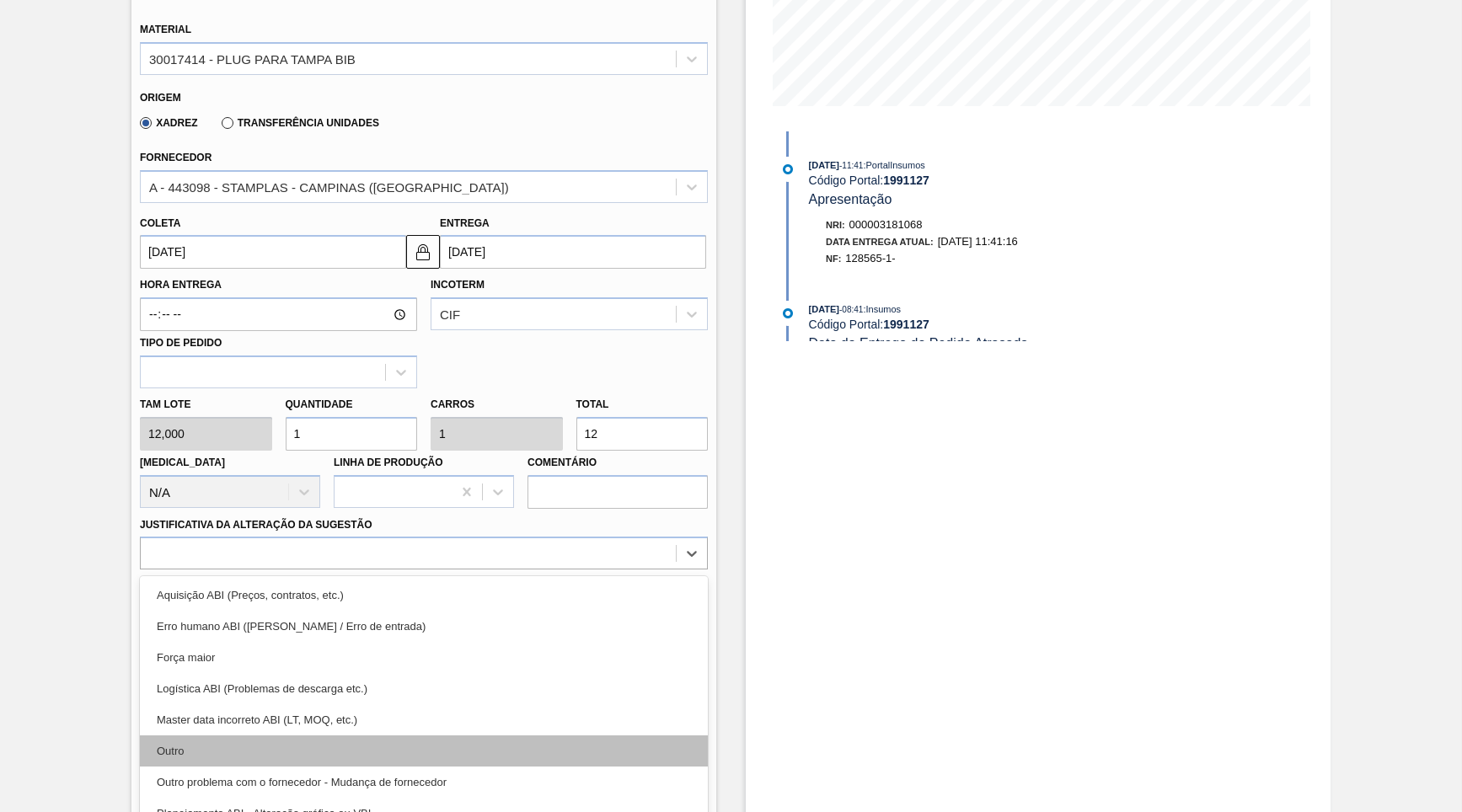
drag, startPoint x: 232, startPoint y: 745, endPoint x: 214, endPoint y: 735, distance: 20.6
click at [214, 735] on div "Aquisição ABI (Preços, contratos, etc.) Erro humano ABI (Cálculo / Erro de entr…" at bounding box center [424, 703] width 568 height 253
click at [214, 735] on div "Outro" at bounding box center [424, 751] width 568 height 32
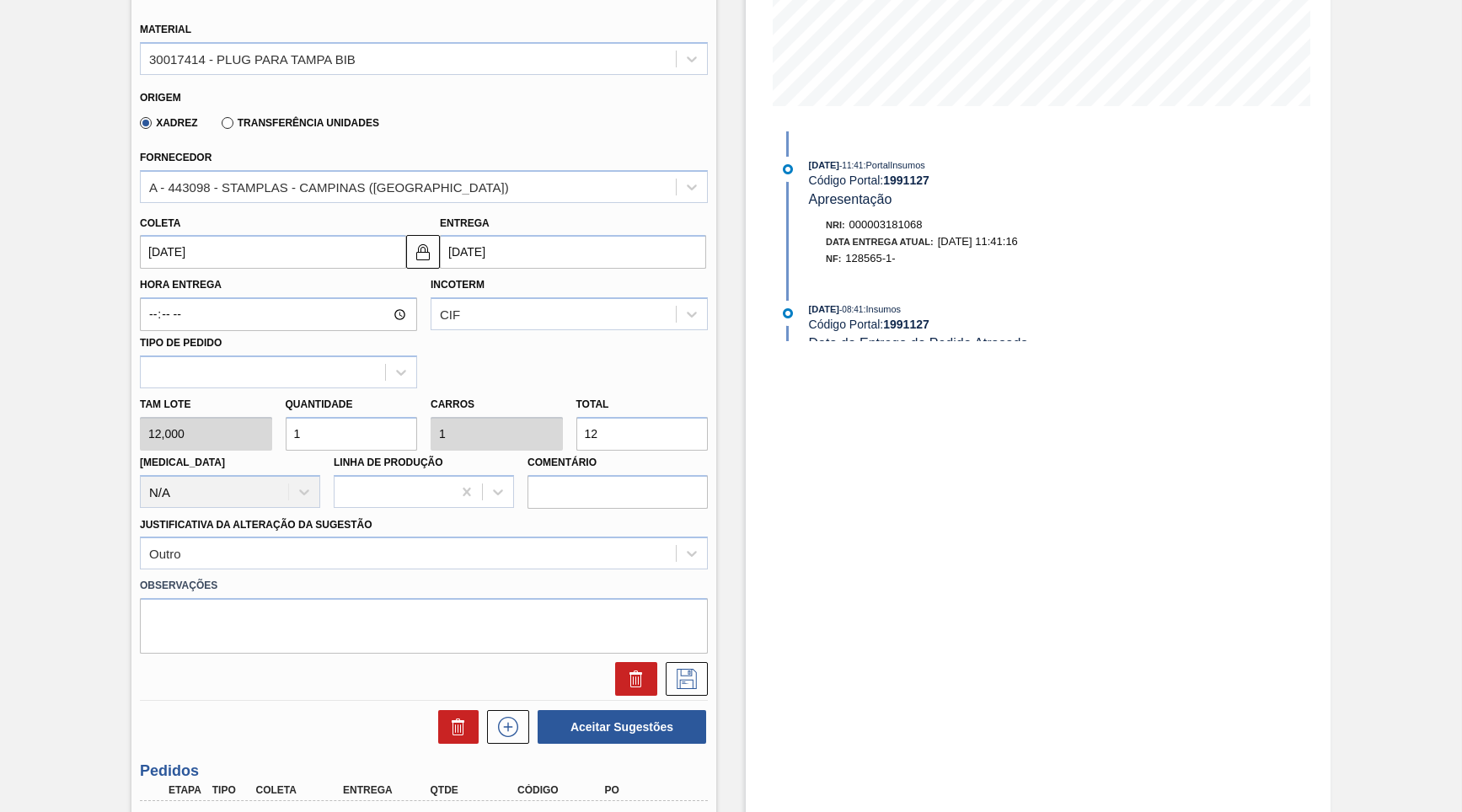
drag, startPoint x: 615, startPoint y: 411, endPoint x: 412, endPoint y: 418, distance: 203.1
click at [576, 418] on input "12" at bounding box center [642, 433] width 132 height 33
click at [640, 417] on input "12" at bounding box center [642, 433] width 132 height 33
type input "0,083"
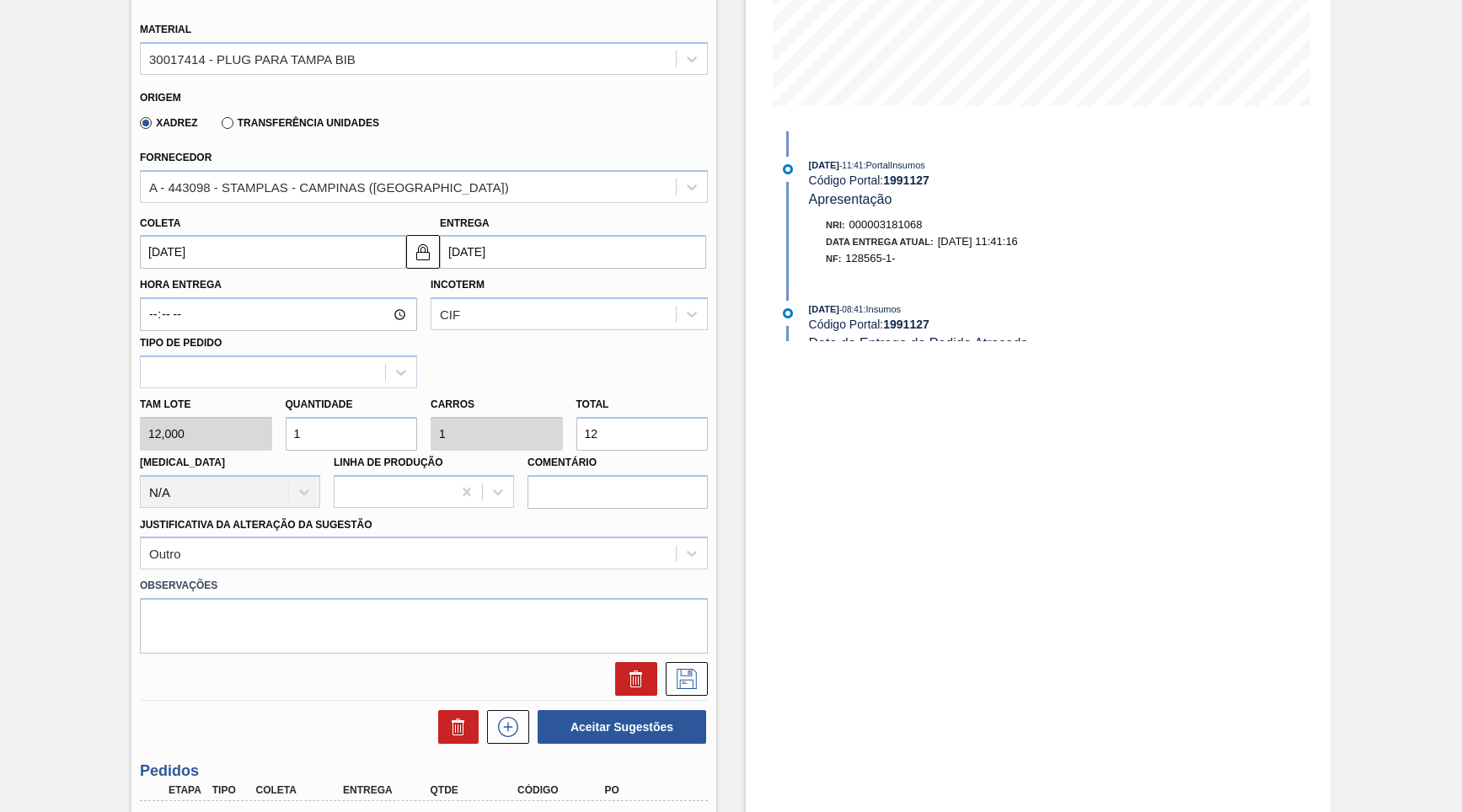
type input "0,083"
type input "1"
type input "1,167"
type input "14"
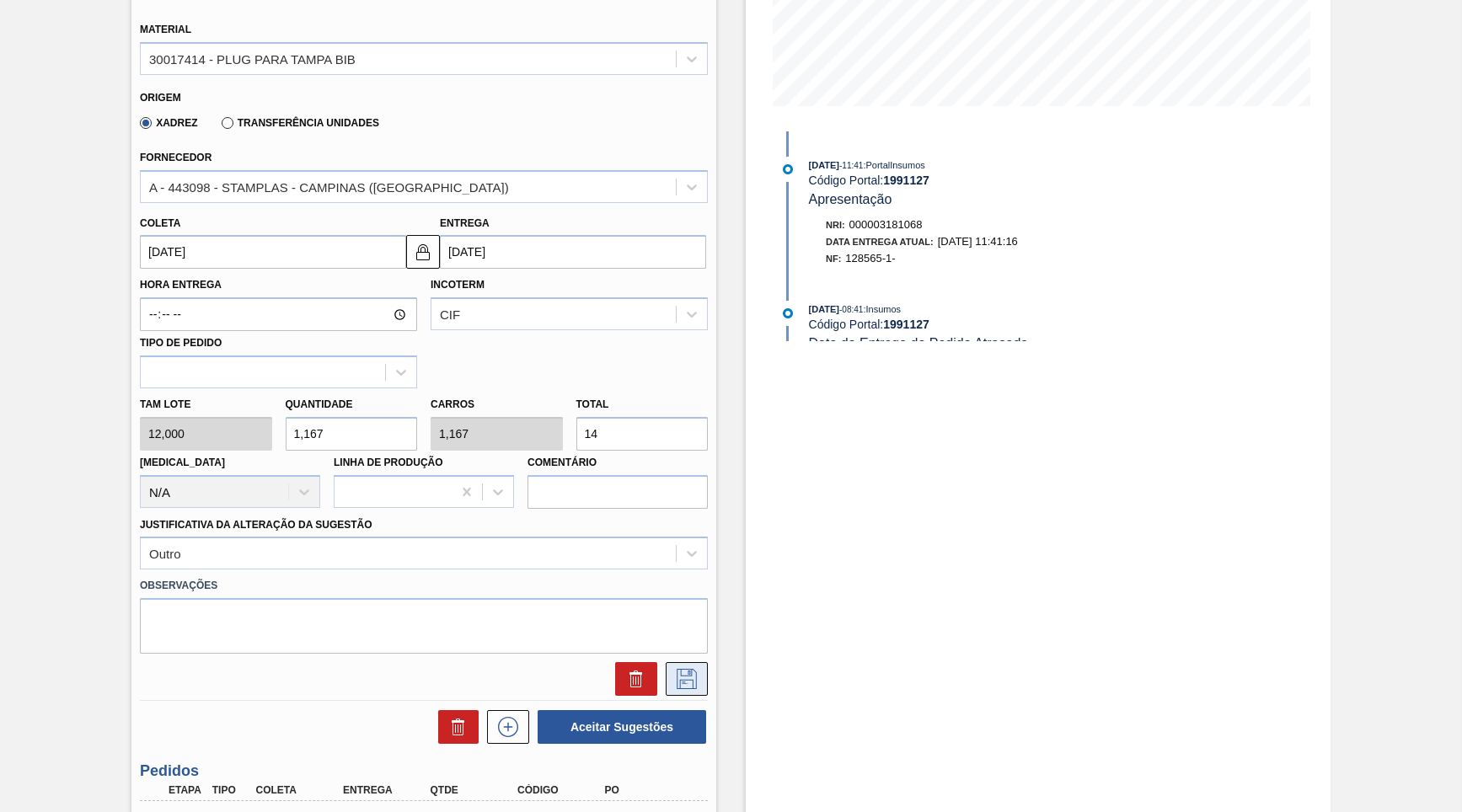
click at [677, 669] on icon at bounding box center [687, 679] width 20 height 20
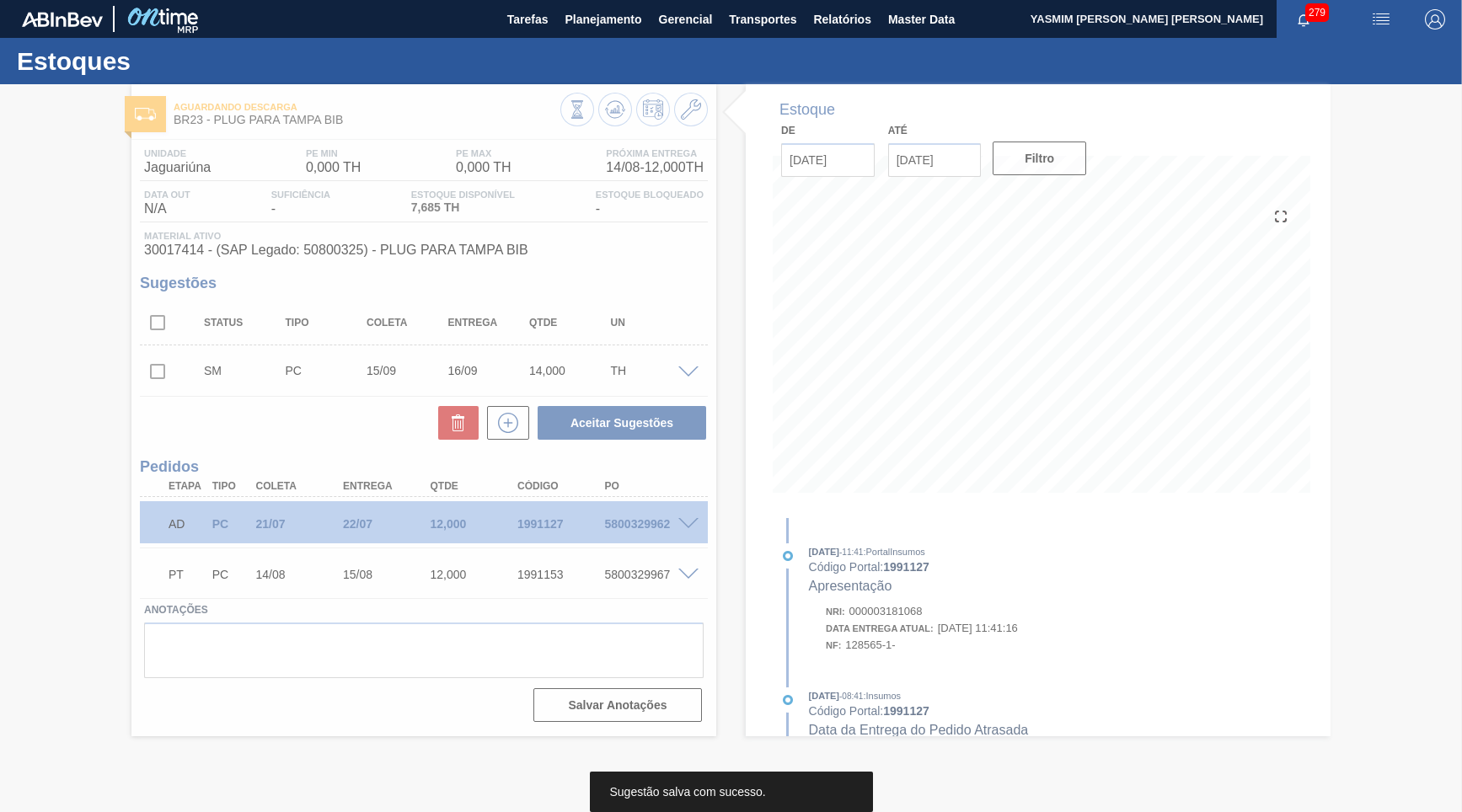
scroll to position [0, 0]
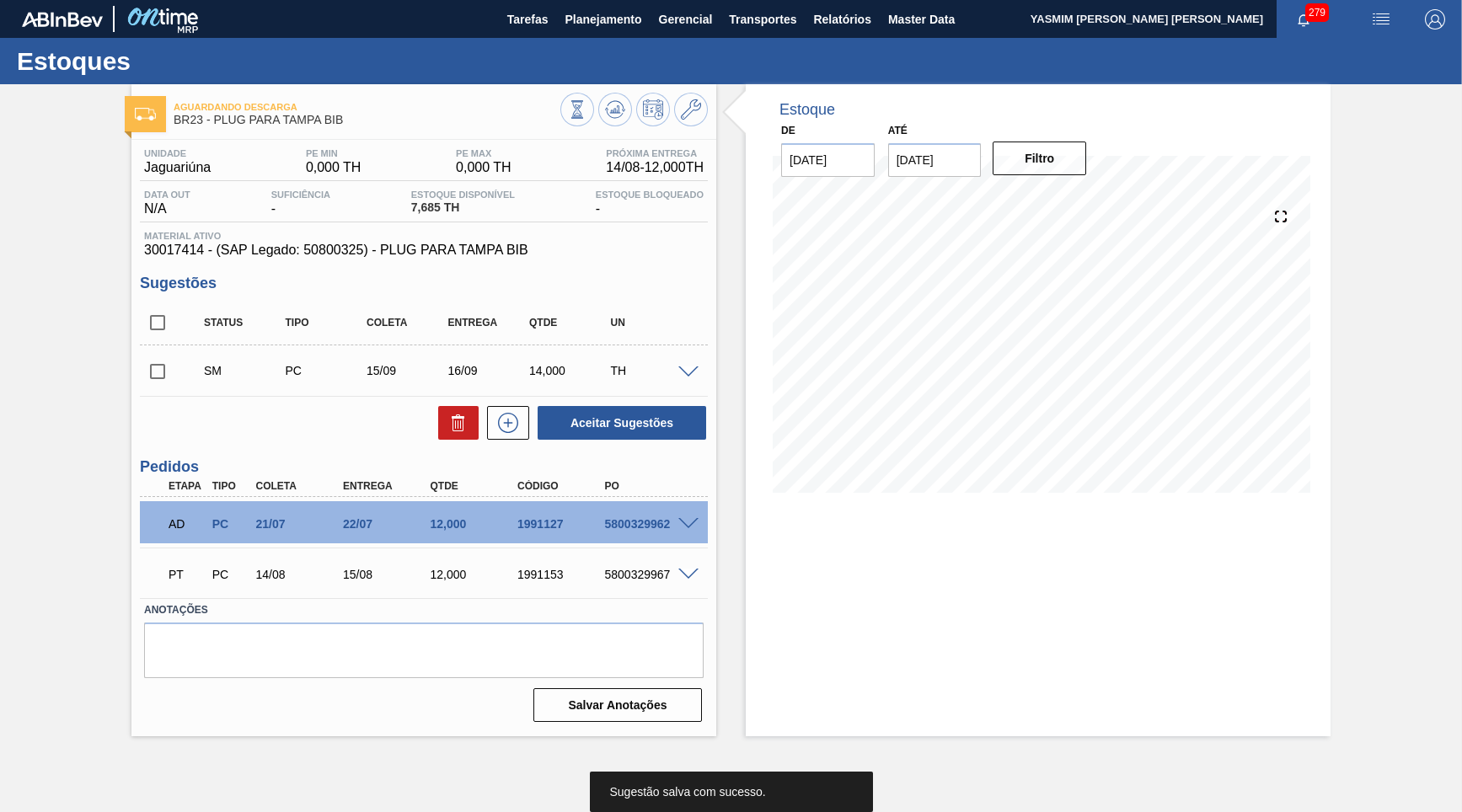
click at [167, 367] on input "checkbox" at bounding box center [157, 371] width 35 height 35
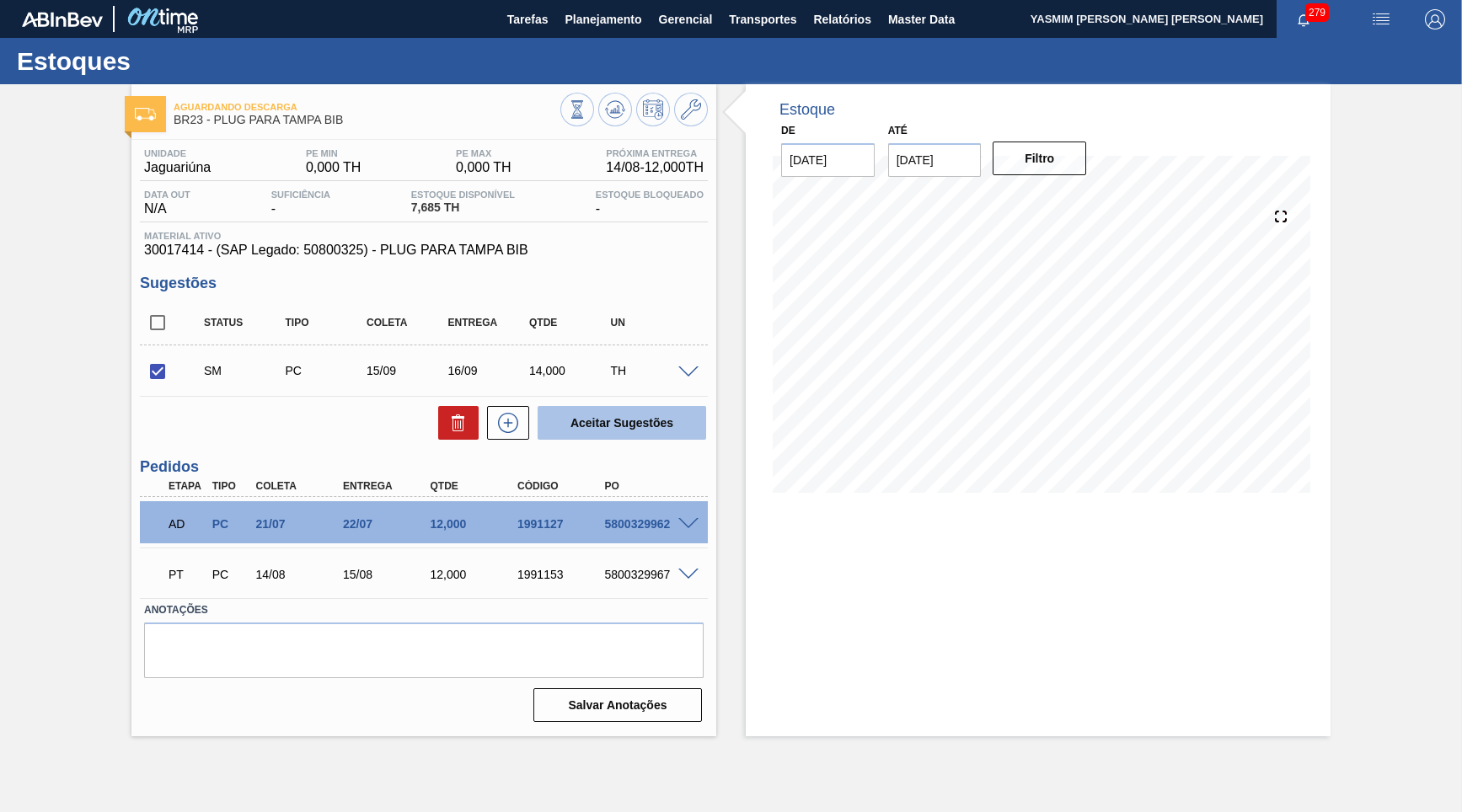
click at [691, 424] on button "Aceitar Sugestões" at bounding box center [621, 423] width 168 height 33
checkbox input "false"
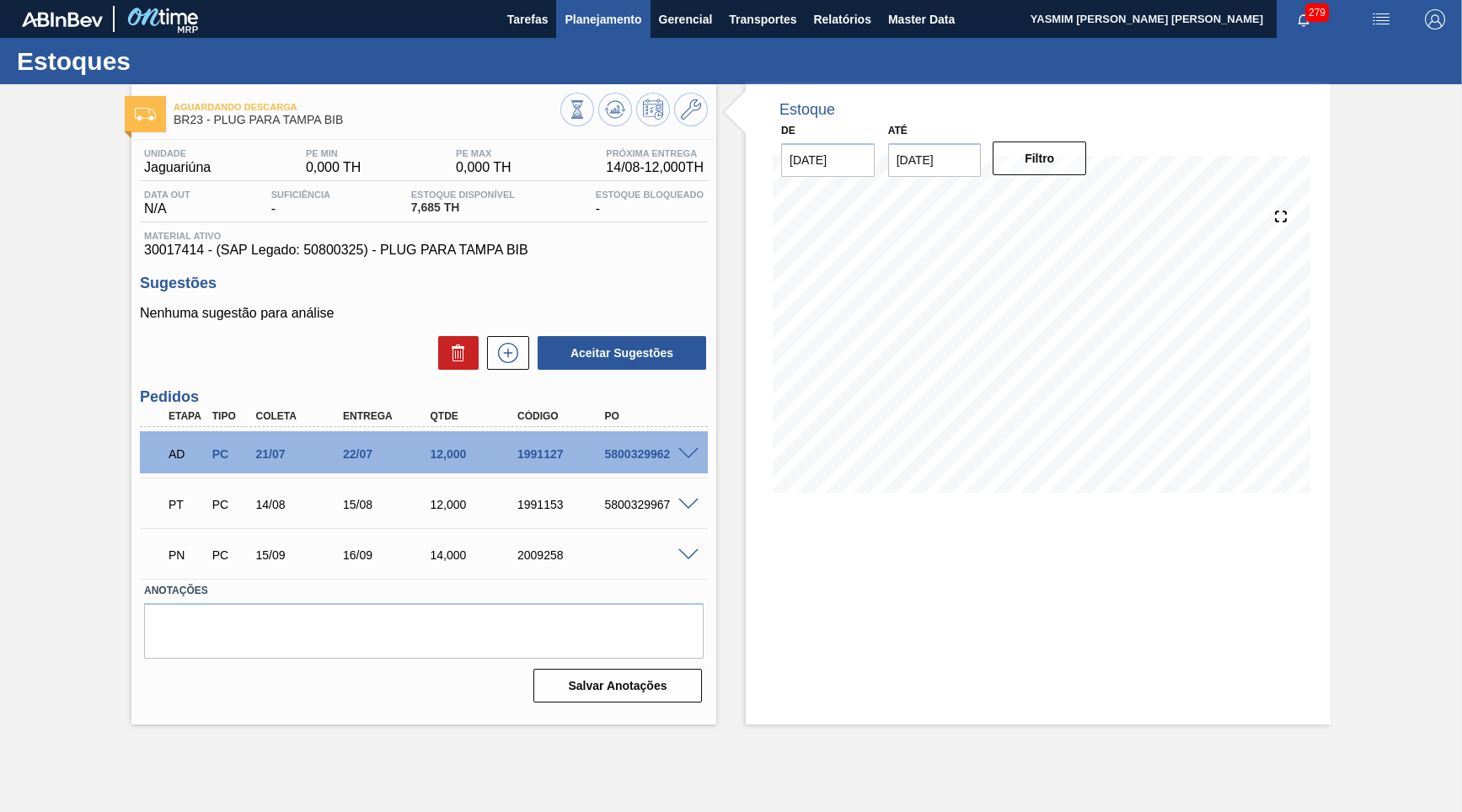
click at [599, 19] on span "Planejamento" at bounding box center [603, 20] width 77 height 20
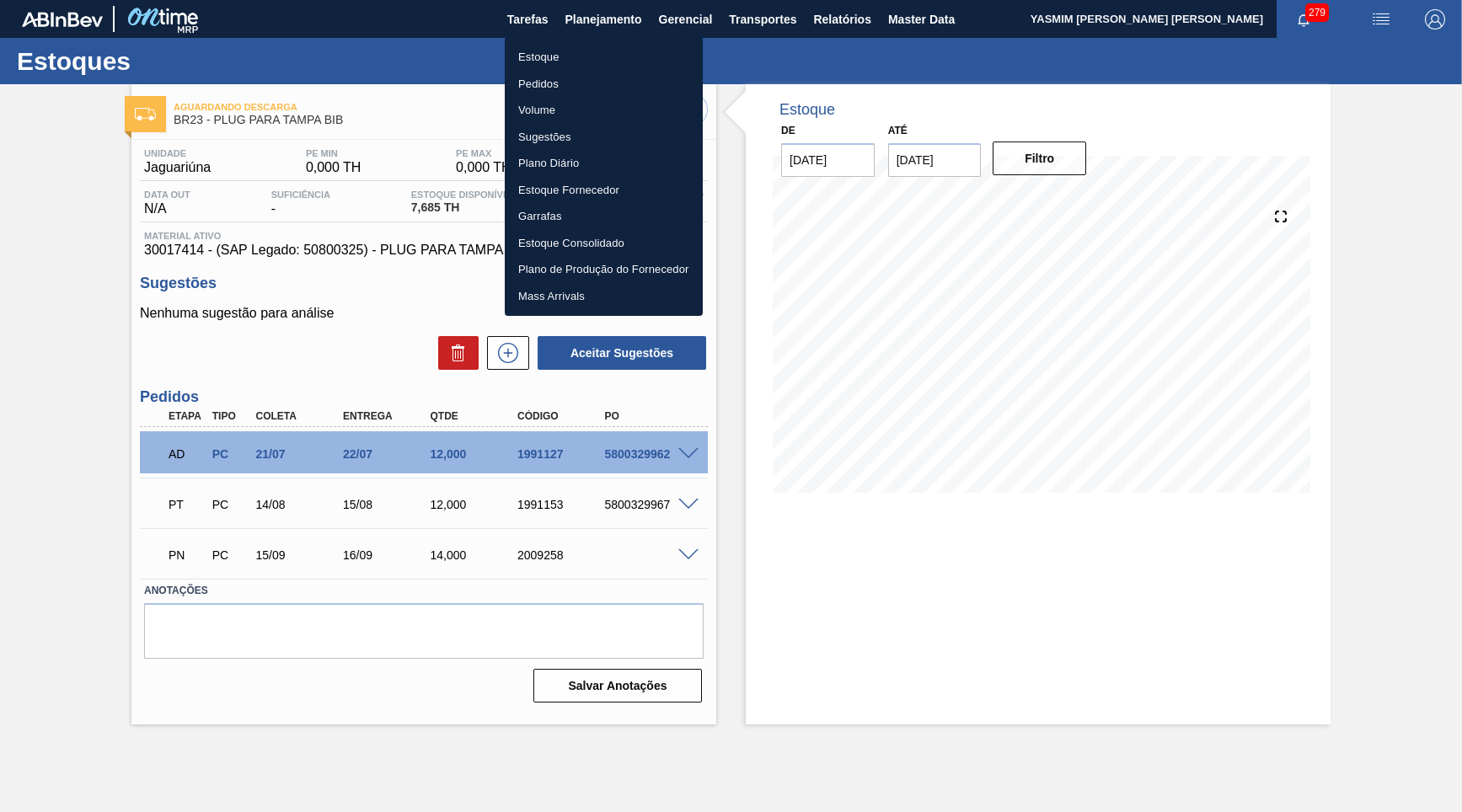
click at [579, 55] on li "Estoque" at bounding box center [604, 57] width 198 height 27
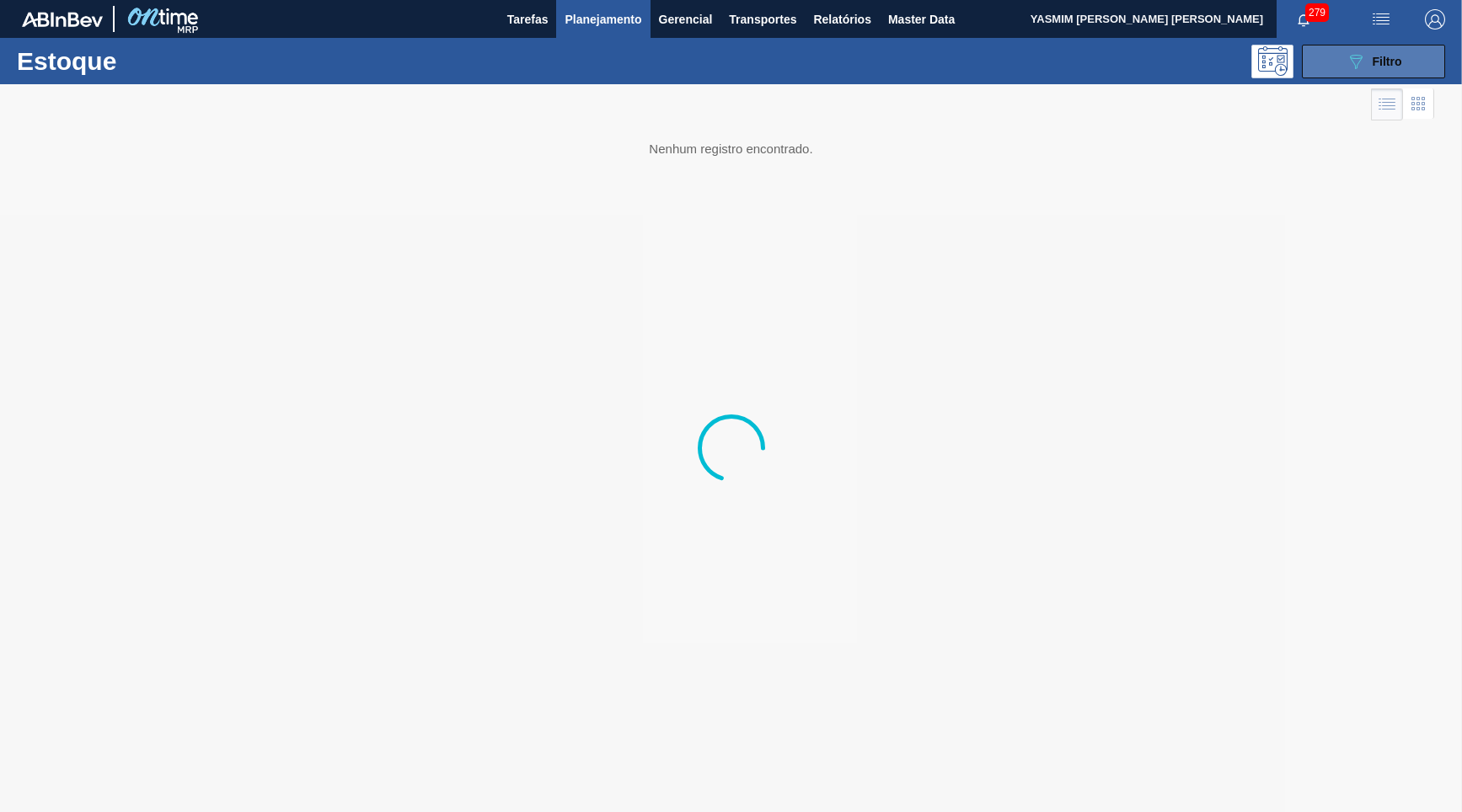
click at [1397, 66] on span "Filtro" at bounding box center [1387, 61] width 30 height 14
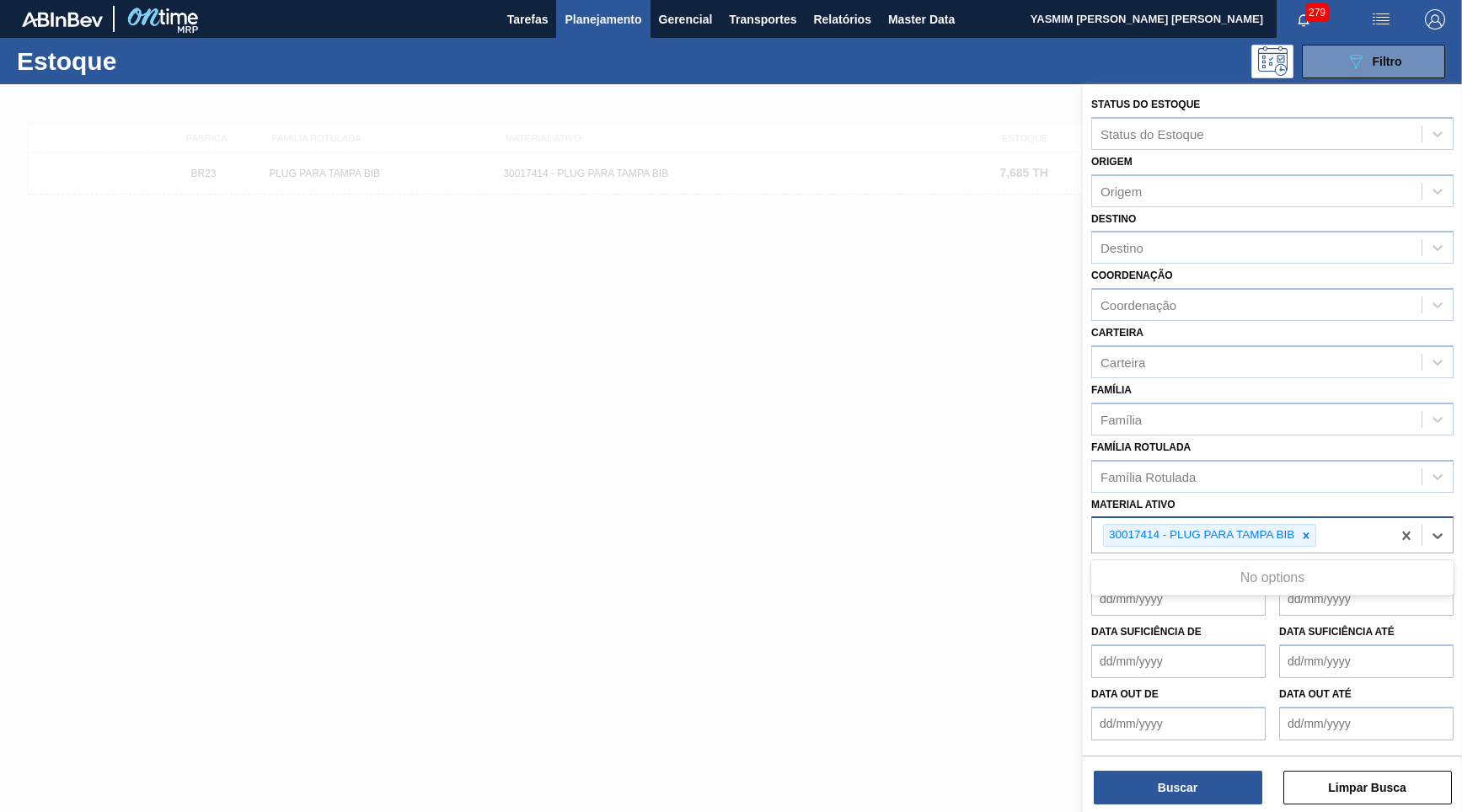
click at [1309, 518] on div "30017414 - PLUG PARA TAMPA BIB" at bounding box center [1242, 535] width 299 height 34
click at [1309, 525] on div at bounding box center [1306, 535] width 19 height 21
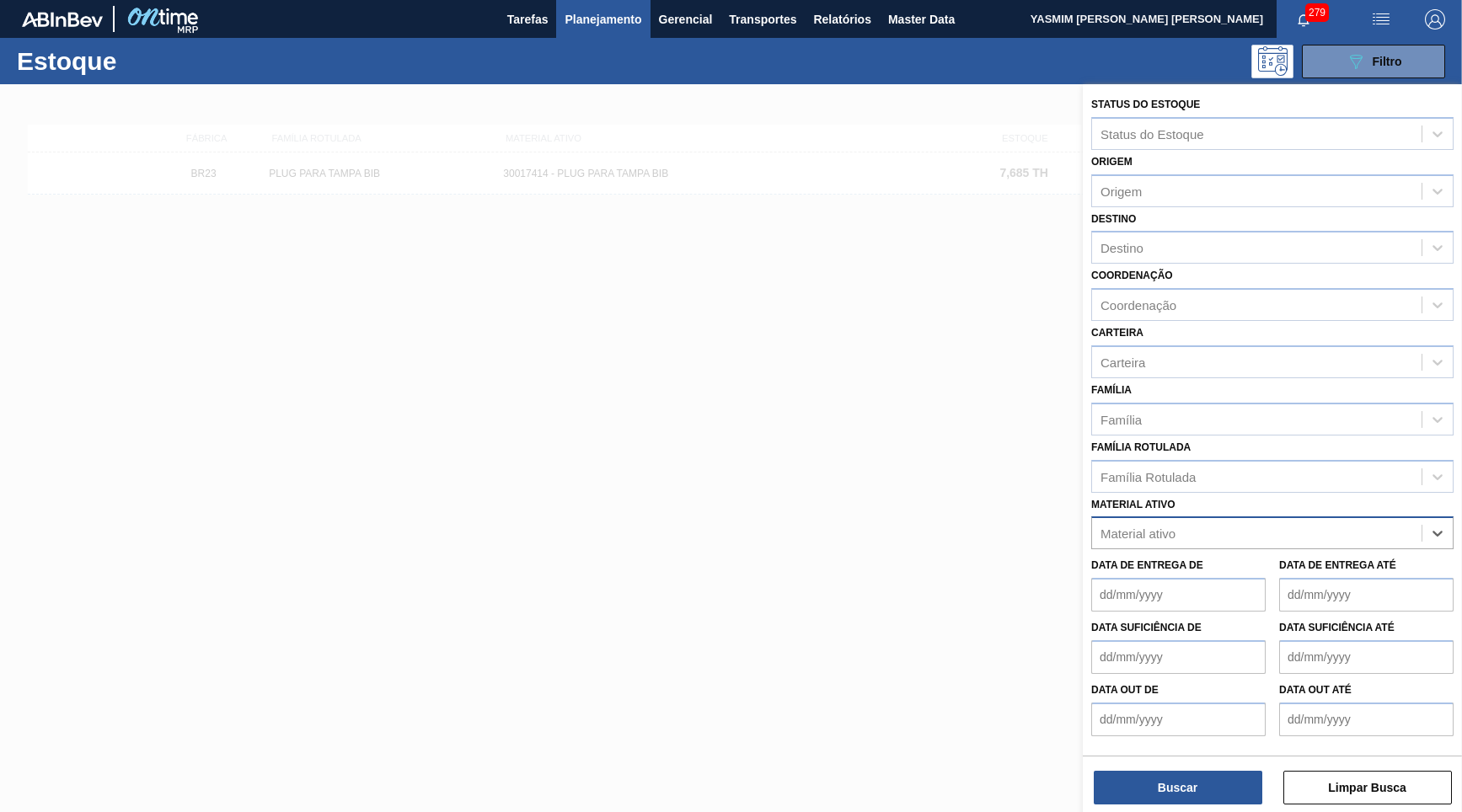
paste ativo "30030809"
type ativo "30030809"
click at [1195, 559] on div "30030809 - ETIQUETA GARRAFA SPATEN BIB 6L" at bounding box center [1272, 575] width 362 height 32
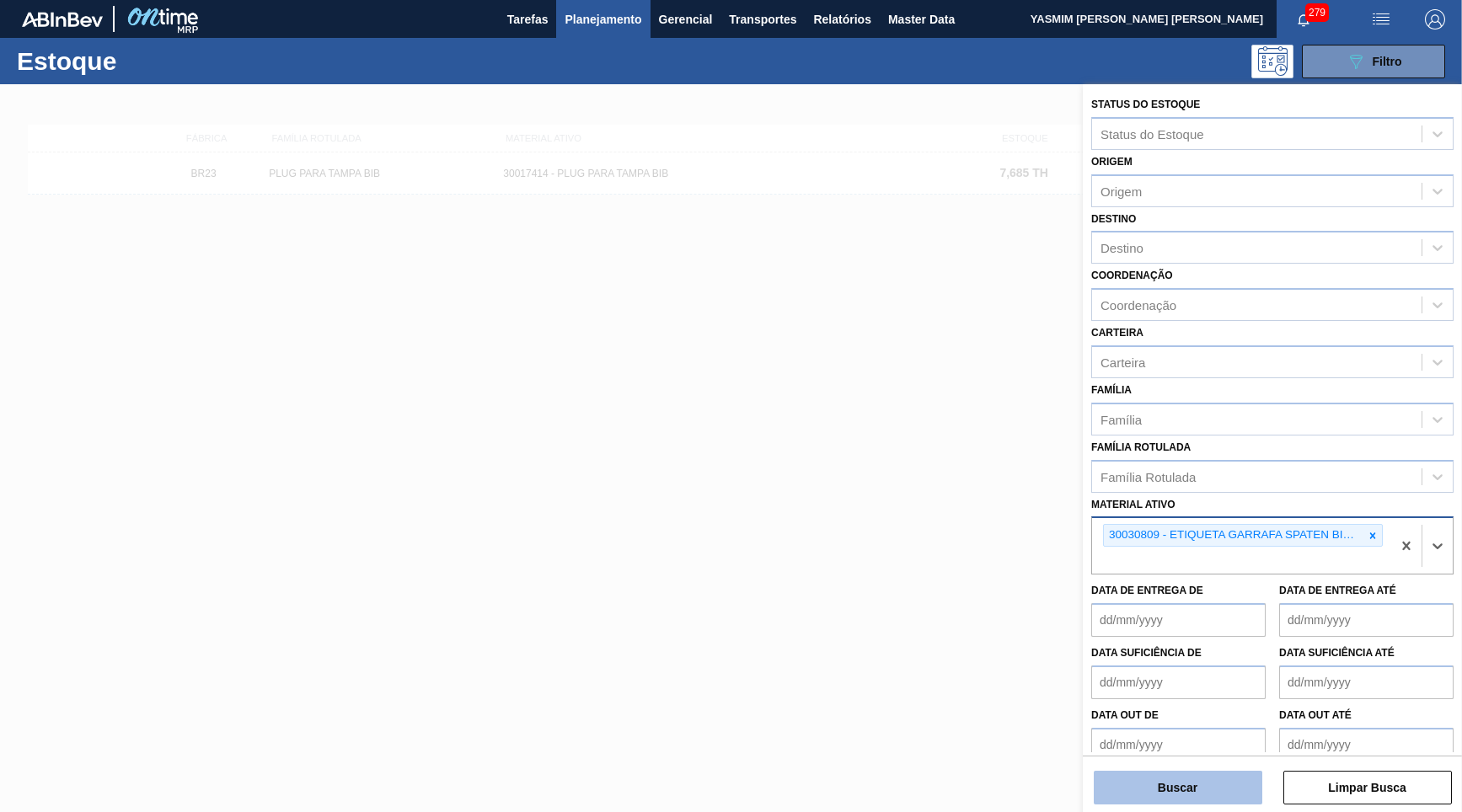
click at [1202, 790] on button "Buscar" at bounding box center [1178, 787] width 168 height 33
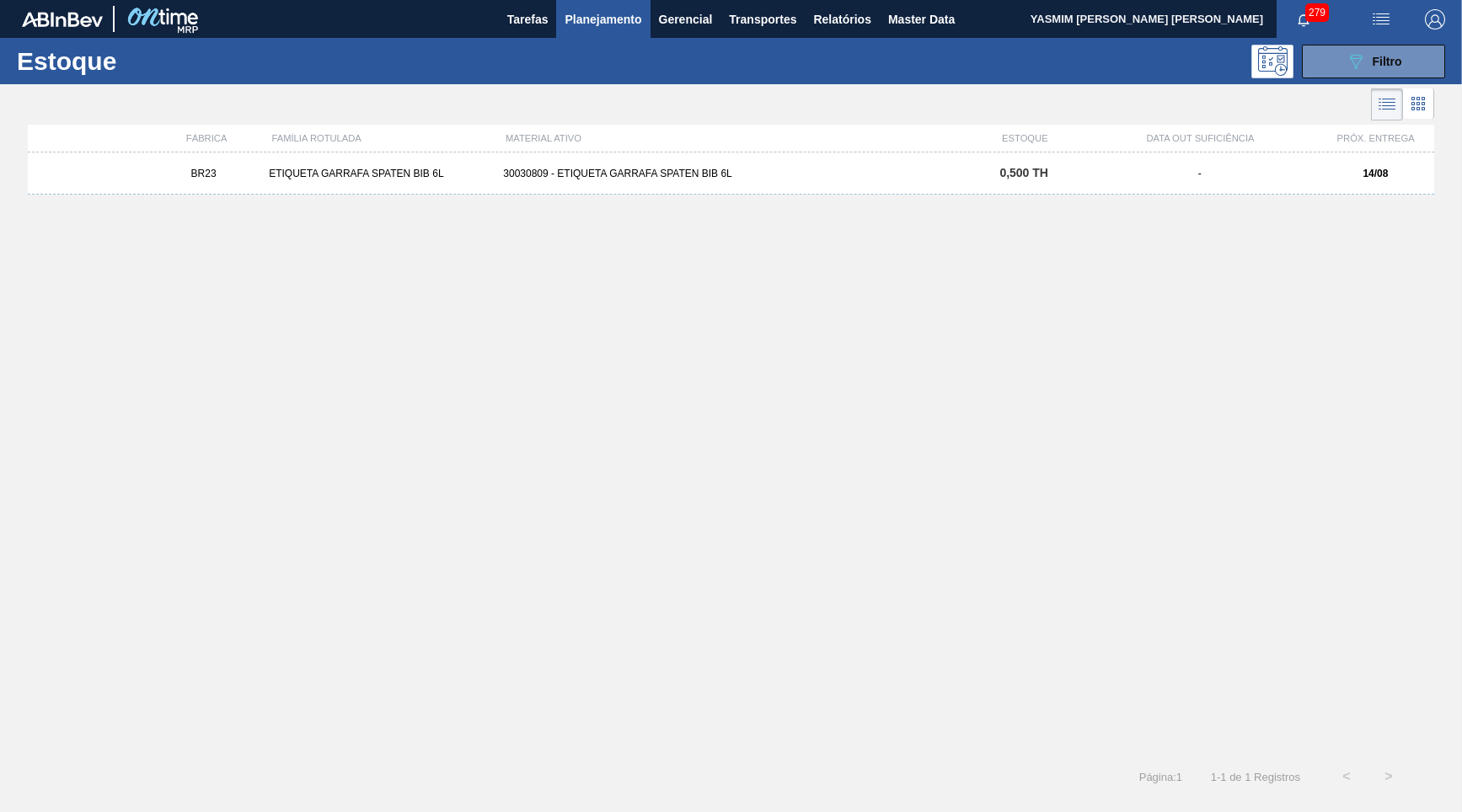
click at [582, 161] on div "BR23 ETIQUETA GARRAFA SPATEN BIB 6L 30030809 - ETIQUETA GARRAFA SPATEN BIB 6L 0…" at bounding box center [731, 173] width 1406 height 42
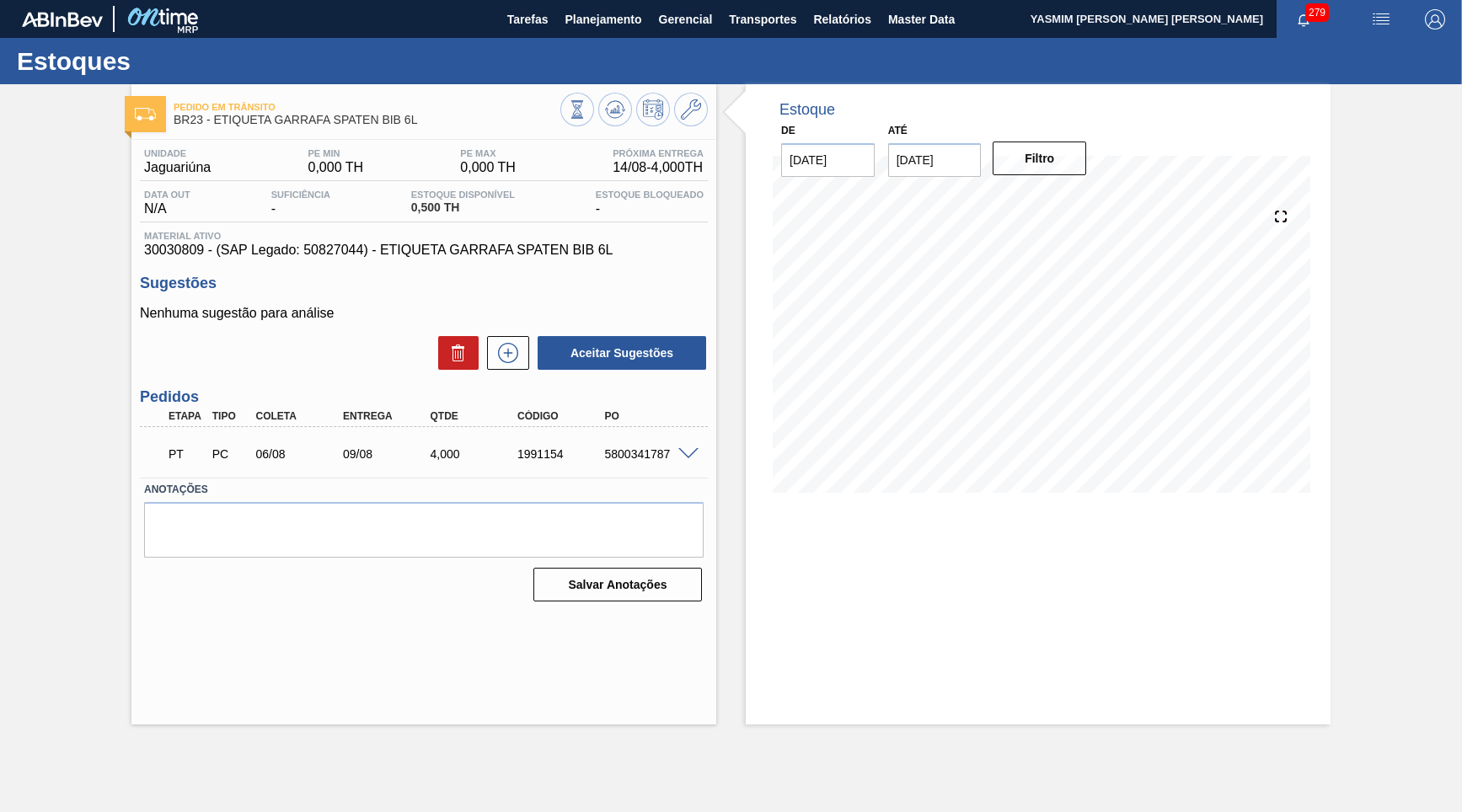
click at [685, 448] on span at bounding box center [688, 454] width 20 height 13
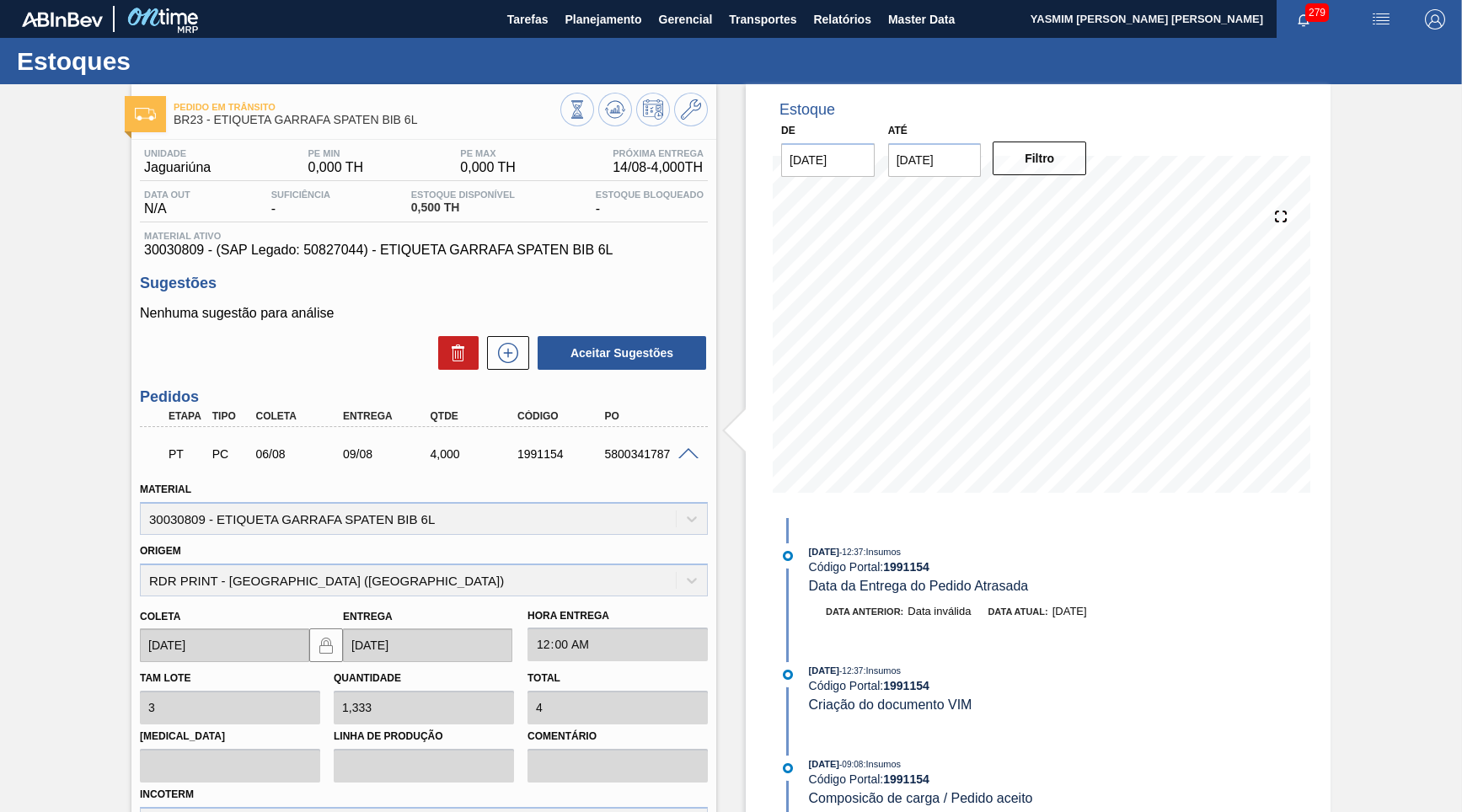
click at [634, 452] on div "5800341787" at bounding box center [648, 454] width 96 height 14
click at [649, 436] on div "PT PC 06/08 09/08 4,000 1991154 5800341787" at bounding box center [419, 452] width 523 height 33
click at [657, 447] on div "5800341787" at bounding box center [648, 454] width 96 height 14
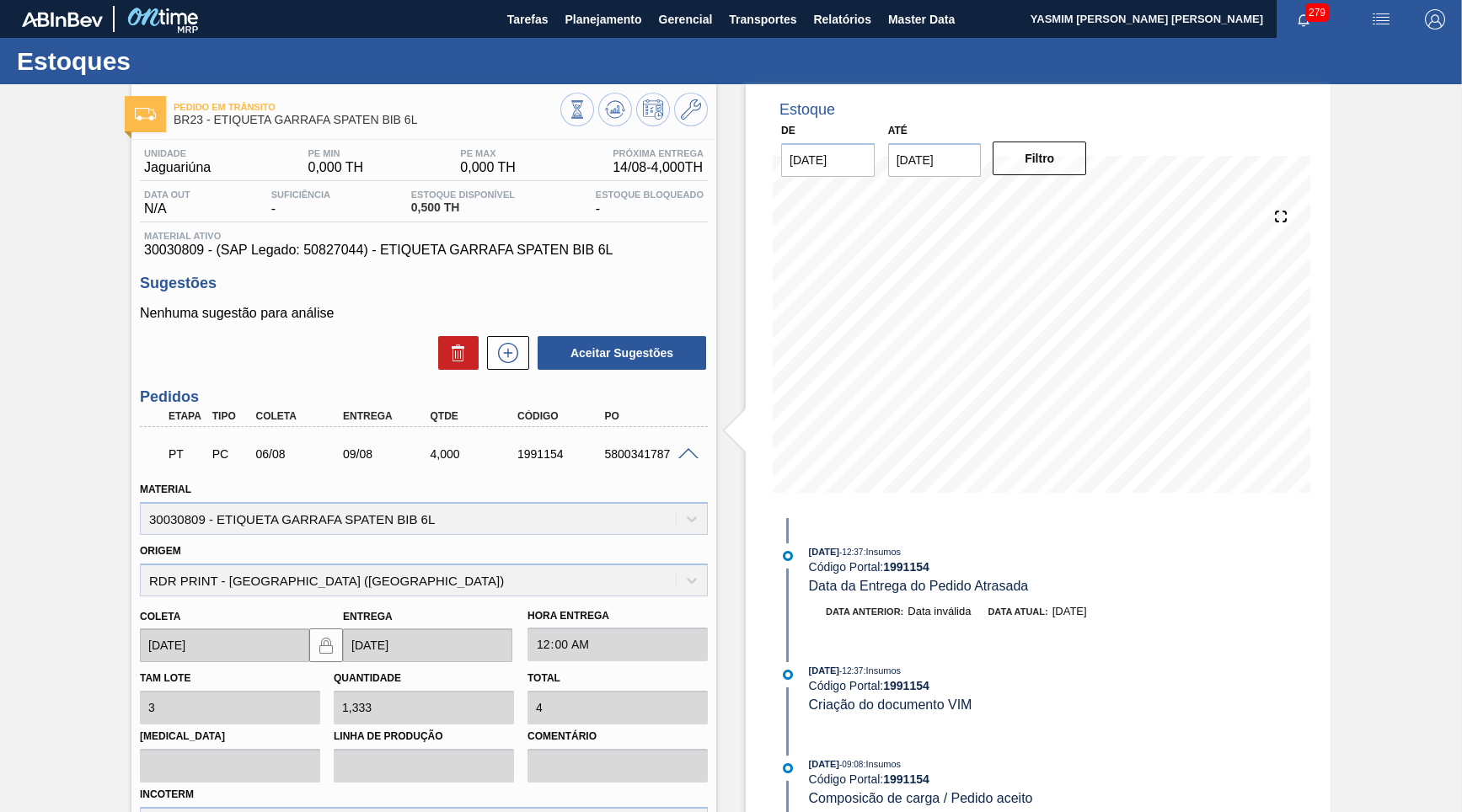
click at [657, 447] on div "5800341787" at bounding box center [648, 454] width 96 height 14
click at [691, 448] on span at bounding box center [688, 454] width 20 height 13
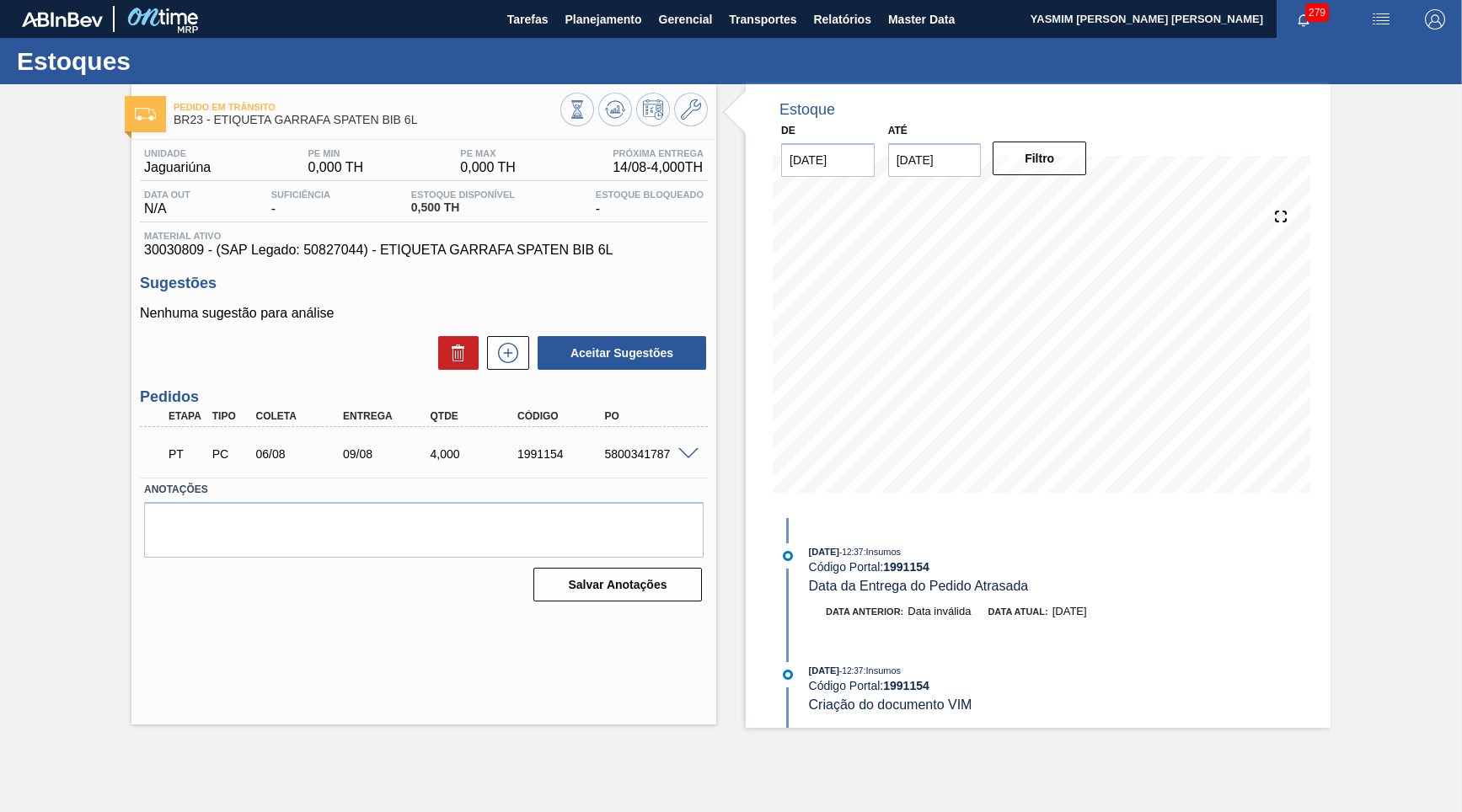
click at [616, 442] on div "PT PC 06/08 09/08 4,000 1991154 5800341787" at bounding box center [419, 452] width 523 height 33
